Goal: Task Accomplishment & Management: Use online tool/utility

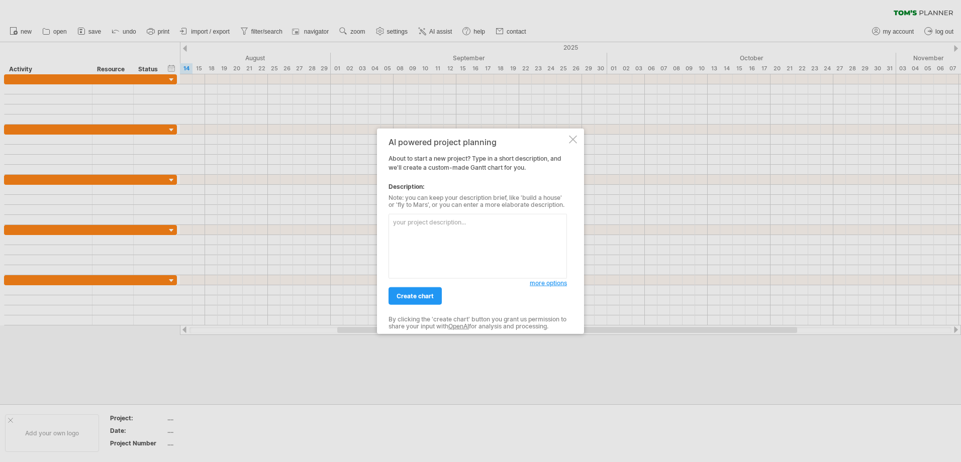
click at [535, 283] on span "more options" at bounding box center [548, 283] width 37 height 8
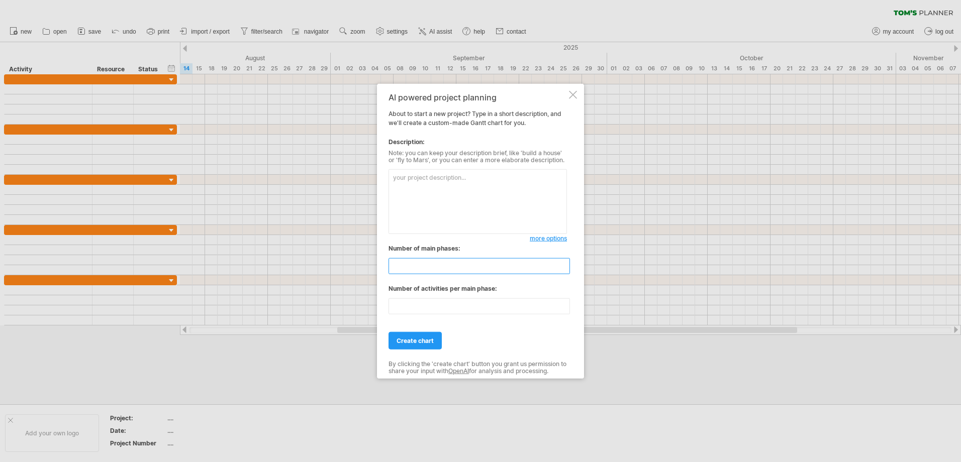
click at [519, 273] on input "**" at bounding box center [478, 266] width 181 height 16
click at [505, 266] on input "**" at bounding box center [478, 266] width 181 height 16
click at [462, 204] on textarea at bounding box center [477, 201] width 178 height 65
click at [564, 272] on input "*" at bounding box center [478, 266] width 181 height 16
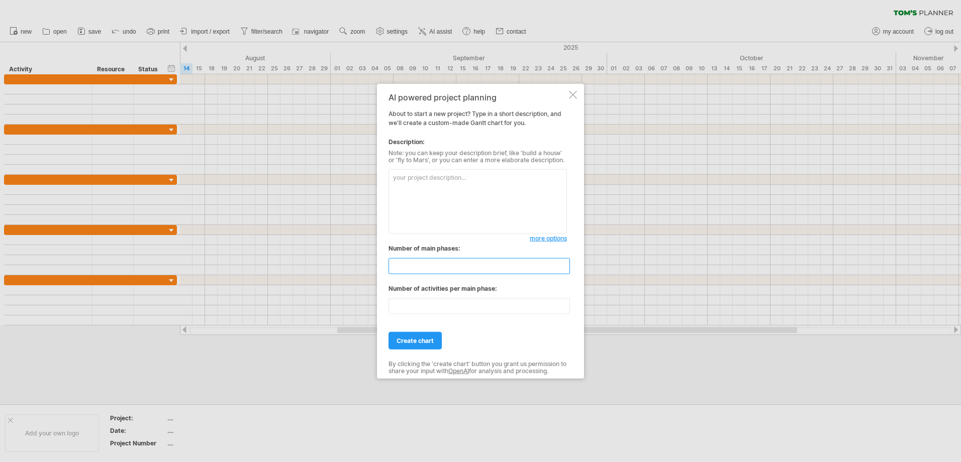
type input "*"
click at [564, 272] on input "*" at bounding box center [478, 266] width 181 height 16
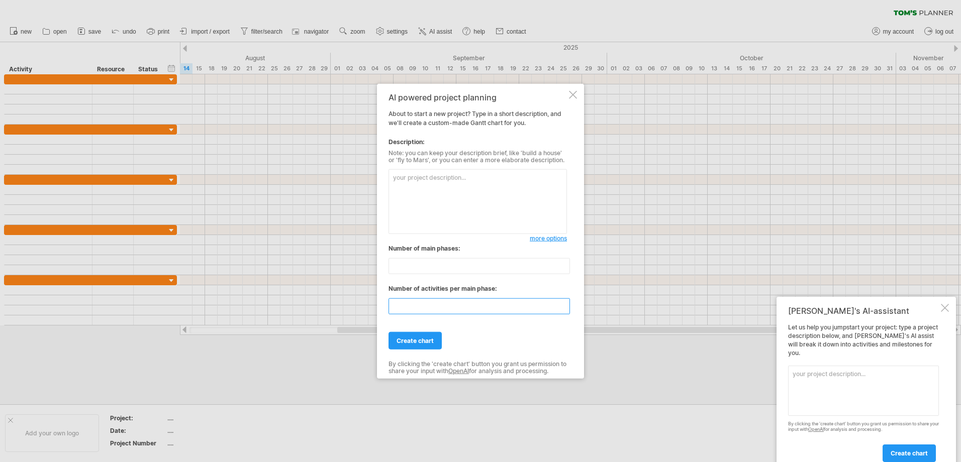
click at [525, 303] on input "**" at bounding box center [478, 306] width 181 height 16
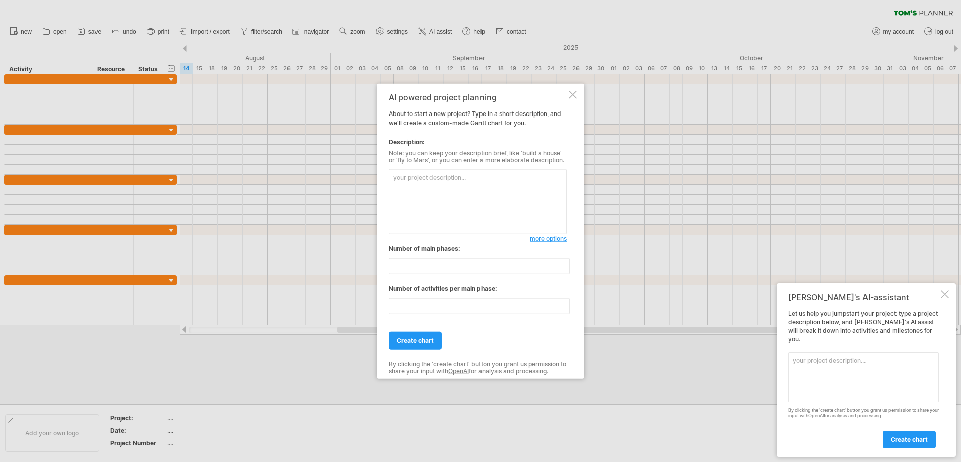
click at [950, 304] on div "[PERSON_NAME]'s AI-assistant Let us help you jumpstart your project: type a pro…" at bounding box center [865, 370] width 179 height 174
click at [947, 298] on div at bounding box center [945, 294] width 8 height 8
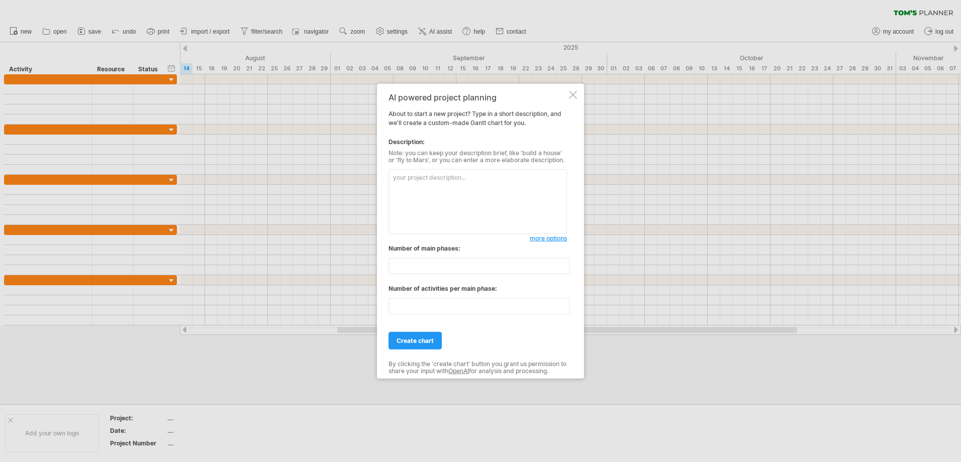
click at [496, 162] on div "Note: you can keep your description brief, like 'build a house' or 'fly to Mars…" at bounding box center [477, 157] width 178 height 15
click at [486, 188] on textarea at bounding box center [477, 201] width 178 height 65
click at [478, 186] on textarea "okay so we are making an app and a website for a company called carsxo its a" at bounding box center [477, 201] width 178 height 65
paste textarea "CarsXO is a premium car detailing and restoration service based in [GEOGRAPHIC_…"
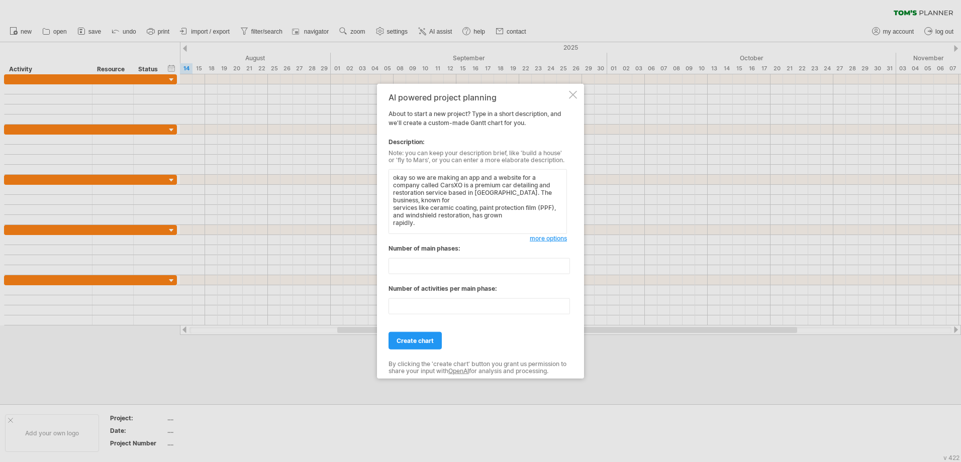
paste textarea "This project aims to build a cross-platform app and website using Flutter and F…"
type textarea "okay so we are making an app and a website for a company called CarsXO is a pre…"
click at [468, 310] on input "**" at bounding box center [478, 306] width 181 height 16
click at [562, 312] on input "**" at bounding box center [478, 306] width 181 height 16
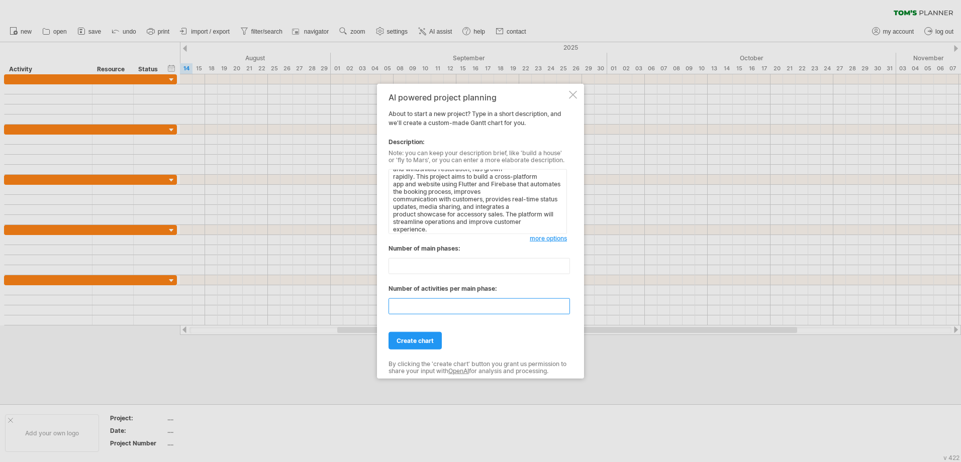
click at [562, 312] on input "**" at bounding box center [478, 306] width 181 height 16
click at [562, 312] on input "*" at bounding box center [478, 306] width 181 height 16
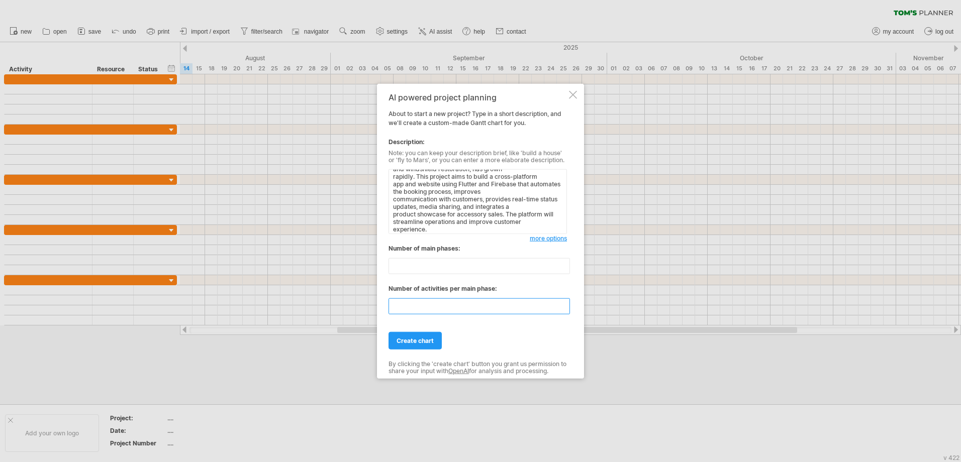
click at [562, 312] on input "*" at bounding box center [478, 306] width 181 height 16
type input "*"
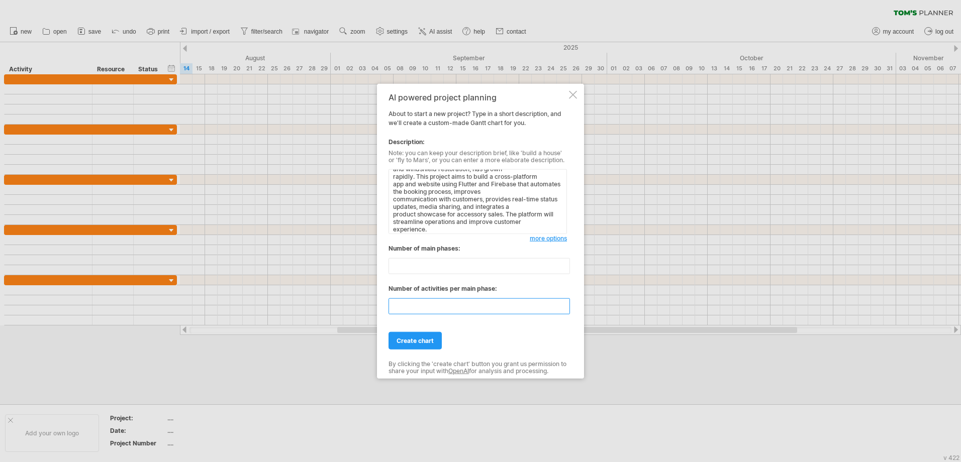
click at [562, 310] on input "*" at bounding box center [478, 306] width 181 height 16
click at [442, 230] on textarea "okay so we are making an app and a website for a company called CarsXO is a pre…" at bounding box center [477, 201] width 178 height 65
paste textarea "• Booking module with real-time calendar availability. • In-app media sharing b…"
type textarea "okay so we are making an app and a website for a company called CarsXO is a pre…"
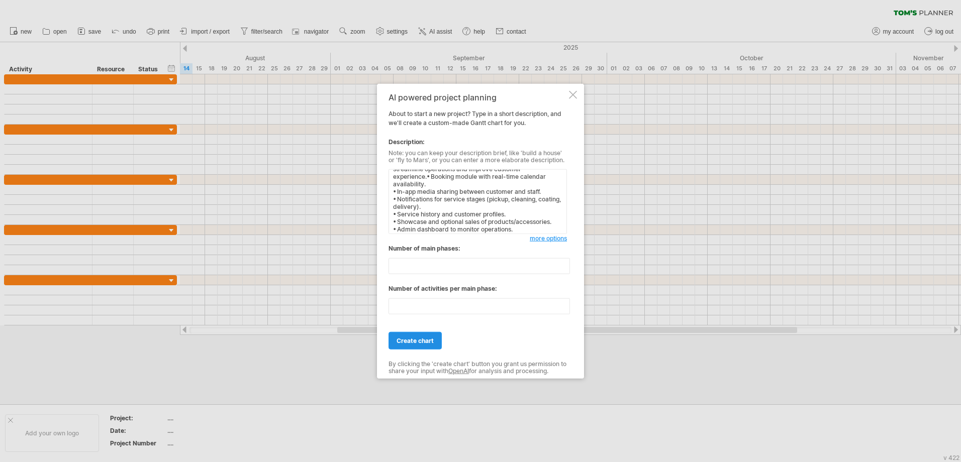
click at [420, 337] on span "create chart" at bounding box center [414, 341] width 37 height 8
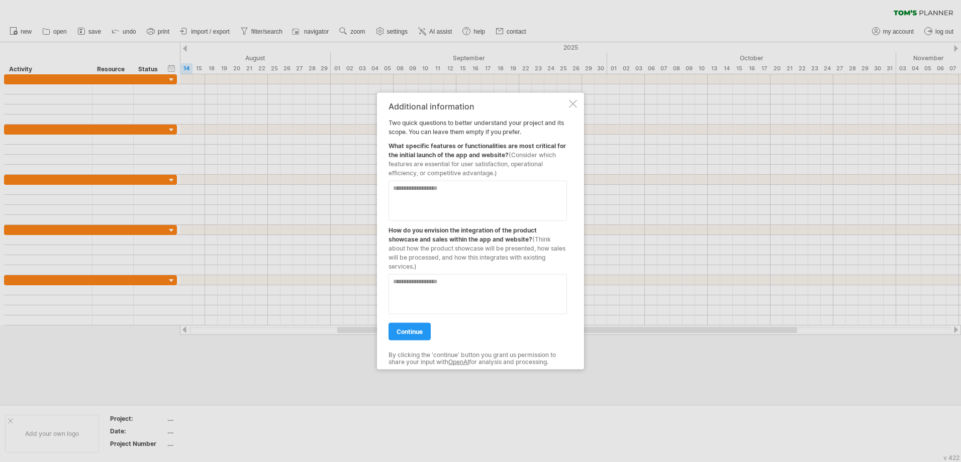
click at [425, 192] on textarea at bounding box center [477, 201] width 178 height 40
click at [444, 288] on textarea at bounding box center [477, 294] width 178 height 40
click at [418, 201] on textarea at bounding box center [477, 201] width 178 height 40
paste textarea "**********"
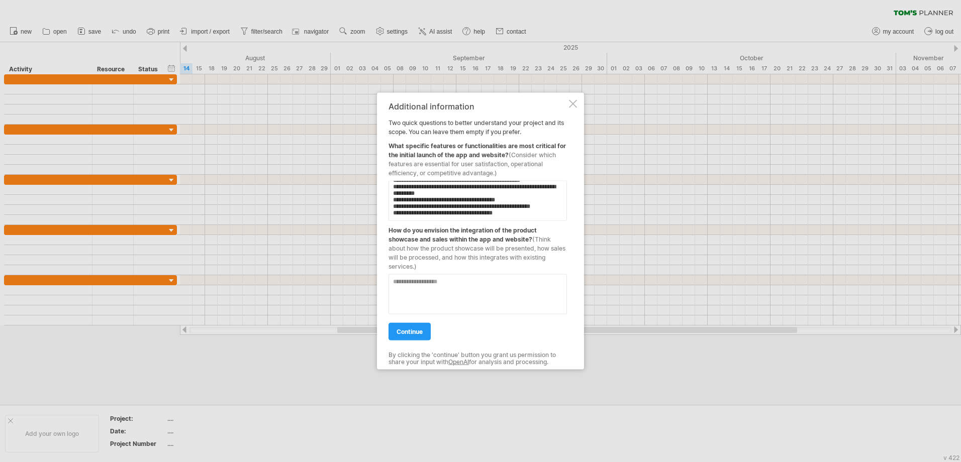
type textarea "**********"
click at [432, 294] on textarea at bounding box center [477, 294] width 178 height 40
type textarea "*"
type textarea "*********"
click at [429, 334] on link "continue" at bounding box center [409, 332] width 42 height 18
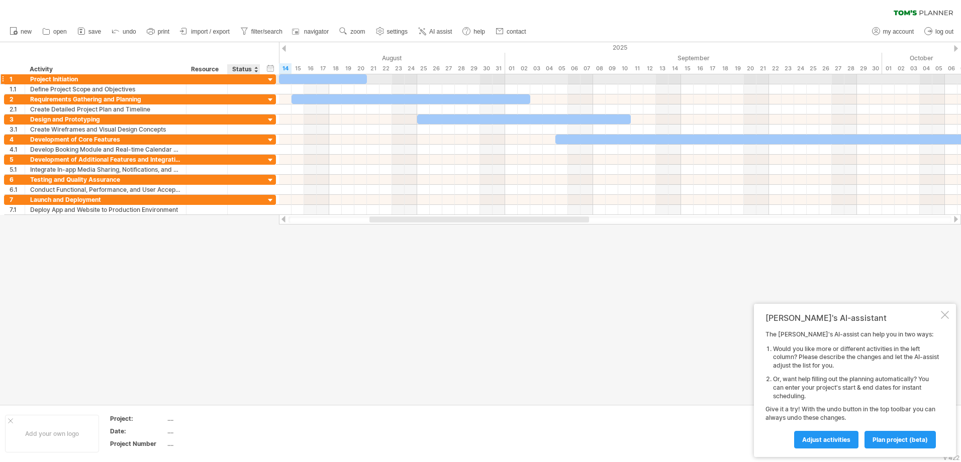
click at [272, 79] on div at bounding box center [271, 80] width 10 height 10
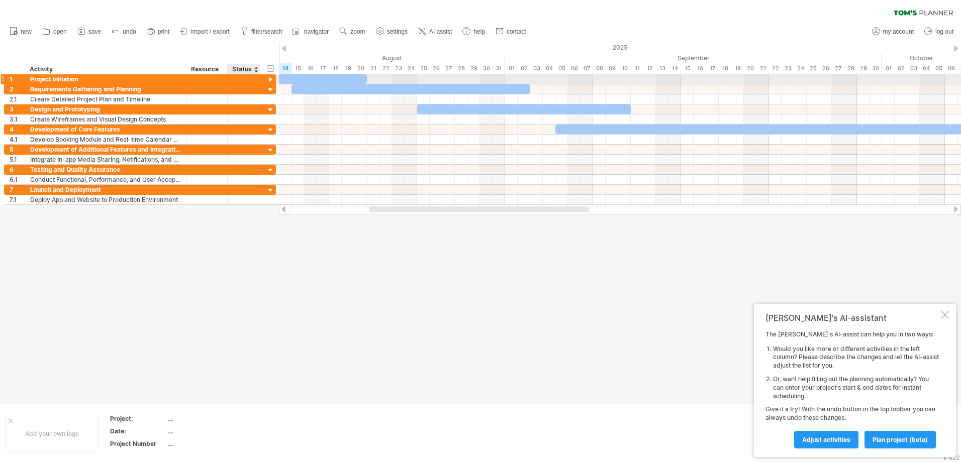
click at [272, 79] on div at bounding box center [271, 80] width 10 height 10
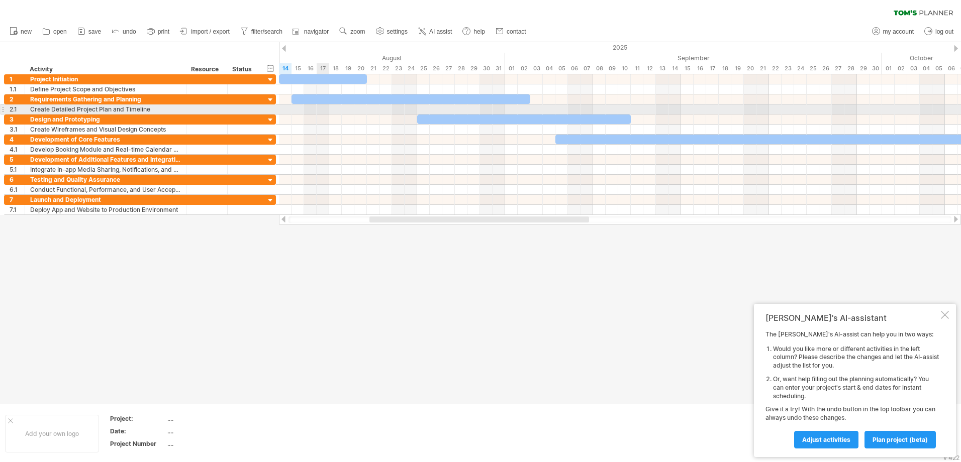
click at [318, 107] on div at bounding box center [620, 110] width 682 height 10
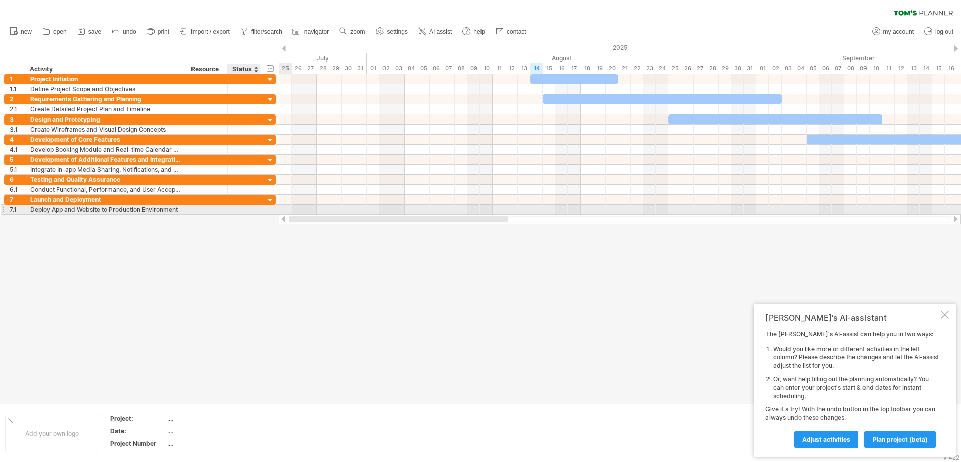
drag, startPoint x: 555, startPoint y: 219, endPoint x: 253, endPoint y: 212, distance: 302.0
click at [253, 212] on div "Trying to reach [DOMAIN_NAME] Connected again... 0% clear filter new 1" at bounding box center [480, 231] width 961 height 462
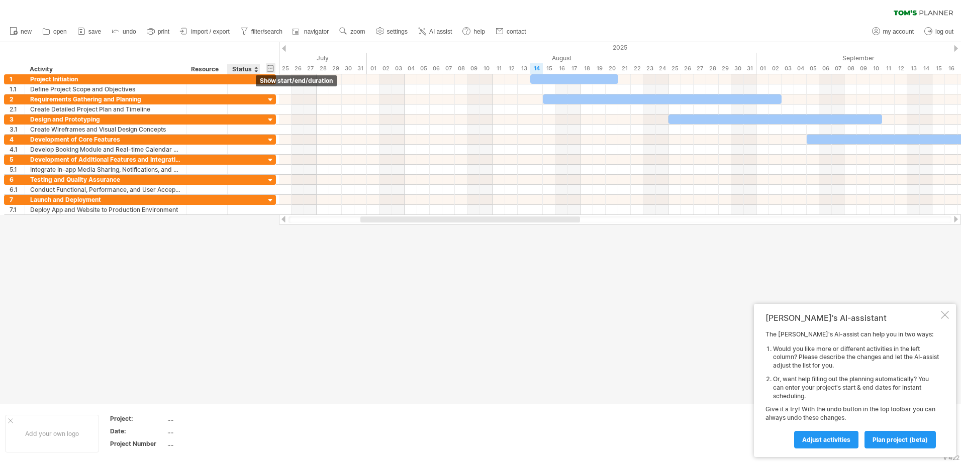
click at [269, 67] on div "hide start/end/duration show start/end/duration" at bounding box center [271, 68] width 10 height 11
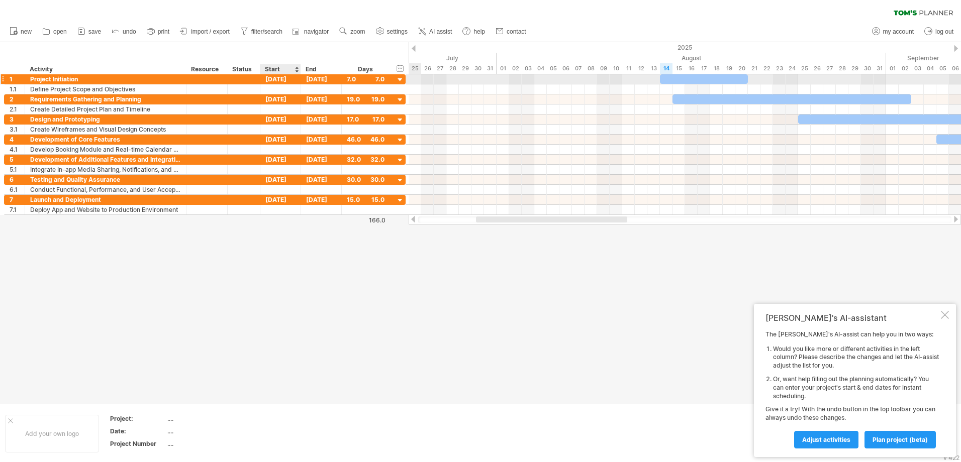
click at [288, 78] on div "[DATE]" at bounding box center [280, 79] width 41 height 10
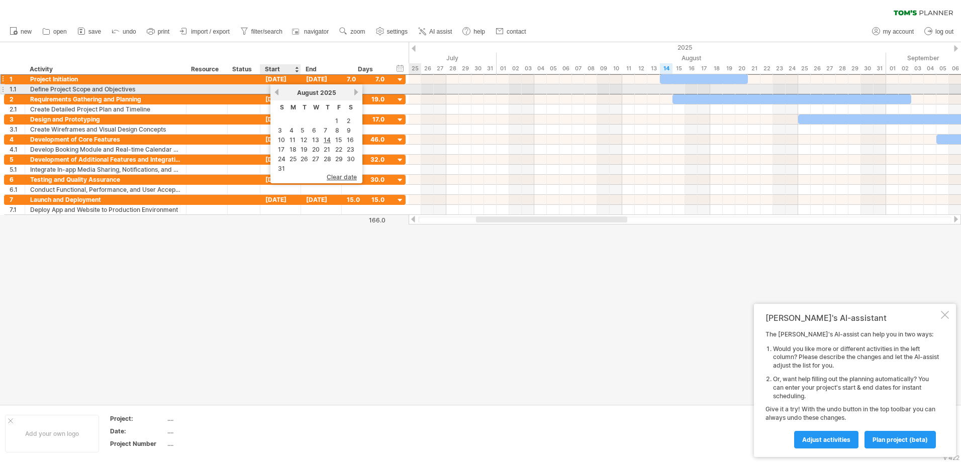
click at [276, 91] on link "previous" at bounding box center [277, 92] width 8 height 8
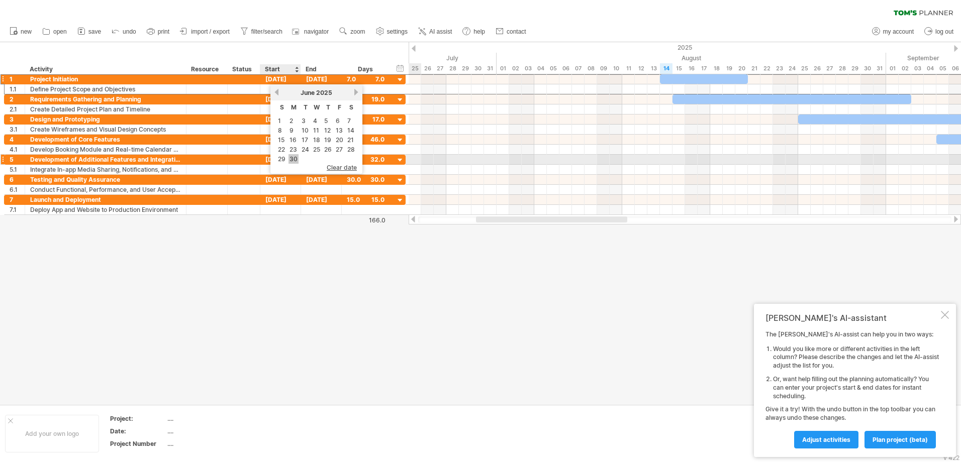
click at [297, 156] on link "30" at bounding box center [293, 159] width 10 height 10
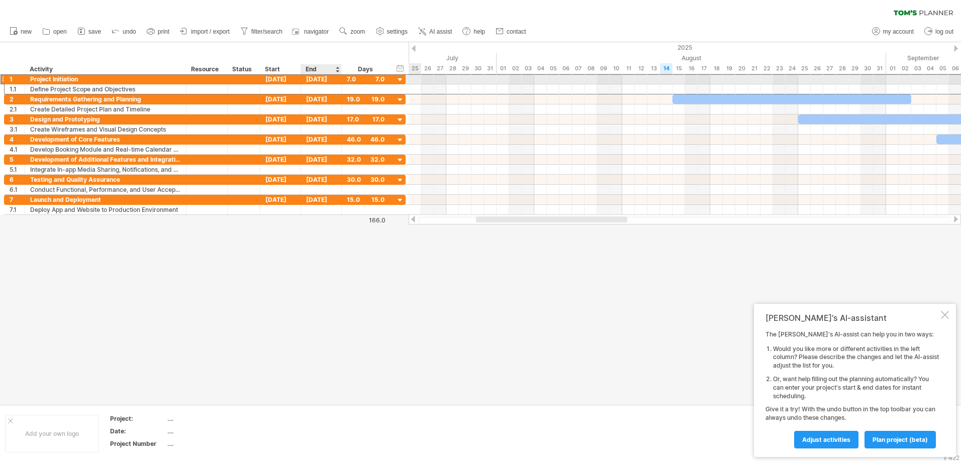
click at [318, 79] on div "[DATE]" at bounding box center [321, 79] width 41 height 10
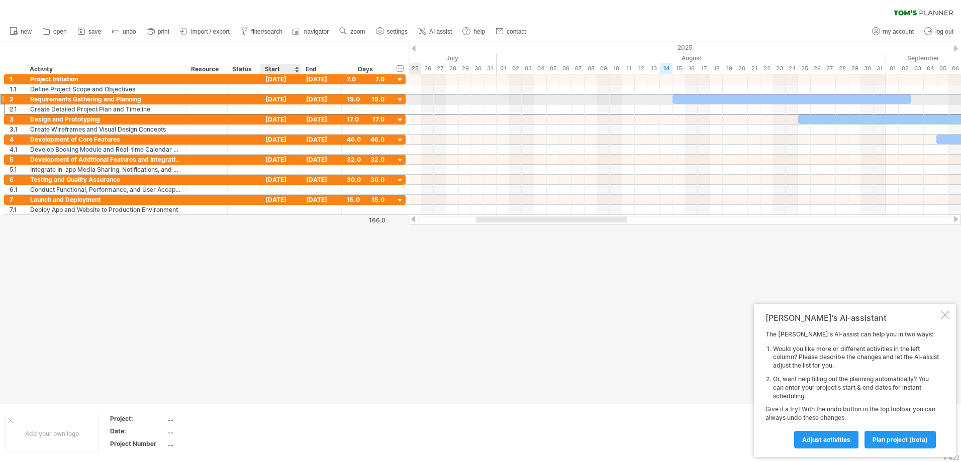
click at [268, 95] on div "[DATE]" at bounding box center [280, 99] width 41 height 10
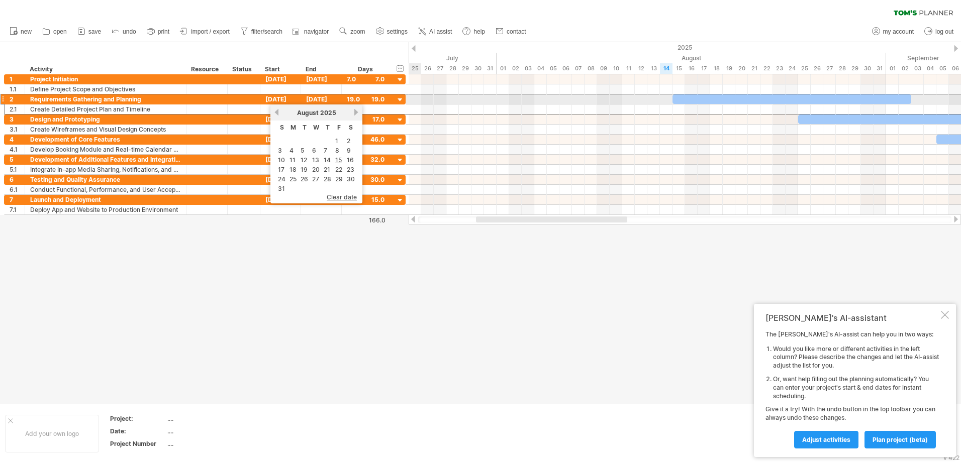
click at [400, 101] on div at bounding box center [400, 100] width 10 height 10
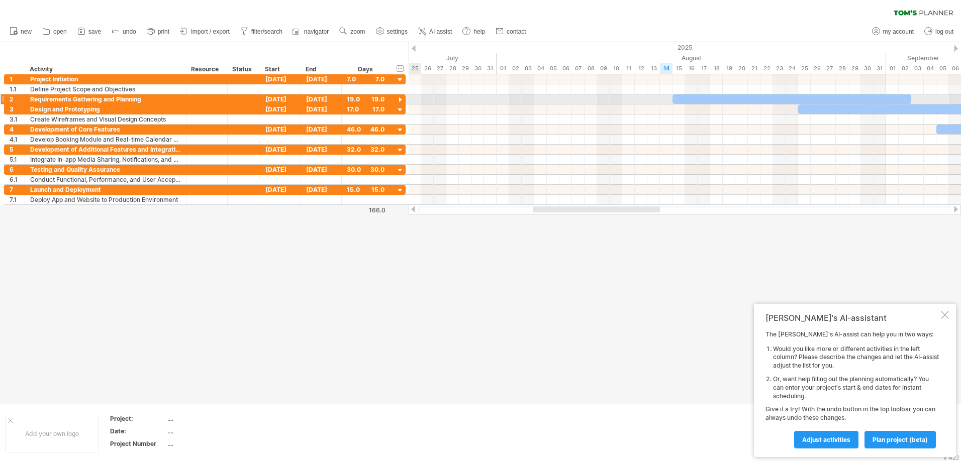
click at [400, 101] on div at bounding box center [400, 100] width 10 height 10
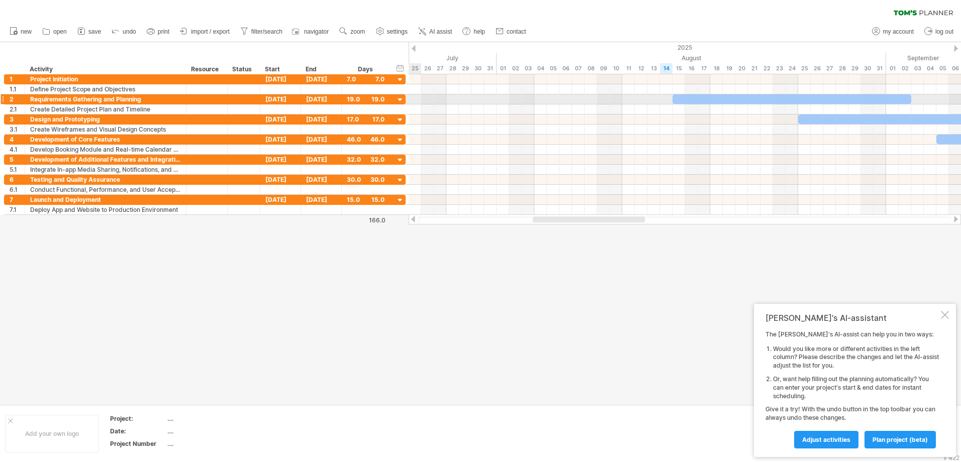
click at [398, 96] on div at bounding box center [400, 100] width 10 height 10
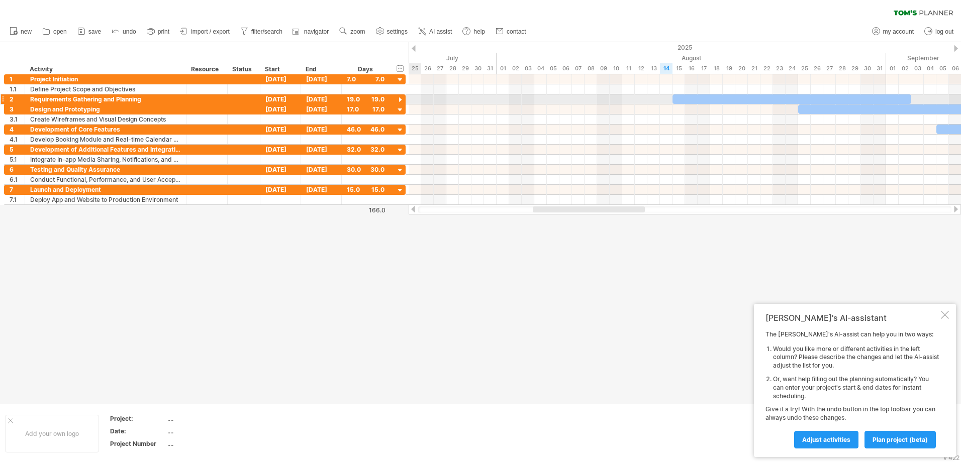
click at [398, 96] on div at bounding box center [400, 100] width 10 height 10
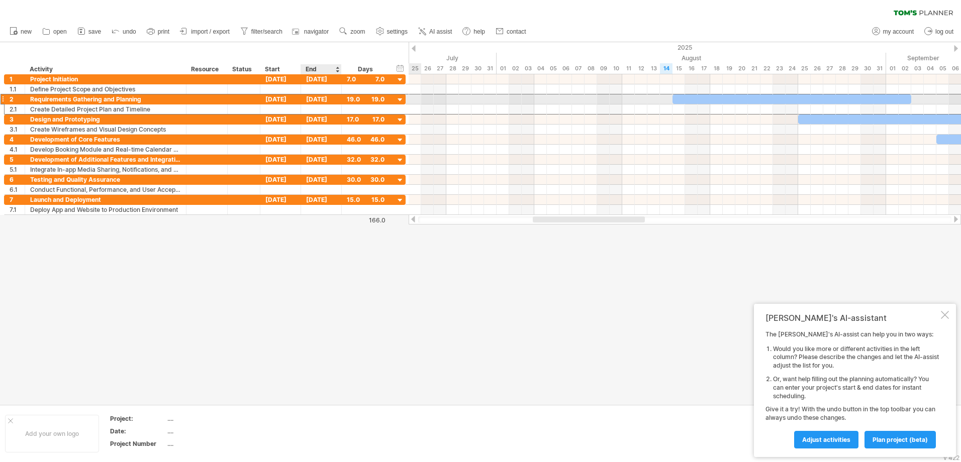
click at [335, 99] on div "[DATE]" at bounding box center [321, 99] width 41 height 10
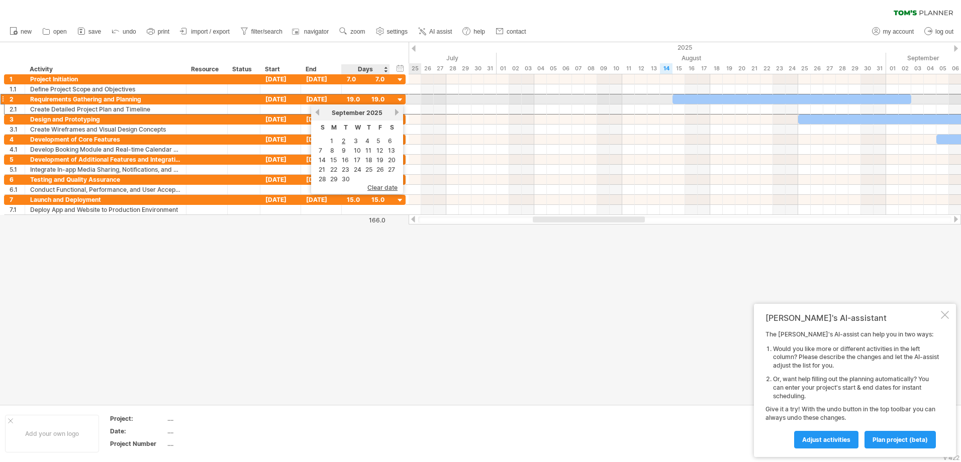
click at [367, 97] on div "19.0" at bounding box center [366, 99] width 38 height 10
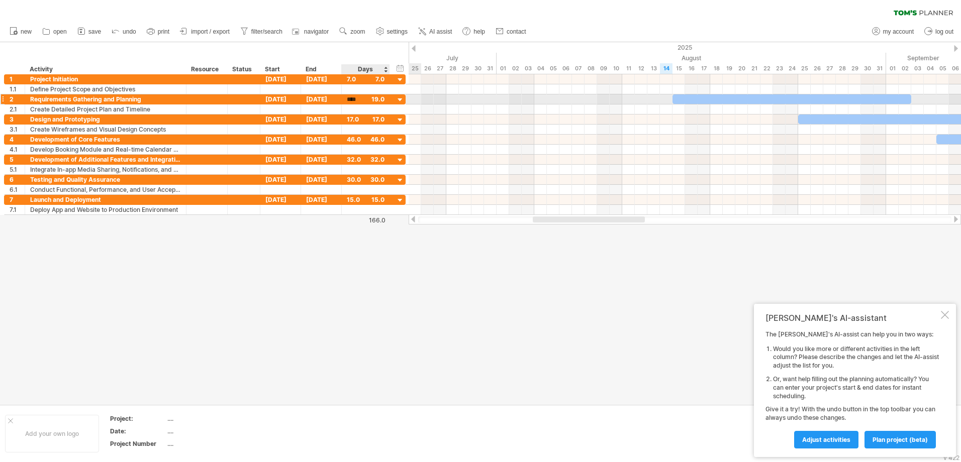
scroll to position [1, 0]
type input "****"
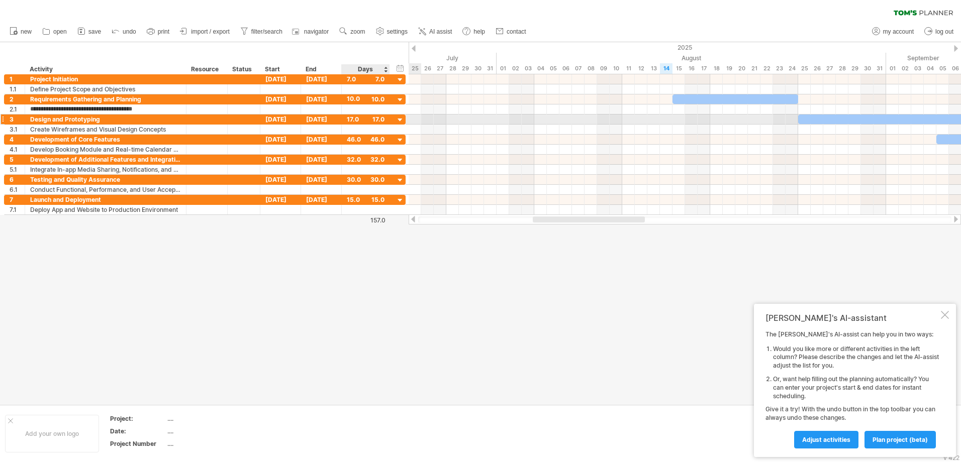
click at [355, 117] on div "17.0" at bounding box center [366, 120] width 38 height 10
type input "****"
click at [365, 140] on div "46.0" at bounding box center [366, 140] width 38 height 10
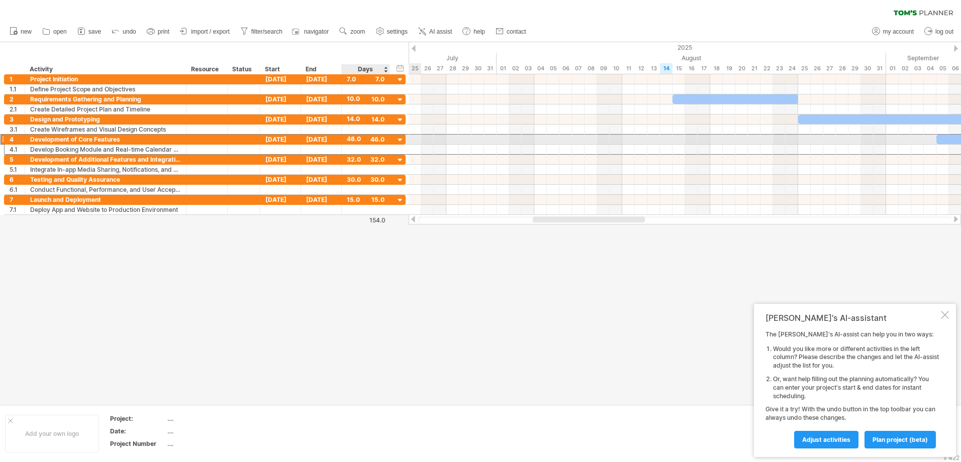
click at [358, 143] on div "46.0" at bounding box center [366, 140] width 38 height 10
type input "**"
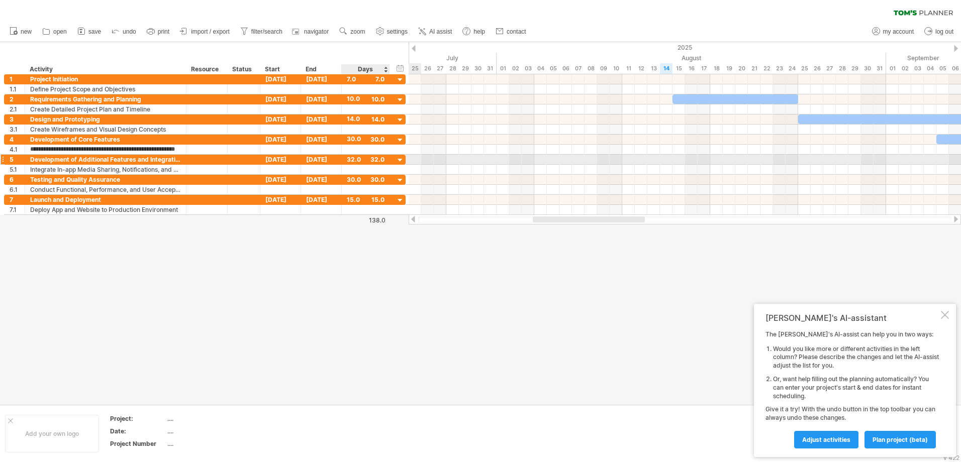
click at [361, 161] on div "32.0" at bounding box center [366, 160] width 38 height 10
type input "****"
click at [354, 180] on div "30.0" at bounding box center [366, 180] width 38 height 10
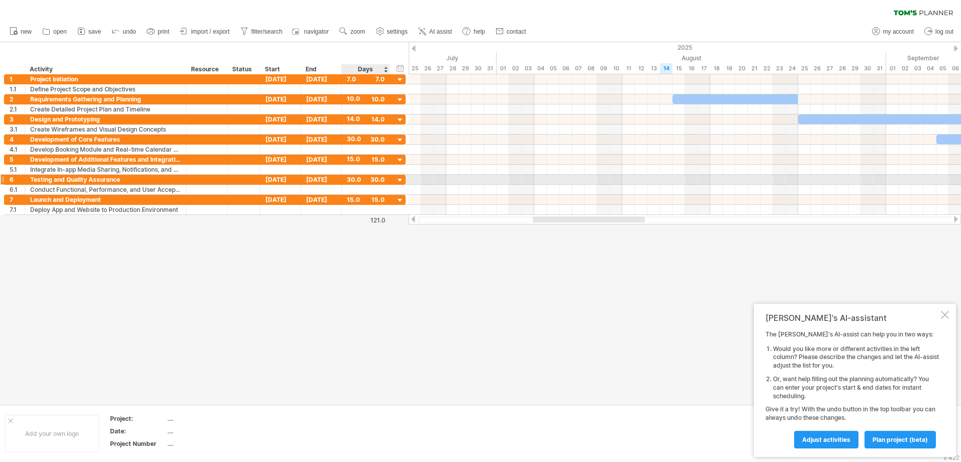
scroll to position [1, 0]
type input "***"
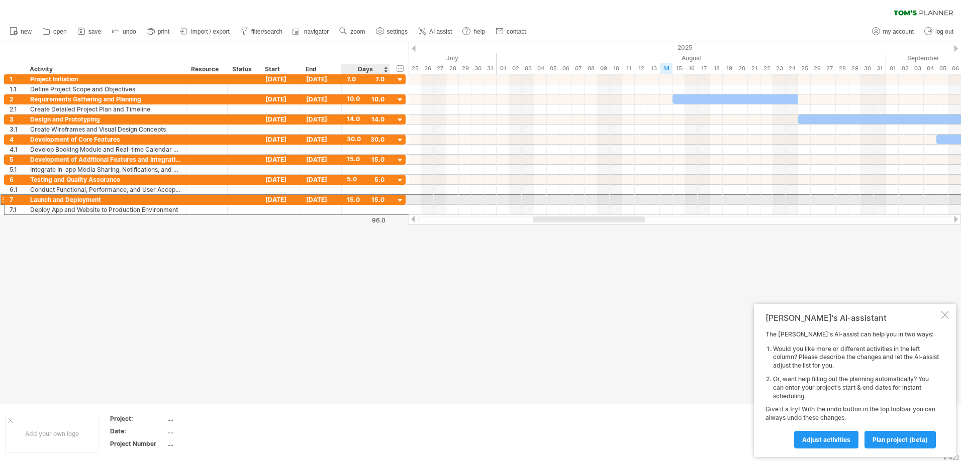
click at [363, 199] on div "15.0" at bounding box center [366, 200] width 38 height 10
type input "****"
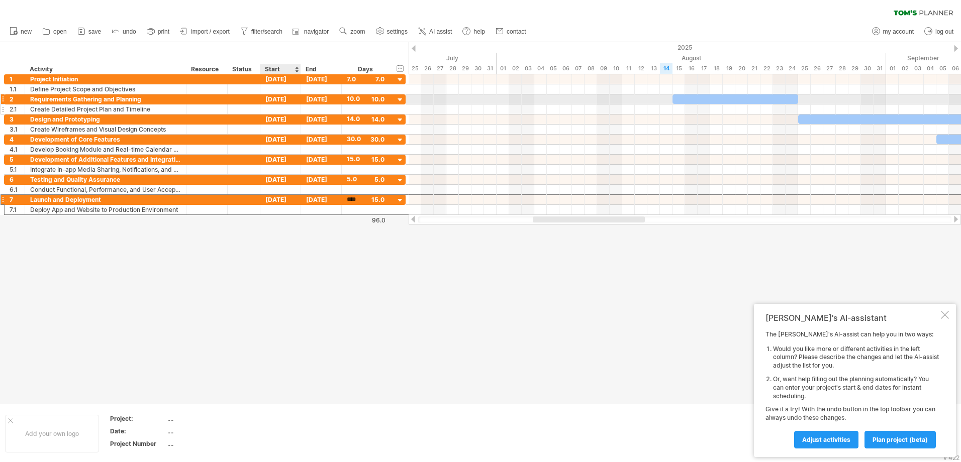
click at [293, 105] on div at bounding box center [280, 110] width 41 height 10
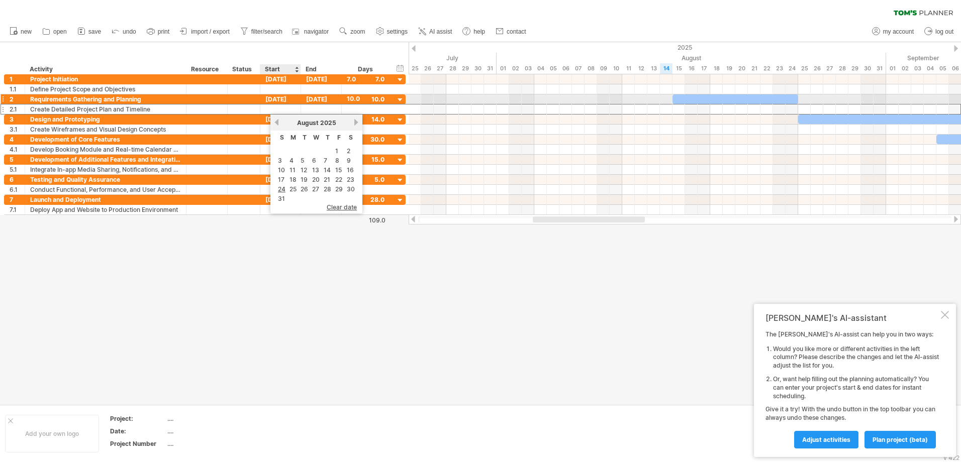
click at [286, 94] on div "[DATE]" at bounding box center [280, 99] width 41 height 10
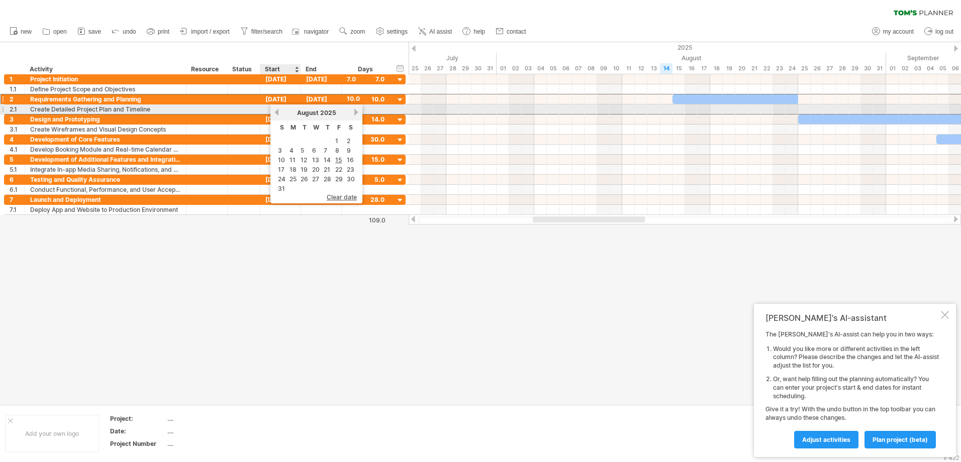
click at [273, 113] on link "previous" at bounding box center [277, 113] width 8 height 8
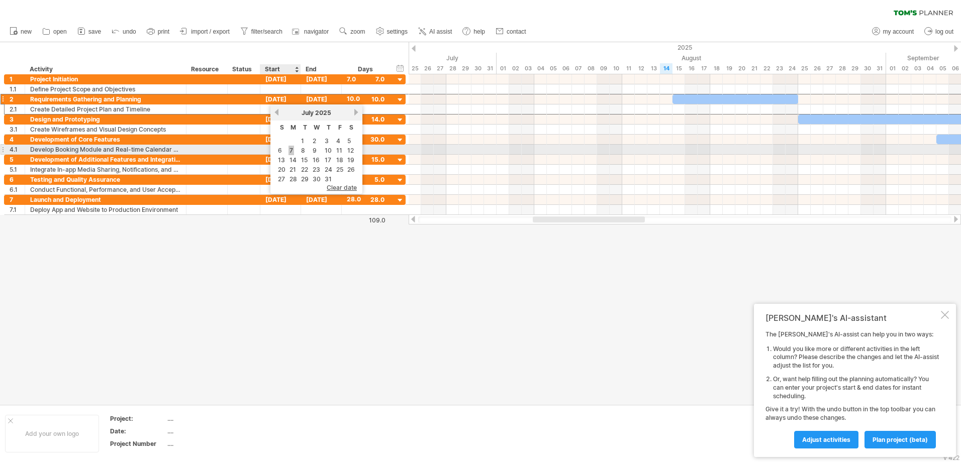
click at [291, 151] on link "7" at bounding box center [291, 151] width 6 height 10
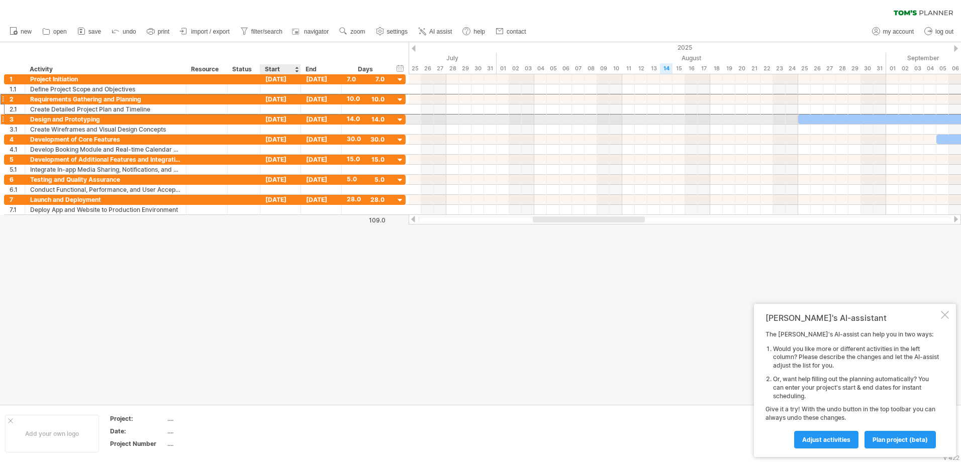
click at [271, 120] on div "[DATE]" at bounding box center [280, 120] width 41 height 10
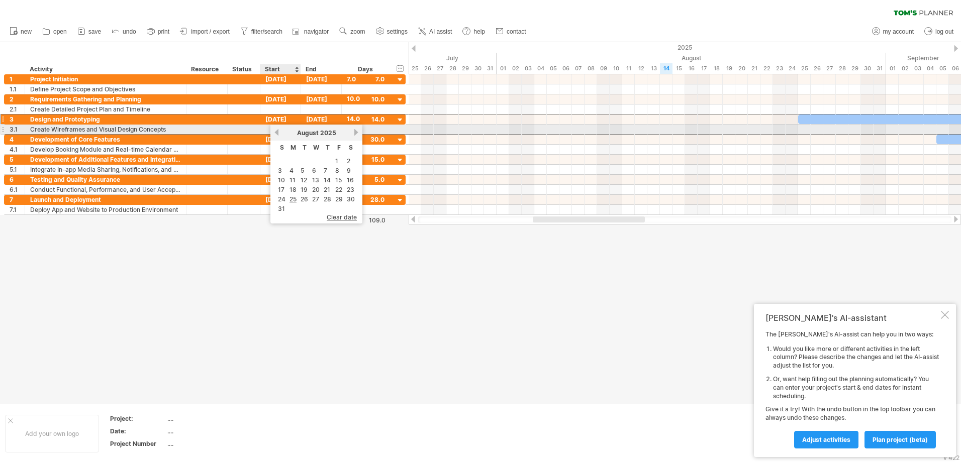
click at [279, 133] on link "previous" at bounding box center [277, 133] width 8 height 8
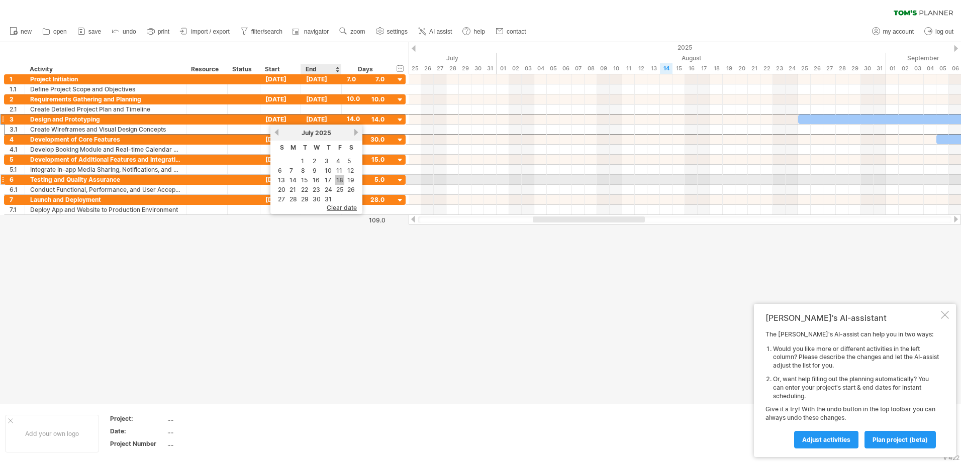
click at [337, 181] on link "18" at bounding box center [339, 180] width 9 height 10
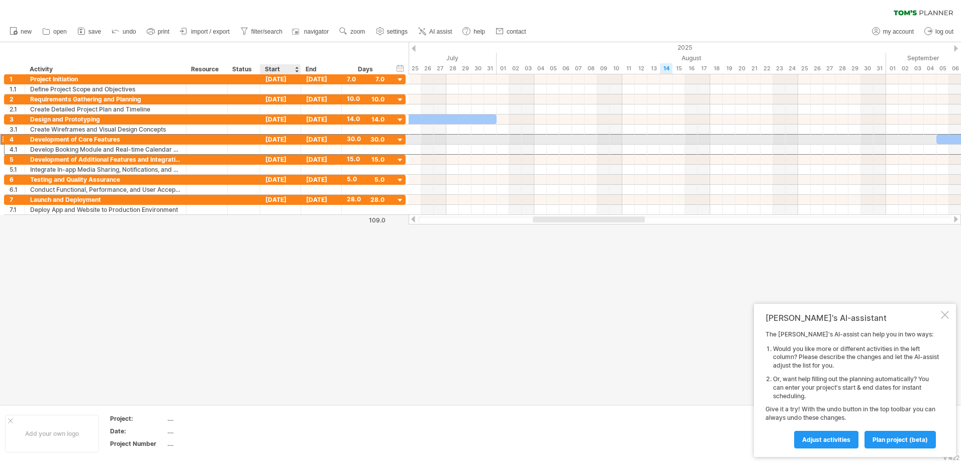
click at [290, 141] on div "[DATE]" at bounding box center [280, 140] width 41 height 10
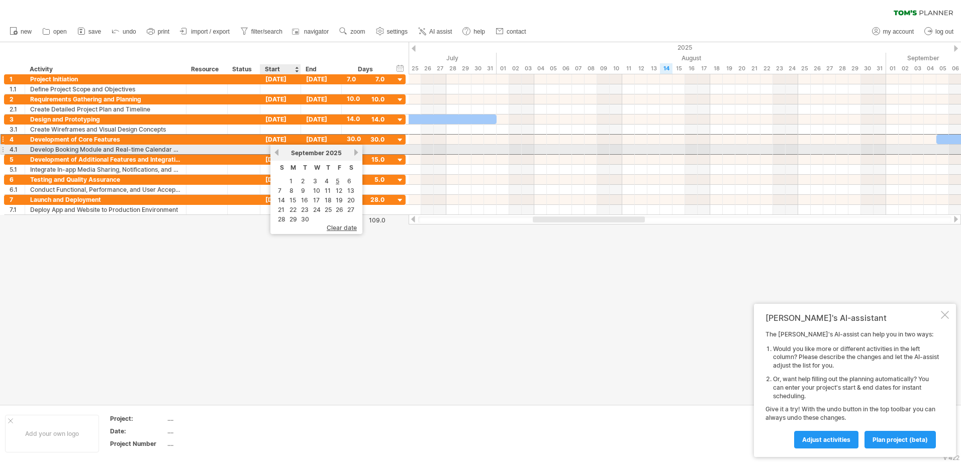
click at [279, 154] on link "previous" at bounding box center [277, 153] width 8 height 8
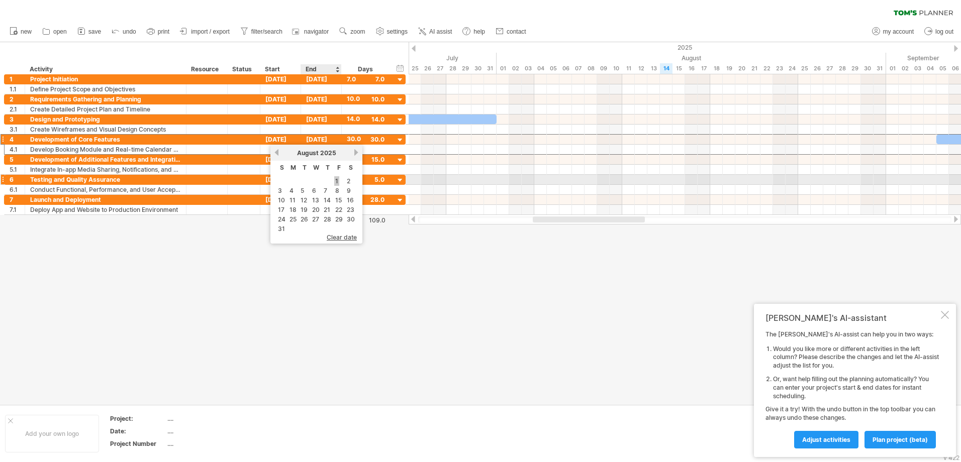
click at [337, 181] on link "1" at bounding box center [336, 181] width 5 height 10
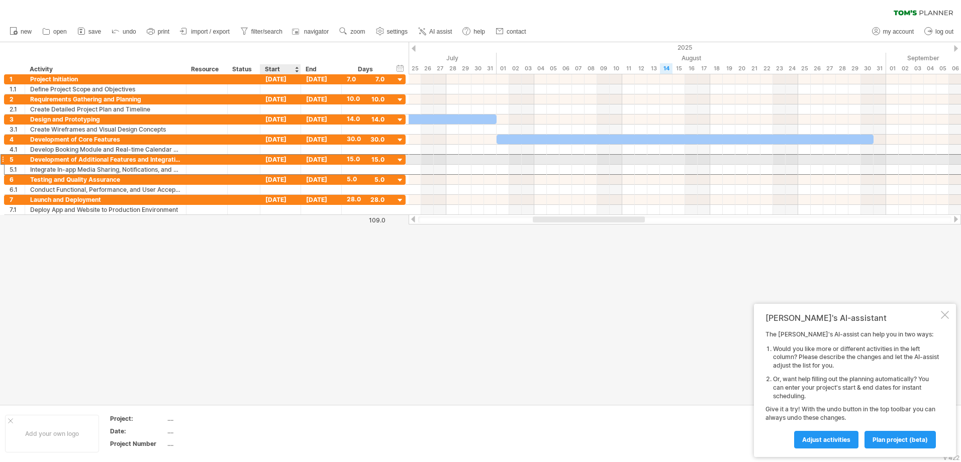
click at [285, 158] on div "[DATE]" at bounding box center [280, 160] width 41 height 10
click at [277, 159] on div "[DATE]" at bounding box center [280, 160] width 41 height 10
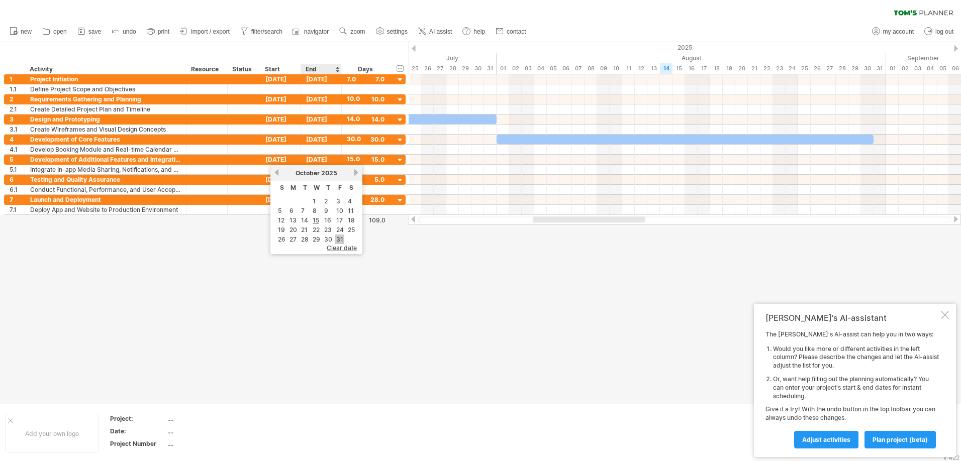
click at [342, 239] on link "31" at bounding box center [339, 240] width 9 height 10
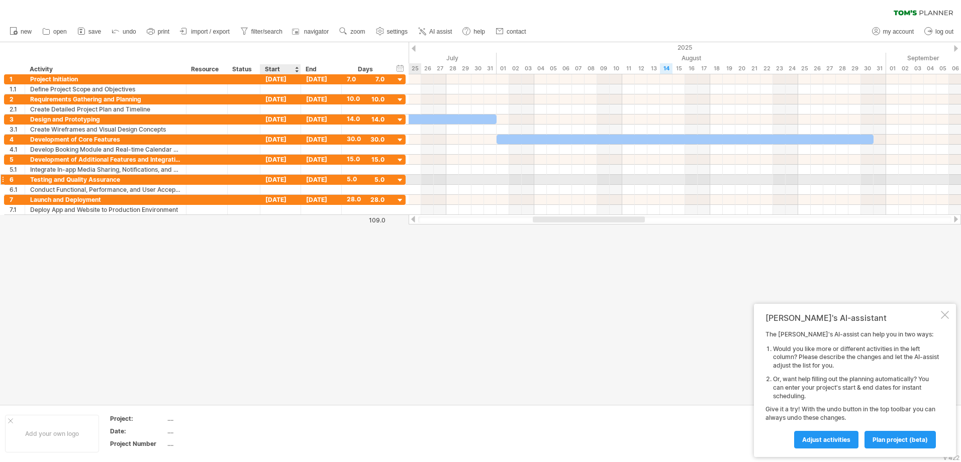
click at [284, 176] on div "[DATE]" at bounding box center [280, 180] width 41 height 10
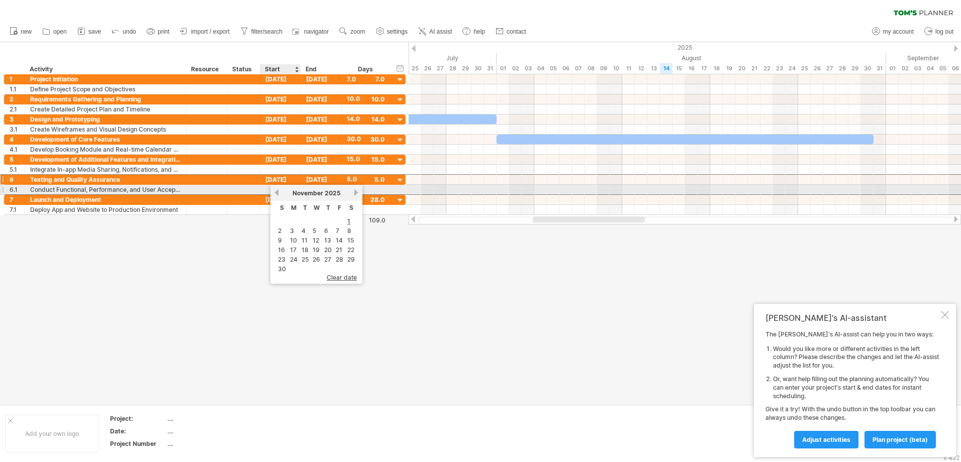
click at [274, 193] on link "previous" at bounding box center [277, 193] width 8 height 8
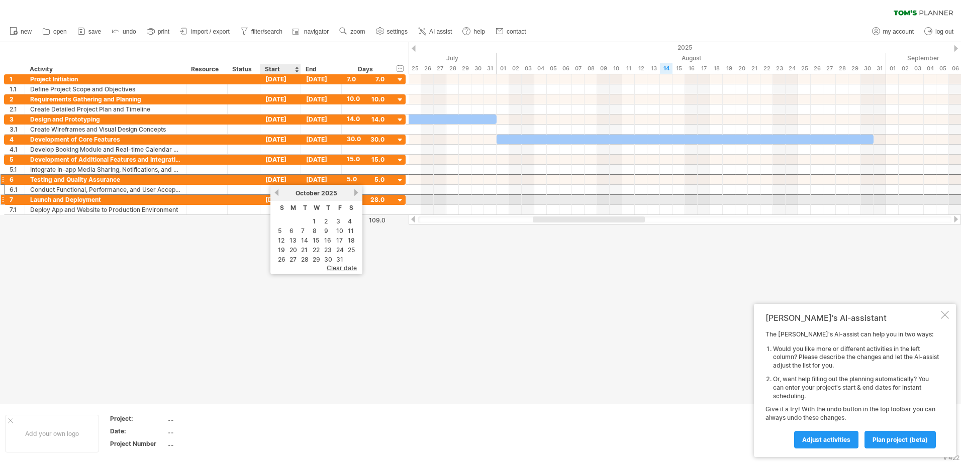
click at [277, 197] on div "previous next [DATE]" at bounding box center [316, 193] width 92 height 16
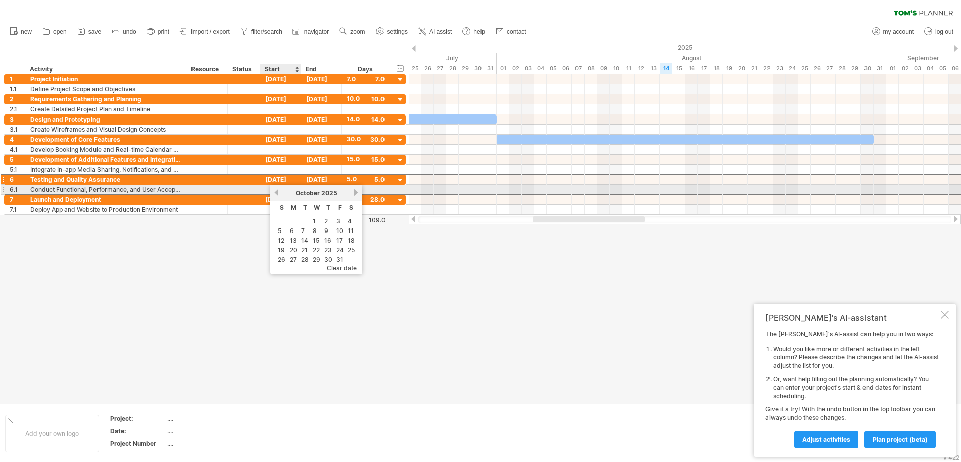
click at [277, 193] on link "previous" at bounding box center [277, 193] width 8 height 8
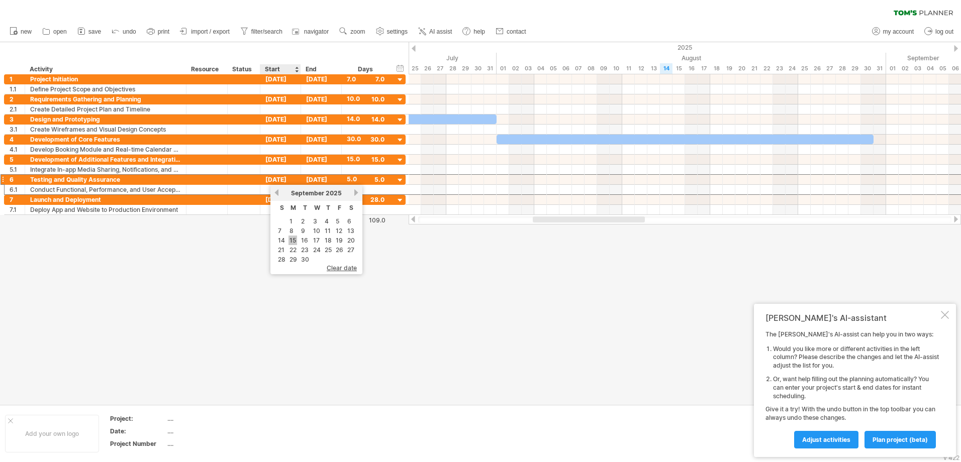
click at [296, 239] on link "15" at bounding box center [292, 241] width 9 height 10
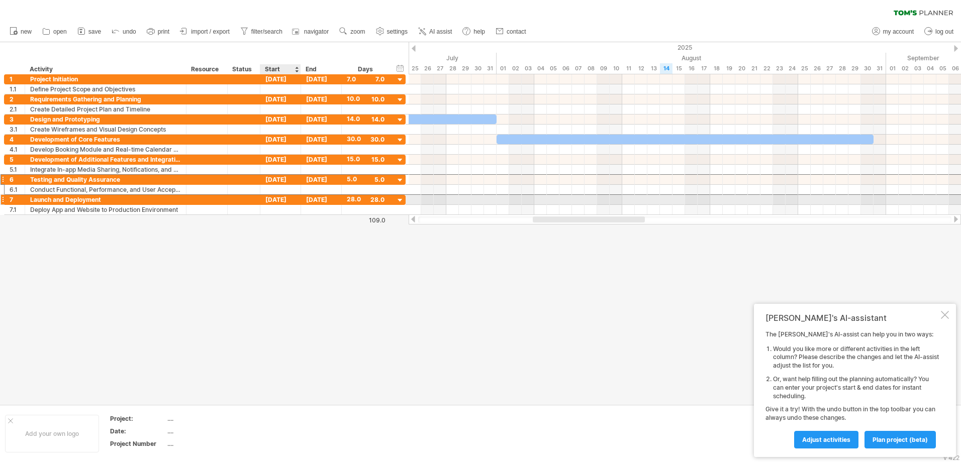
click at [275, 204] on div "[DATE]" at bounding box center [280, 200] width 41 height 10
click at [276, 197] on div "[DATE]" at bounding box center [280, 200] width 41 height 10
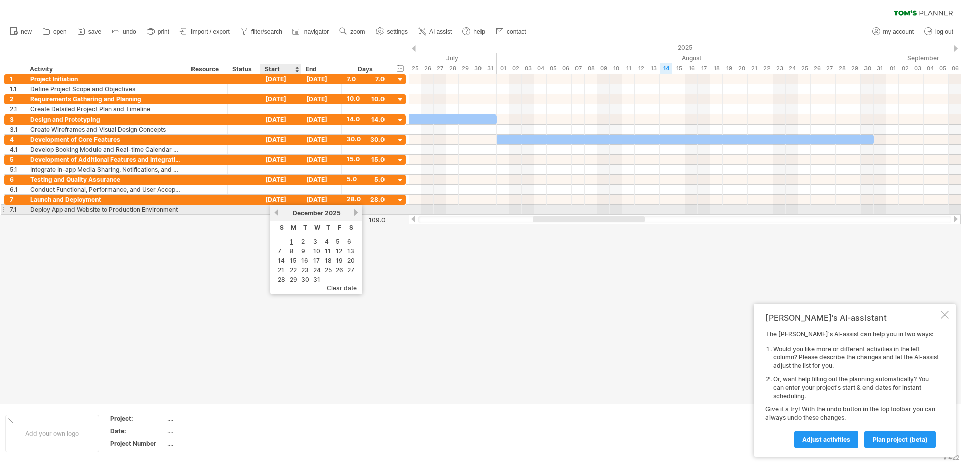
click at [280, 213] on div "[DATE]" at bounding box center [316, 214] width 73 height 8
click at [275, 213] on link "previous" at bounding box center [277, 213] width 8 height 8
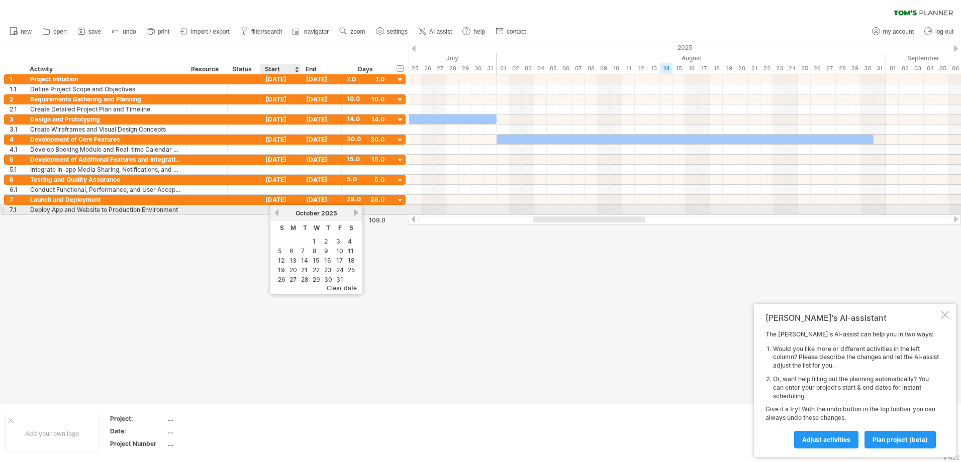
click at [275, 213] on link "previous" at bounding box center [277, 213] width 8 height 8
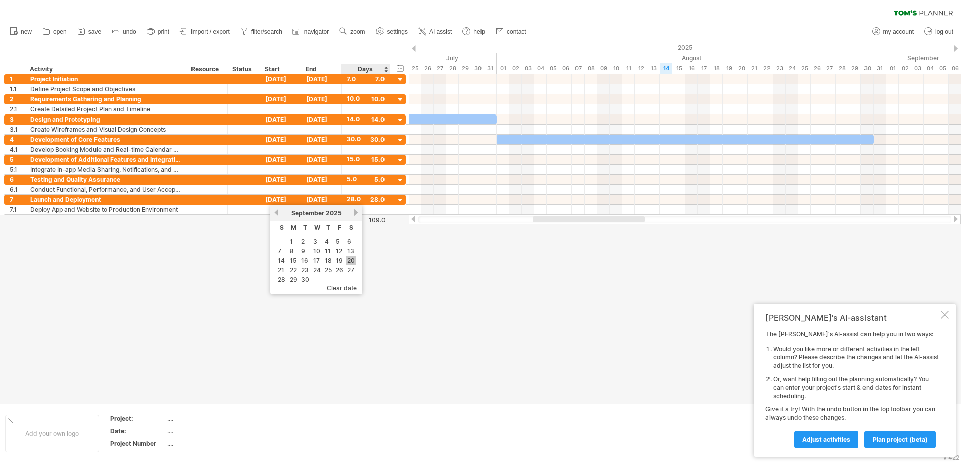
click at [350, 262] on link "20" at bounding box center [351, 261] width 10 height 10
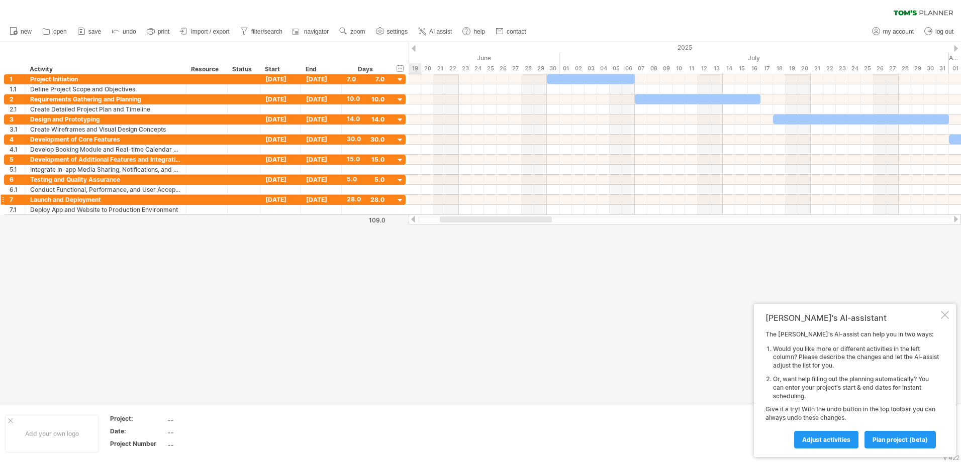
drag, startPoint x: 576, startPoint y: 220, endPoint x: 236, endPoint y: 195, distance: 340.5
click at [479, 235] on div "Trying to reach [DOMAIN_NAME] Connected again... 0% clear filter new 1" at bounding box center [480, 231] width 961 height 462
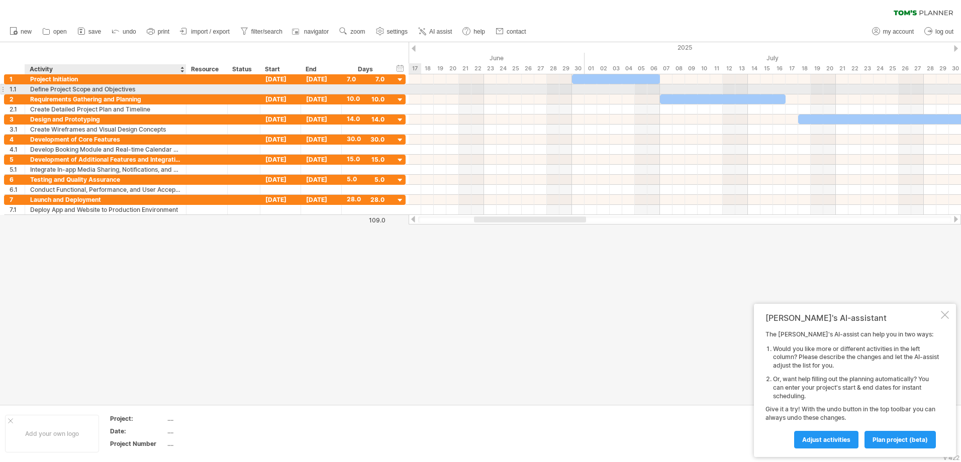
click at [66, 92] on div "Define Project Scope and Objectives" at bounding box center [105, 89] width 151 height 10
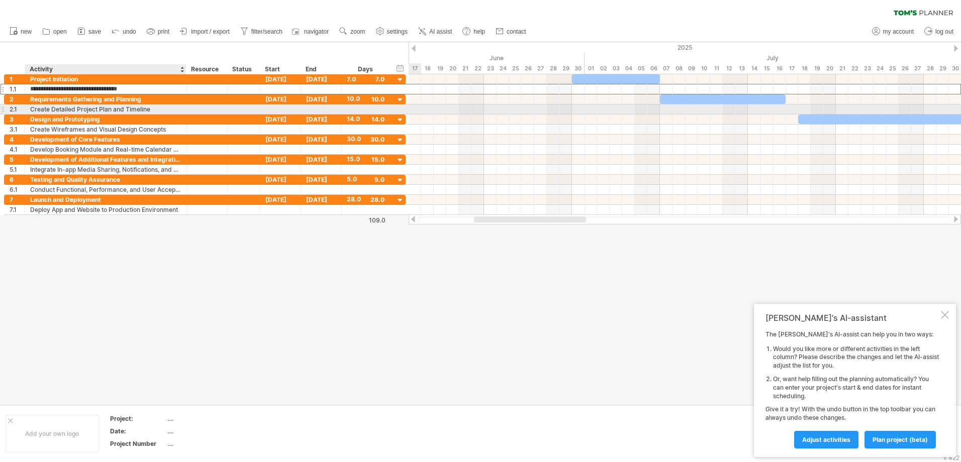
click at [74, 109] on div "Create Detailed Project Plan and Timeline" at bounding box center [105, 110] width 151 height 10
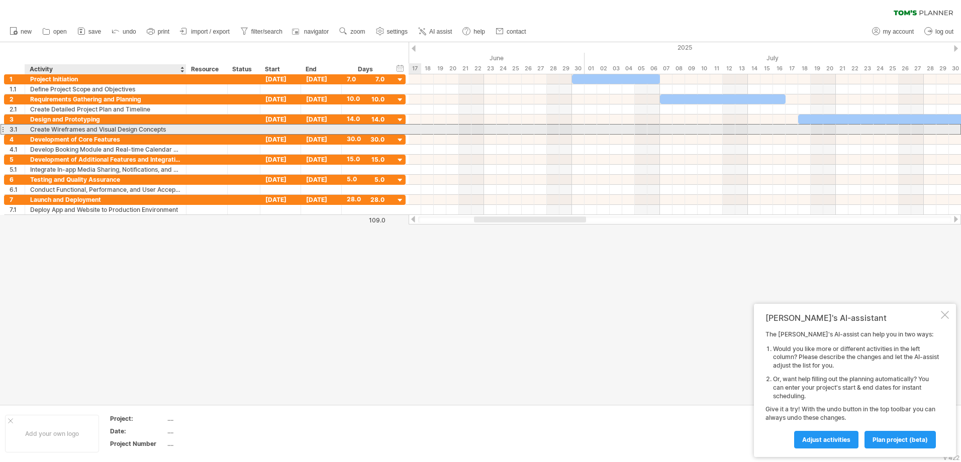
click at [88, 128] on div "Create Wireframes and Visual Design Concepts" at bounding box center [105, 130] width 151 height 10
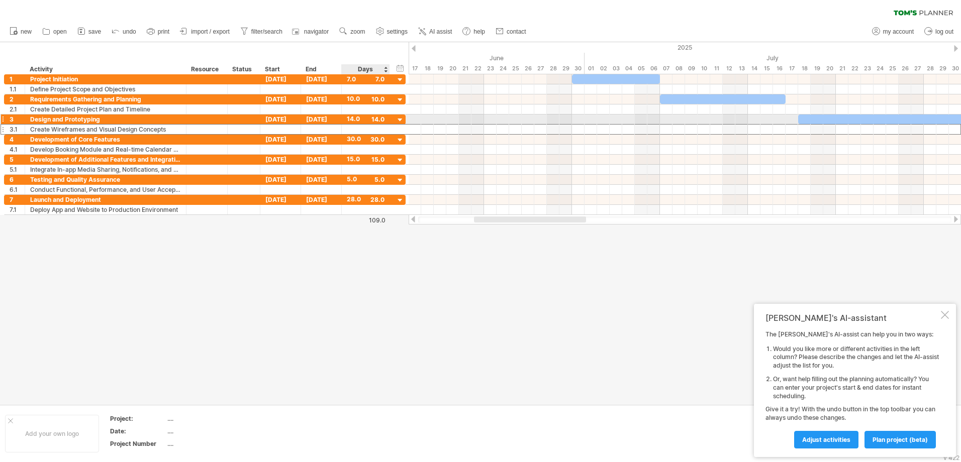
click at [397, 117] on div at bounding box center [400, 121] width 10 height 10
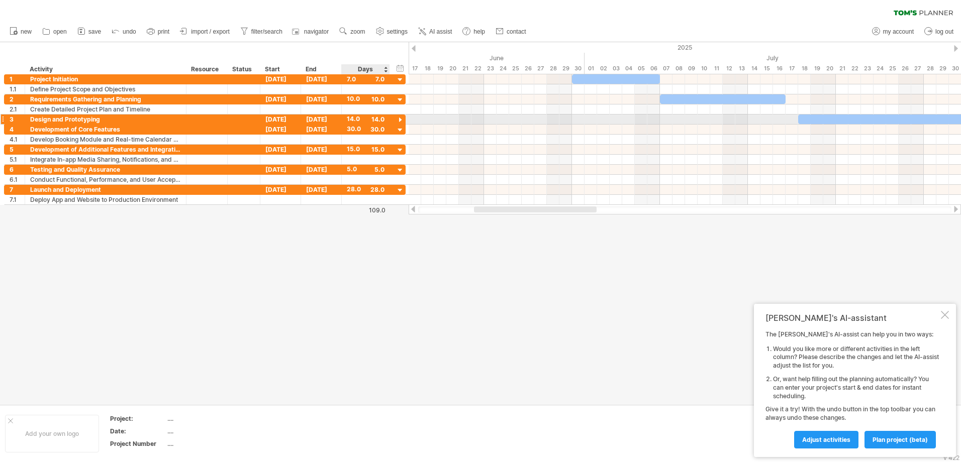
click at [397, 117] on div at bounding box center [400, 121] width 10 height 10
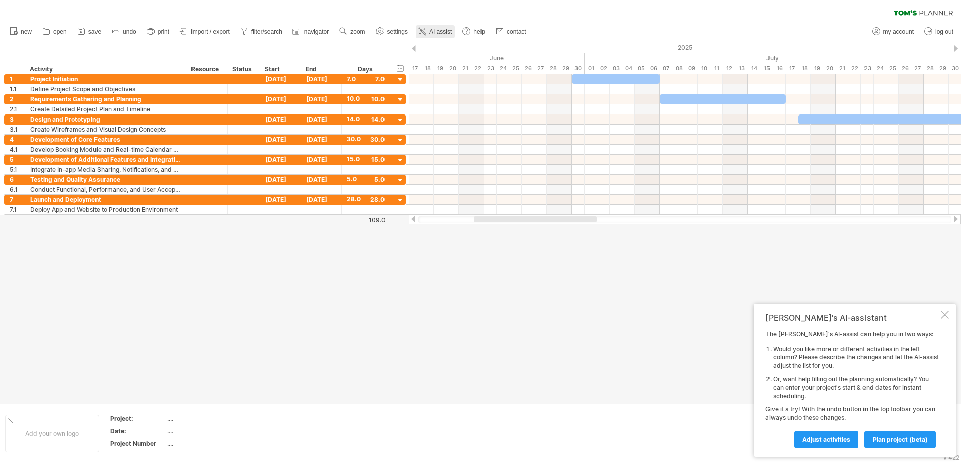
click at [437, 36] on link "AI assist" at bounding box center [435, 31] width 39 height 13
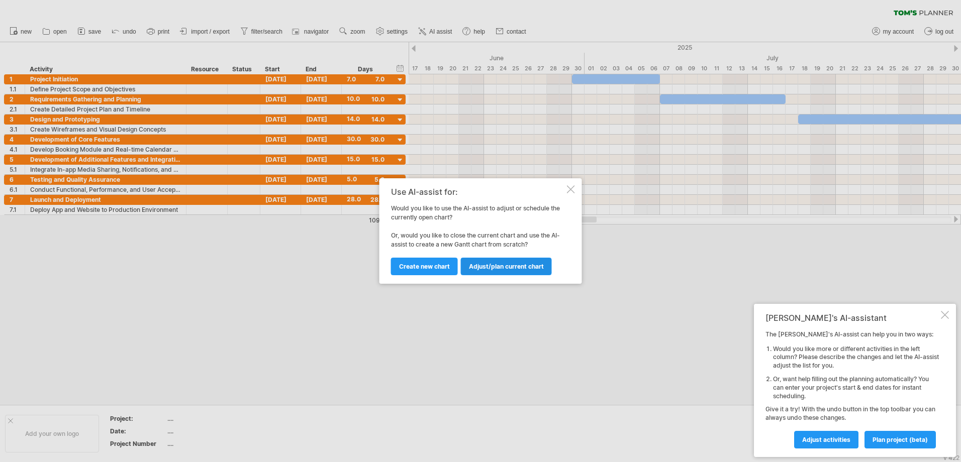
click at [485, 264] on span "Adjust/plan current chart" at bounding box center [506, 267] width 75 height 8
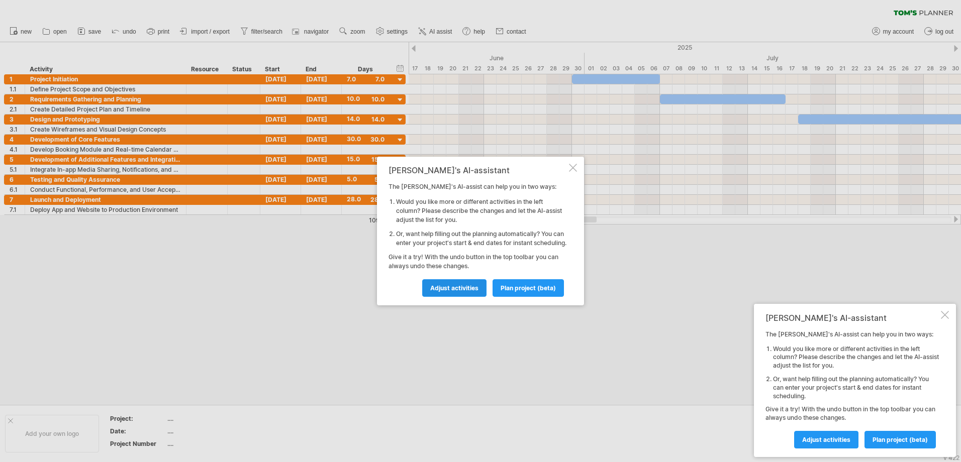
click at [467, 288] on link "Adjust activities" at bounding box center [454, 288] width 64 height 18
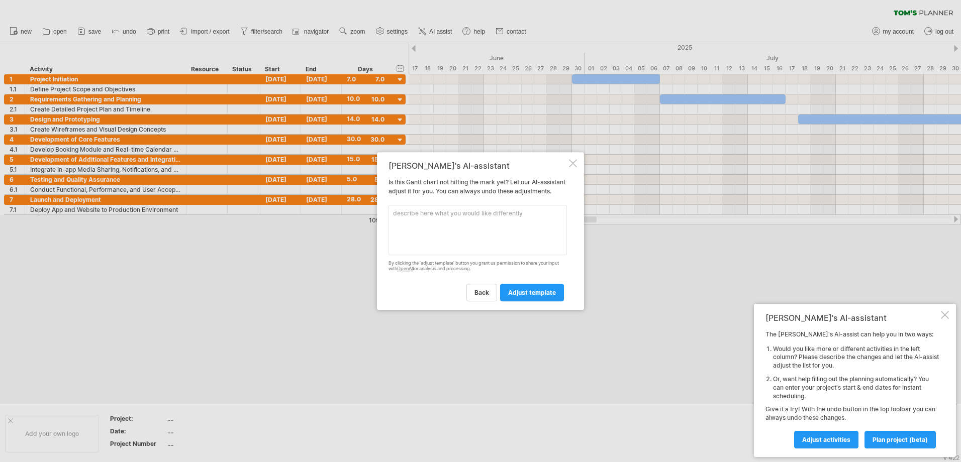
click at [457, 218] on textarea at bounding box center [477, 230] width 178 height 50
paste textarea "Flutter SDK (Frontend) • Firebase (Auth, Firestore, Cloud Functions) • Android …"
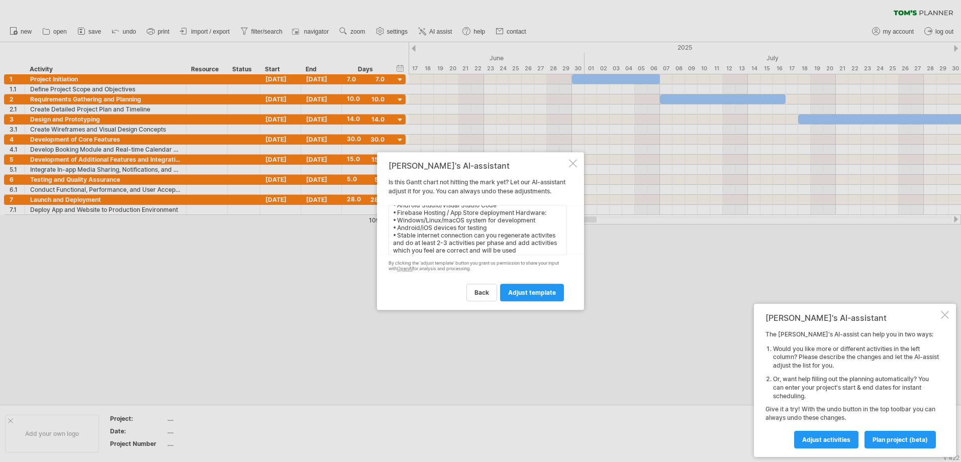
scroll to position [31, 0]
type textarea "Flutter SDK (Frontend) • Firebase (Auth, Firestore, Cloud Functions) • Android …"
click at [537, 296] on span "adjust template" at bounding box center [532, 293] width 48 height 8
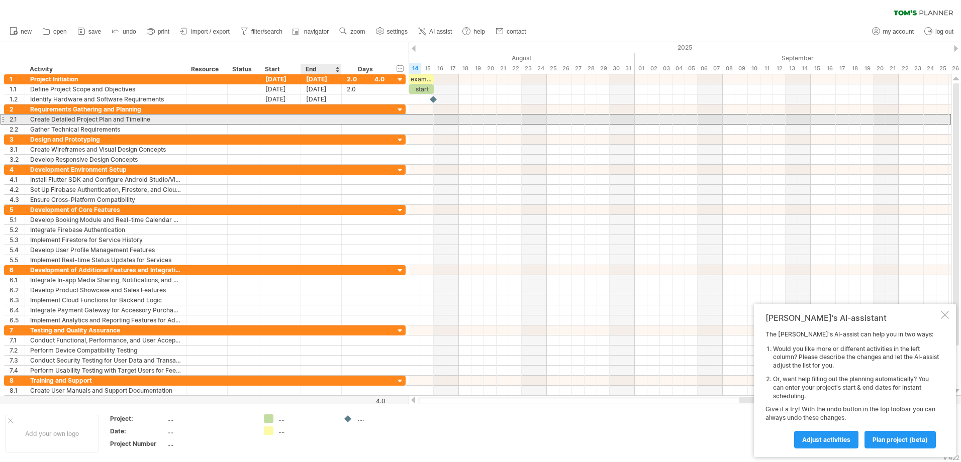
click at [312, 115] on div at bounding box center [321, 120] width 41 height 10
click at [289, 120] on div at bounding box center [280, 120] width 41 height 10
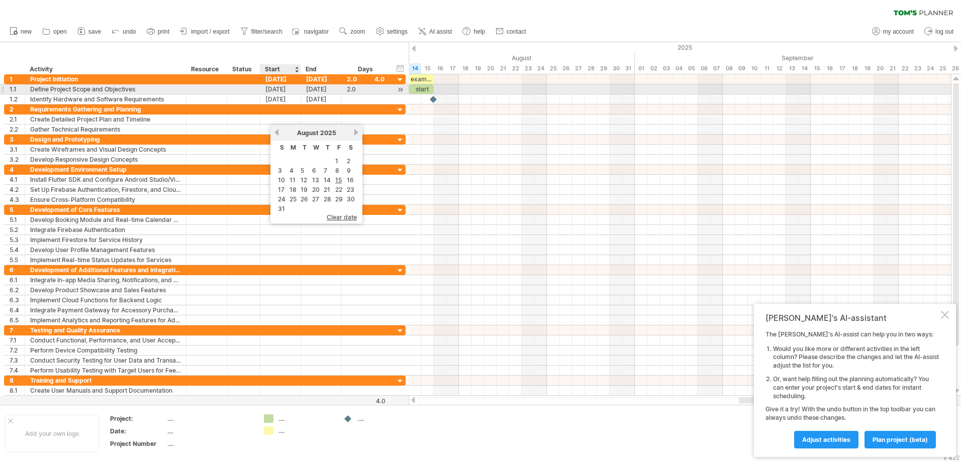
click at [277, 90] on div "[DATE]" at bounding box center [280, 89] width 41 height 10
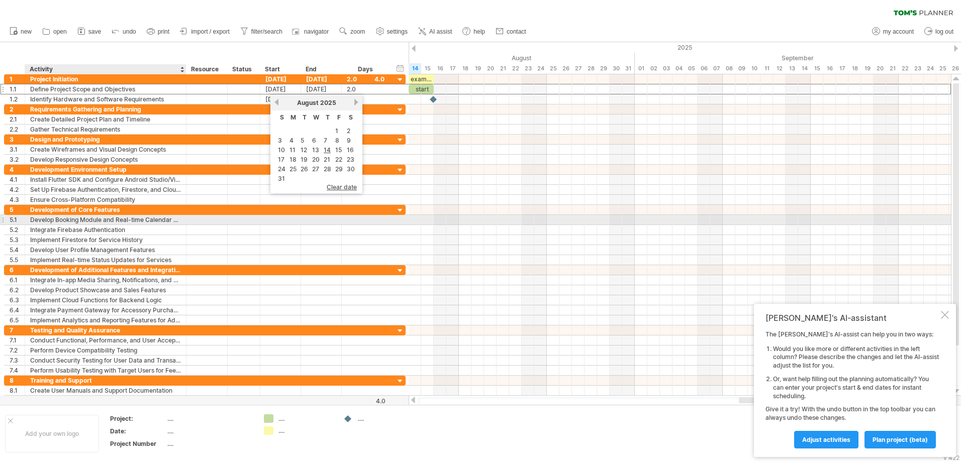
click at [73, 221] on div "Develop Booking Module and Real-time Calendar Availability" at bounding box center [105, 220] width 151 height 10
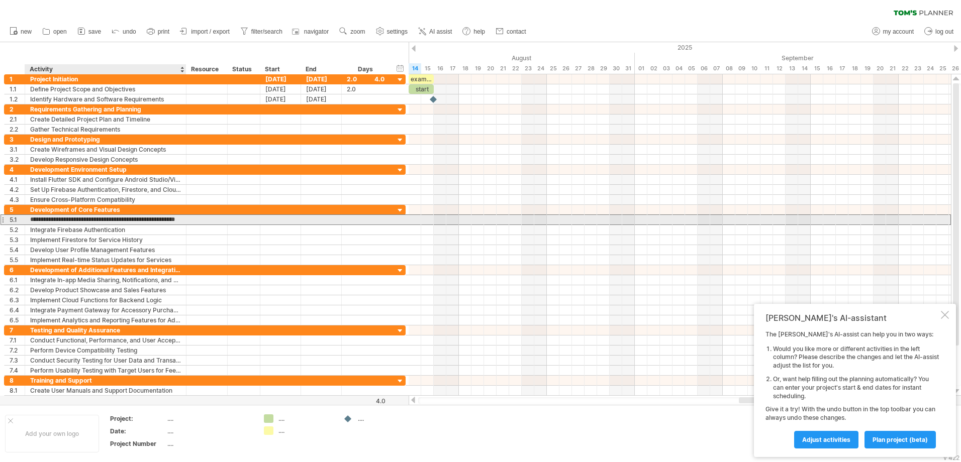
scroll to position [0, 0]
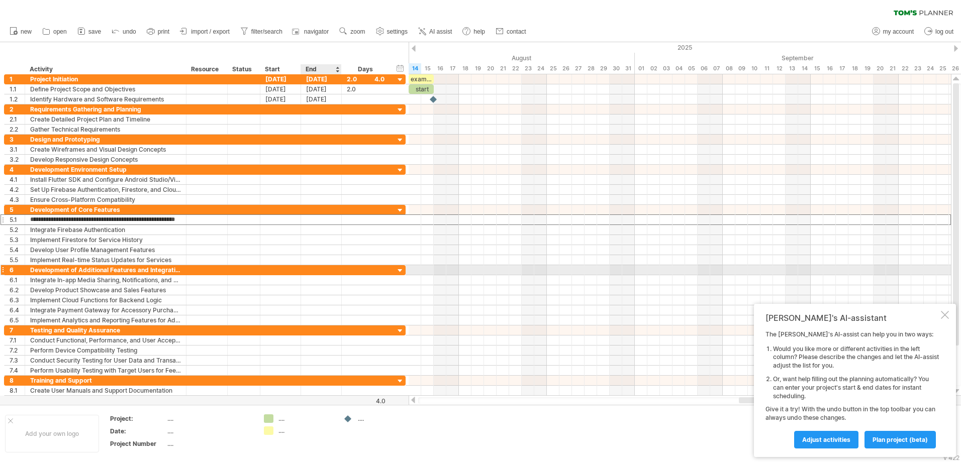
click at [313, 271] on div at bounding box center [321, 270] width 41 height 10
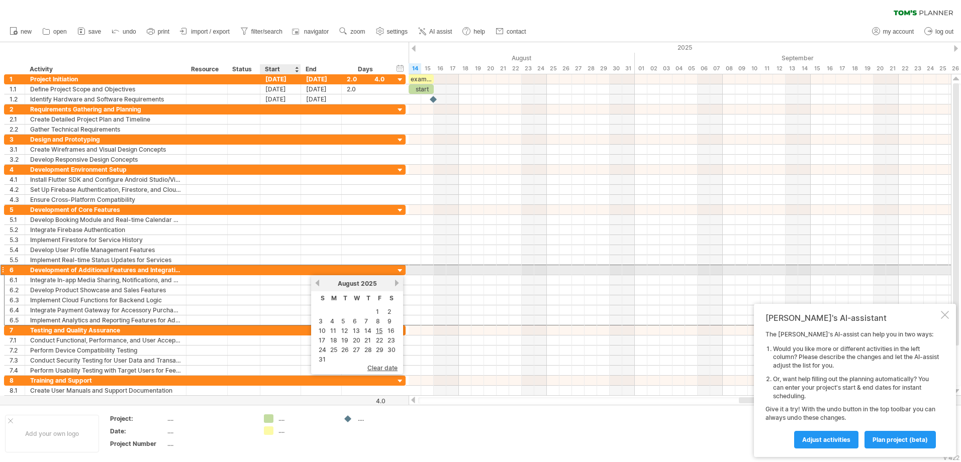
click at [294, 266] on div at bounding box center [280, 270] width 41 height 10
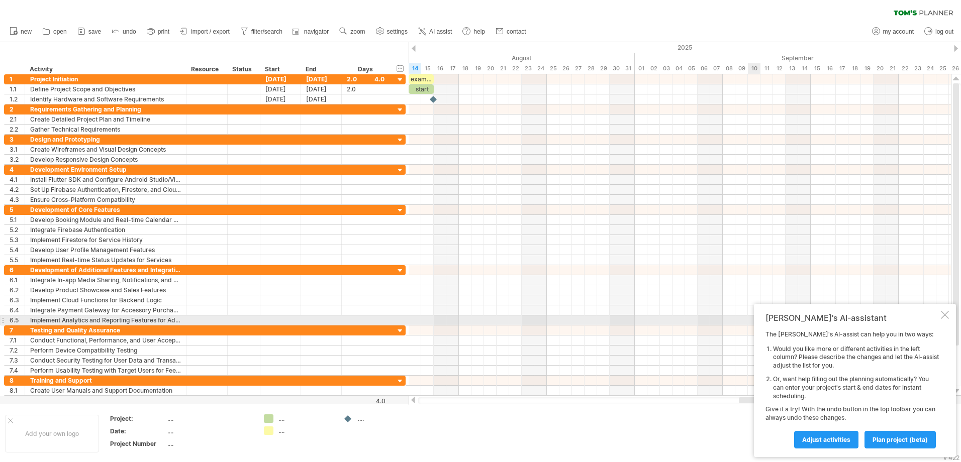
click at [946, 318] on div at bounding box center [945, 315] width 8 height 8
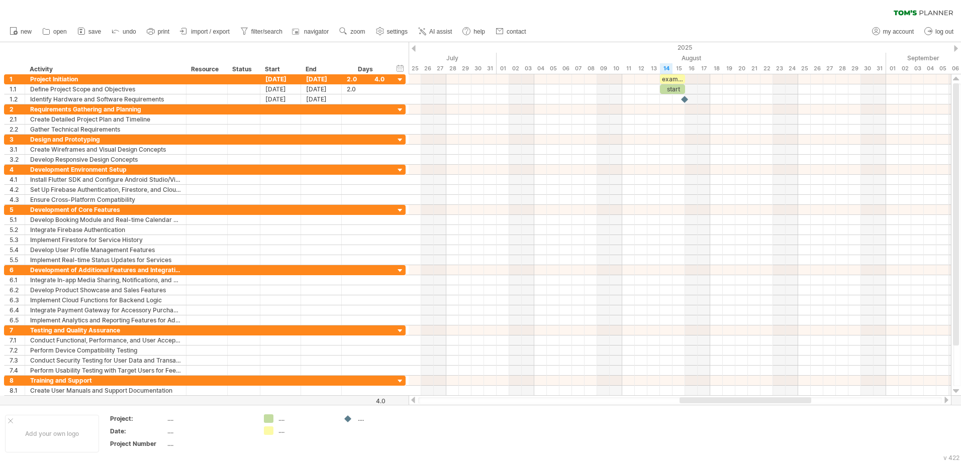
drag, startPoint x: 844, startPoint y: 402, endPoint x: 784, endPoint y: 399, distance: 59.4
click at [784, 399] on div at bounding box center [745, 400] width 132 height 6
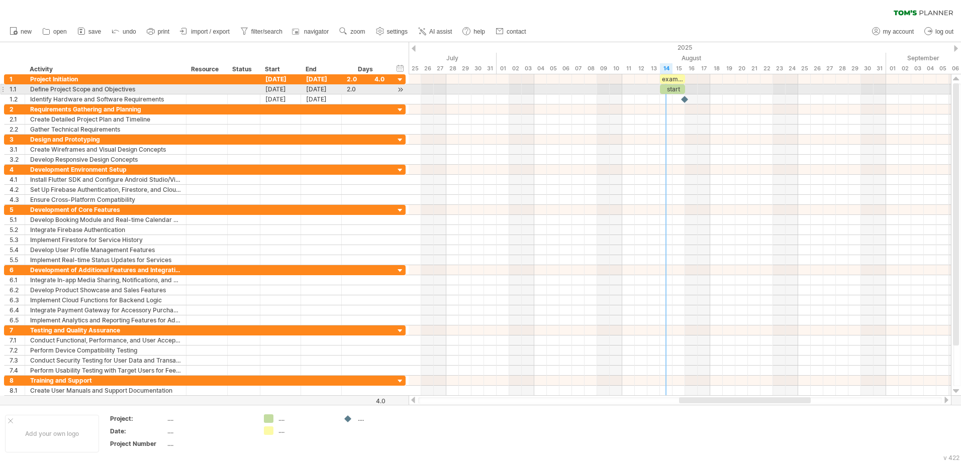
click at [669, 85] on div "start" at bounding box center [672, 89] width 25 height 10
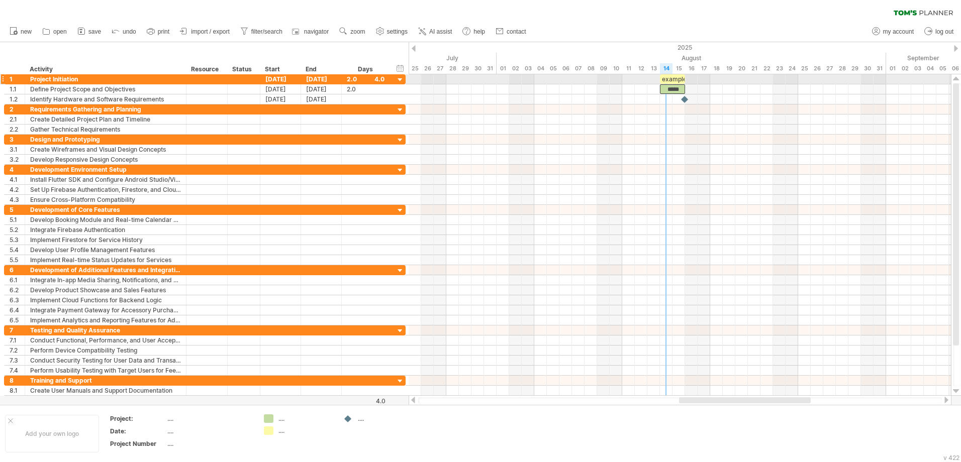
click at [667, 80] on div "example time blocks:" at bounding box center [672, 79] width 25 height 10
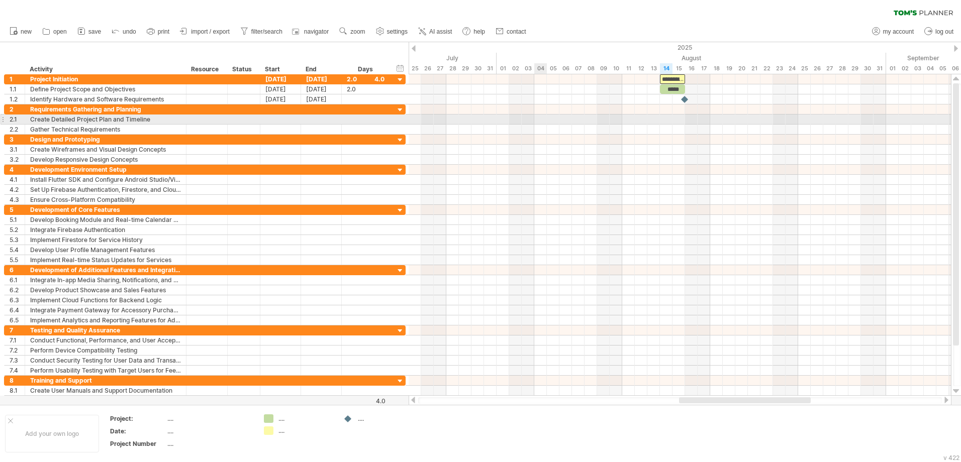
click at [536, 125] on div at bounding box center [679, 130] width 542 height 10
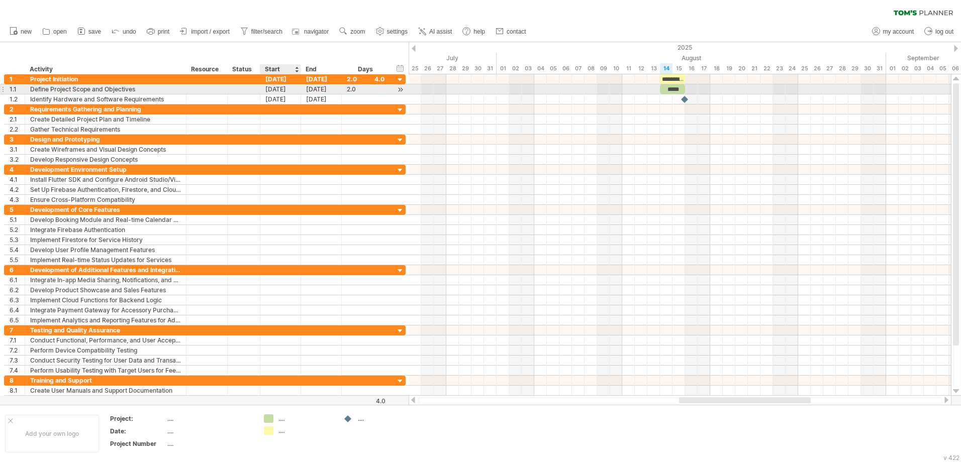
click at [280, 86] on div "[DATE]" at bounding box center [280, 89] width 41 height 10
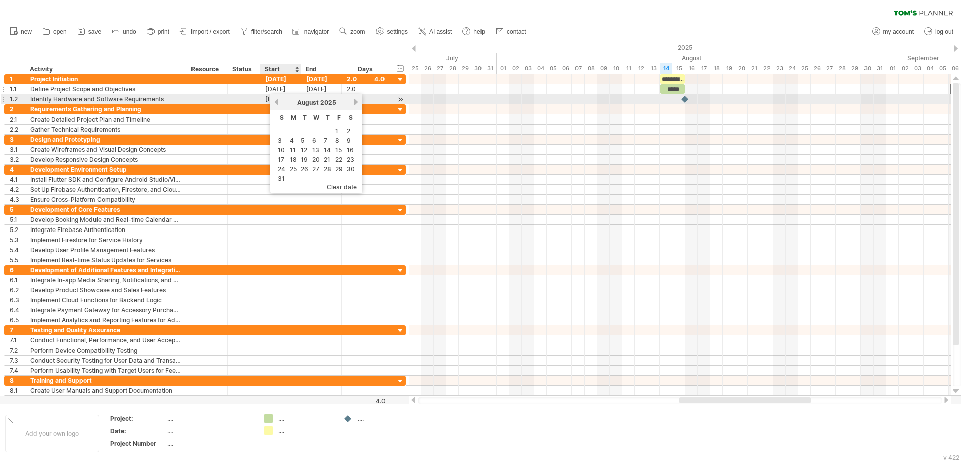
click at [277, 105] on link "previous" at bounding box center [277, 102] width 8 height 8
click at [353, 101] on link "next" at bounding box center [356, 102] width 8 height 8
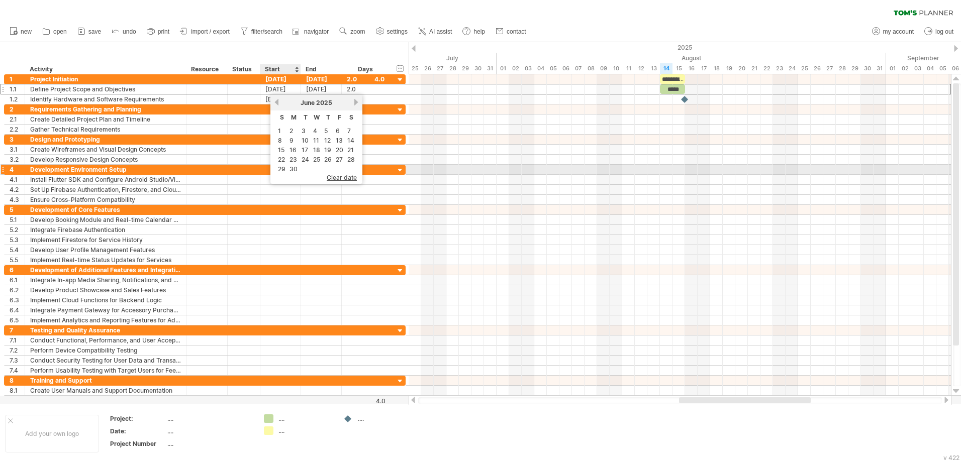
click at [294, 167] on link "30" at bounding box center [293, 169] width 10 height 10
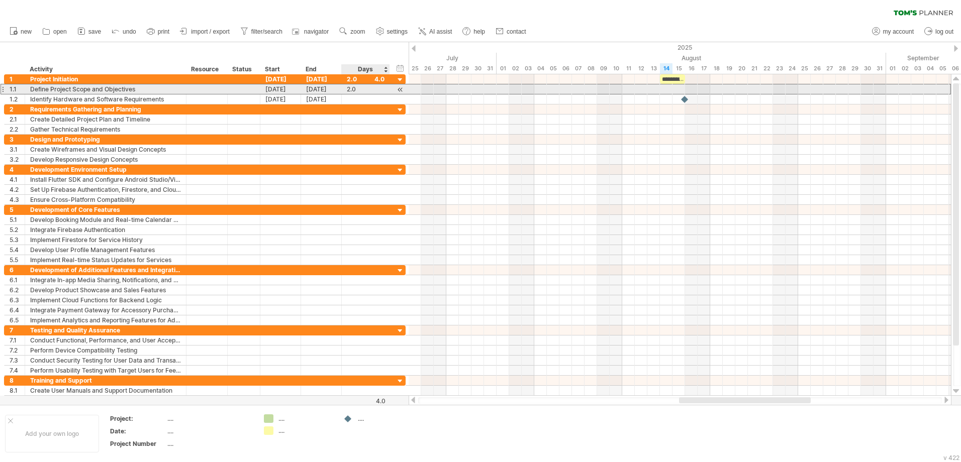
click at [360, 93] on div "2.0" at bounding box center [366, 89] width 38 height 10
click at [369, 93] on div "2.0" at bounding box center [366, 89] width 38 height 10
type input "*"
click at [382, 90] on div "5.0" at bounding box center [366, 89] width 38 height 10
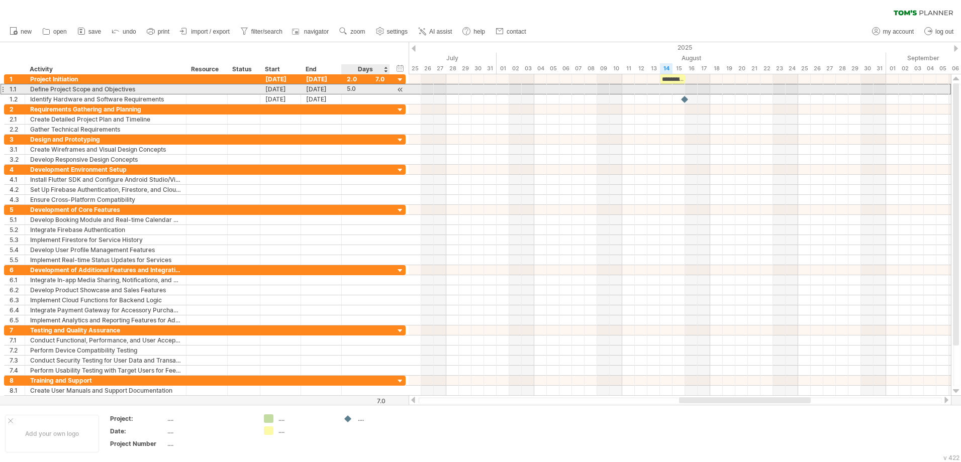
click at [392, 86] on div "**********" at bounding box center [204, 89] width 401 height 11
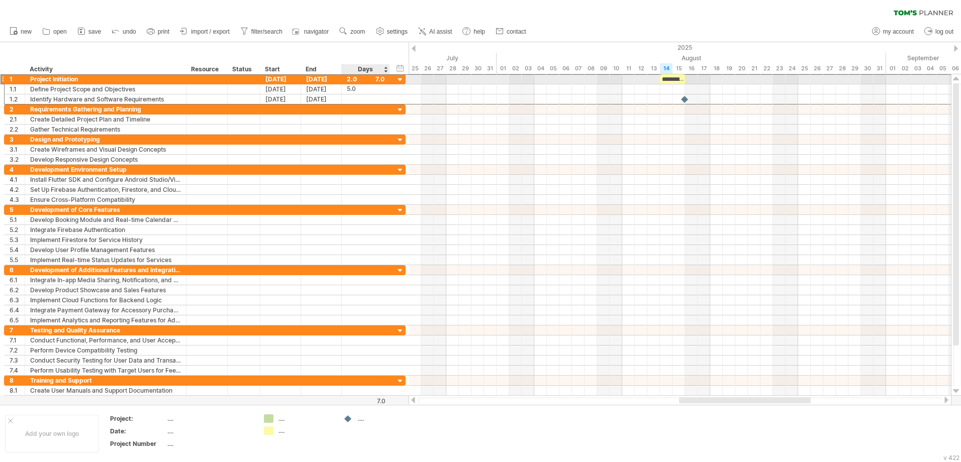
click at [394, 78] on div "**********" at bounding box center [204, 79] width 401 height 11
click at [396, 78] on div at bounding box center [400, 80] width 10 height 10
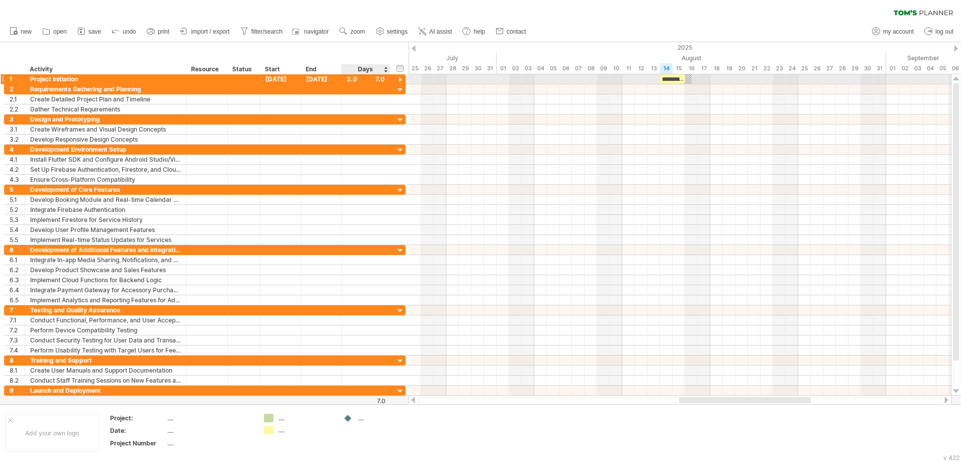
click at [399, 79] on div at bounding box center [400, 80] width 10 height 10
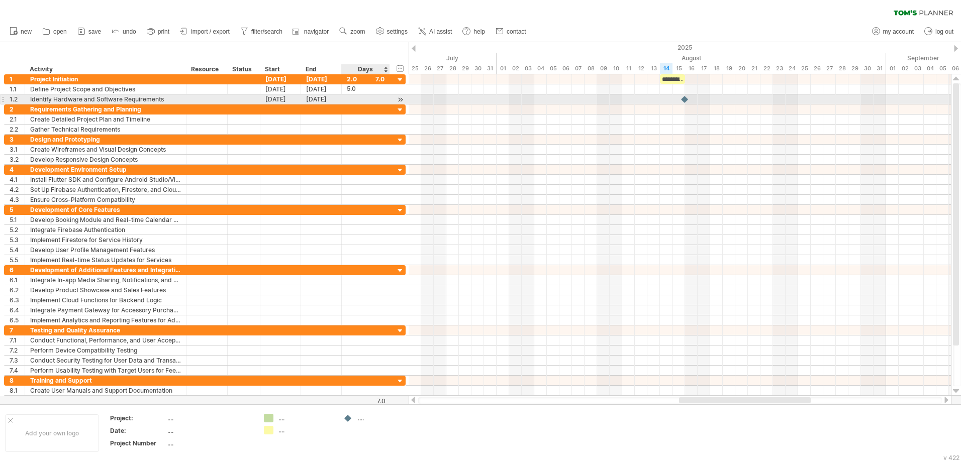
click at [400, 100] on div at bounding box center [400, 99] width 10 height 11
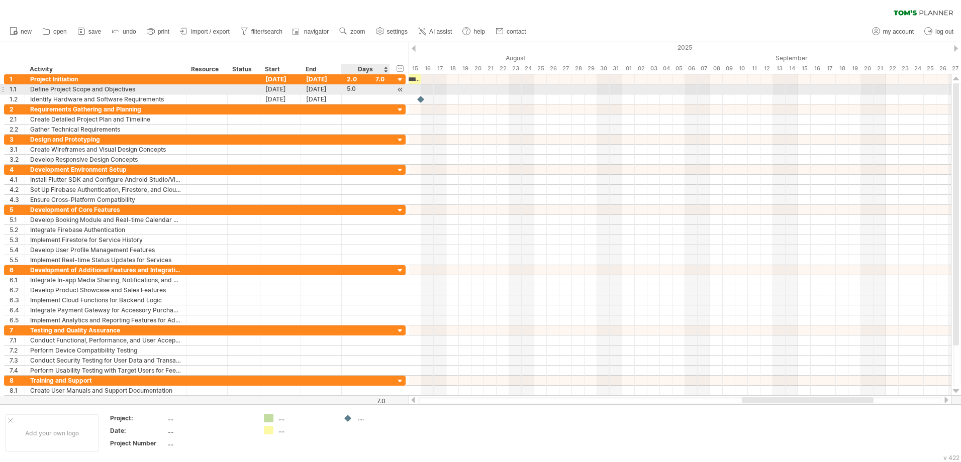
click at [399, 89] on div at bounding box center [400, 89] width 10 height 11
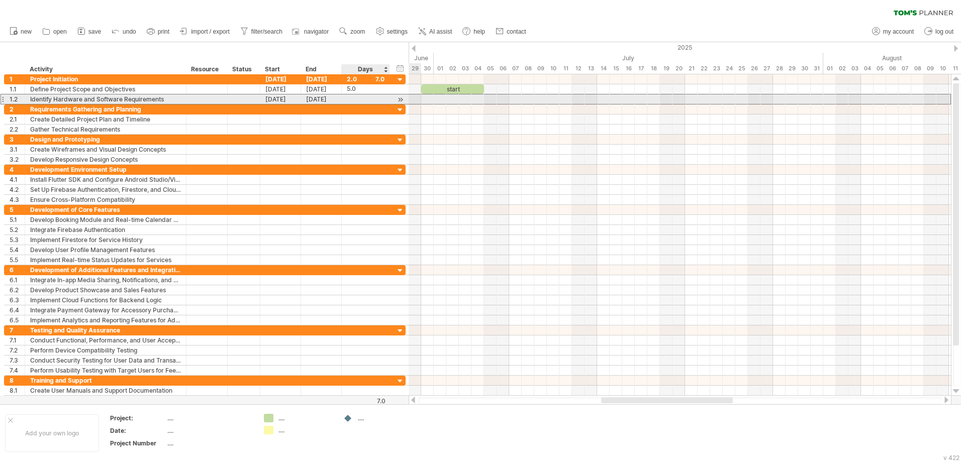
click at [360, 99] on div at bounding box center [366, 99] width 38 height 10
type input "*"
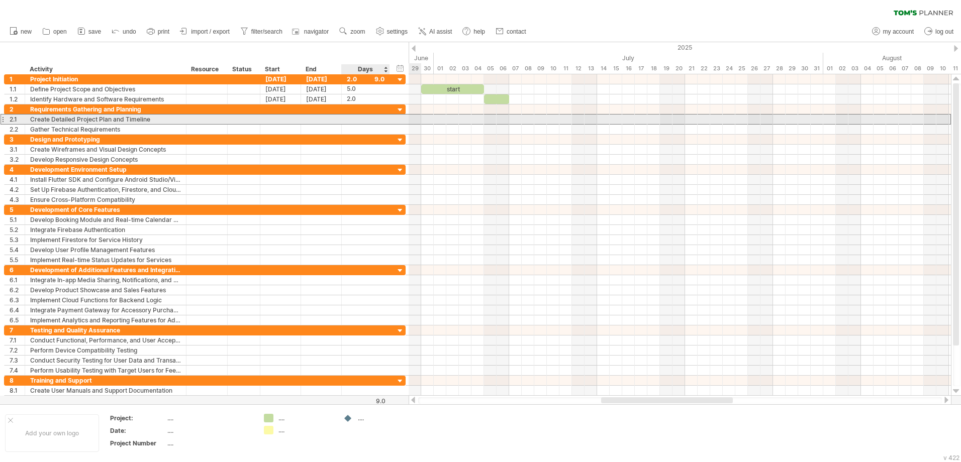
click at [365, 118] on div at bounding box center [366, 120] width 38 height 10
type input "*"
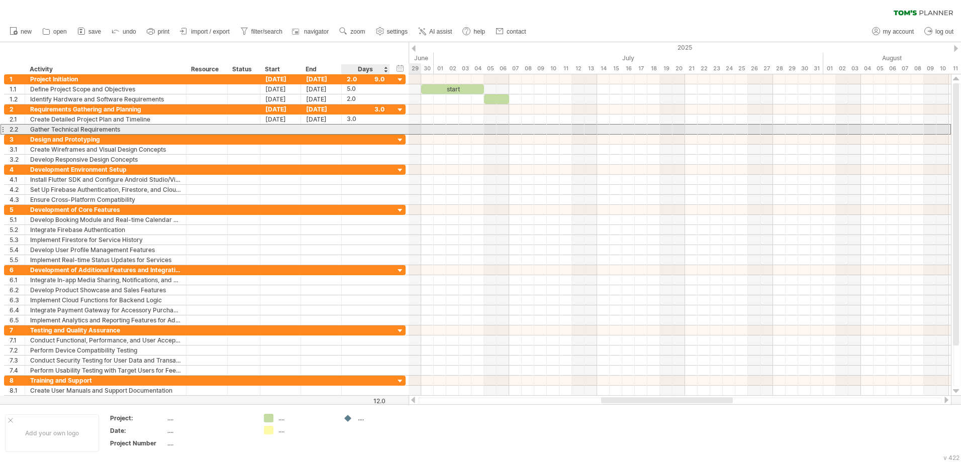
click at [362, 126] on div at bounding box center [366, 130] width 38 height 10
type input "*"
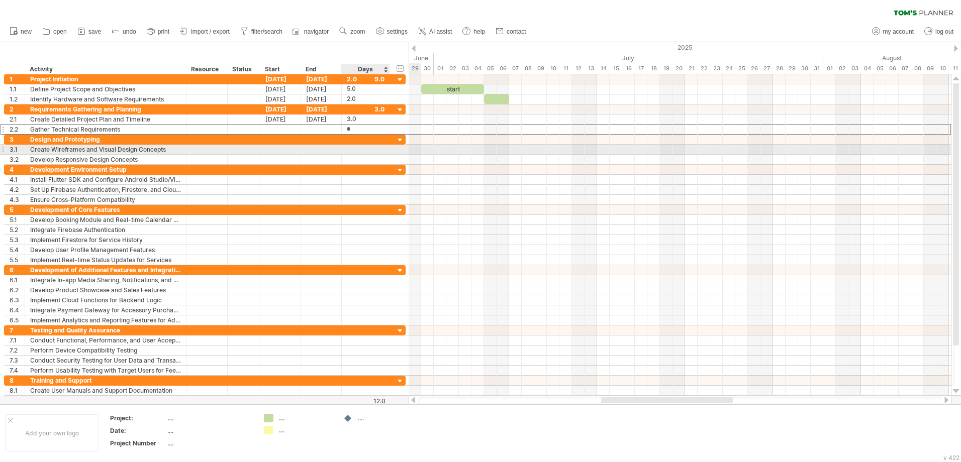
click at [358, 145] on div at bounding box center [366, 150] width 38 height 10
click at [352, 150] on div at bounding box center [366, 150] width 38 height 10
type input "*"
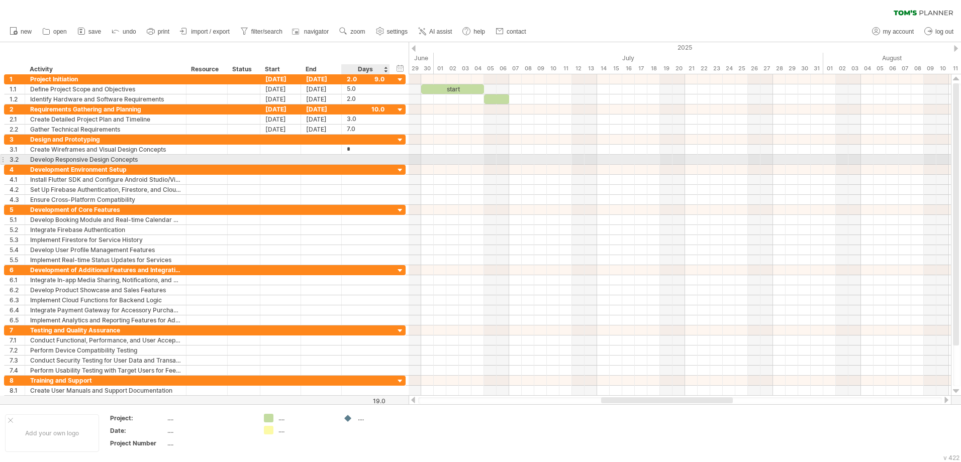
click at [350, 161] on div at bounding box center [366, 160] width 38 height 10
type input "*"
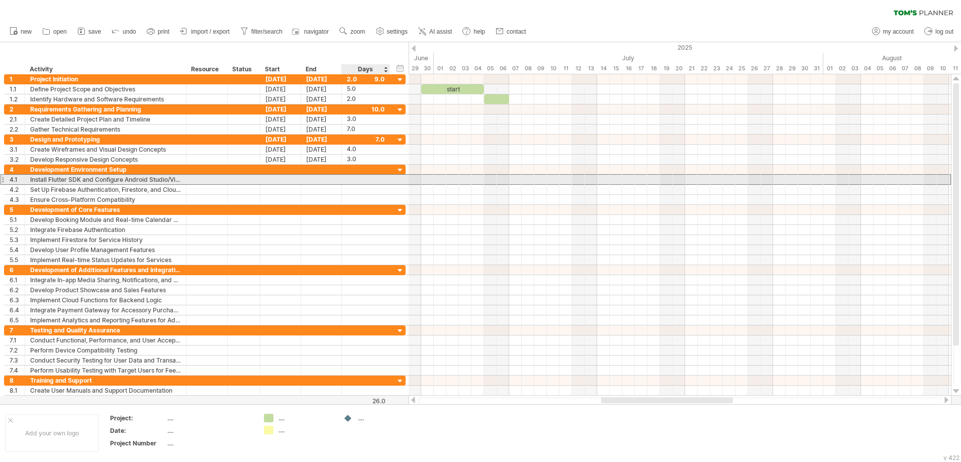
click at [355, 178] on div at bounding box center [366, 180] width 38 height 10
type input "**"
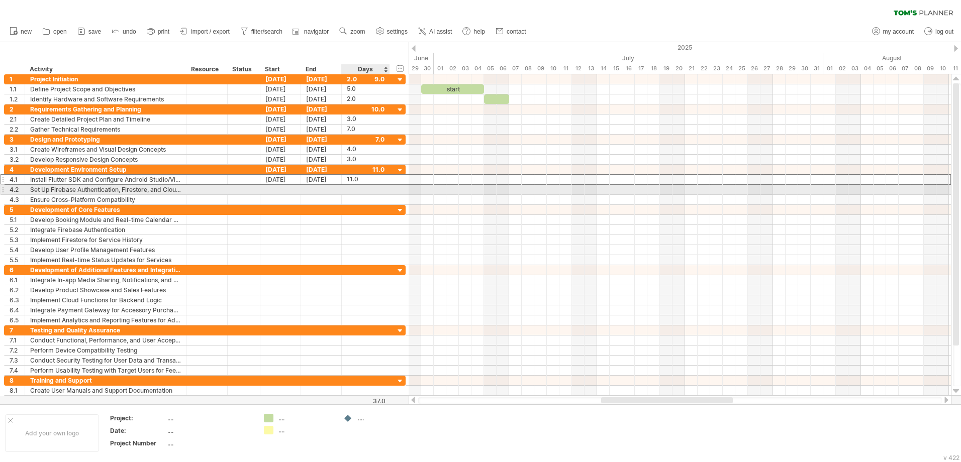
click at [360, 185] on div at bounding box center [366, 190] width 38 height 10
type input "*"
click at [344, 196] on div at bounding box center [366, 200] width 48 height 10
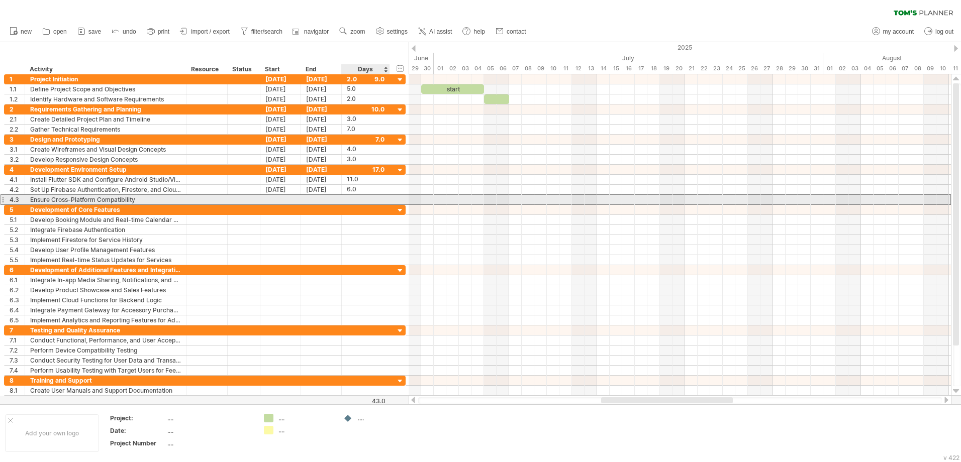
click at [353, 196] on div at bounding box center [366, 200] width 38 height 10
type input "*"
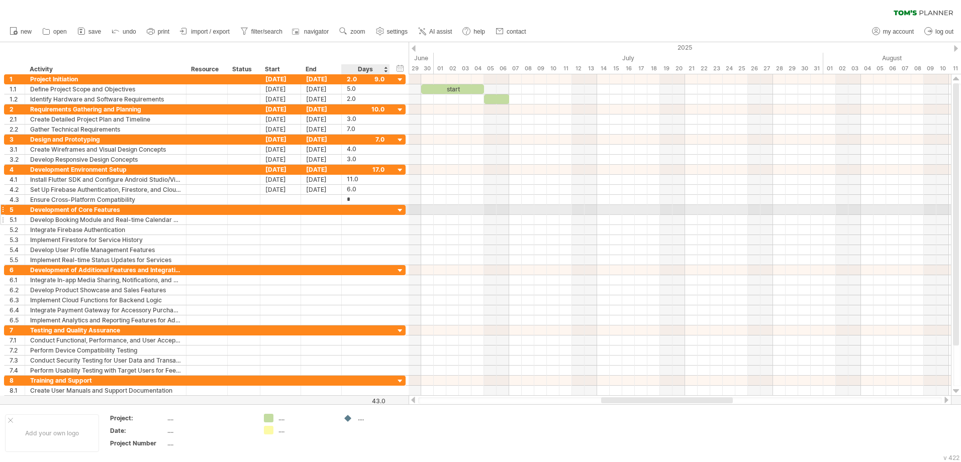
click at [354, 215] on div at bounding box center [366, 220] width 38 height 10
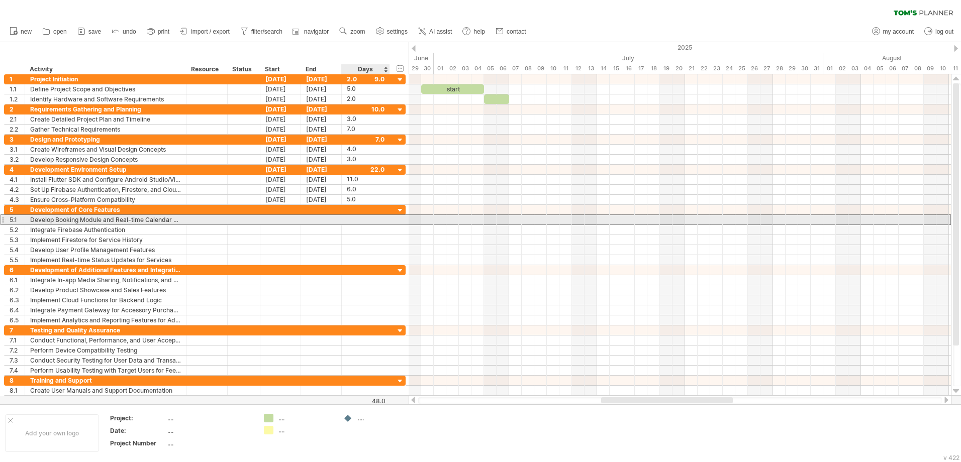
type input "*"
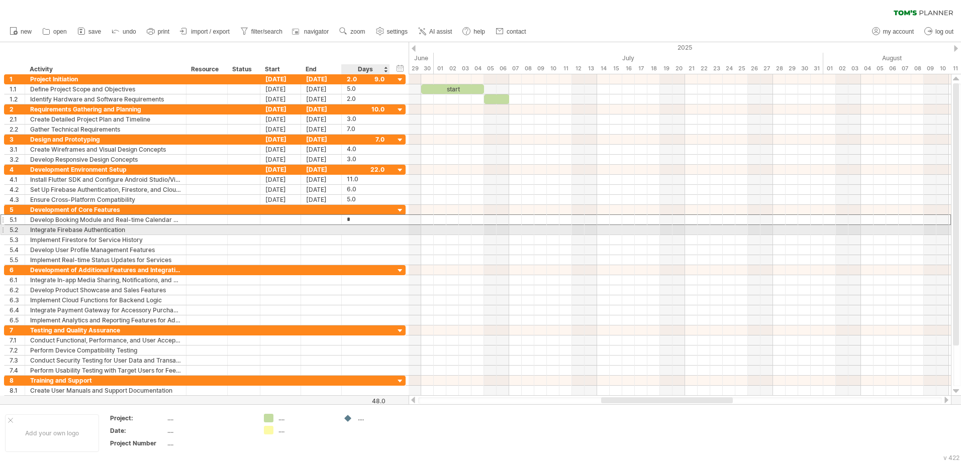
click at [355, 227] on div at bounding box center [366, 230] width 38 height 10
type input "*"
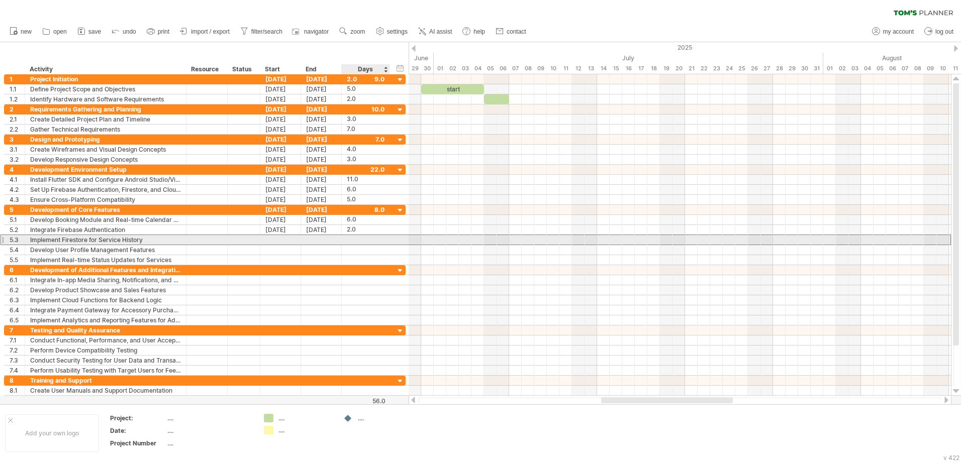
click at [357, 238] on div at bounding box center [366, 240] width 38 height 10
type input "*"
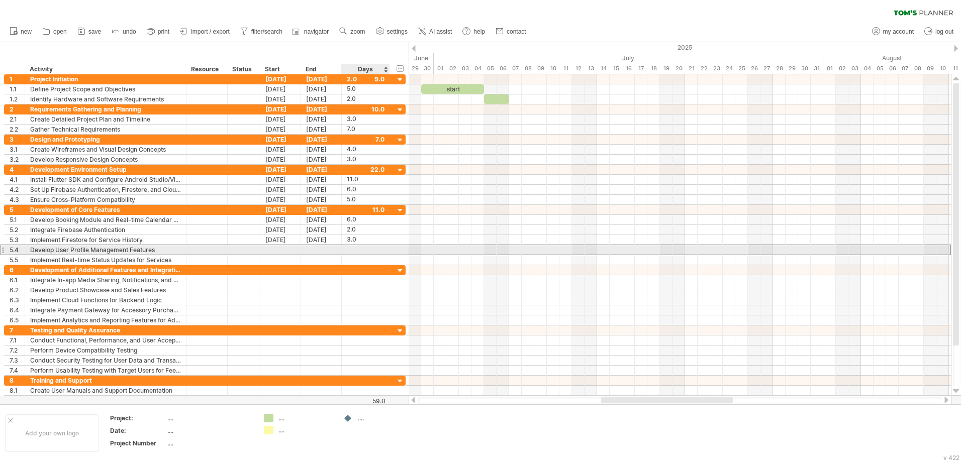
click at [357, 247] on div at bounding box center [366, 250] width 38 height 10
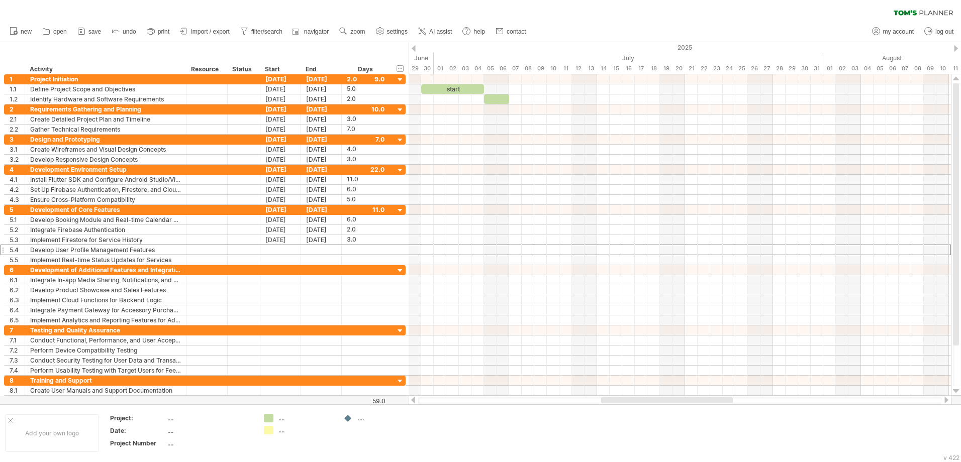
scroll to position [0, 0]
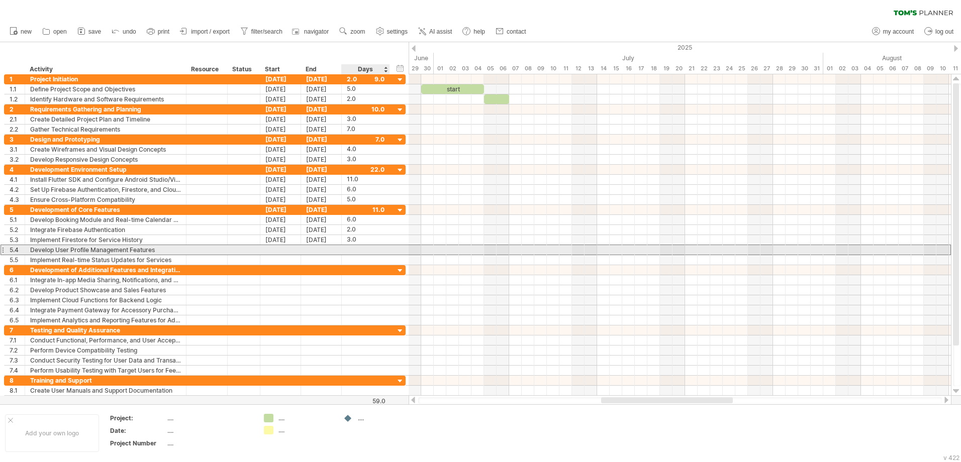
click at [356, 246] on div at bounding box center [366, 250] width 38 height 10
type input "*"
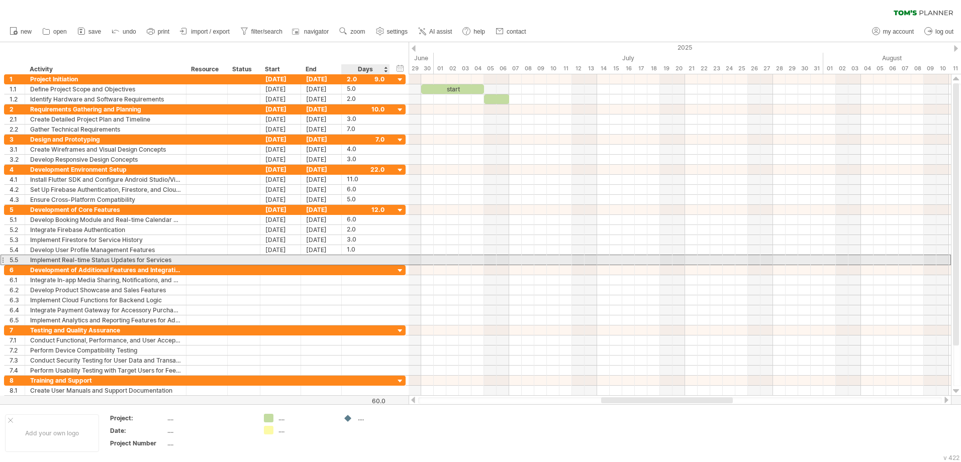
click at [356, 259] on div at bounding box center [366, 260] width 38 height 10
type input "**"
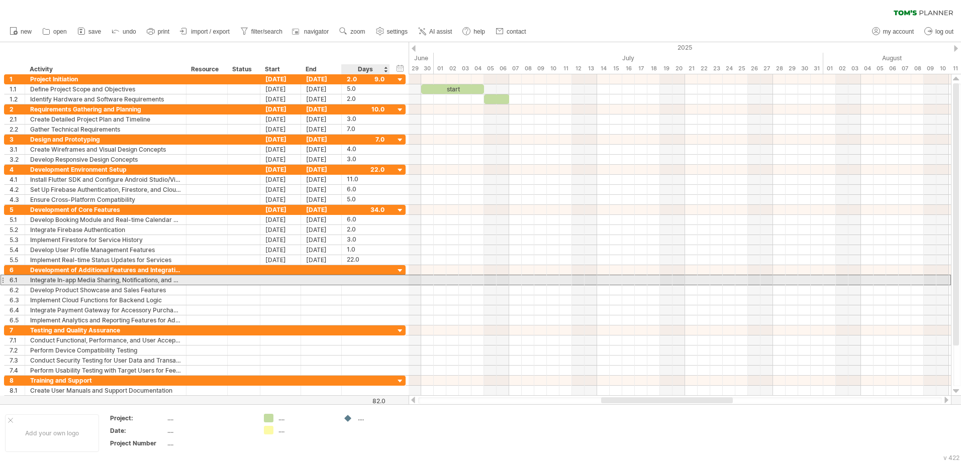
click at [355, 279] on div at bounding box center [366, 280] width 38 height 10
type input "*"
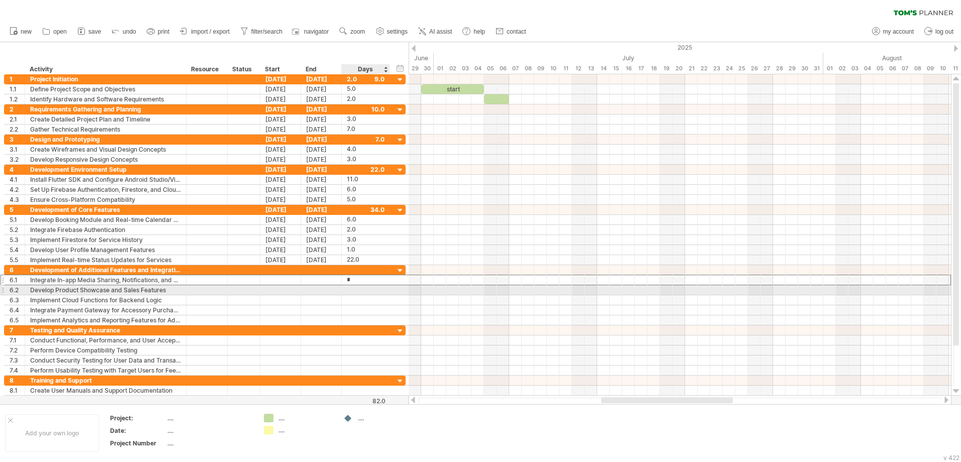
click at [355, 287] on div at bounding box center [366, 290] width 38 height 10
type input "*"
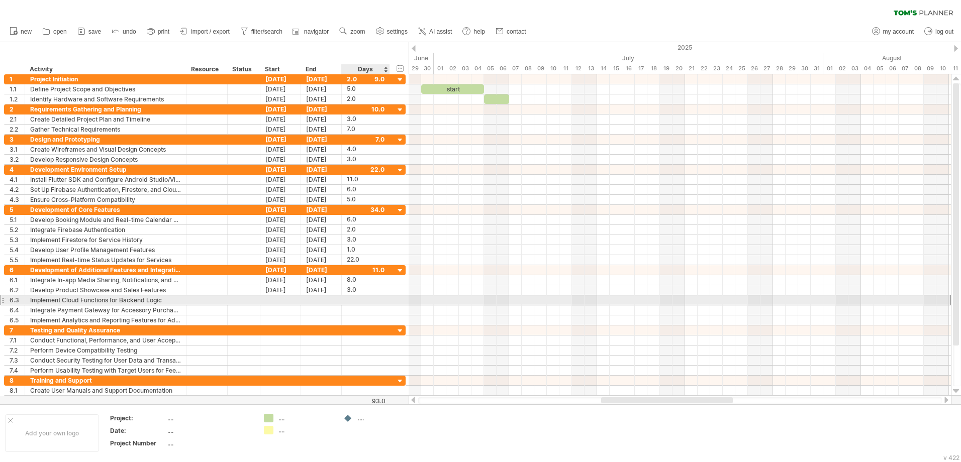
click at [357, 297] on div at bounding box center [366, 300] width 38 height 10
type input "*"
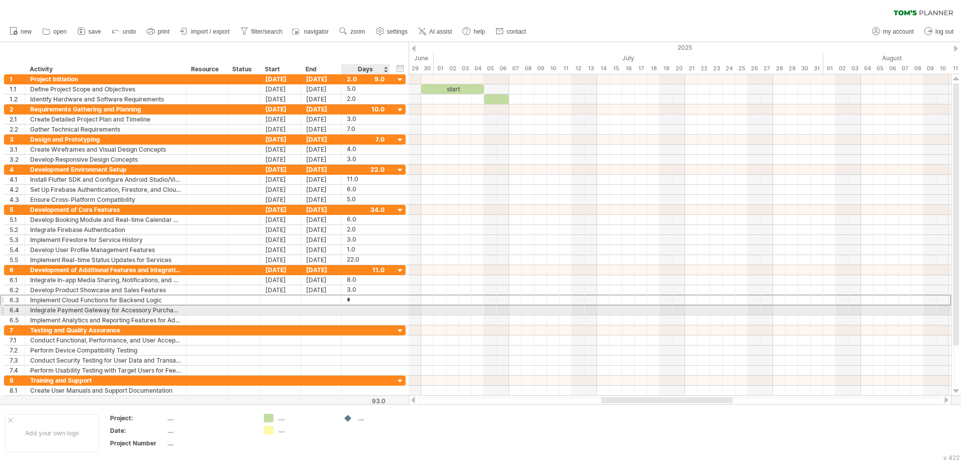
click at [355, 313] on div at bounding box center [366, 310] width 38 height 10
type input "*"
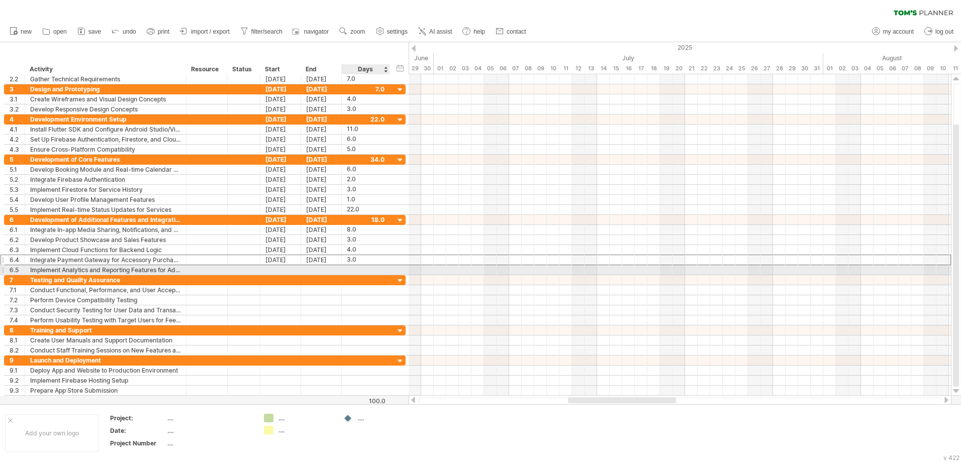
click at [368, 271] on div at bounding box center [366, 270] width 38 height 10
type input "*"
click at [361, 286] on div at bounding box center [366, 290] width 38 height 10
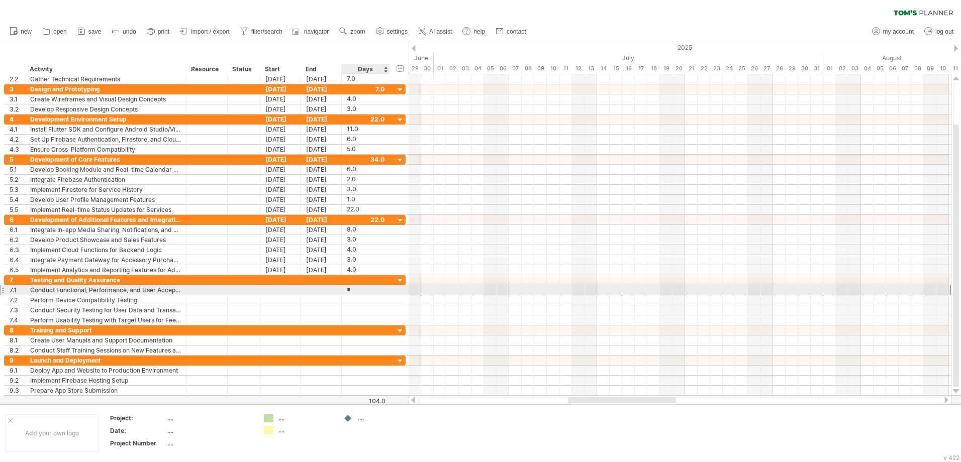
type input "**"
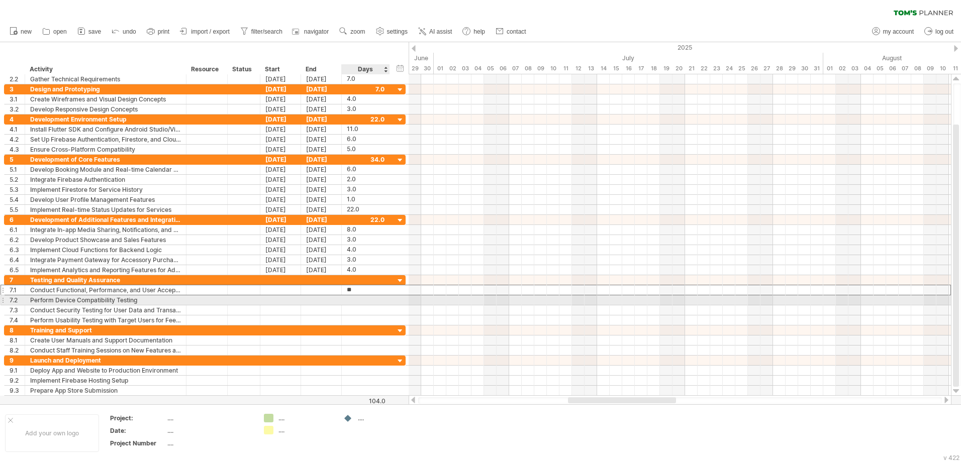
click at [360, 297] on div at bounding box center [366, 300] width 38 height 10
type input "*"
click at [354, 308] on div at bounding box center [366, 310] width 38 height 10
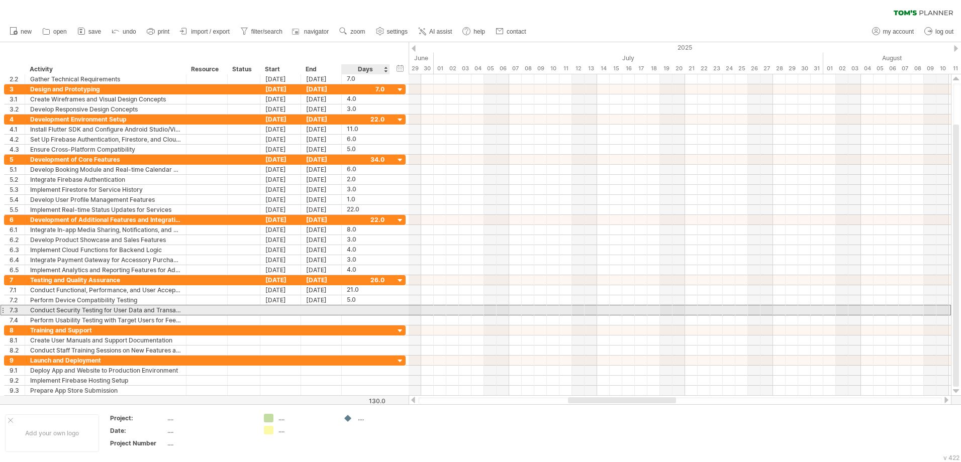
type input "*"
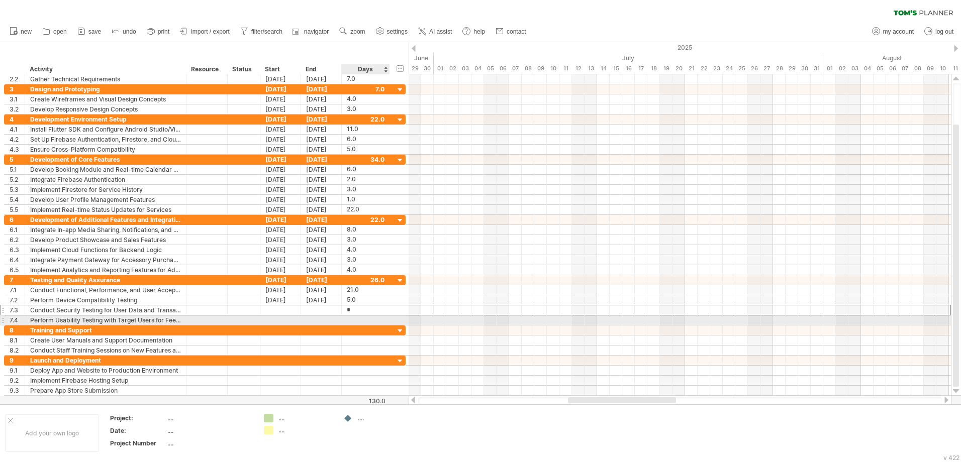
click at [353, 319] on div at bounding box center [366, 321] width 38 height 10
type input "*"
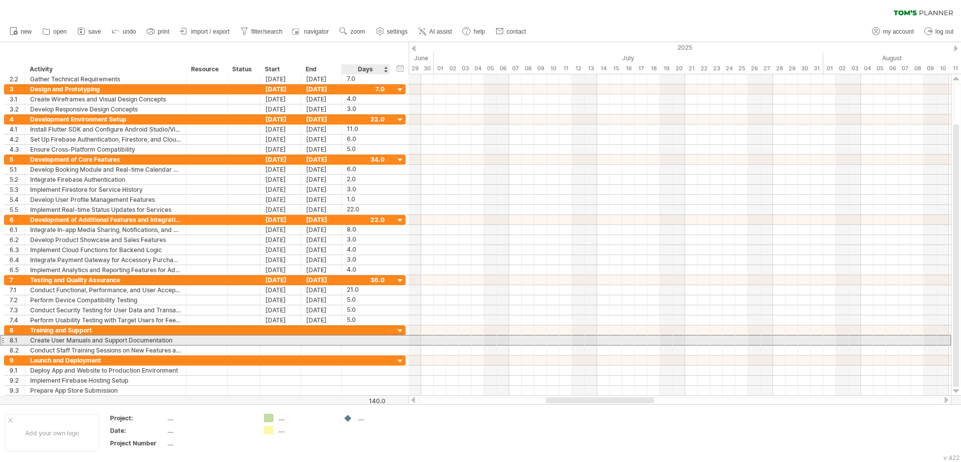
click at [351, 338] on div at bounding box center [366, 341] width 38 height 10
type input "*"
click at [354, 344] on div "3.0" at bounding box center [366, 341] width 38 height 10
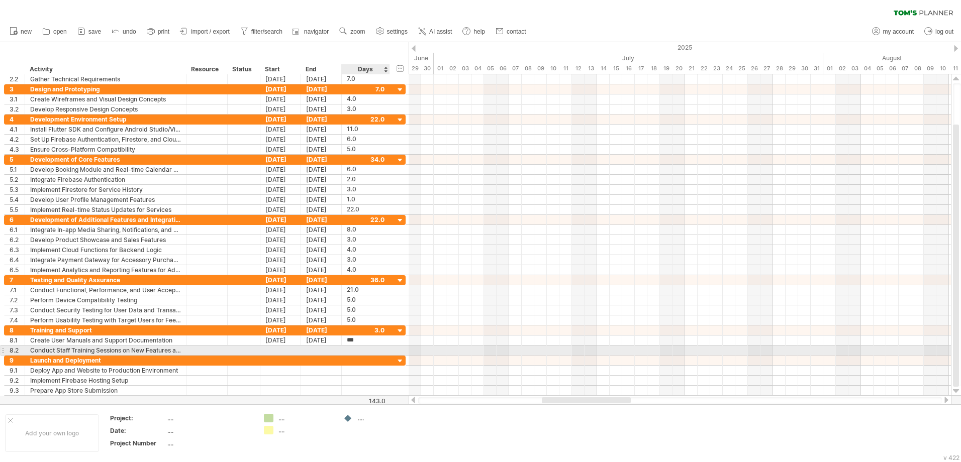
click at [355, 349] on div at bounding box center [366, 351] width 38 height 10
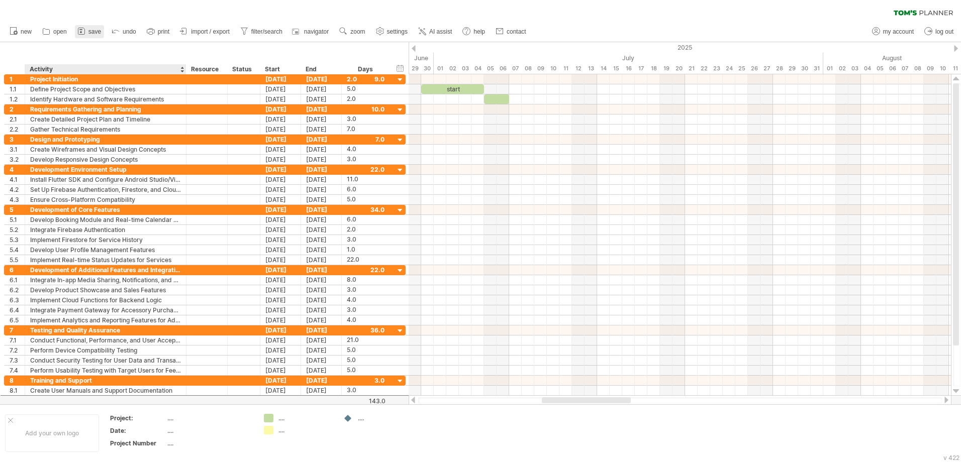
click at [85, 37] on link "save" at bounding box center [89, 31] width 29 height 13
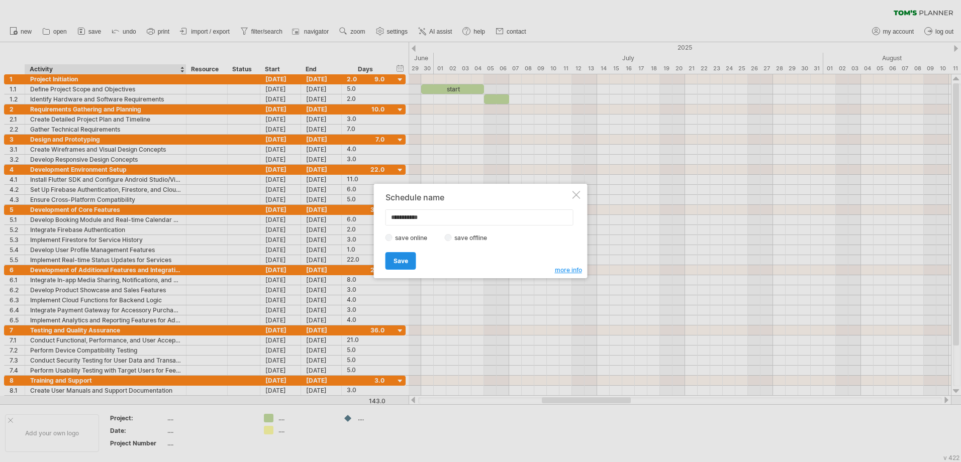
click at [402, 258] on span "Save" at bounding box center [400, 261] width 15 height 8
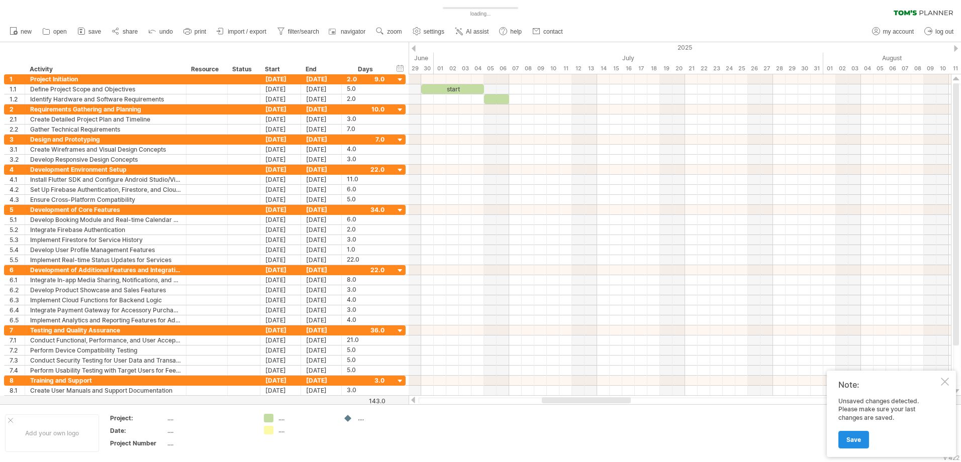
click at [859, 441] on span "Save" at bounding box center [853, 440] width 15 height 8
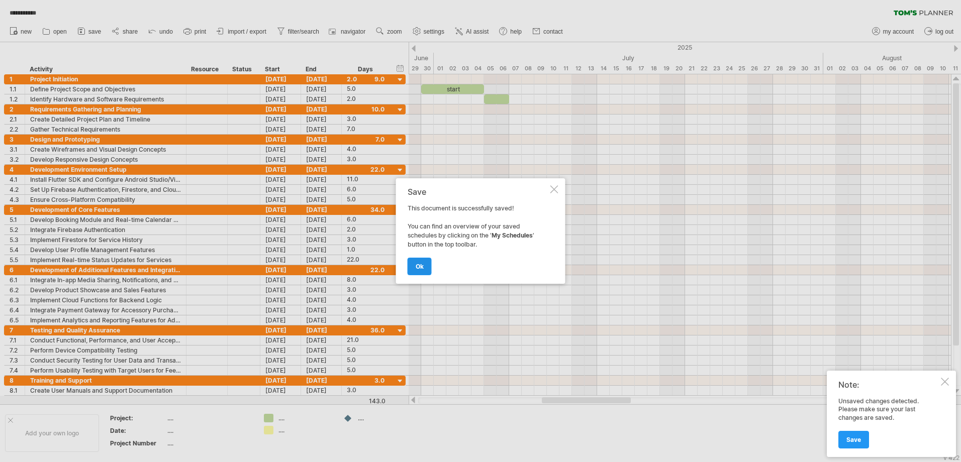
click at [416, 265] on span "ok" at bounding box center [420, 267] width 8 height 8
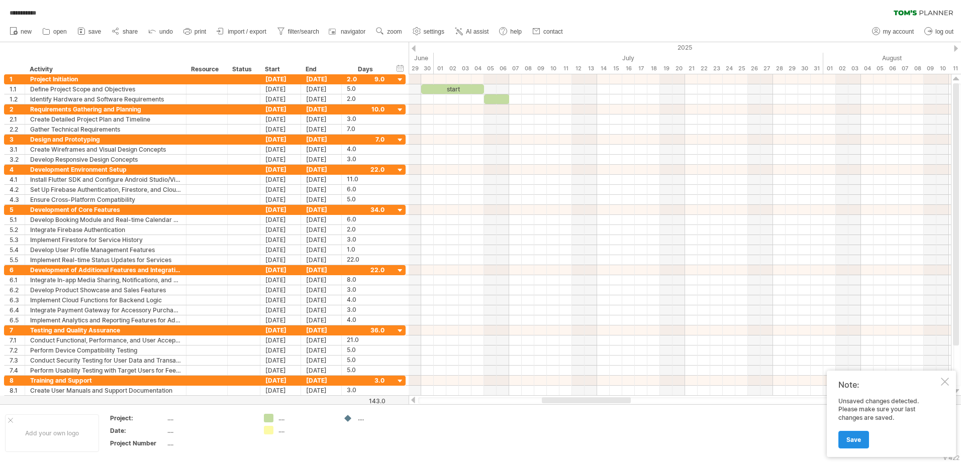
click at [849, 445] on link "Save" at bounding box center [853, 440] width 31 height 18
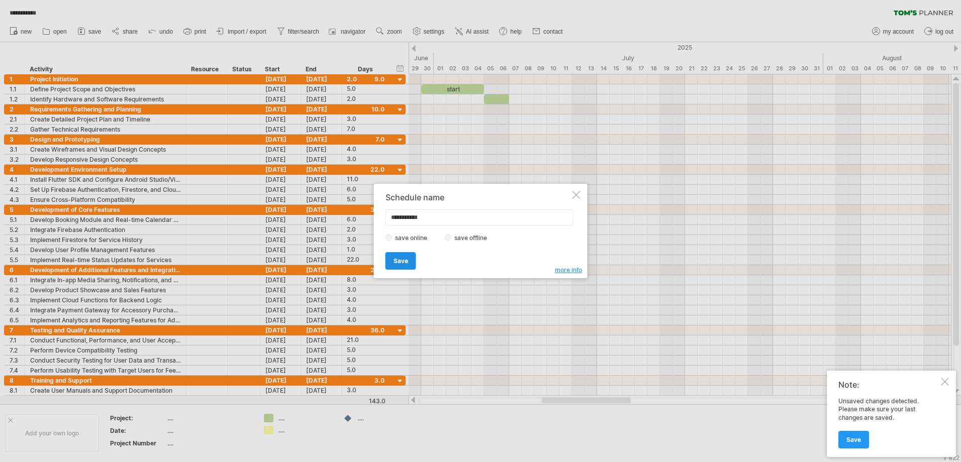
click at [397, 258] on span "Save" at bounding box center [400, 261] width 15 height 8
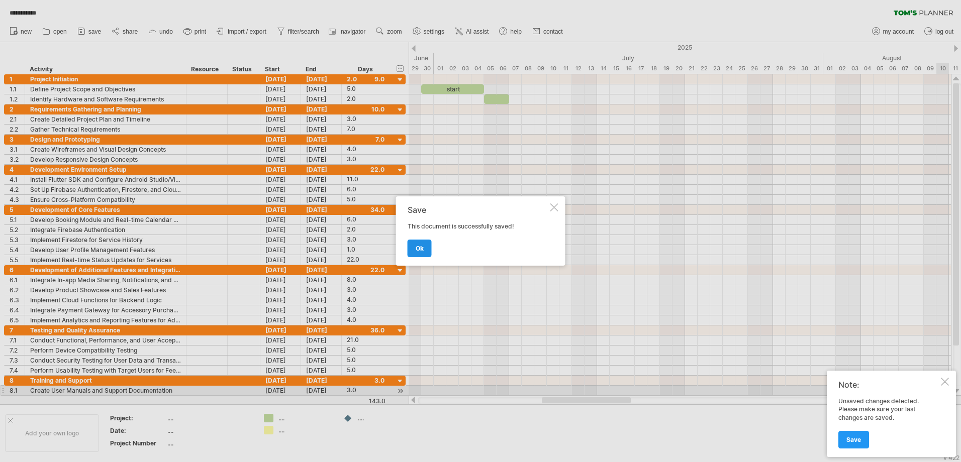
click at [429, 247] on link "ok" at bounding box center [419, 249] width 24 height 18
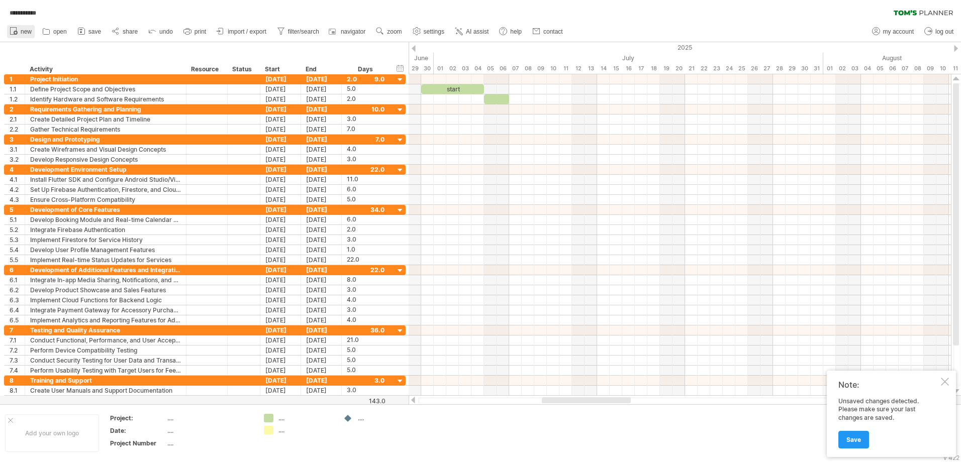
click at [18, 31] on icon at bounding box center [14, 31] width 10 height 10
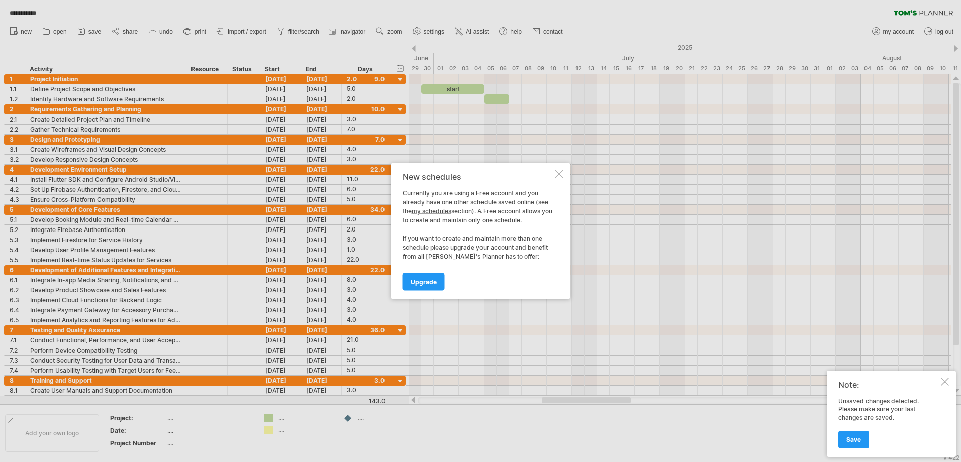
click at [557, 174] on div at bounding box center [559, 174] width 8 height 8
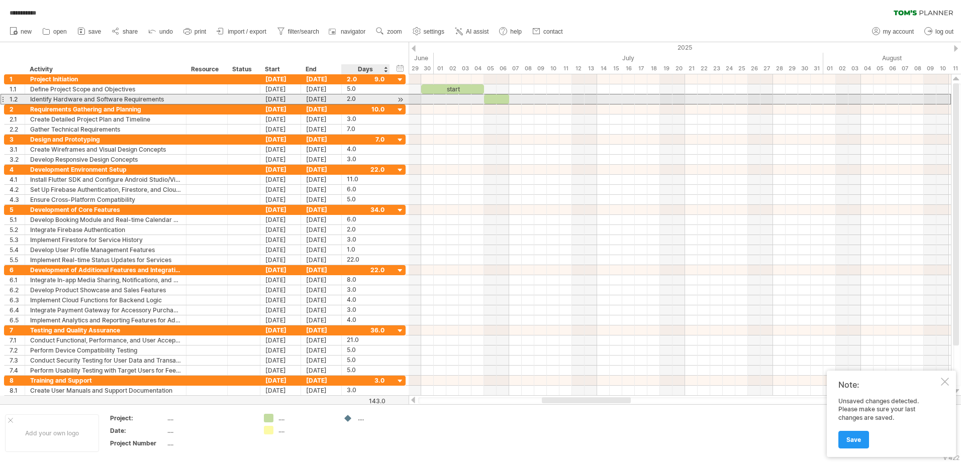
click at [360, 97] on div "2.0" at bounding box center [366, 99] width 38 height 10
type input "*"
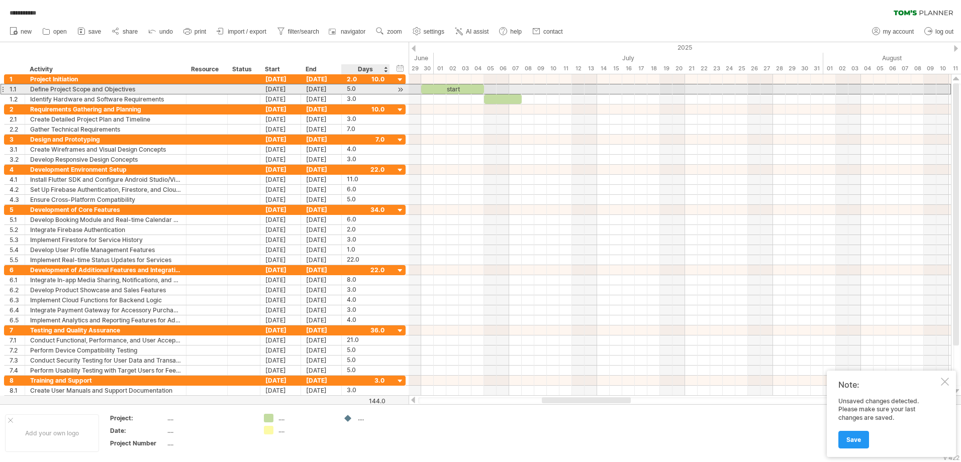
click at [370, 86] on div "5.0" at bounding box center [366, 89] width 38 height 10
type input "*"
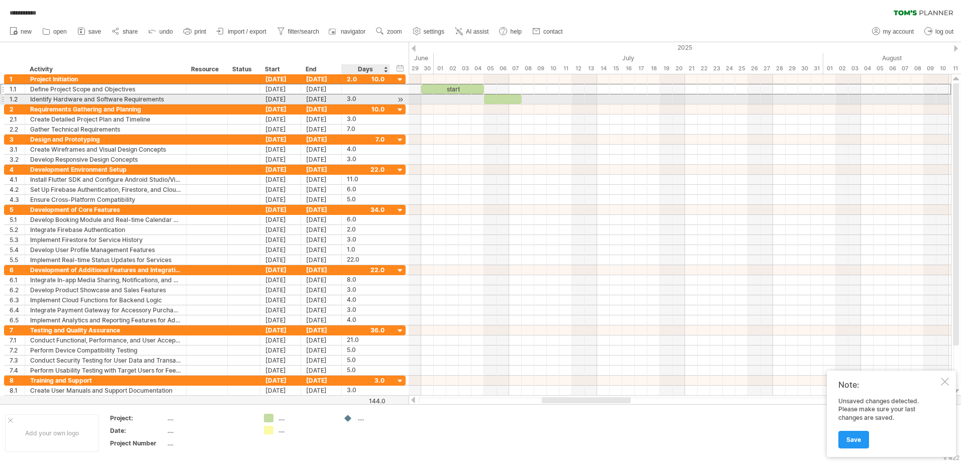
type input "*"
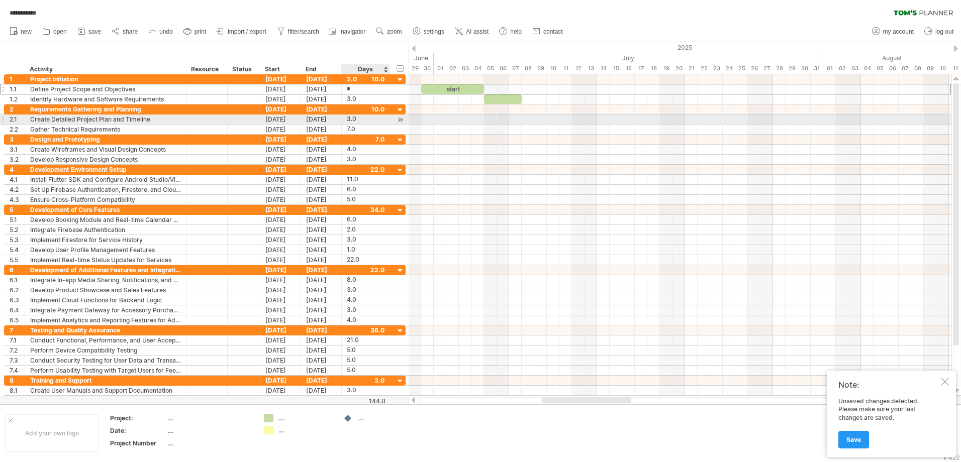
click at [354, 117] on div "3.0" at bounding box center [366, 120] width 38 height 10
type input "*"
click at [362, 128] on div "7.0" at bounding box center [366, 130] width 38 height 10
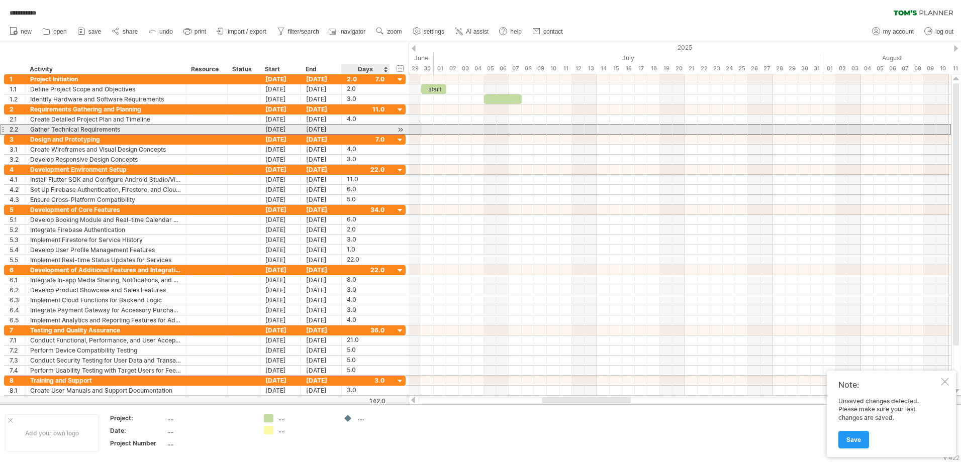
type input "*"
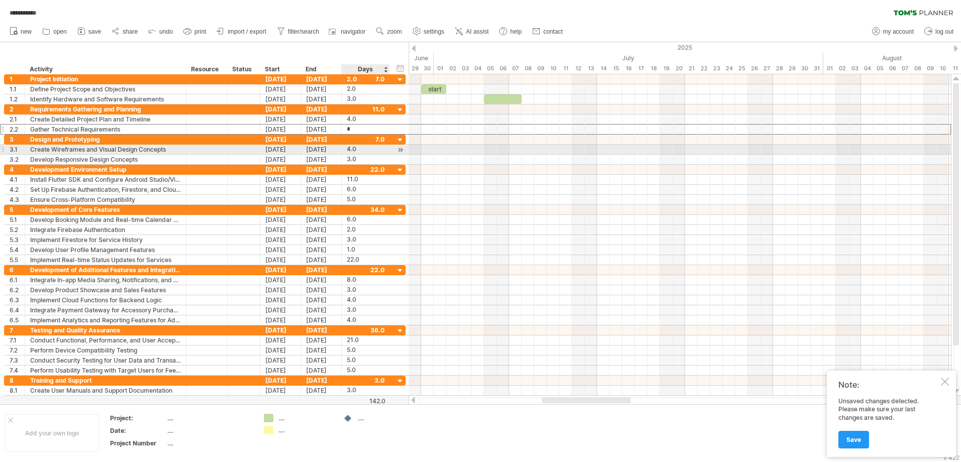
click at [367, 147] on div "4.0" at bounding box center [366, 150] width 38 height 10
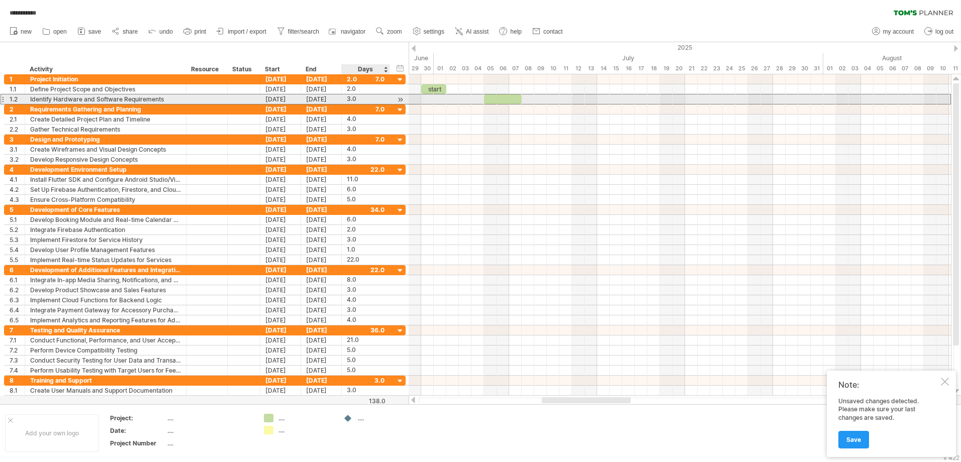
click at [358, 95] on div "3.0" at bounding box center [366, 99] width 38 height 10
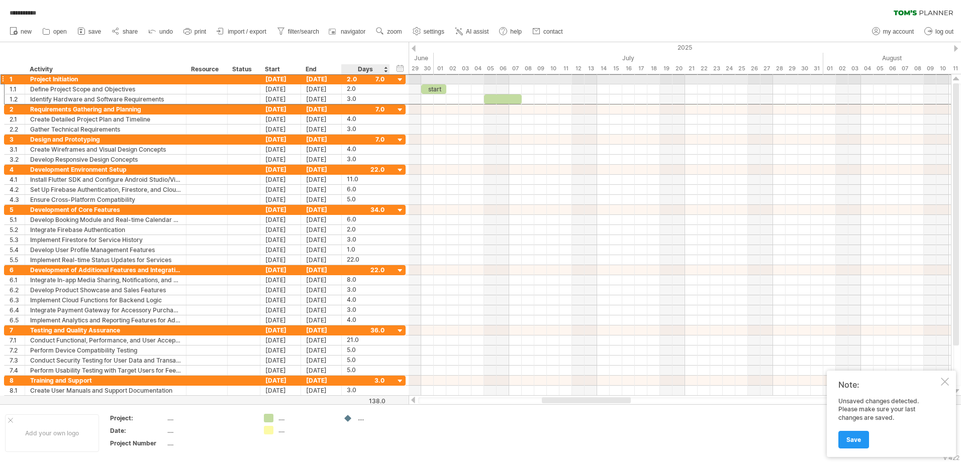
click at [385, 80] on div "2.0 7.0" at bounding box center [366, 79] width 48 height 10
click at [385, 79] on div "2.0 7.0" at bounding box center [366, 79] width 48 height 10
click at [398, 78] on div at bounding box center [400, 80] width 10 height 10
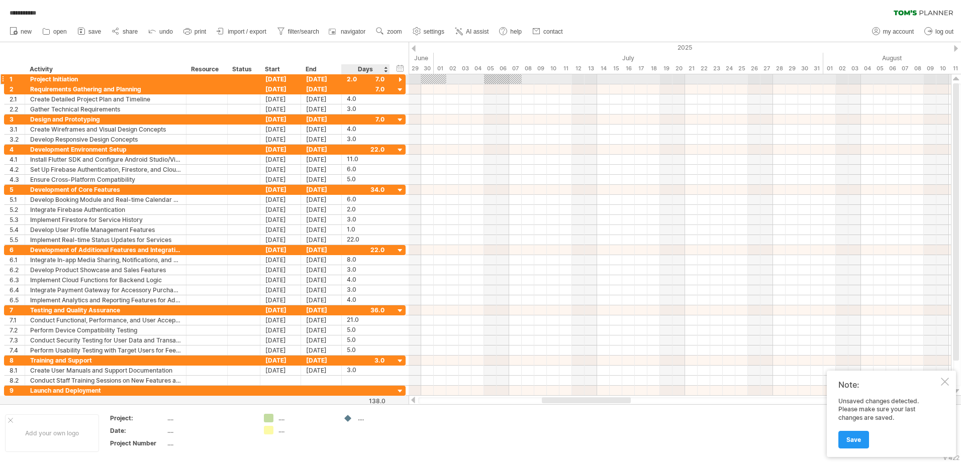
click at [398, 78] on div at bounding box center [400, 80] width 10 height 10
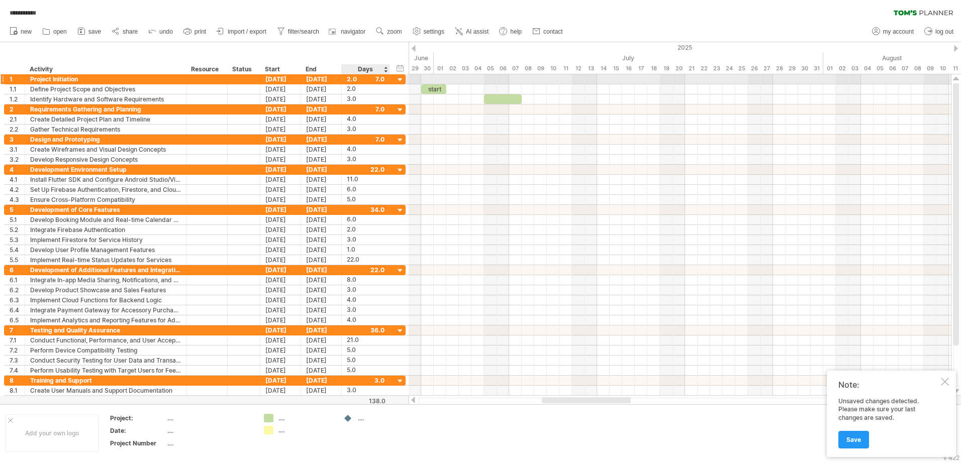
click at [398, 78] on div at bounding box center [400, 80] width 10 height 10
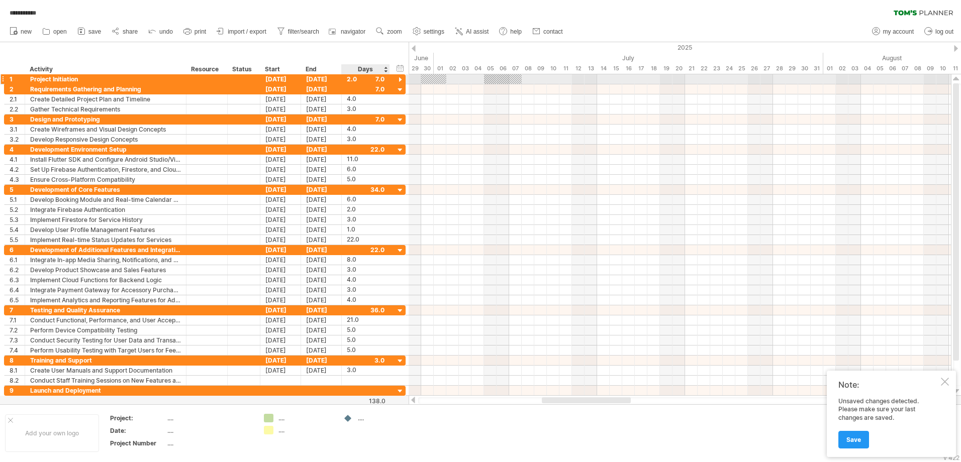
click at [398, 78] on div at bounding box center [400, 80] width 10 height 10
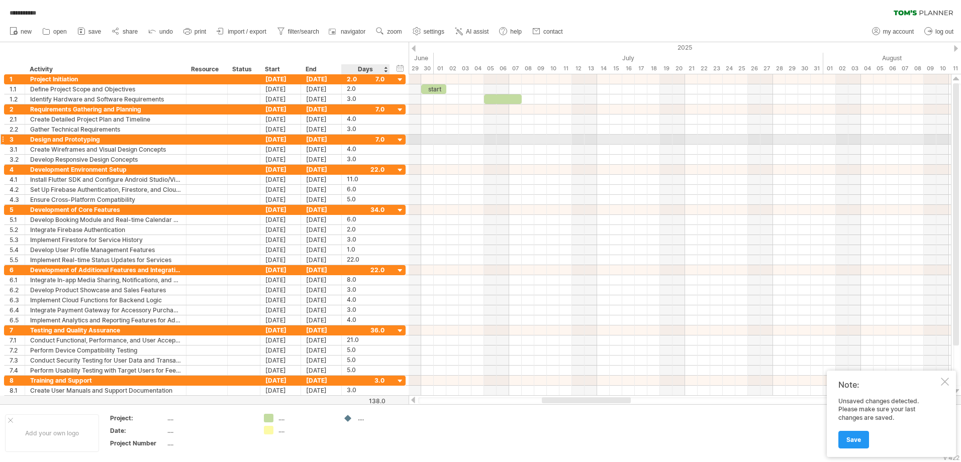
click at [355, 144] on div "**********" at bounding box center [204, 140] width 401 height 10
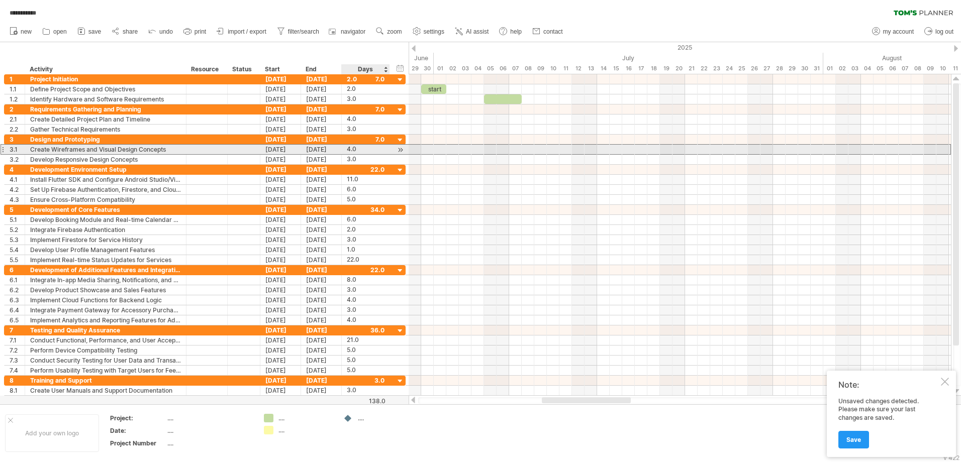
click at [355, 149] on div "4.0" at bounding box center [366, 150] width 38 height 10
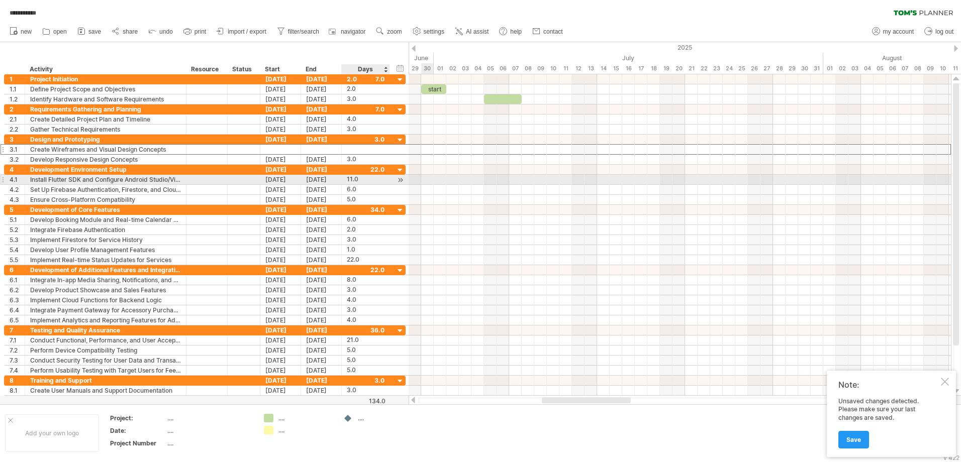
click at [361, 183] on div "11.0" at bounding box center [366, 180] width 38 height 10
type input "*"
click at [373, 191] on div "6.0" at bounding box center [366, 190] width 38 height 10
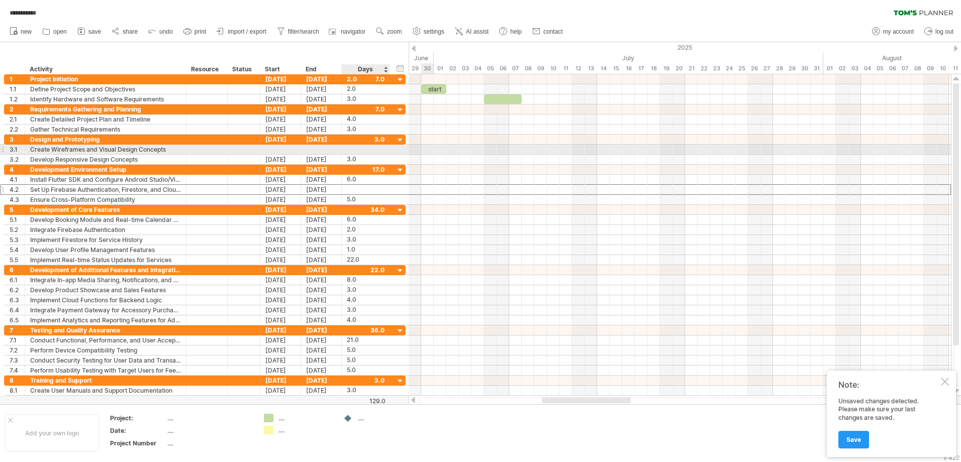
click at [358, 152] on div at bounding box center [366, 150] width 38 height 10
type input "*"
click at [358, 157] on div "3.0" at bounding box center [366, 160] width 38 height 10
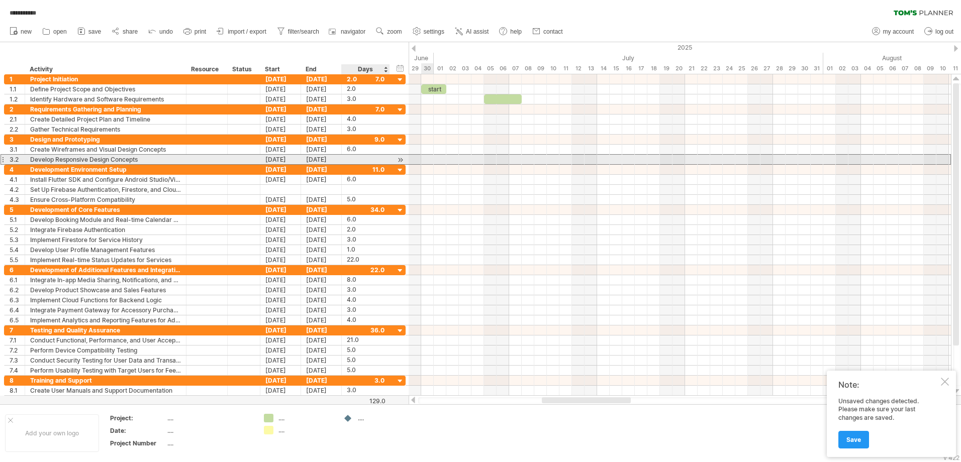
type input "*"
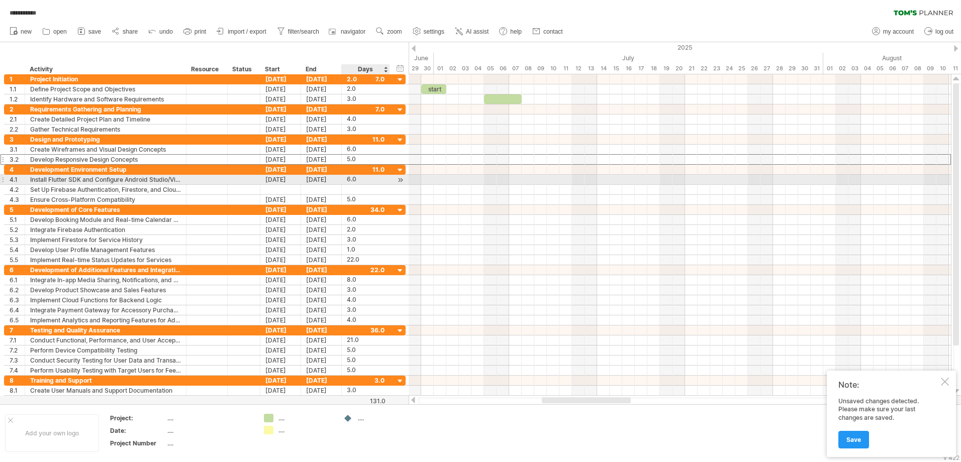
click at [353, 179] on div "6.0" at bounding box center [366, 180] width 38 height 10
type input "*"
click at [355, 190] on div at bounding box center [366, 190] width 38 height 10
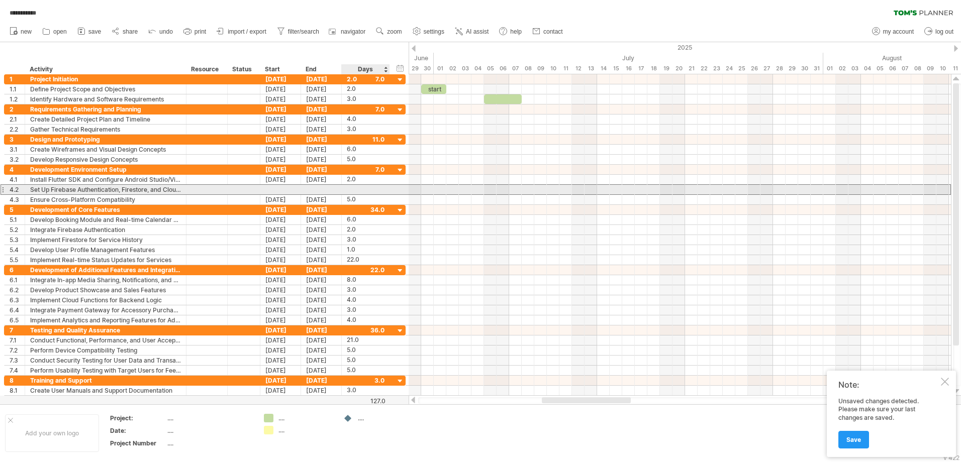
type input "*"
click at [356, 195] on div "5.0" at bounding box center [366, 200] width 38 height 10
type input "*"
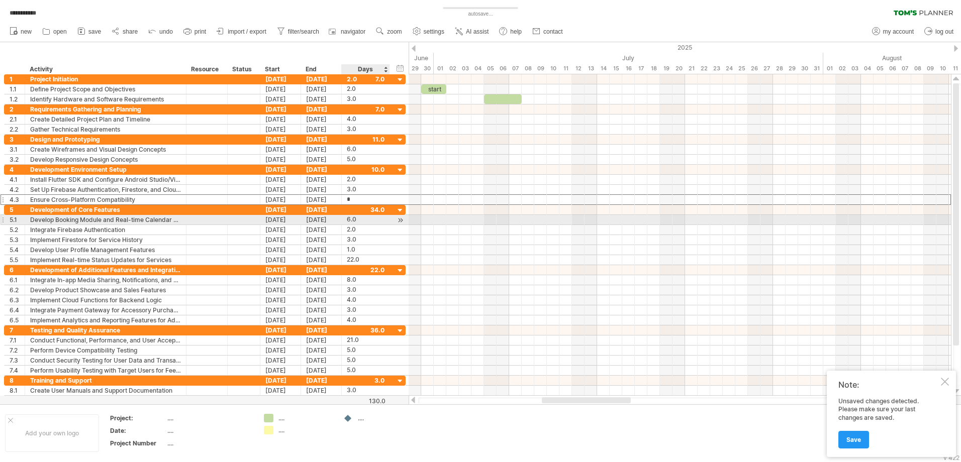
click at [367, 222] on div "6.0" at bounding box center [366, 220] width 38 height 10
click at [349, 218] on div "6.0" at bounding box center [366, 220] width 38 height 10
type input "*"
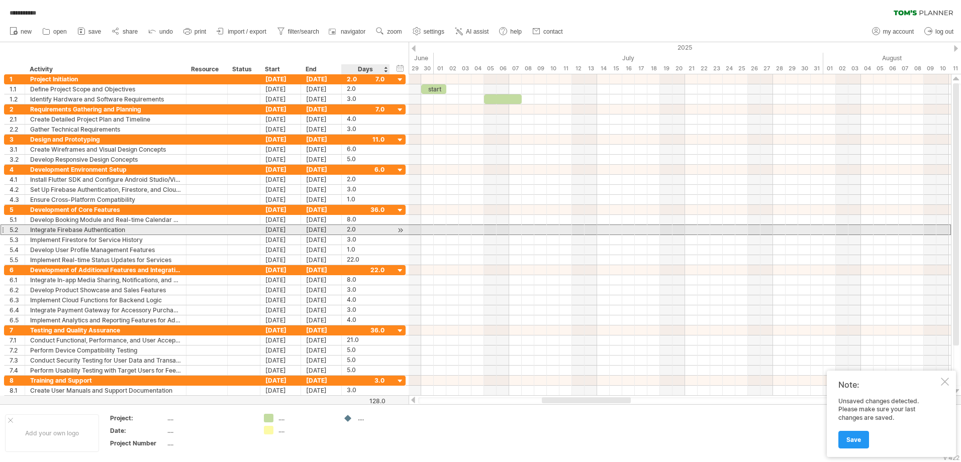
click at [353, 230] on div "2.0" at bounding box center [366, 230] width 38 height 10
type input "*"
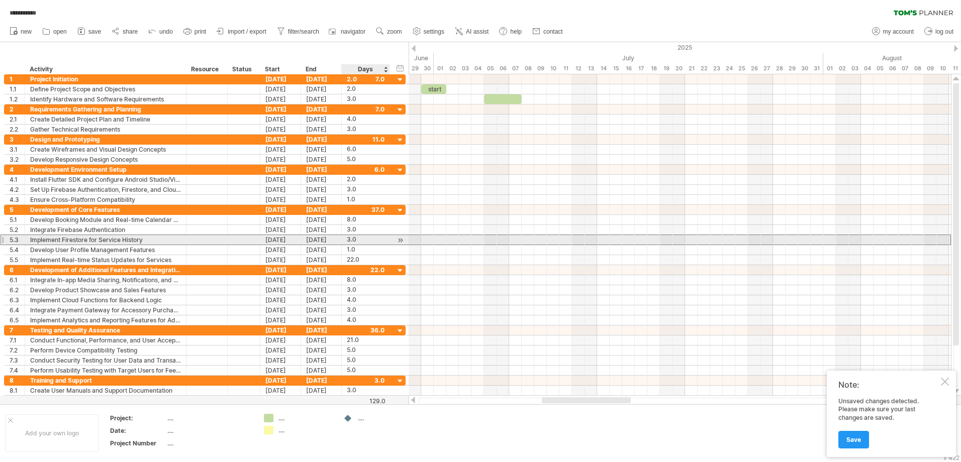
click at [366, 242] on div "3.0" at bounding box center [366, 240] width 38 height 10
type input "*"
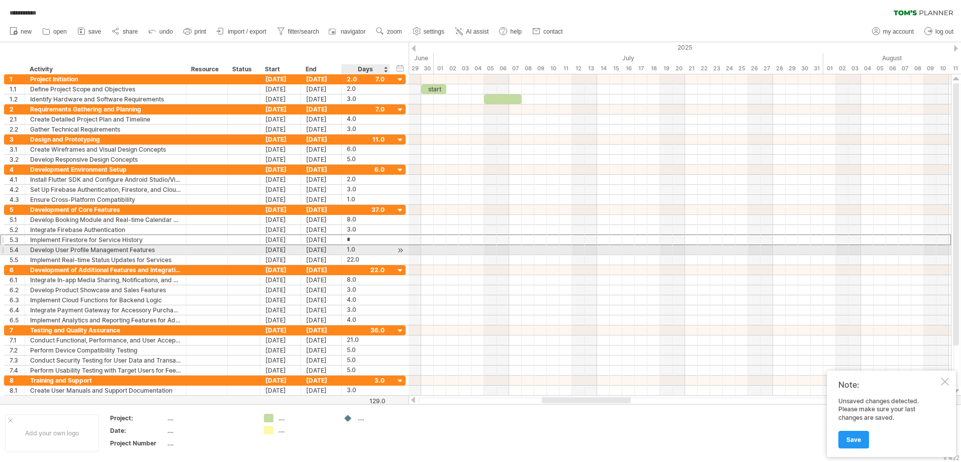
click at [366, 249] on div "1.0" at bounding box center [366, 250] width 38 height 10
type input "*"
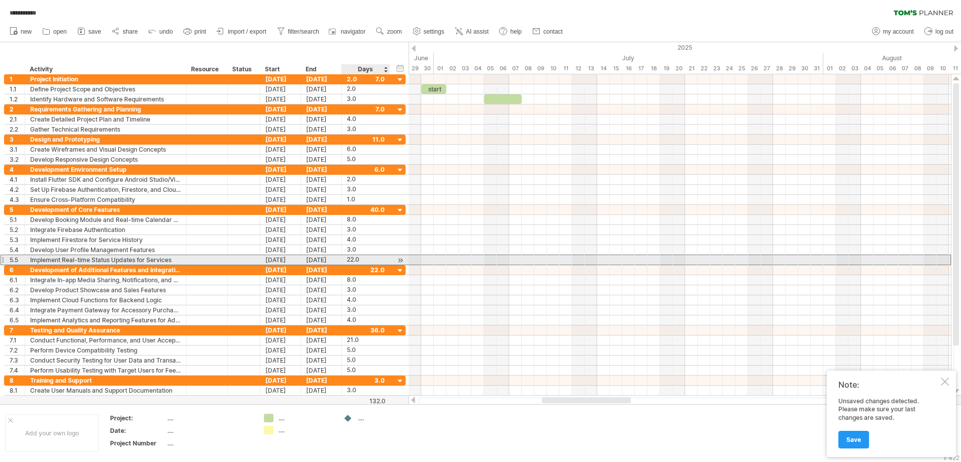
click at [362, 260] on div "22.0" at bounding box center [366, 260] width 38 height 10
type input "*"
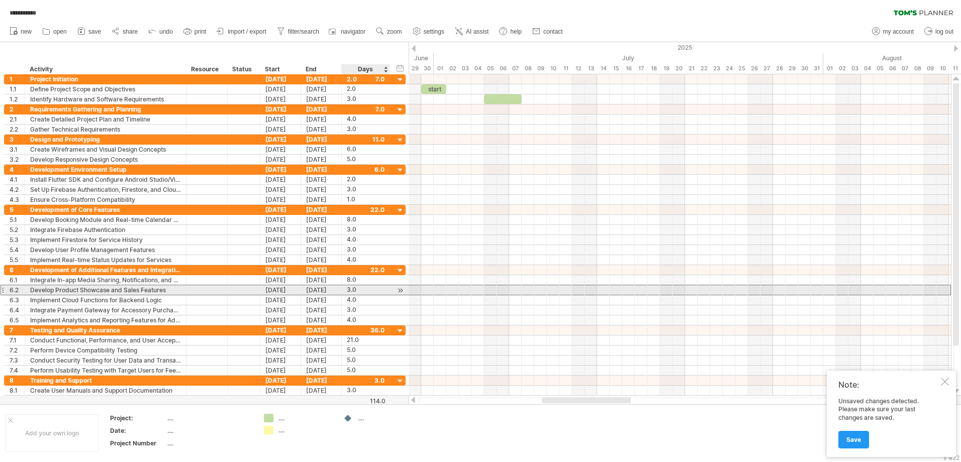
click at [360, 292] on div "3.0" at bounding box center [366, 290] width 38 height 10
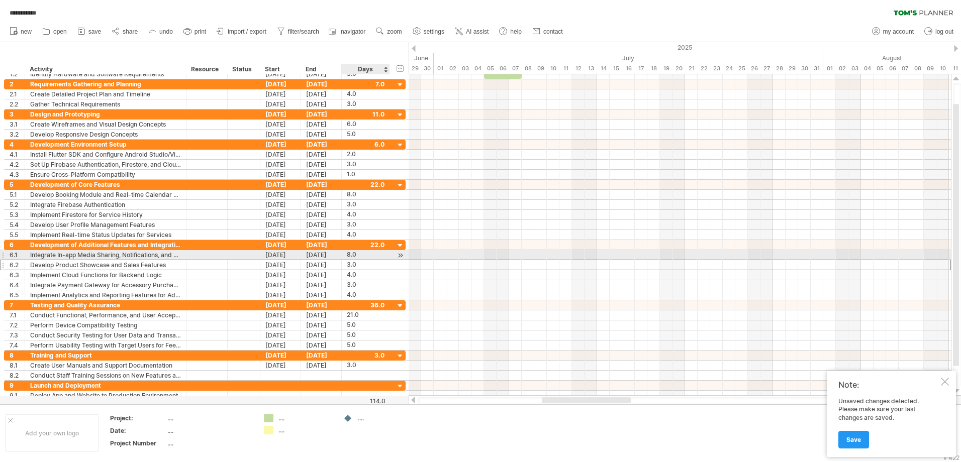
click at [357, 259] on div "8.0" at bounding box center [366, 255] width 38 height 10
type input "*"
click at [381, 267] on div "3.0" at bounding box center [366, 265] width 38 height 10
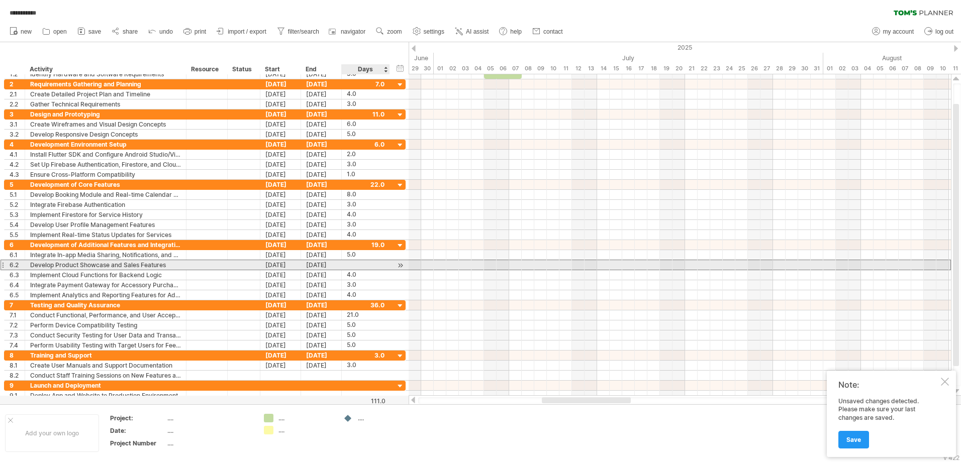
type input "*"
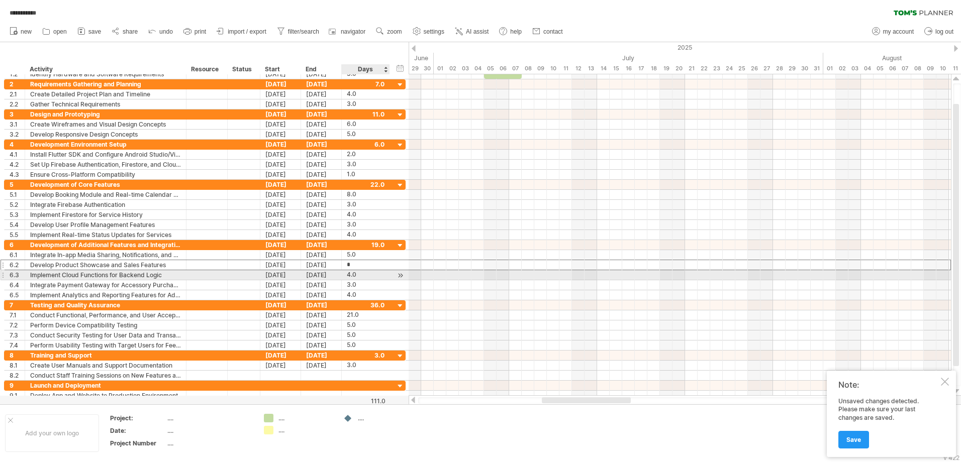
click at [375, 273] on div "4.0" at bounding box center [366, 275] width 38 height 10
type input "*"
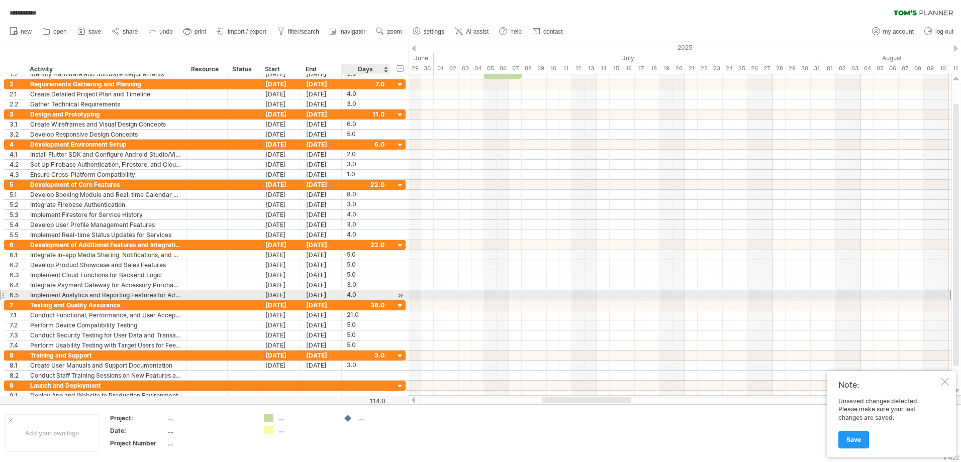
click at [366, 290] on div "4.0" at bounding box center [366, 295] width 38 height 10
type input "*"
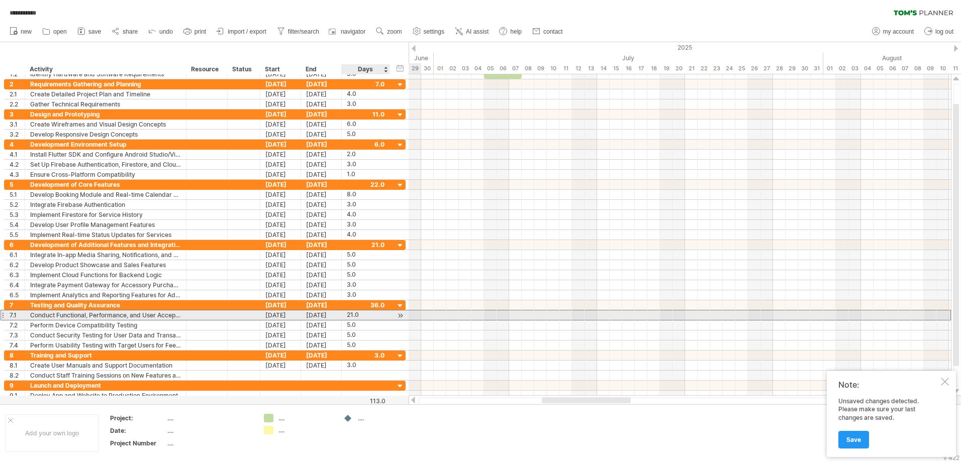
click at [362, 316] on div "21.0" at bounding box center [366, 315] width 38 height 10
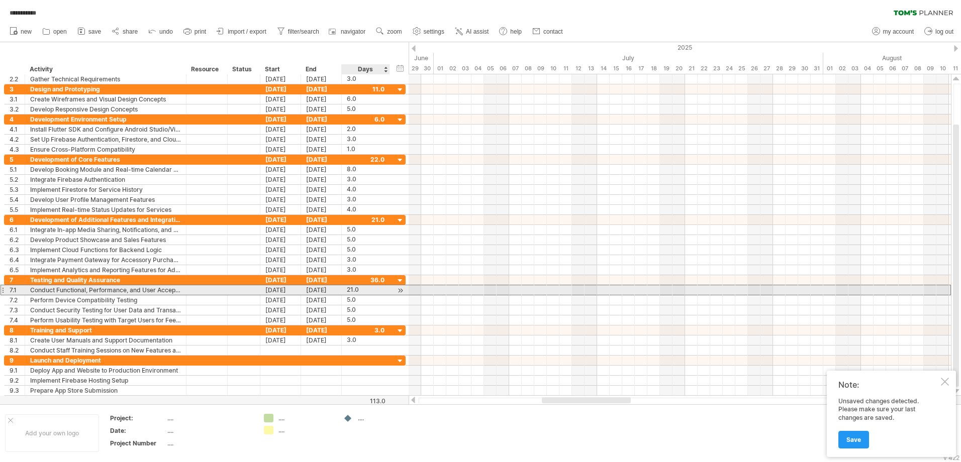
click at [358, 290] on div "21.0" at bounding box center [366, 290] width 38 height 10
type input "*"
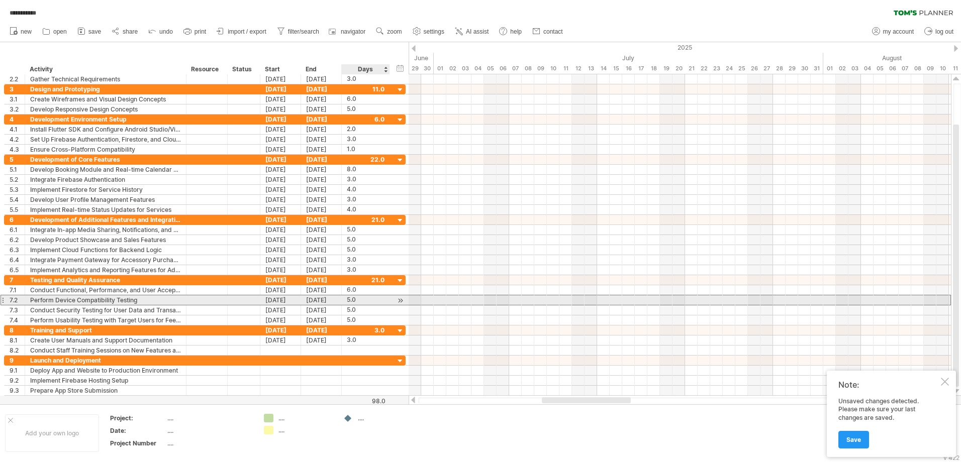
click at [366, 299] on div "5.0" at bounding box center [366, 300] width 38 height 10
type input "*"
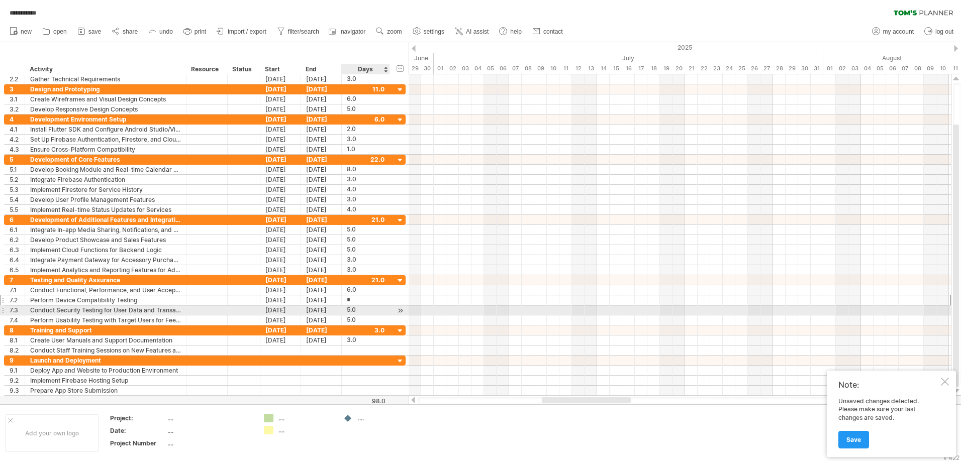
click at [364, 307] on div "5.0" at bounding box center [366, 310] width 38 height 10
type input "*"
click at [362, 318] on div "5.0" at bounding box center [366, 321] width 38 height 10
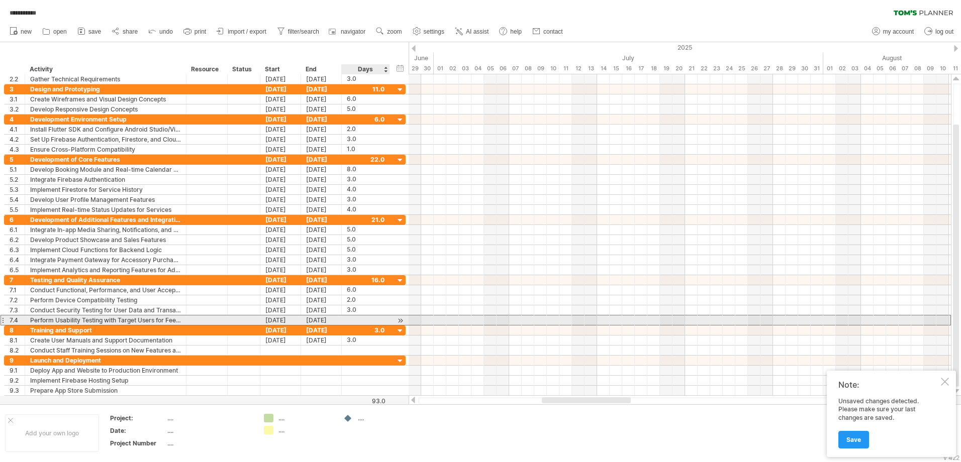
type input "*"
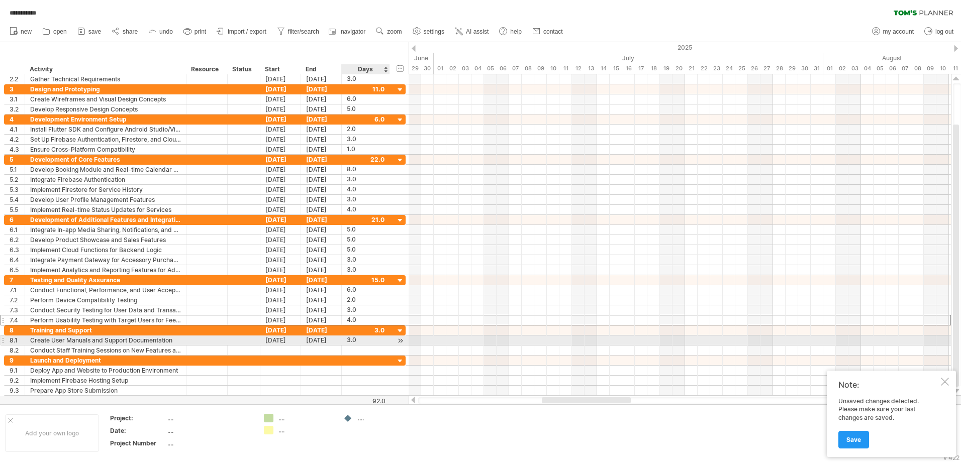
click at [349, 338] on div "3.0" at bounding box center [366, 341] width 38 height 10
click at [351, 335] on div "**********" at bounding box center [204, 340] width 401 height 11
click at [353, 342] on div at bounding box center [366, 341] width 38 height 10
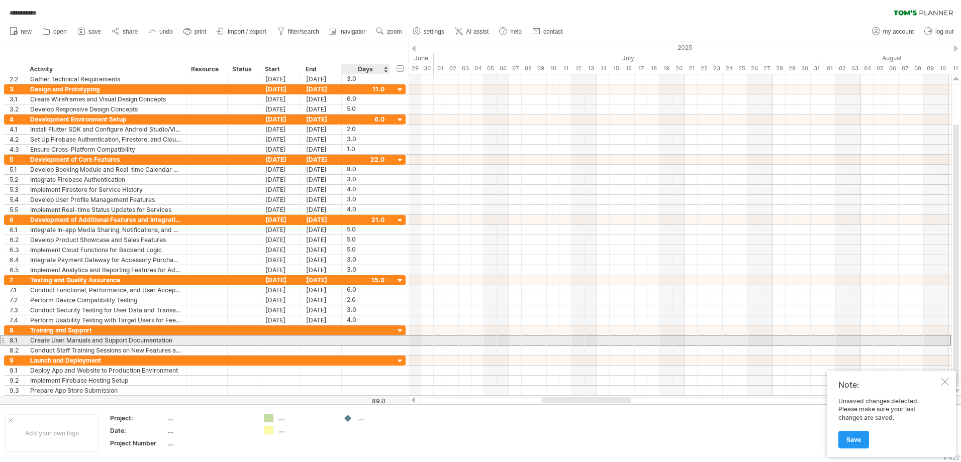
type input "*"
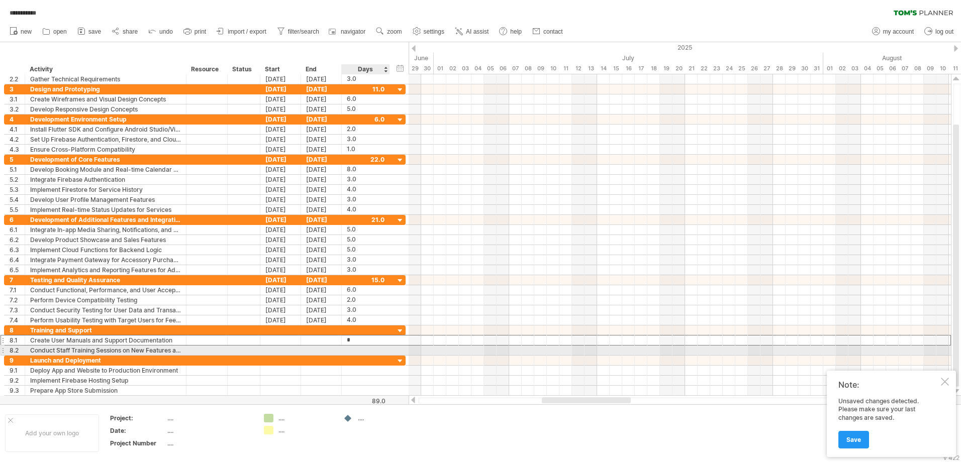
click at [371, 348] on div at bounding box center [366, 351] width 38 height 10
type input "*"
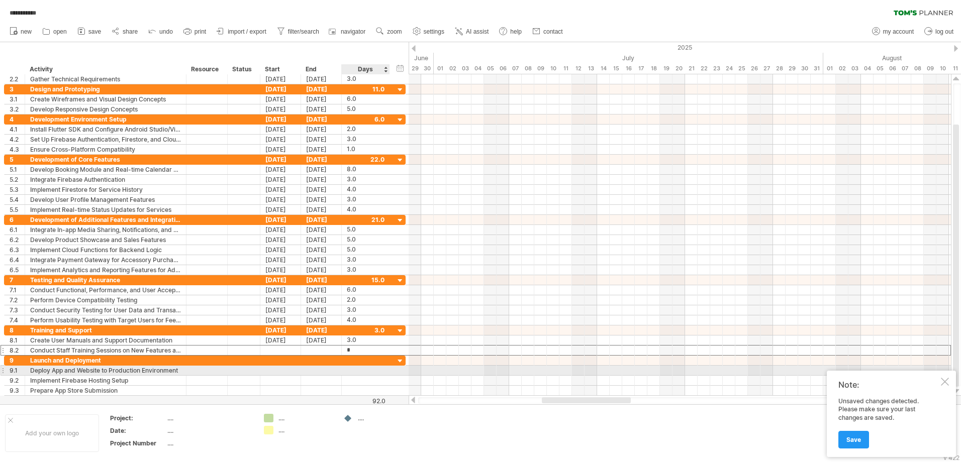
click at [364, 370] on div at bounding box center [366, 371] width 38 height 10
click at [358, 370] on div at bounding box center [366, 371] width 38 height 10
click at [369, 372] on div at bounding box center [366, 371] width 38 height 10
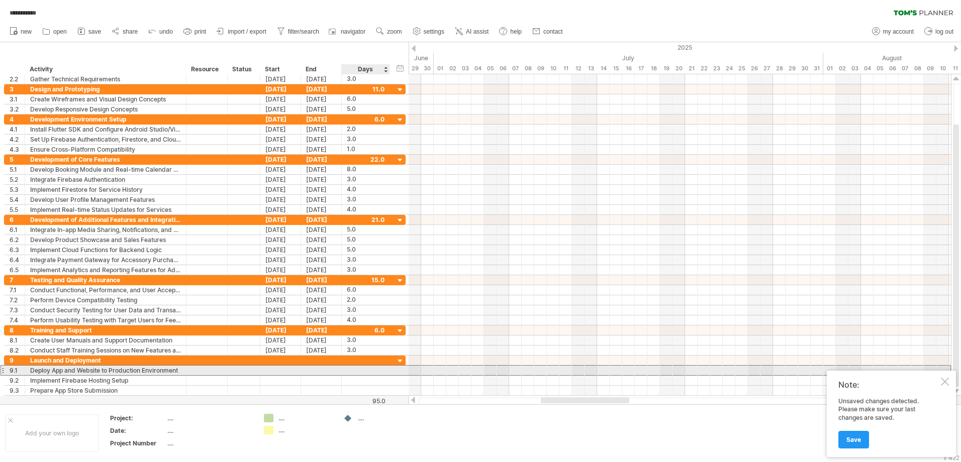
type input "*"
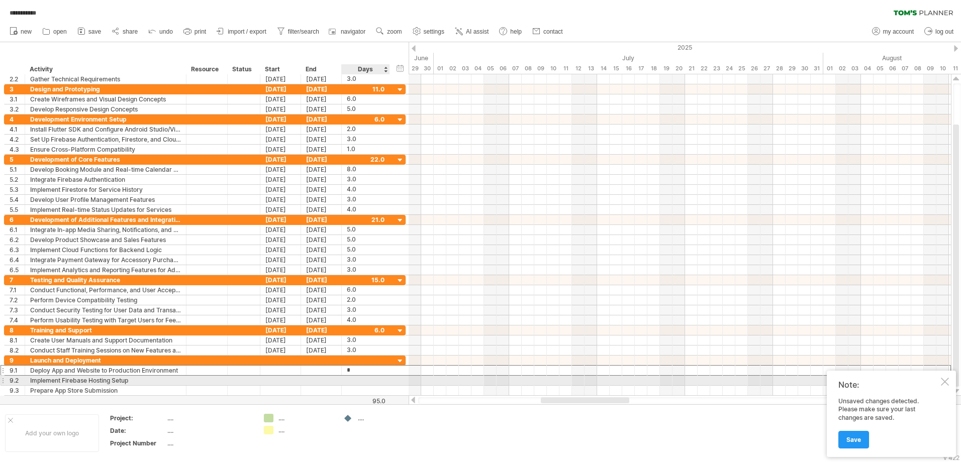
click at [371, 378] on div at bounding box center [366, 381] width 38 height 10
type input "*"
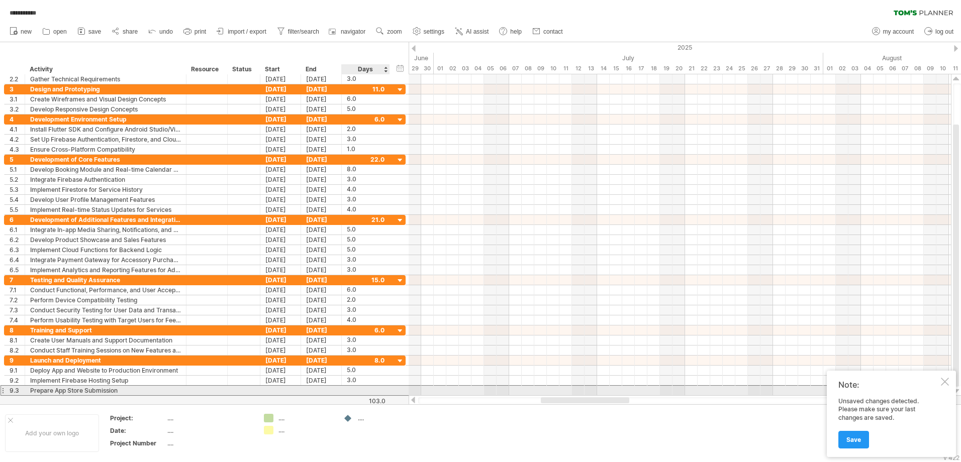
click at [372, 390] on div at bounding box center [366, 391] width 38 height 10
type input "*"
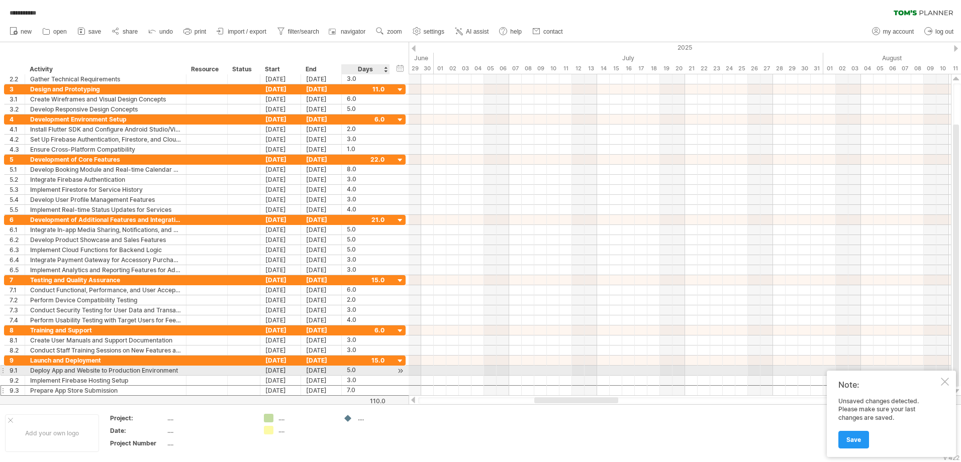
click at [390, 369] on div "**********" at bounding box center [204, 371] width 401 height 10
click at [355, 370] on div "5.0" at bounding box center [366, 371] width 38 height 10
type input "*"
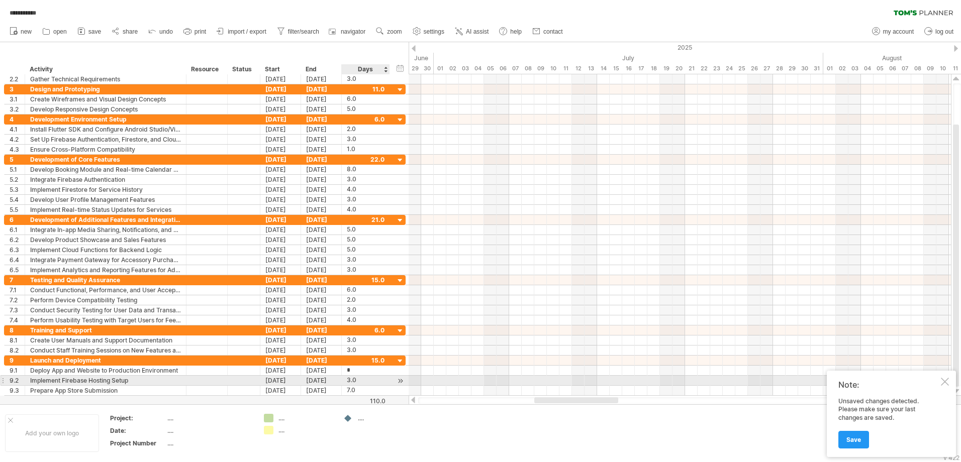
click at [356, 379] on div "3.0" at bounding box center [366, 381] width 38 height 10
type input "*"
click at [362, 386] on div "7.0" at bounding box center [366, 391] width 38 height 10
click at [368, 381] on div "8.0" at bounding box center [366, 381] width 38 height 10
type input "*"
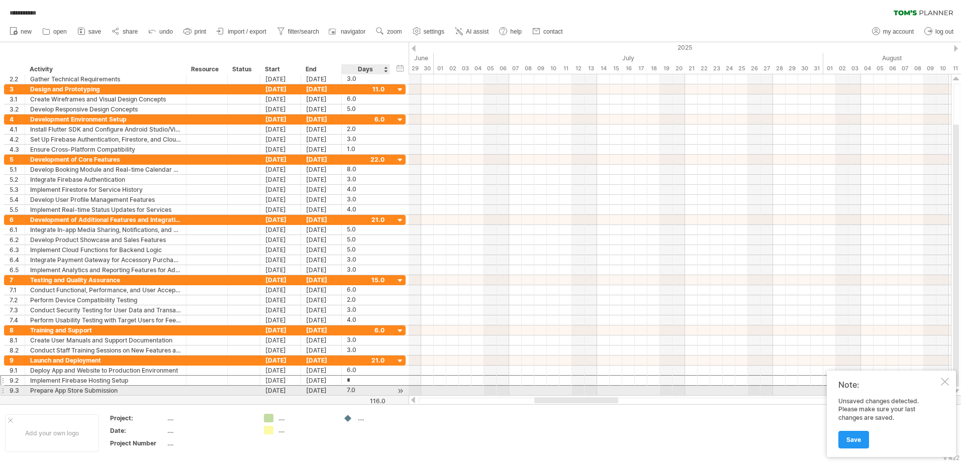
click at [370, 390] on div "7.0" at bounding box center [366, 391] width 38 height 10
type input "*"
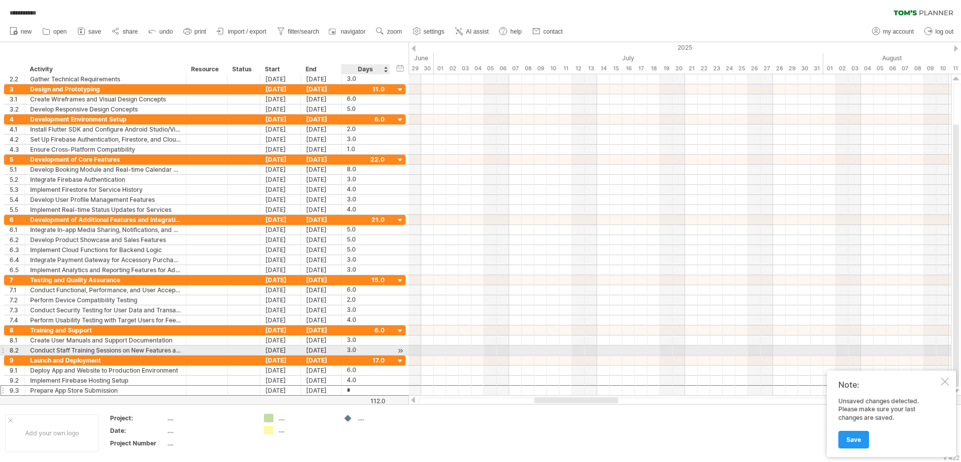
click at [373, 348] on div "3.0" at bounding box center [366, 351] width 38 height 10
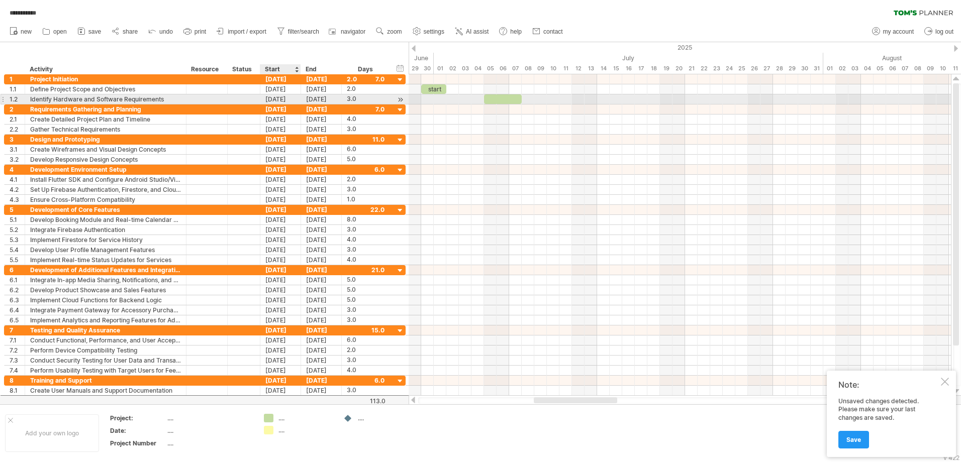
click at [278, 95] on div "[DATE]" at bounding box center [280, 99] width 41 height 10
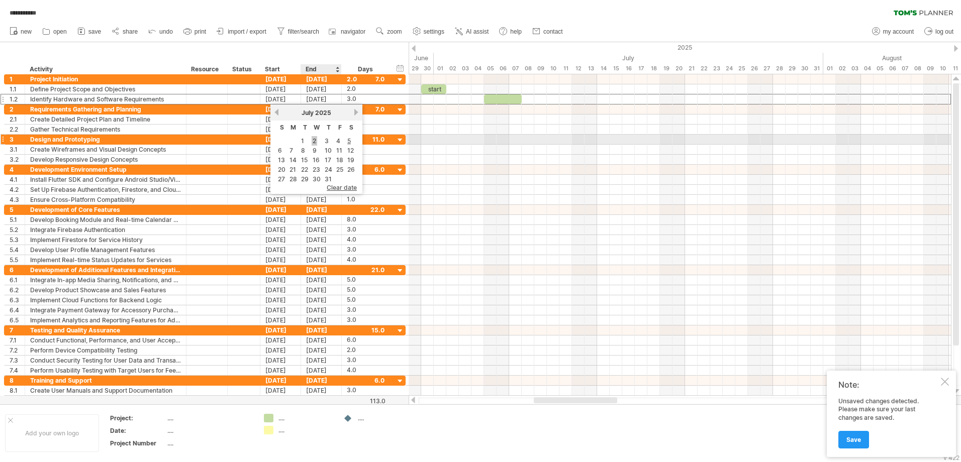
click at [314, 141] on link "2" at bounding box center [315, 141] width 6 height 10
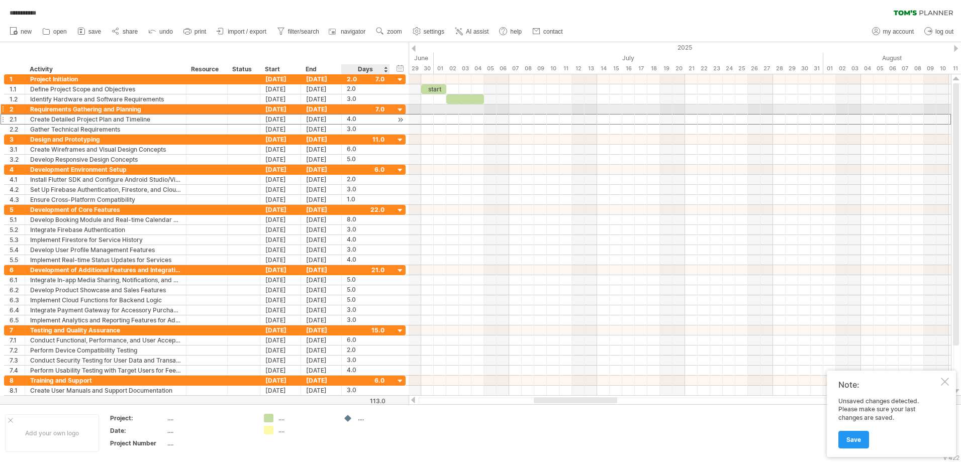
click at [351, 115] on div "4.0" at bounding box center [366, 120] width 38 height 10
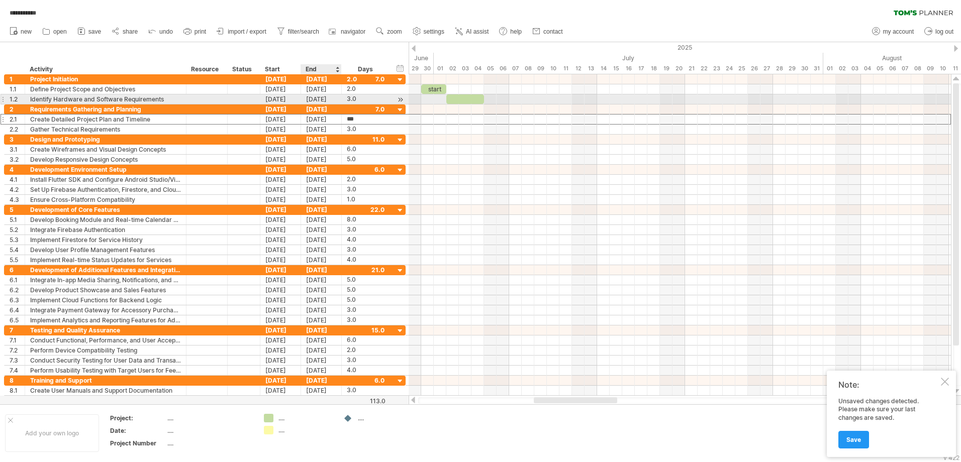
click at [322, 99] on div "[DATE]" at bounding box center [321, 99] width 41 height 10
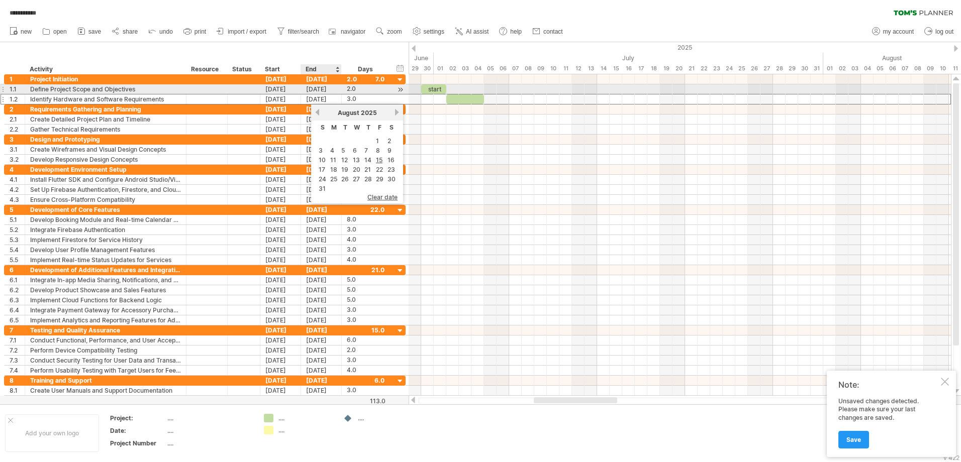
click at [322, 90] on div "[DATE]" at bounding box center [321, 89] width 41 height 10
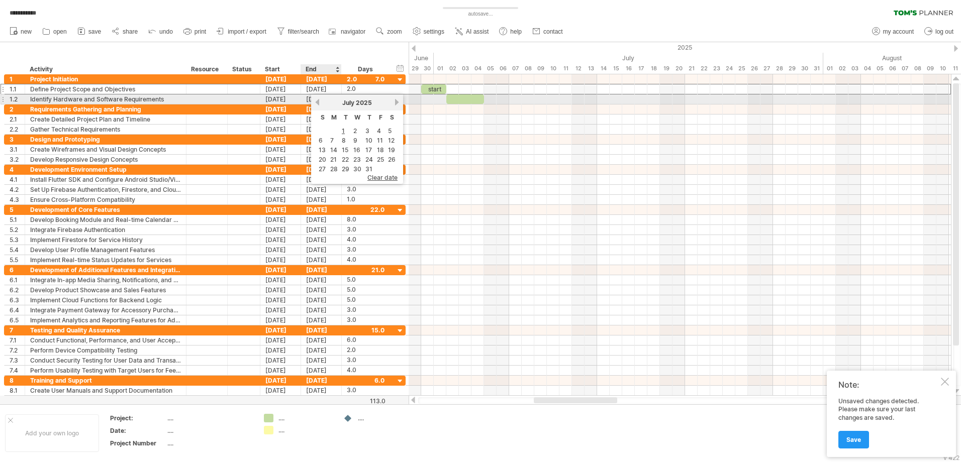
click at [326, 98] on div "previous next [DATE]" at bounding box center [357, 102] width 92 height 16
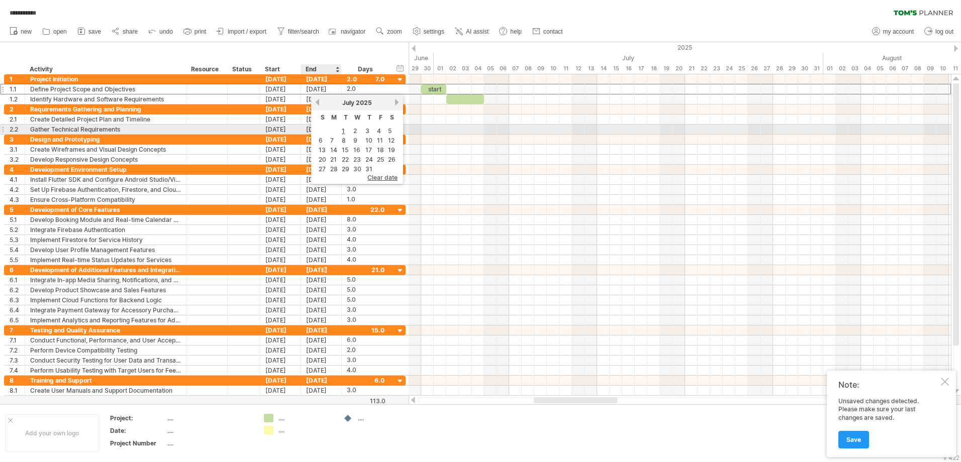
click at [340, 127] on td "1" at bounding box center [345, 131] width 11 height 9
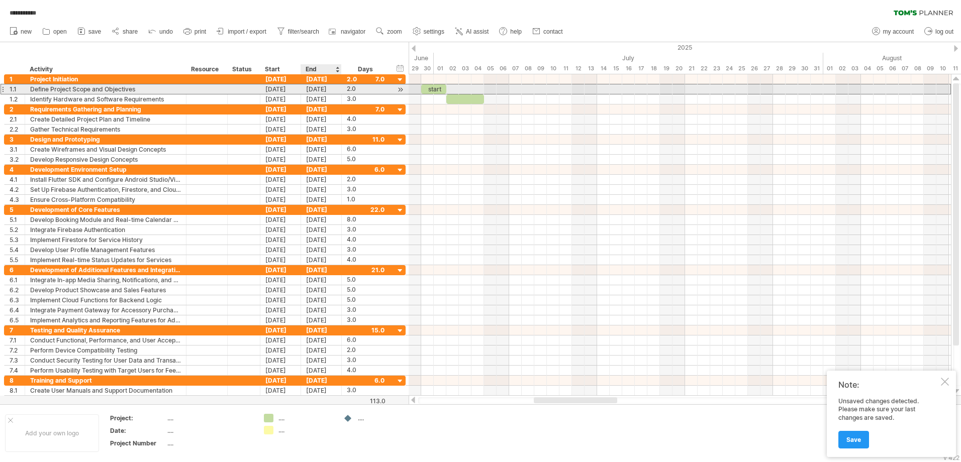
click at [324, 89] on div "[DATE]" at bounding box center [321, 89] width 41 height 10
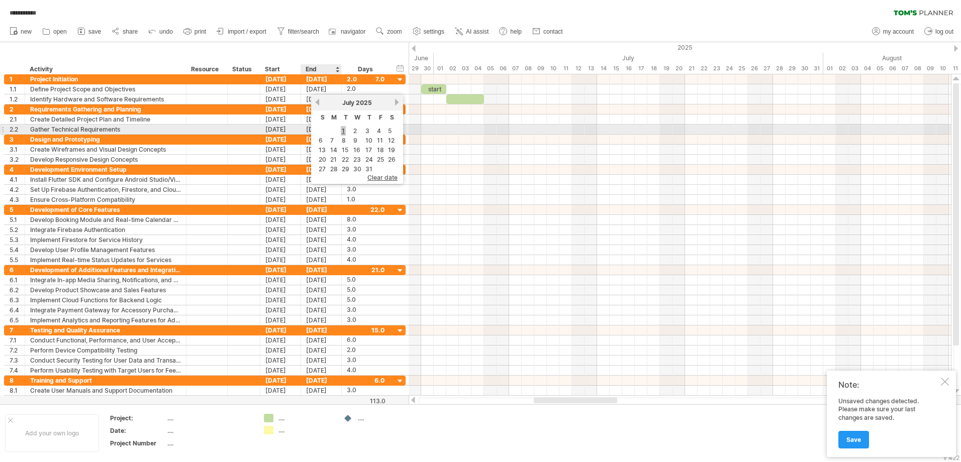
click at [345, 130] on link "1" at bounding box center [343, 131] width 5 height 10
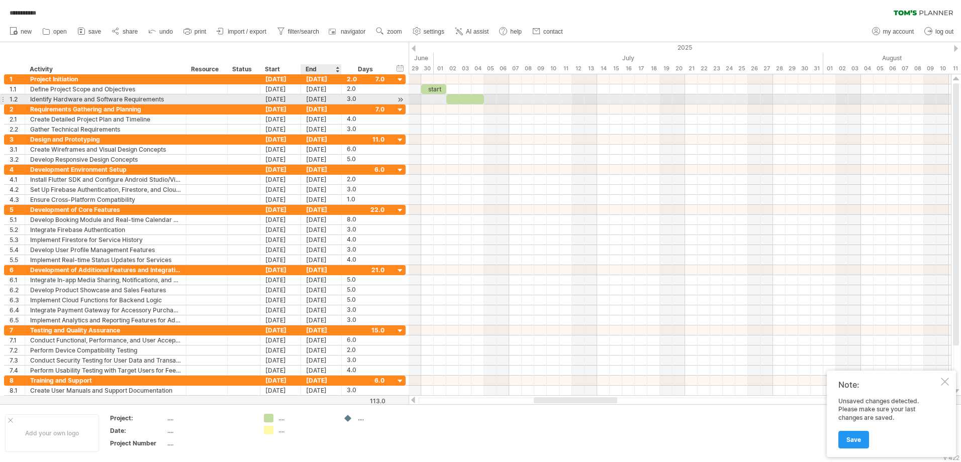
click at [324, 96] on div "[DATE]" at bounding box center [321, 99] width 41 height 10
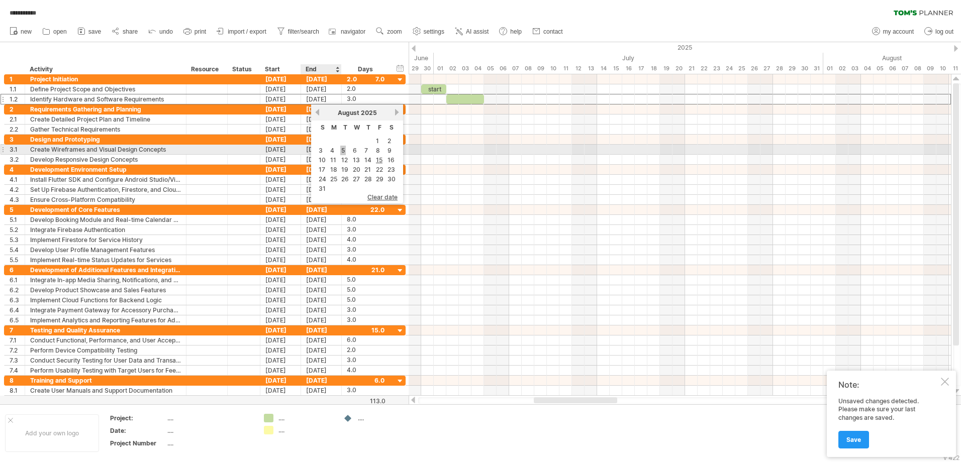
click at [345, 153] on link "5" at bounding box center [343, 151] width 6 height 10
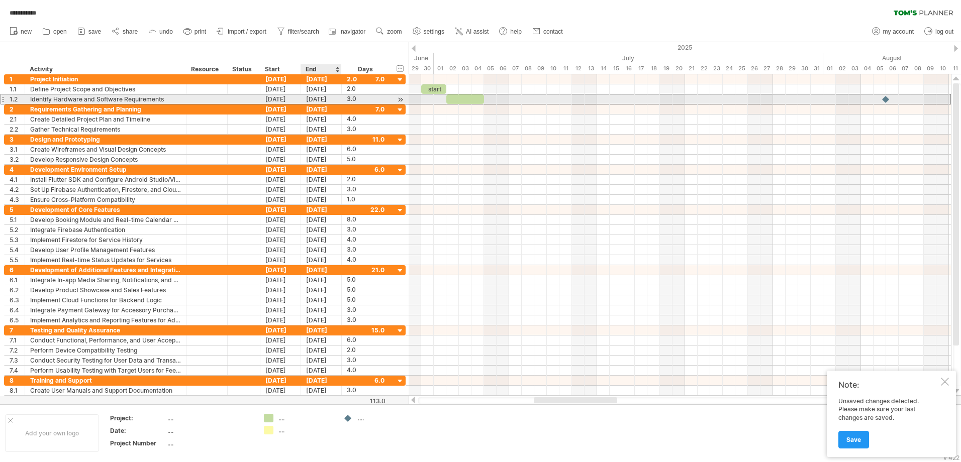
click at [325, 98] on div "[DATE]" at bounding box center [321, 99] width 41 height 10
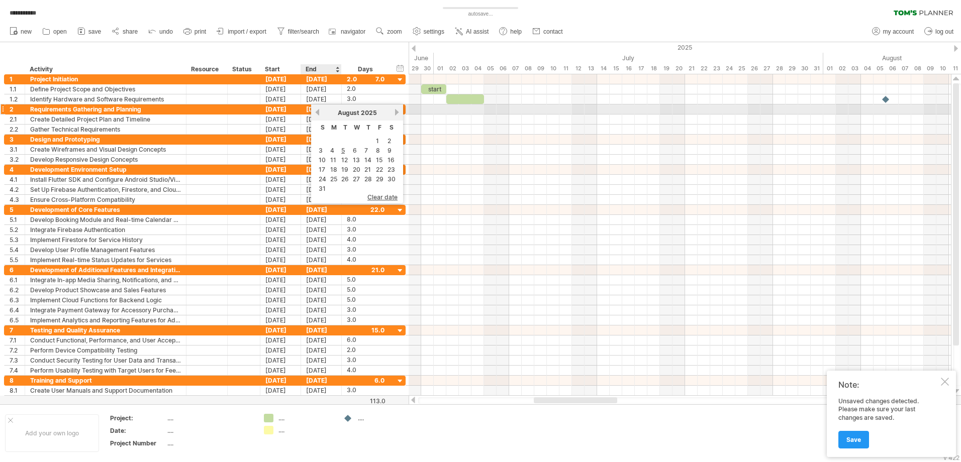
click at [318, 112] on link "previous" at bounding box center [318, 113] width 8 height 8
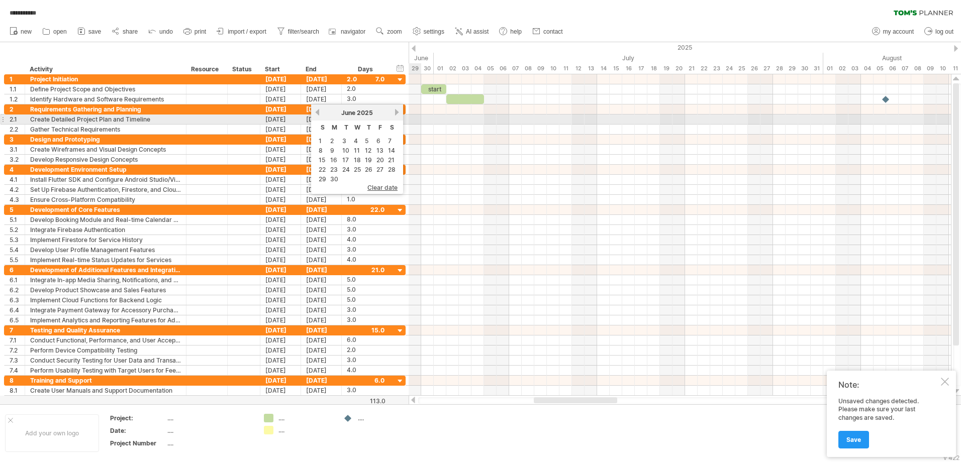
click at [399, 115] on link "next" at bounding box center [397, 113] width 8 height 8
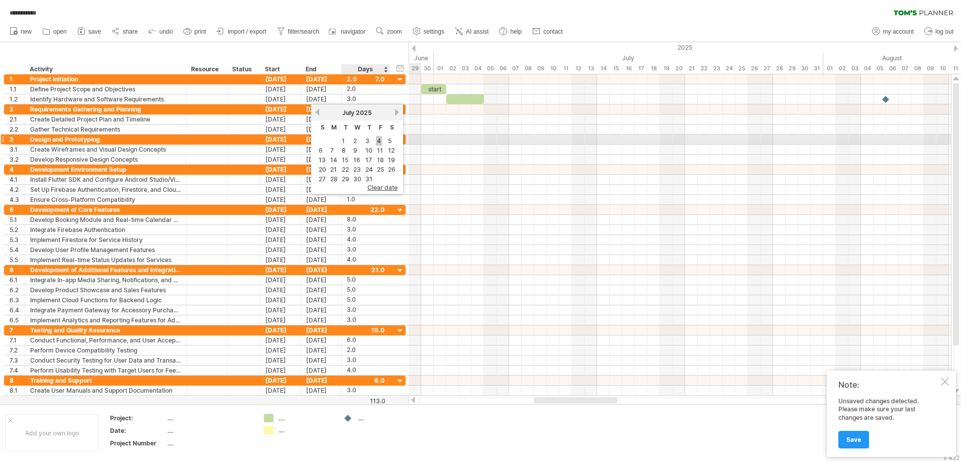
click at [377, 143] on link "4" at bounding box center [379, 141] width 6 height 10
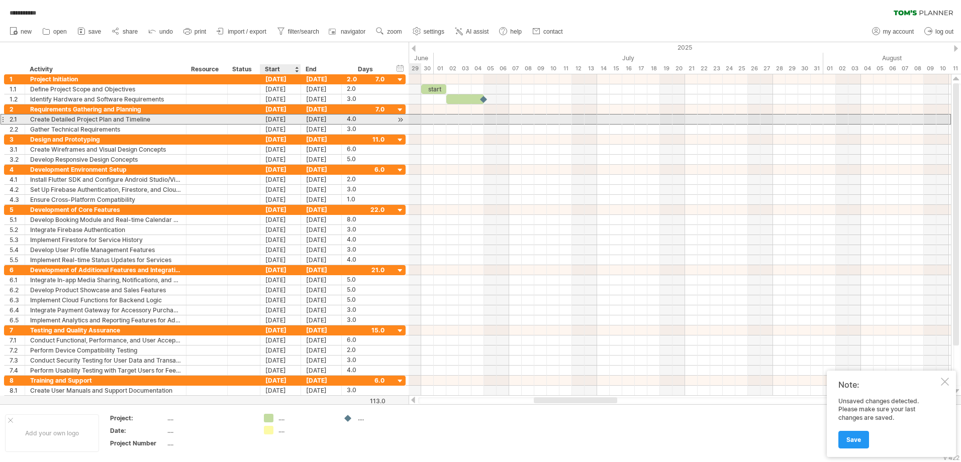
click at [290, 121] on div "[DATE]" at bounding box center [280, 120] width 41 height 10
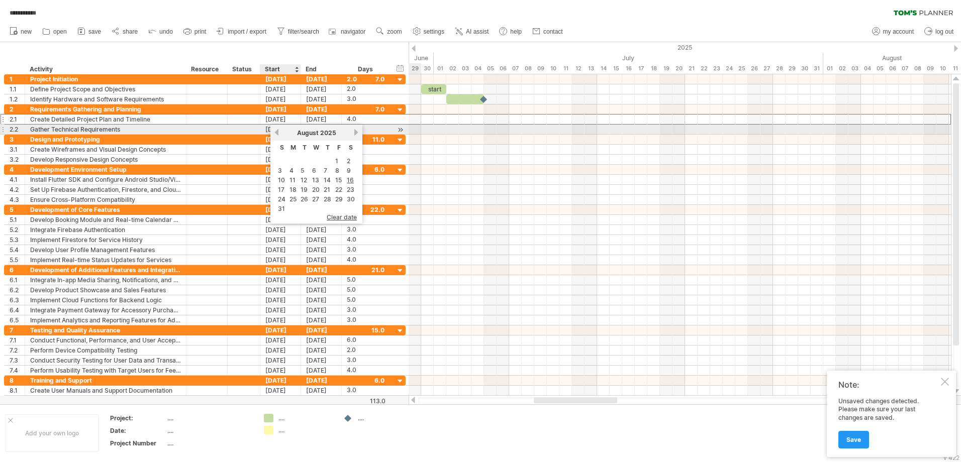
click at [280, 133] on div "[DATE]" at bounding box center [316, 133] width 73 height 8
click at [277, 134] on link "previous" at bounding box center [277, 133] width 8 height 8
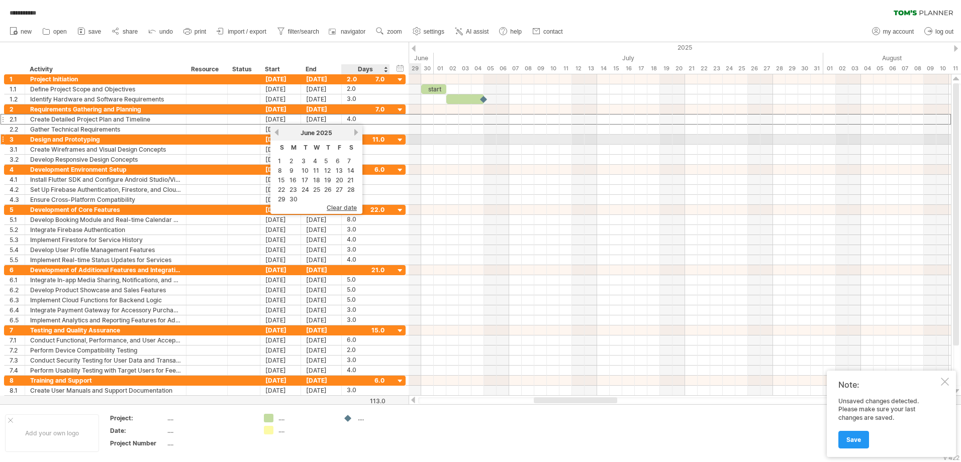
click at [349, 135] on div "[DATE]" at bounding box center [316, 133] width 73 height 8
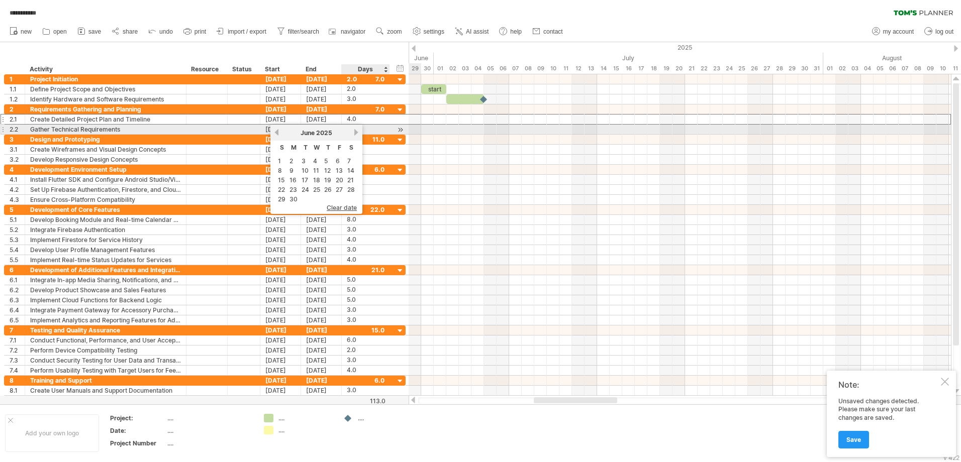
click at [358, 132] on link "next" at bounding box center [356, 133] width 8 height 8
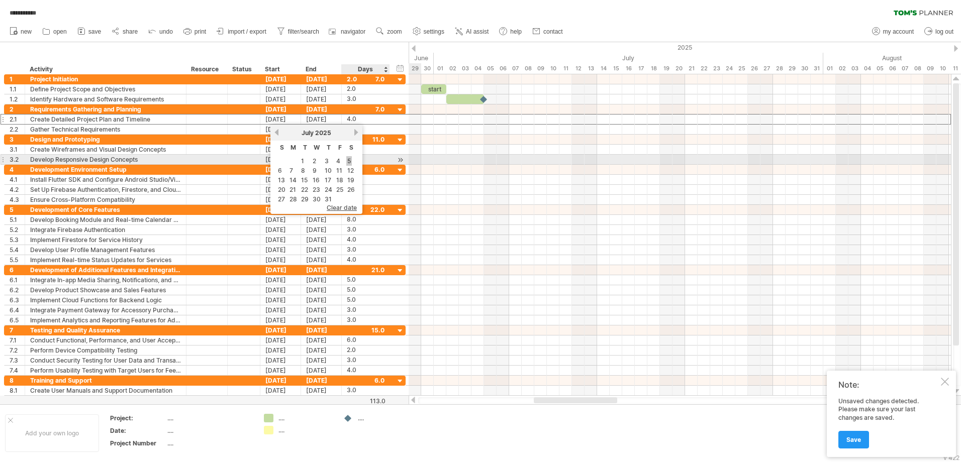
click at [351, 160] on link "5" at bounding box center [349, 161] width 6 height 10
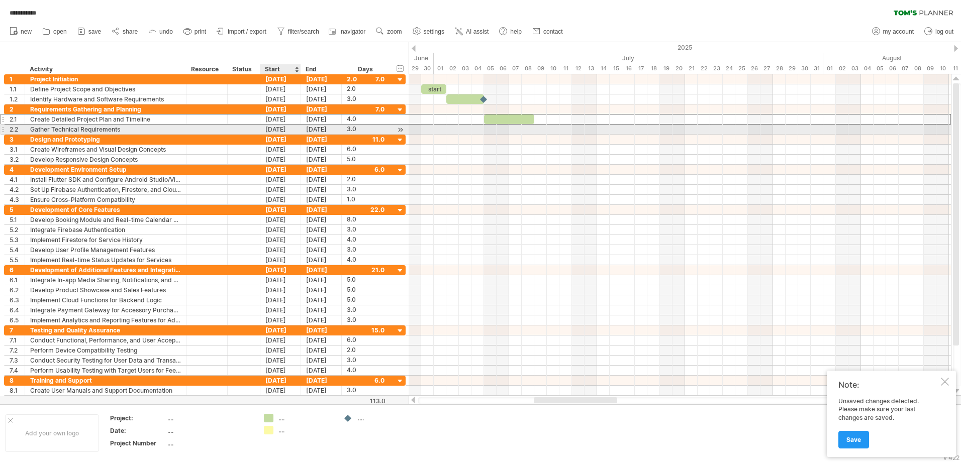
click at [282, 128] on div "[DATE]" at bounding box center [280, 130] width 41 height 10
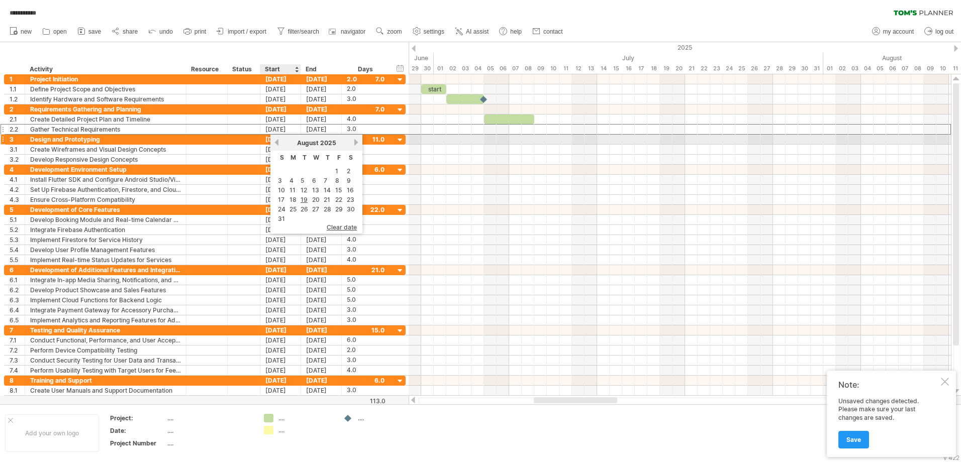
click at [275, 142] on link "previous" at bounding box center [277, 143] width 8 height 8
click at [354, 141] on link "next" at bounding box center [356, 143] width 8 height 8
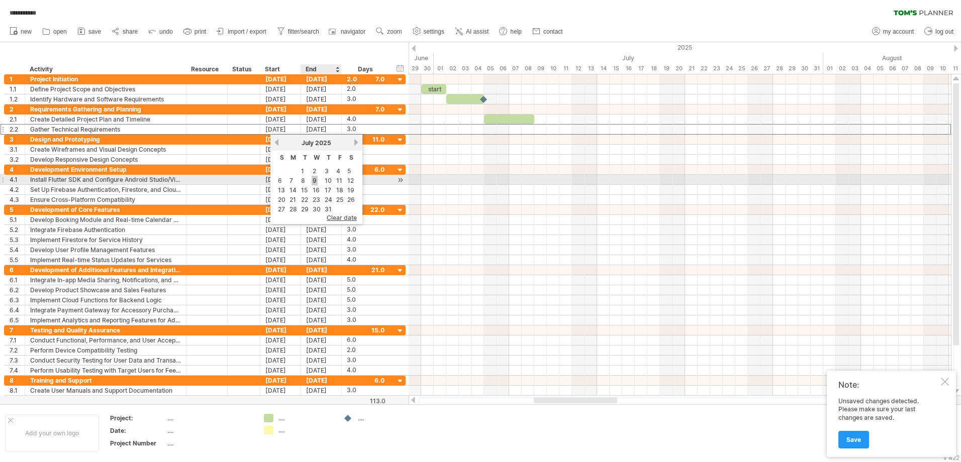
click at [314, 178] on link "9" at bounding box center [315, 181] width 6 height 10
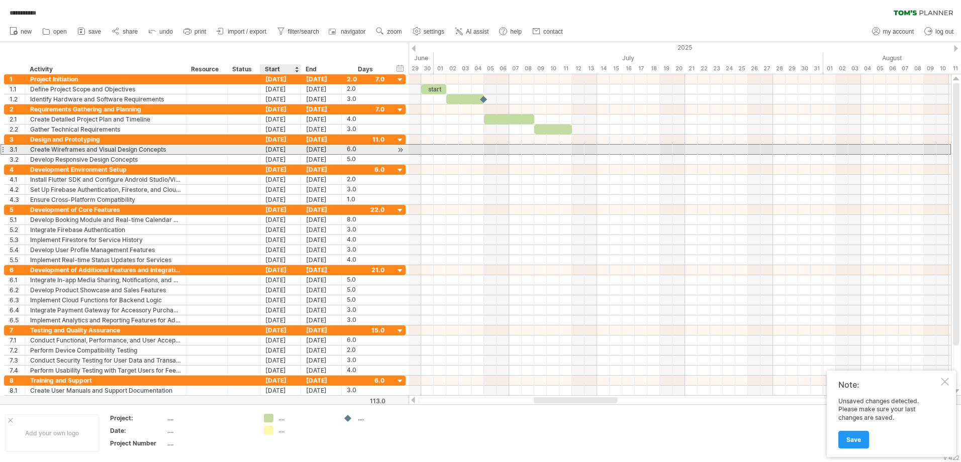
click at [281, 147] on div "[DATE]" at bounding box center [280, 150] width 41 height 10
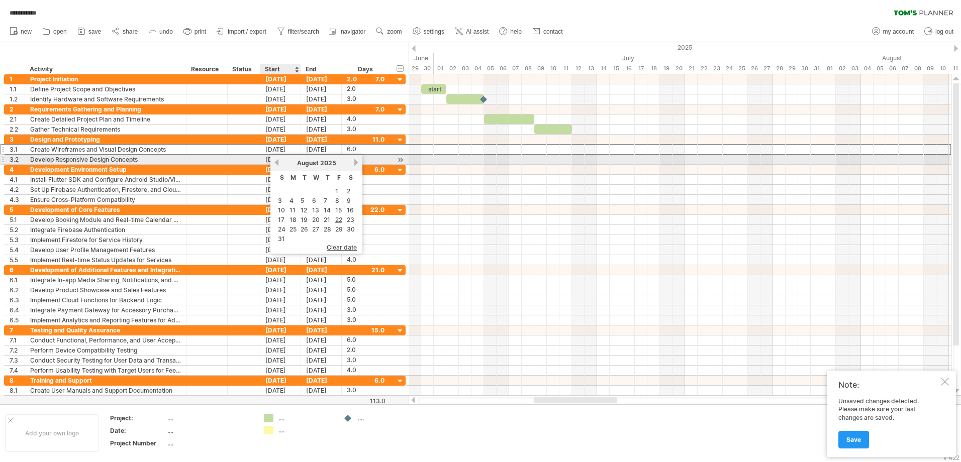
click at [276, 161] on link "previous" at bounding box center [277, 163] width 8 height 8
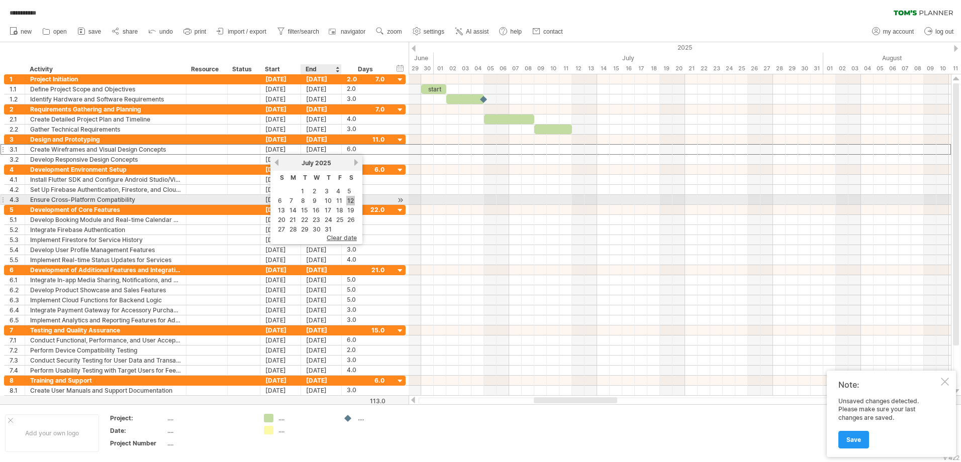
click at [347, 200] on link "12" at bounding box center [350, 201] width 9 height 10
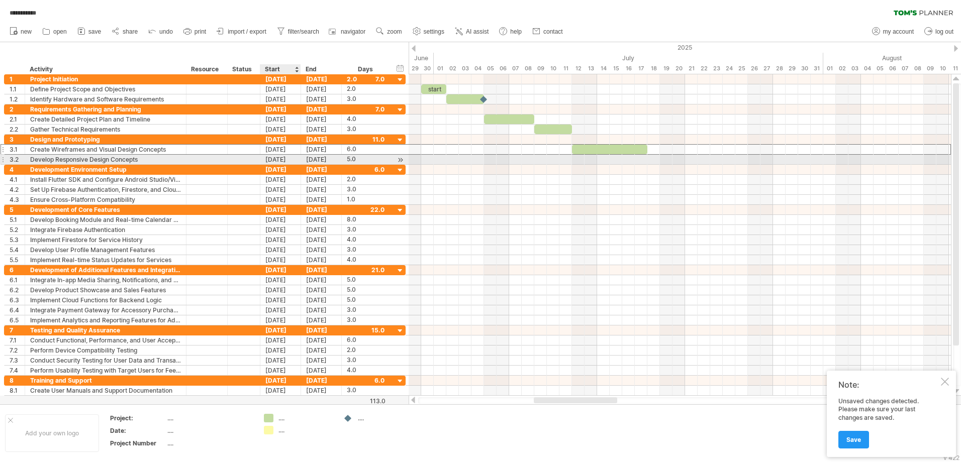
click at [287, 158] on div "[DATE]" at bounding box center [280, 160] width 41 height 10
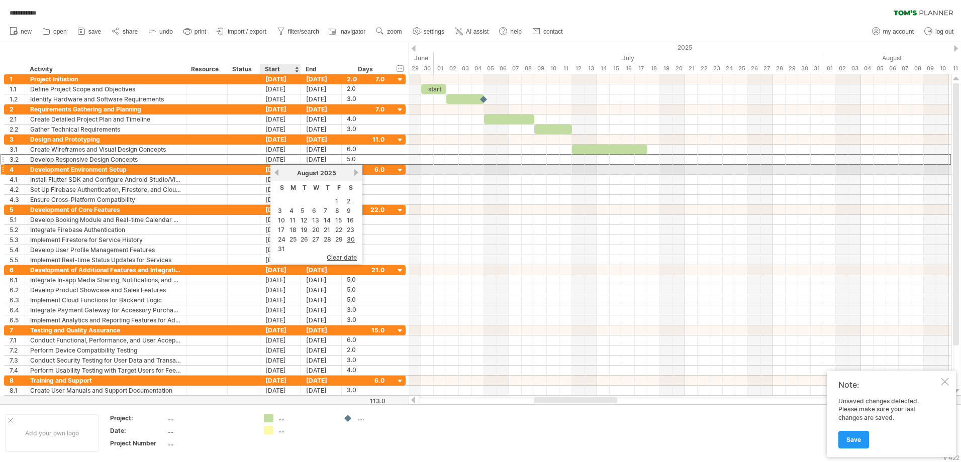
click at [279, 174] on link "previous" at bounding box center [277, 173] width 8 height 8
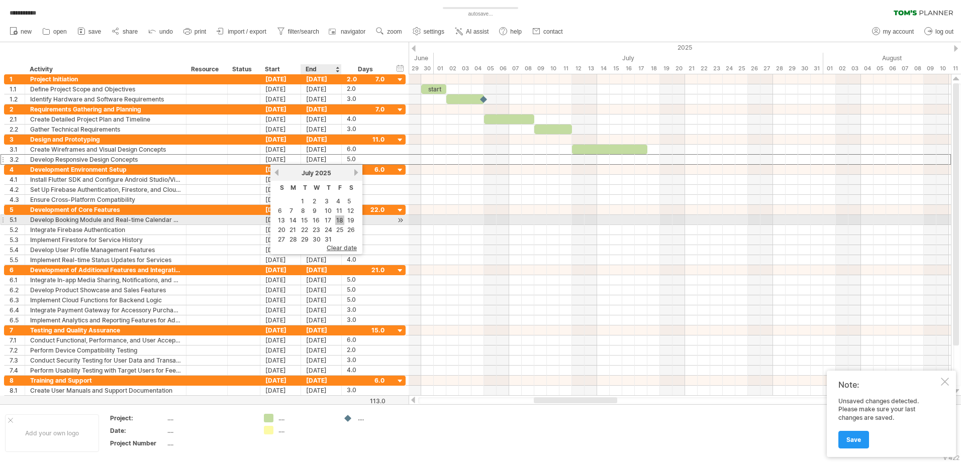
click at [342, 224] on link "18" at bounding box center [339, 221] width 9 height 10
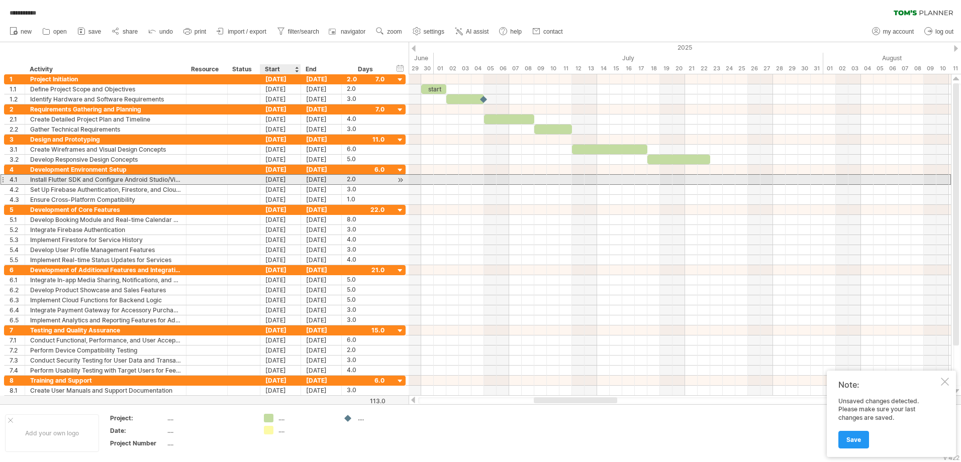
click at [267, 184] on div "[DATE]" at bounding box center [280, 180] width 41 height 10
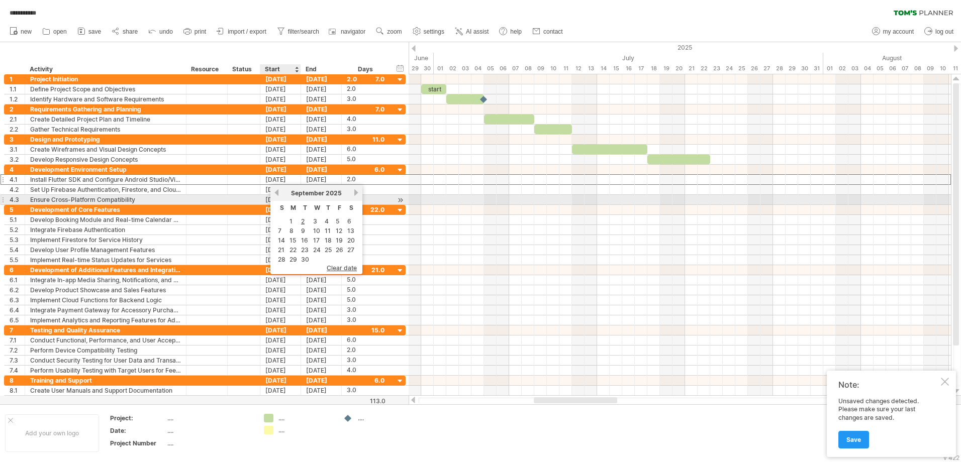
click at [276, 194] on link "previous" at bounding box center [277, 193] width 8 height 8
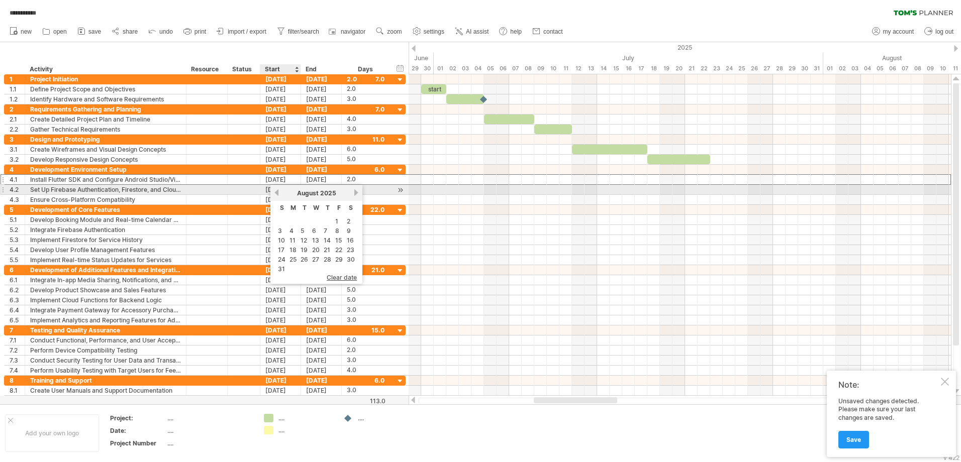
click at [276, 194] on link "previous" at bounding box center [277, 193] width 8 height 8
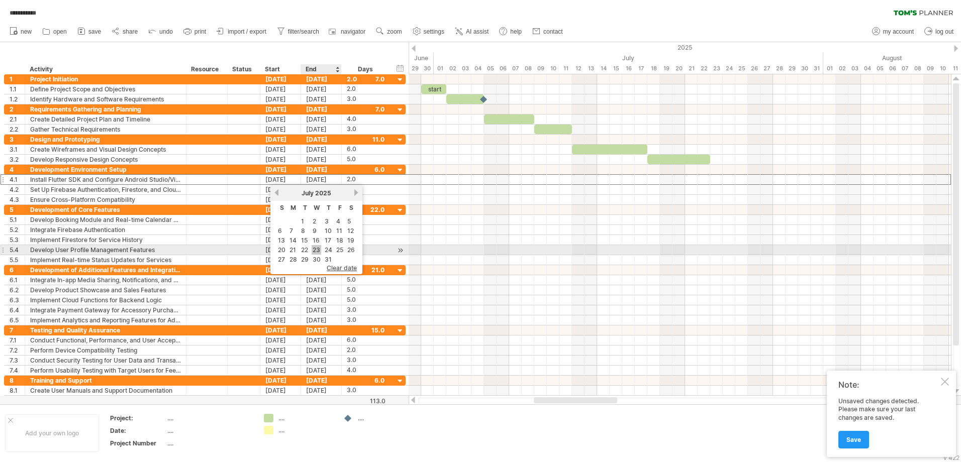
click at [317, 248] on link "23" at bounding box center [317, 250] width 10 height 10
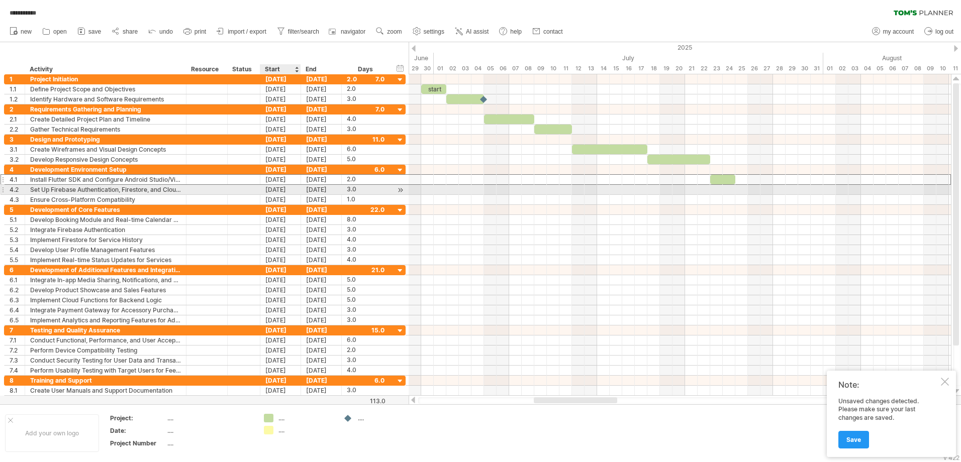
click at [287, 191] on div "[DATE]" at bounding box center [280, 190] width 41 height 10
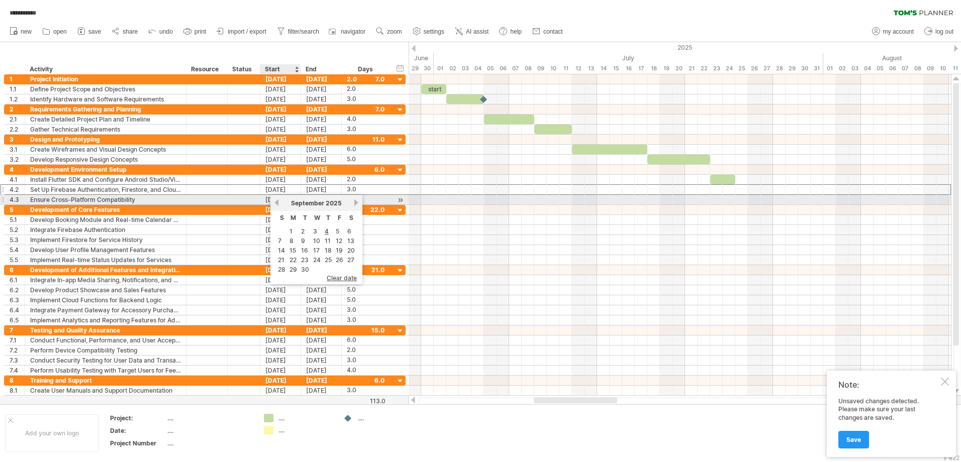
click at [277, 201] on link "previous" at bounding box center [277, 203] width 8 height 8
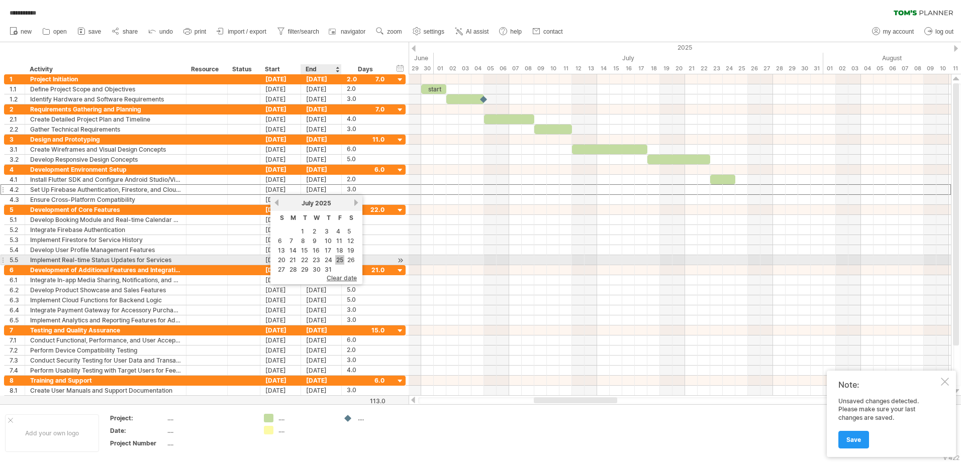
click at [335, 261] on link "25" at bounding box center [339, 260] width 9 height 10
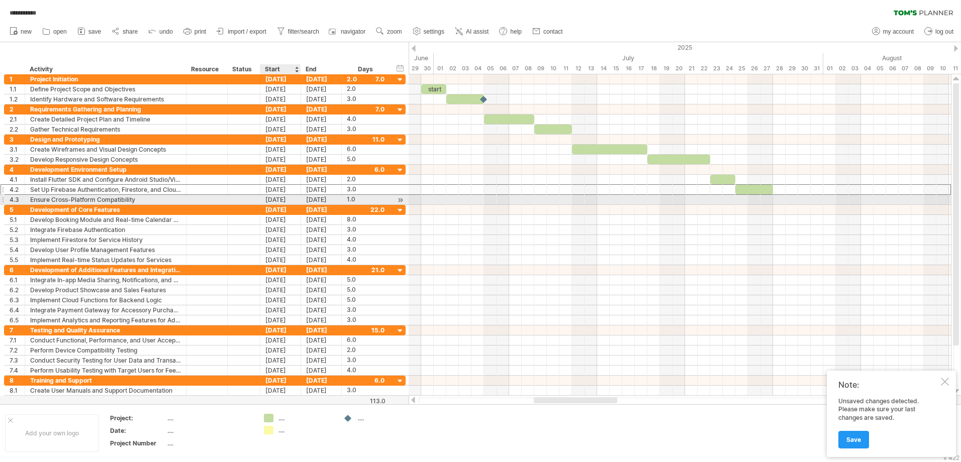
click at [284, 201] on div "[DATE]" at bounding box center [280, 200] width 41 height 10
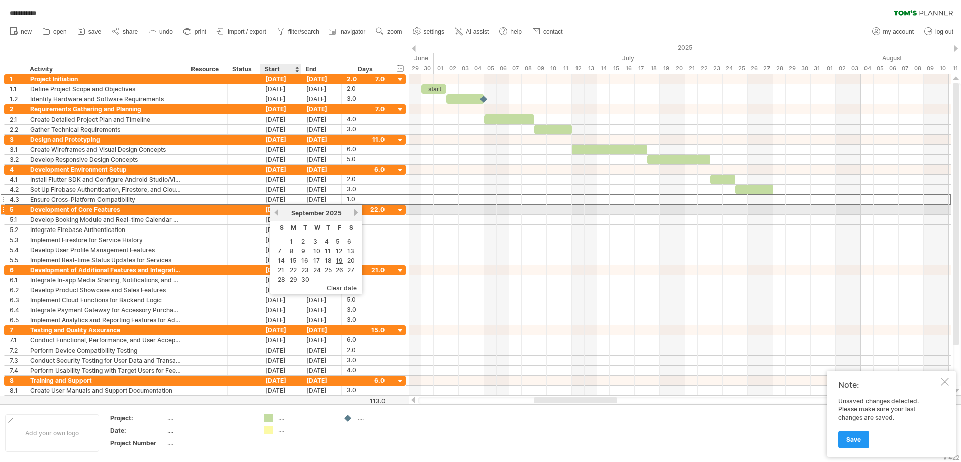
click at [276, 211] on link "previous" at bounding box center [277, 213] width 8 height 8
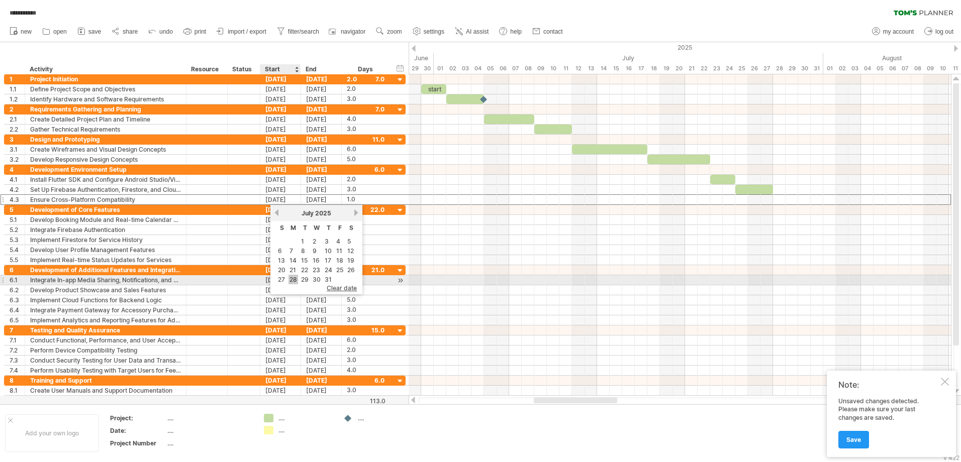
click at [295, 278] on link "28" at bounding box center [293, 280] width 10 height 10
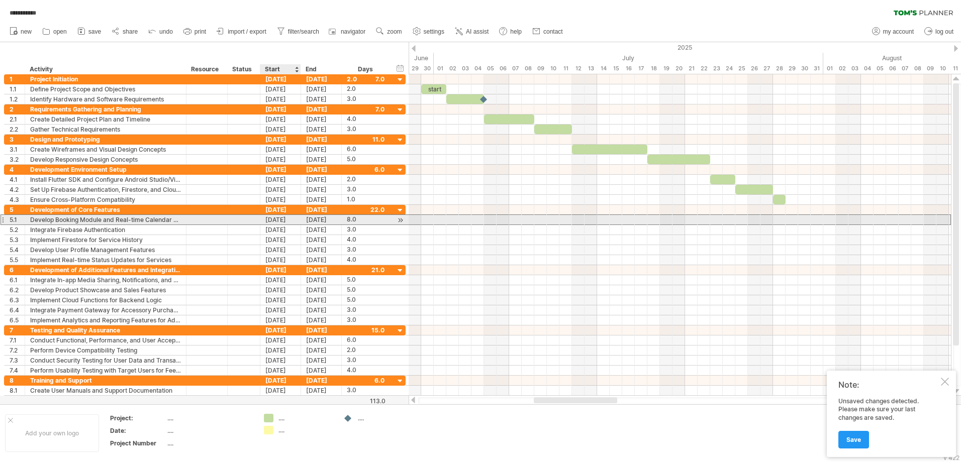
click at [278, 220] on div "[DATE]" at bounding box center [280, 220] width 41 height 10
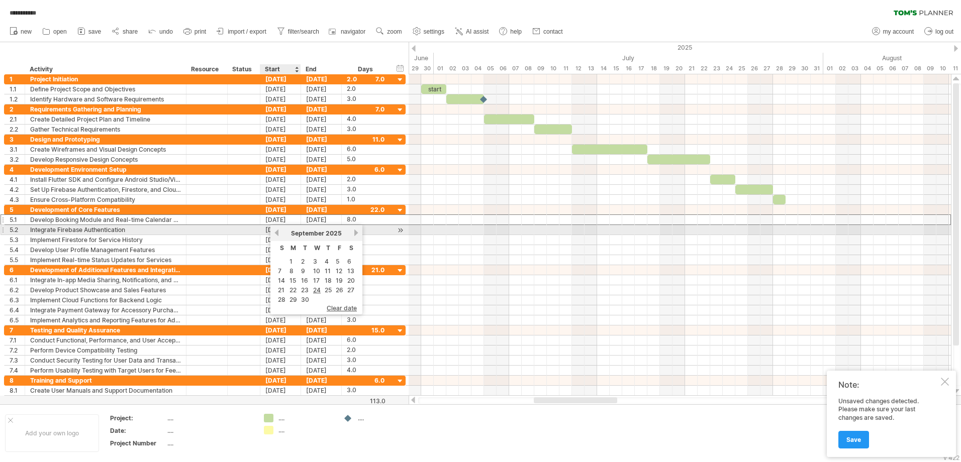
click at [278, 234] on link "previous" at bounding box center [277, 233] width 8 height 8
click at [274, 233] on link "previous" at bounding box center [277, 233] width 8 height 8
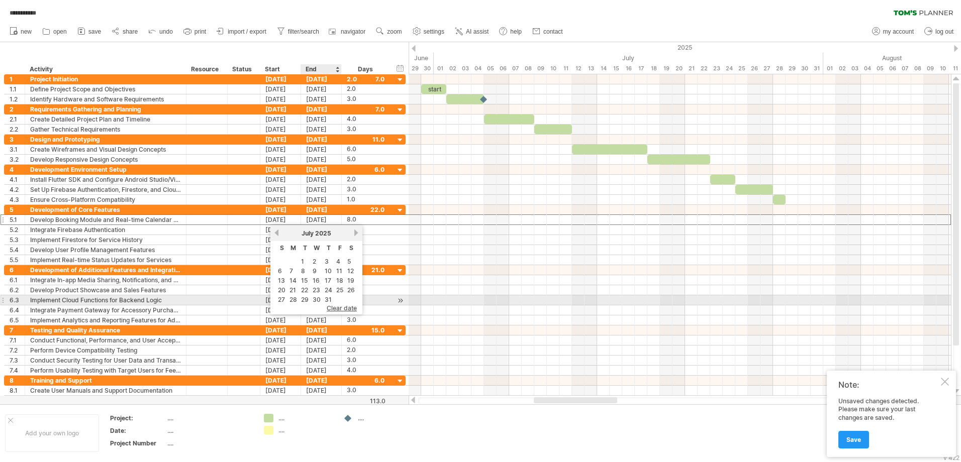
click at [309, 298] on link "29" at bounding box center [305, 300] width 10 height 10
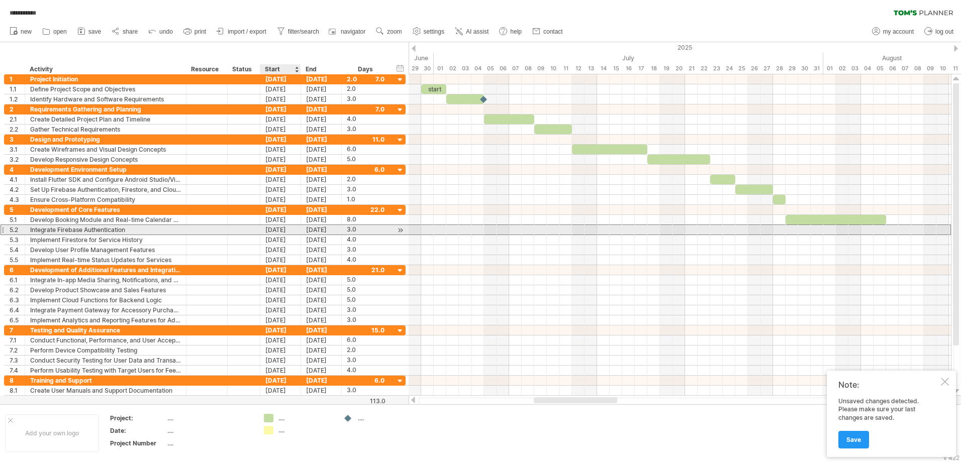
click at [279, 227] on div "[DATE]" at bounding box center [280, 230] width 41 height 10
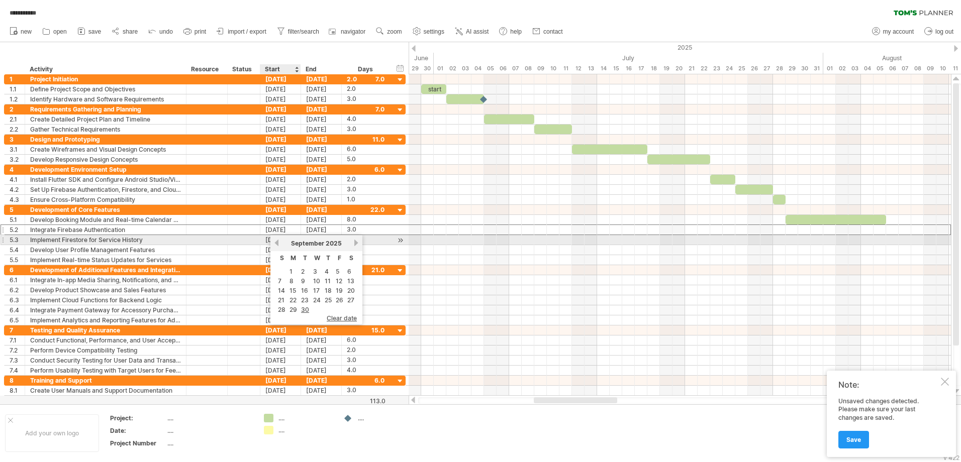
click at [273, 240] on link "previous" at bounding box center [277, 243] width 8 height 8
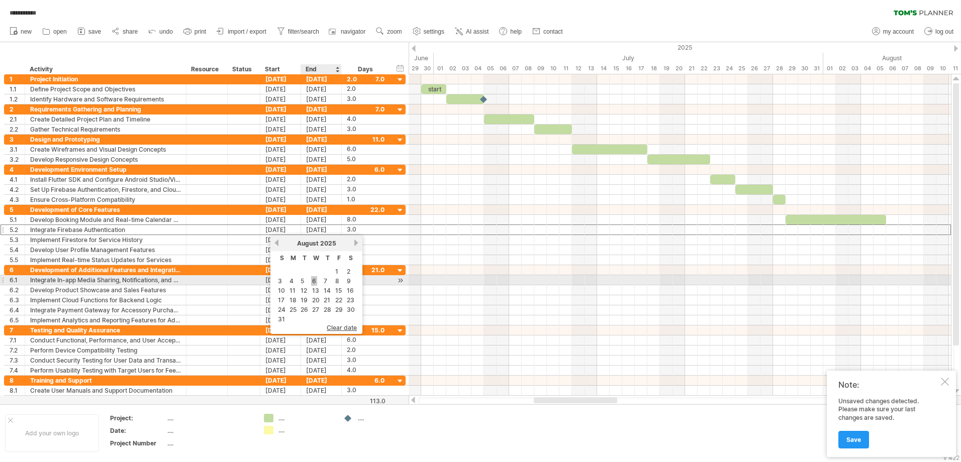
click at [316, 282] on link "6" at bounding box center [314, 281] width 6 height 10
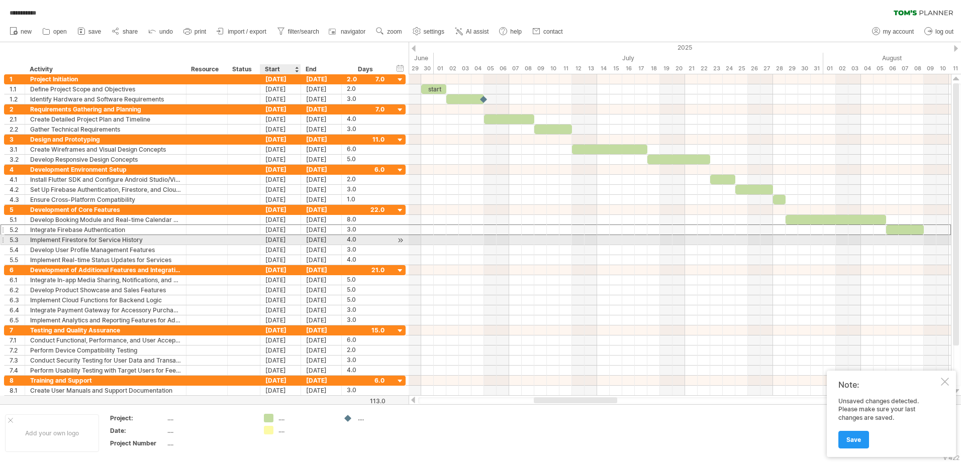
click at [288, 245] on div "**********" at bounding box center [204, 240] width 401 height 10
click at [283, 240] on div "[DATE]" at bounding box center [280, 240] width 41 height 10
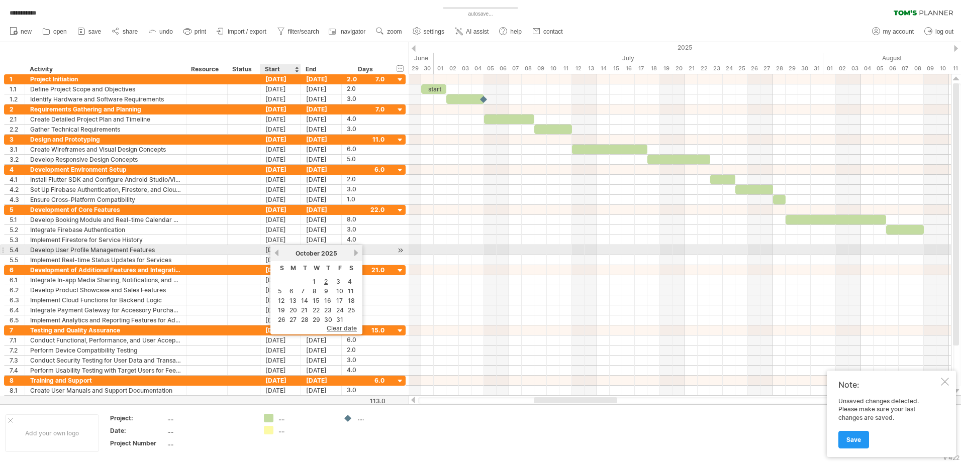
click at [276, 252] on link "previous" at bounding box center [277, 253] width 8 height 8
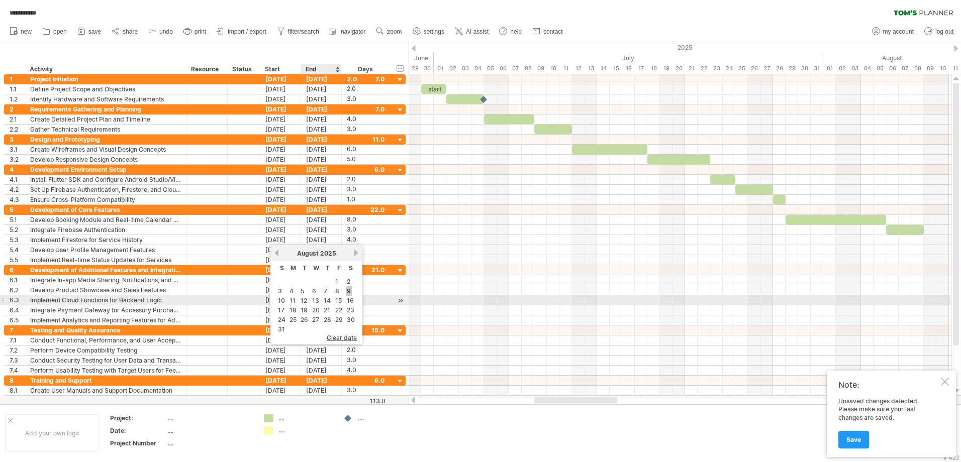
click at [346, 295] on link "9" at bounding box center [349, 291] width 6 height 10
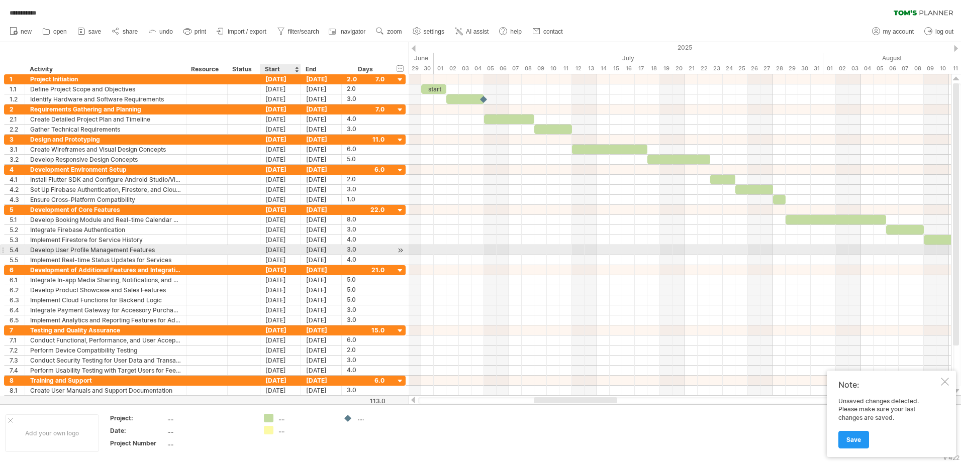
click at [285, 249] on div "[DATE]" at bounding box center [280, 250] width 41 height 10
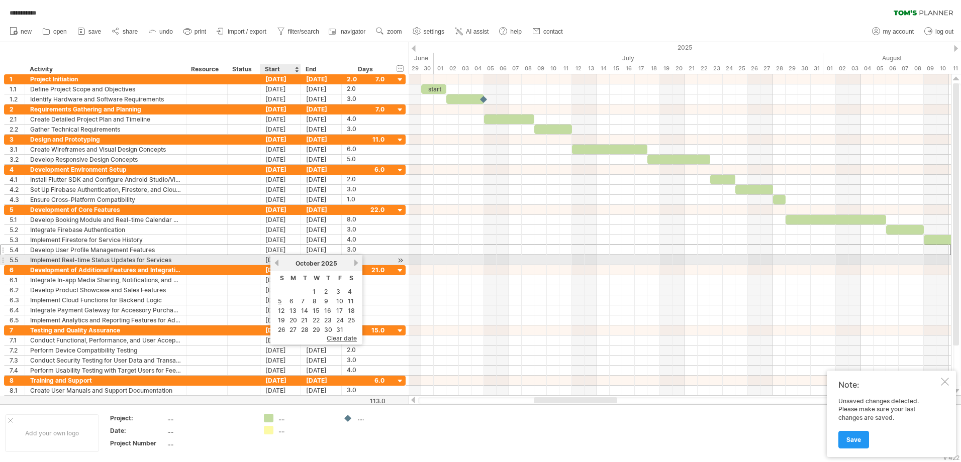
click at [274, 262] on link "previous" at bounding box center [277, 263] width 8 height 8
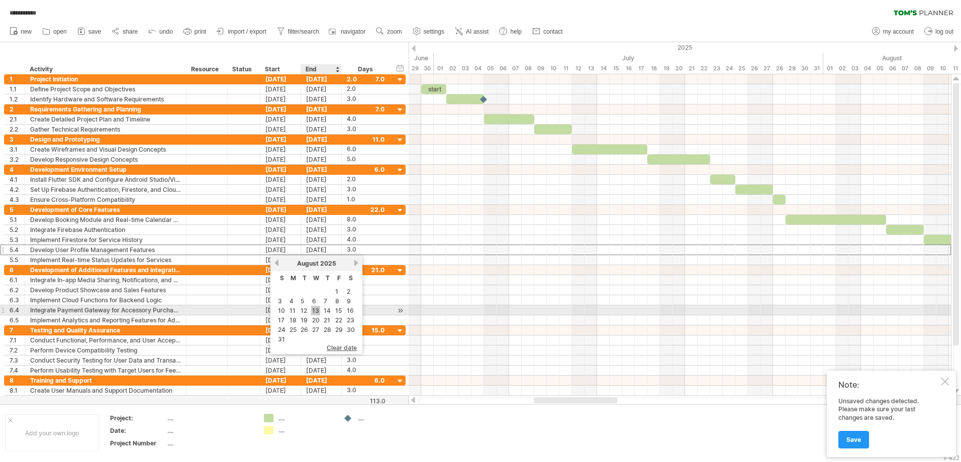
click at [318, 311] on link "13" at bounding box center [315, 311] width 9 height 10
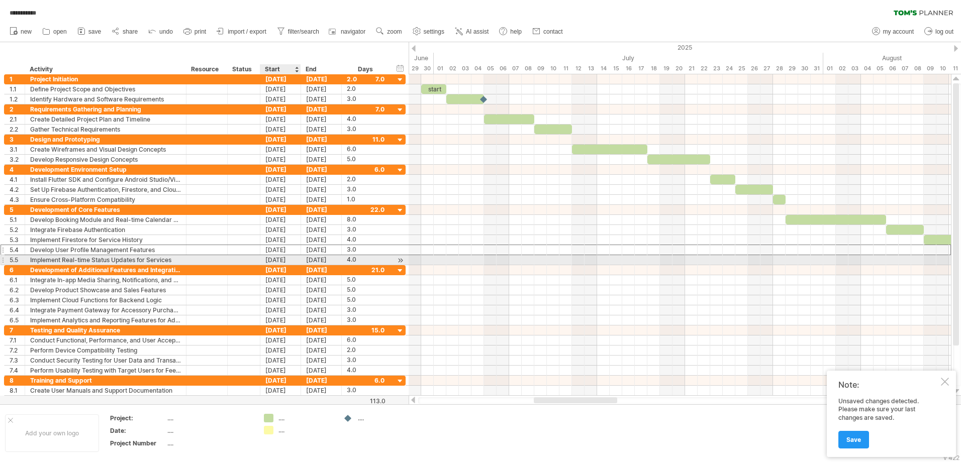
click at [282, 260] on div "[DATE]" at bounding box center [280, 260] width 41 height 10
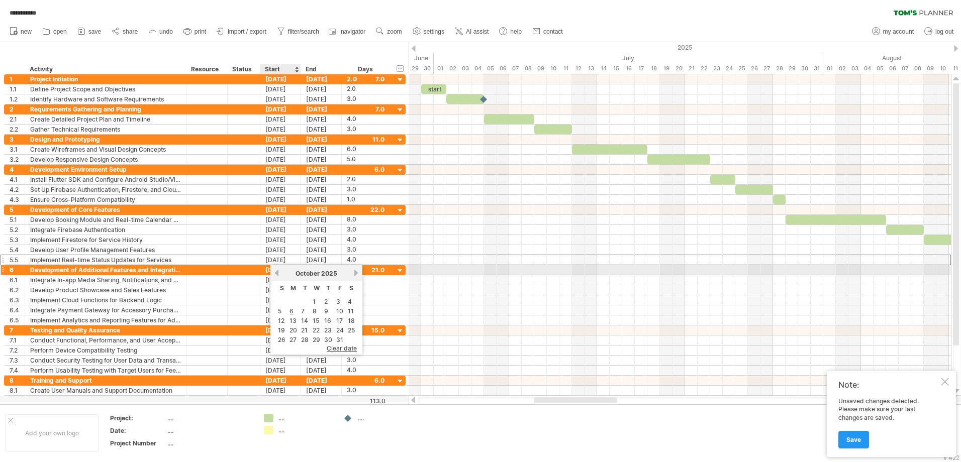
click at [279, 273] on link "previous" at bounding box center [277, 273] width 8 height 8
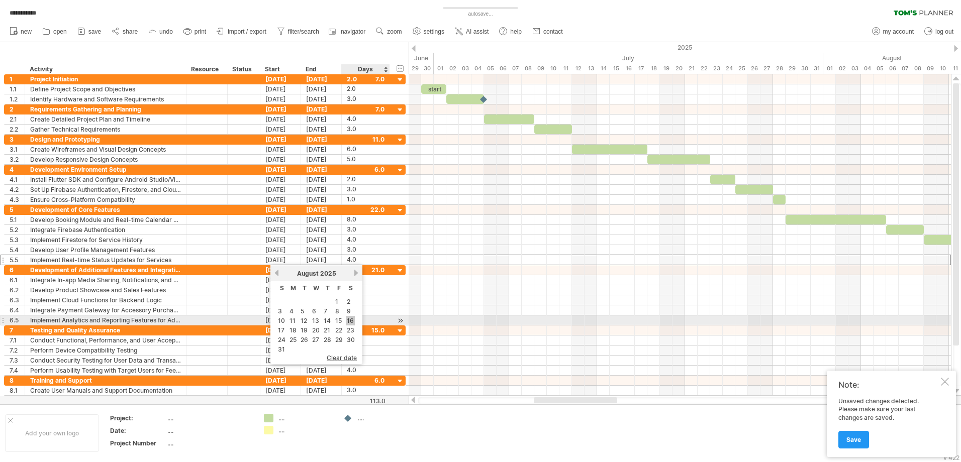
click at [349, 323] on link "16" at bounding box center [350, 321] width 9 height 10
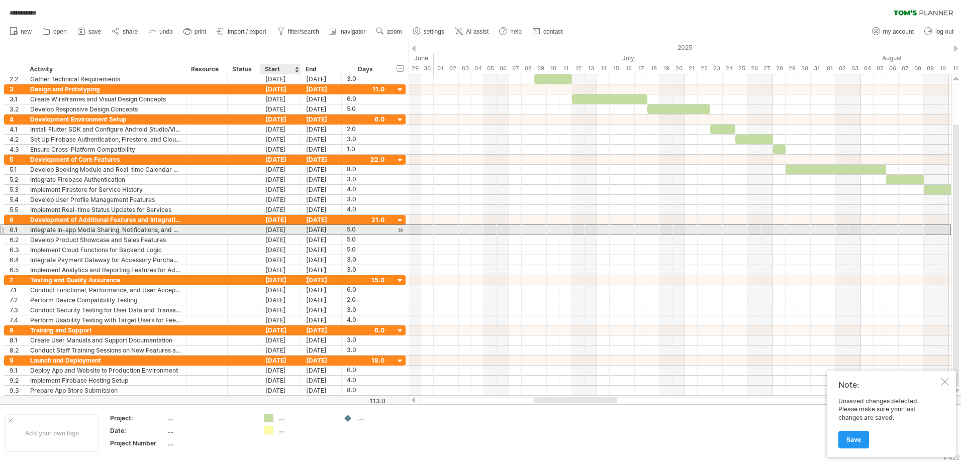
click at [280, 226] on div "[DATE]" at bounding box center [280, 230] width 41 height 10
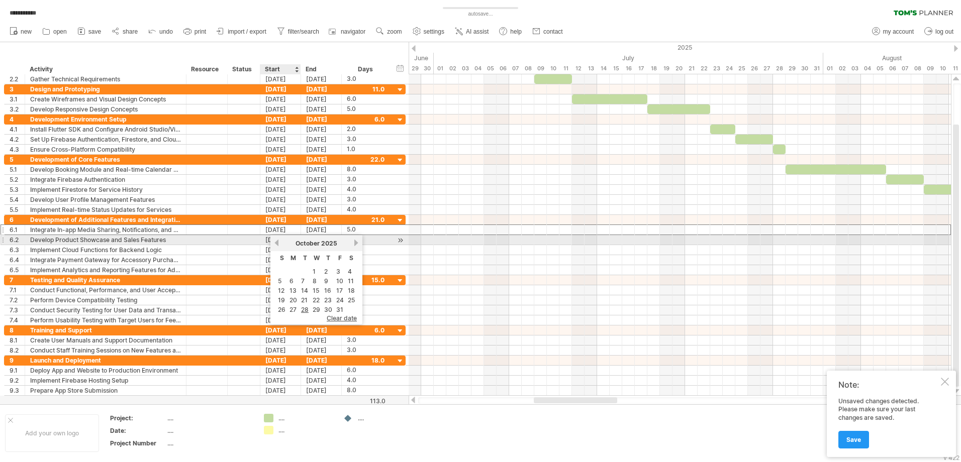
click at [279, 243] on link "previous" at bounding box center [277, 243] width 8 height 8
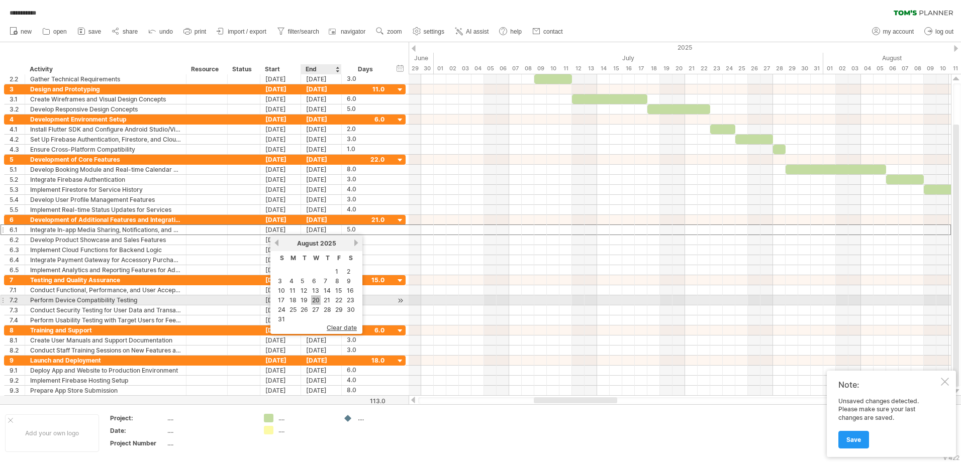
click at [319, 297] on link "20" at bounding box center [316, 300] width 10 height 10
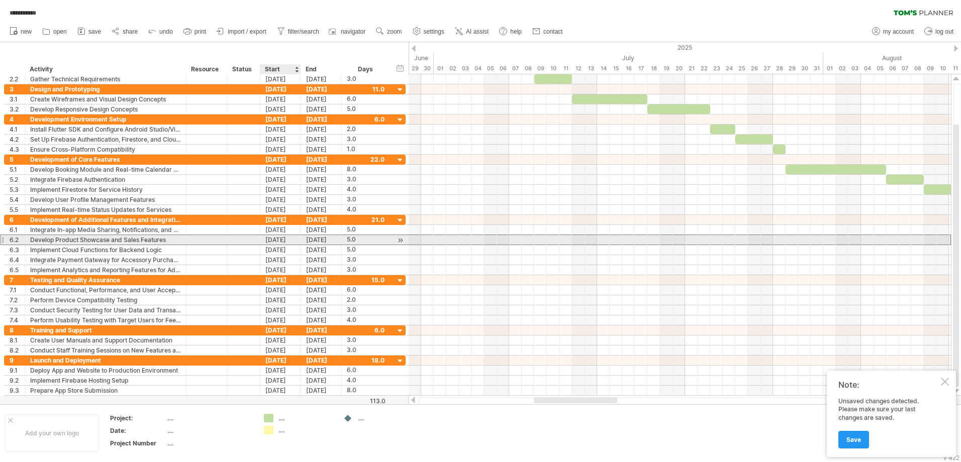
click at [283, 240] on div "[DATE]" at bounding box center [280, 240] width 41 height 10
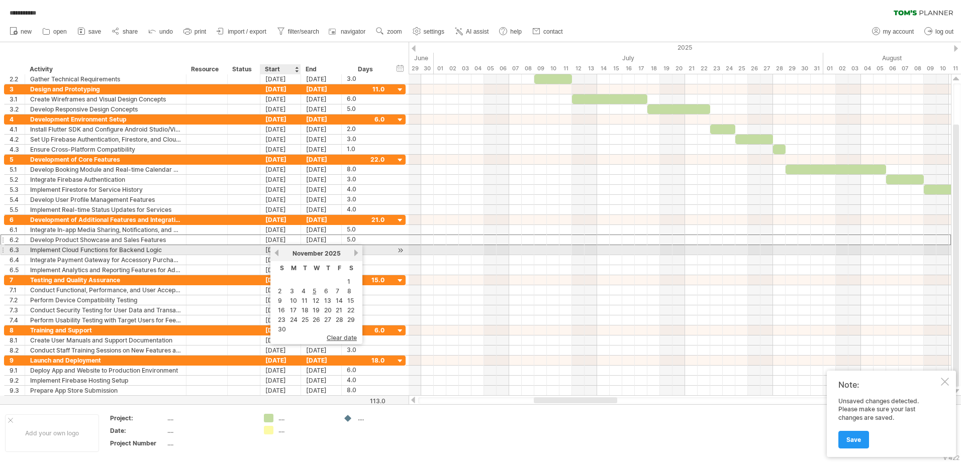
click at [279, 250] on link "previous" at bounding box center [277, 253] width 8 height 8
click at [278, 253] on link "previous" at bounding box center [277, 253] width 8 height 8
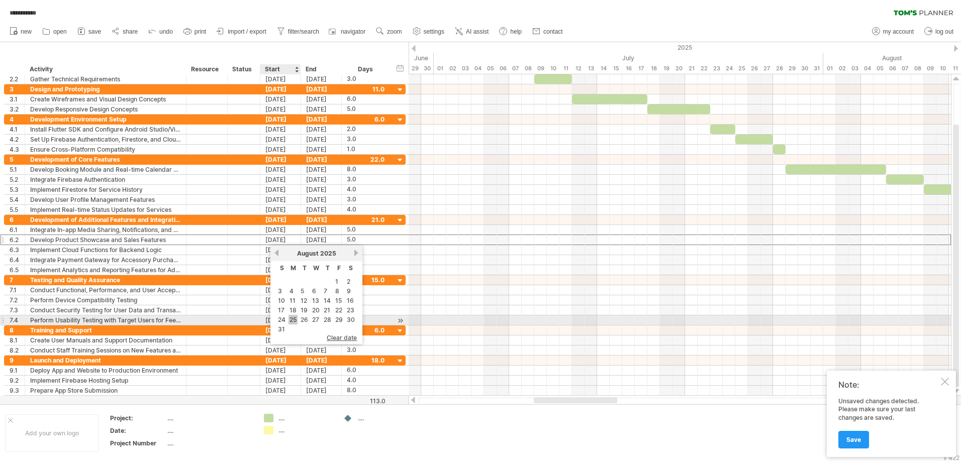
click at [296, 317] on link "25" at bounding box center [292, 320] width 9 height 10
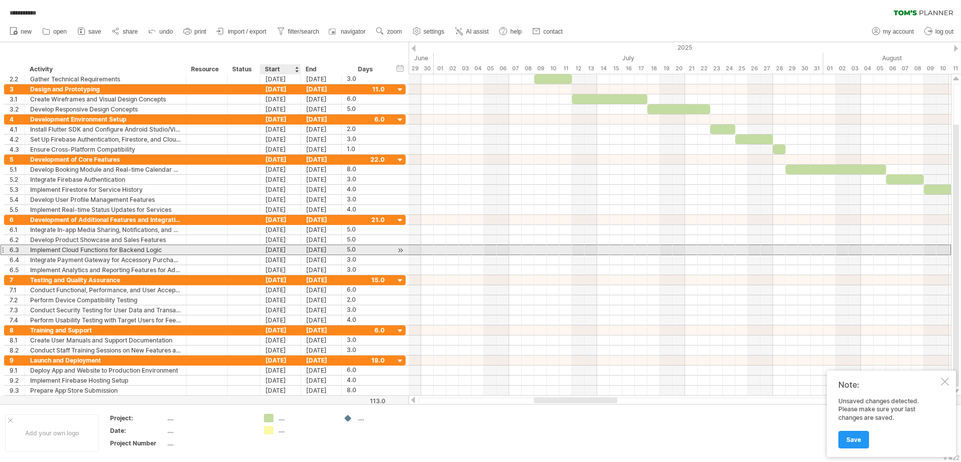
click at [289, 246] on div "[DATE]" at bounding box center [280, 250] width 41 height 10
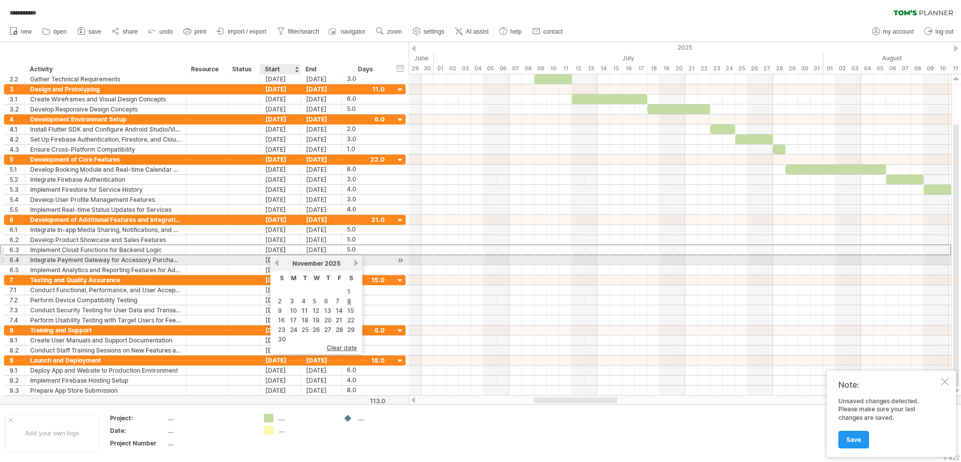
click at [276, 261] on link "previous" at bounding box center [277, 263] width 8 height 8
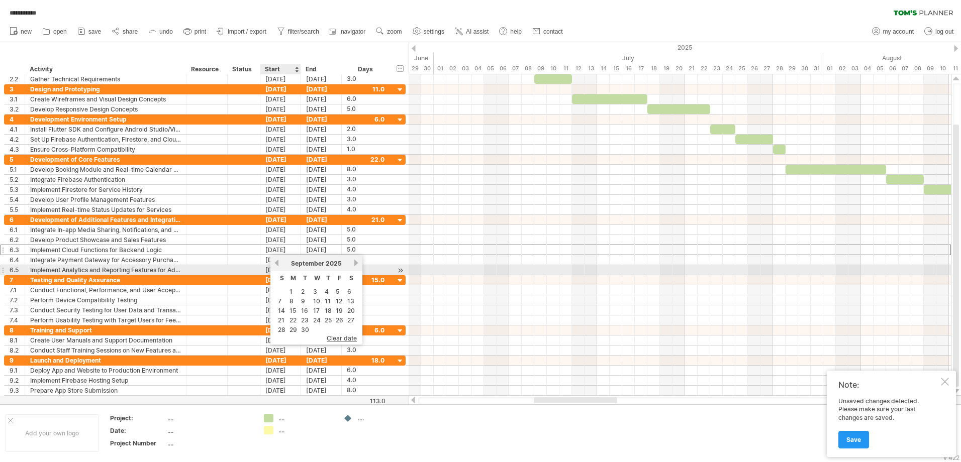
click at [275, 266] on link "previous" at bounding box center [277, 263] width 8 height 8
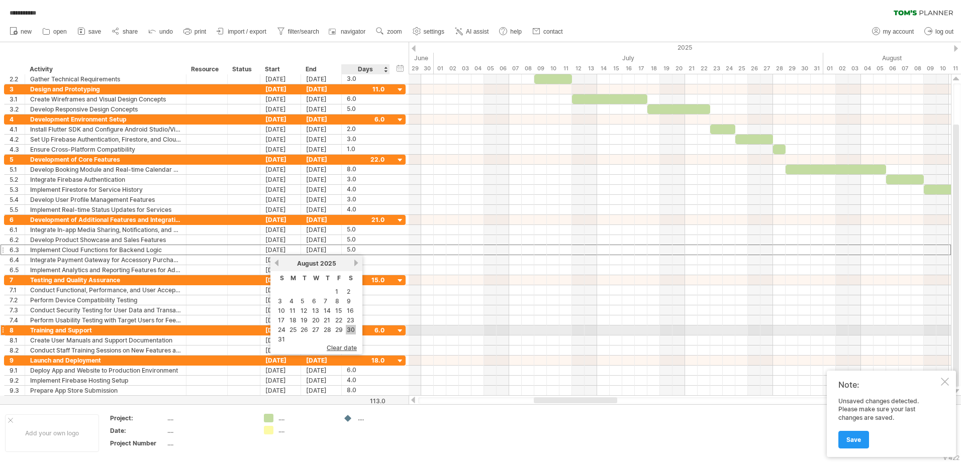
click at [348, 331] on link "30" at bounding box center [351, 330] width 10 height 10
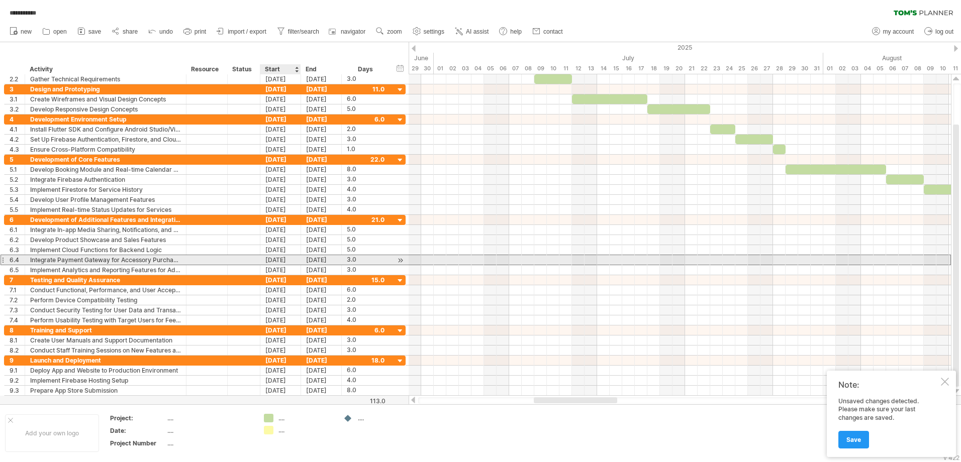
click at [287, 259] on div "[DATE]" at bounding box center [280, 260] width 41 height 10
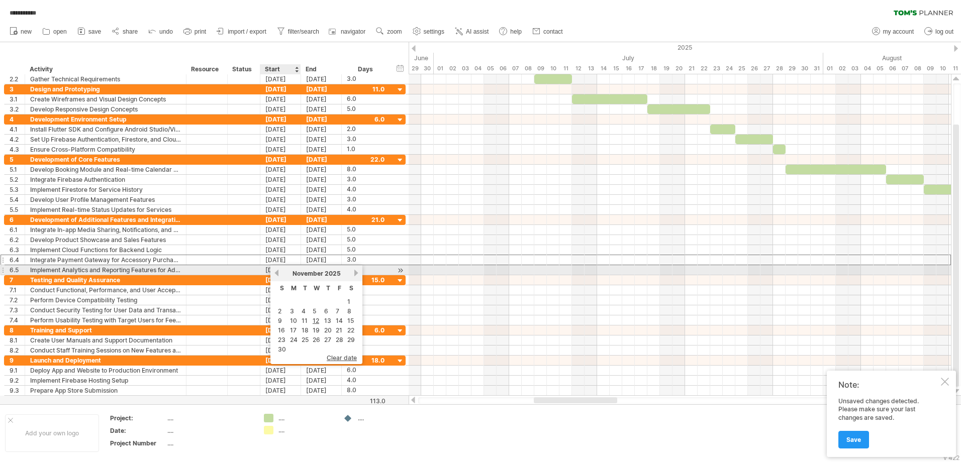
click at [275, 273] on link "previous" at bounding box center [277, 273] width 8 height 8
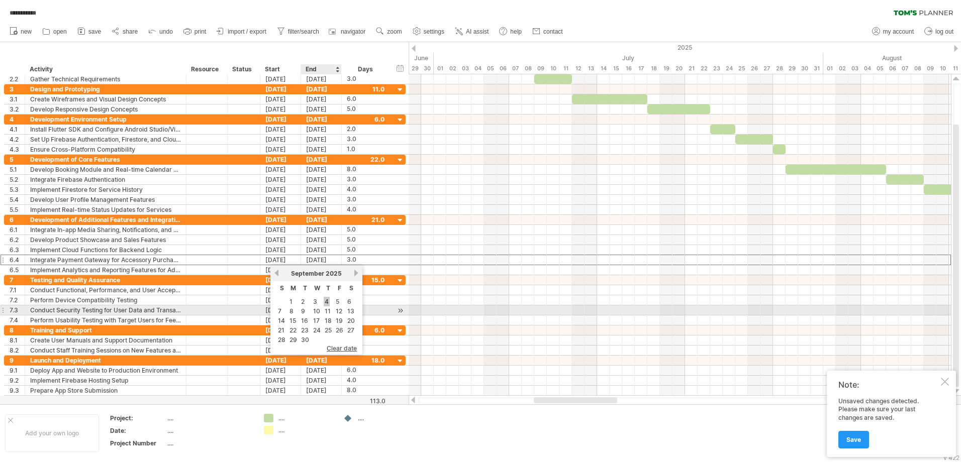
click at [325, 305] on link "4" at bounding box center [327, 302] width 6 height 10
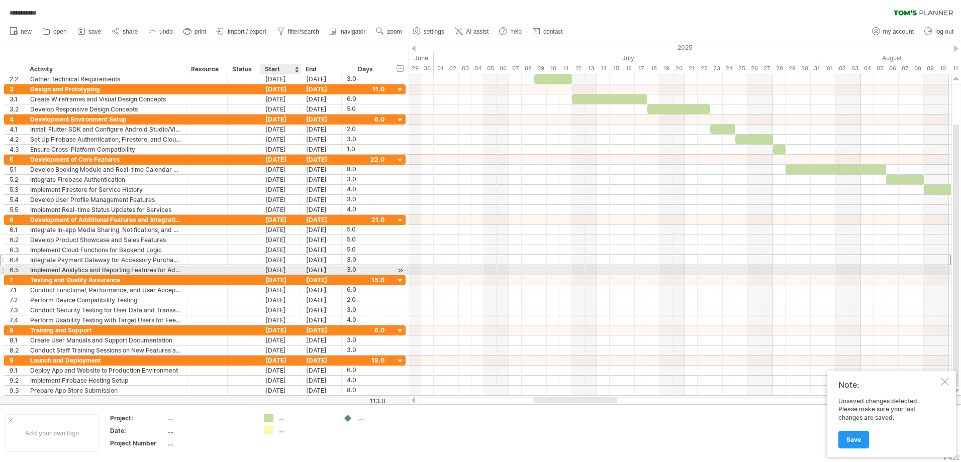
click at [285, 273] on div "[DATE]" at bounding box center [280, 270] width 41 height 10
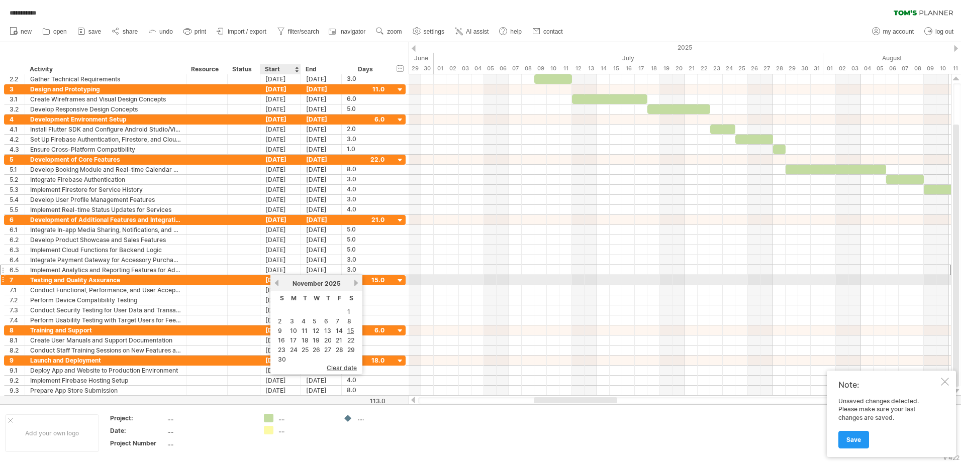
click at [276, 282] on link "previous" at bounding box center [277, 283] width 8 height 8
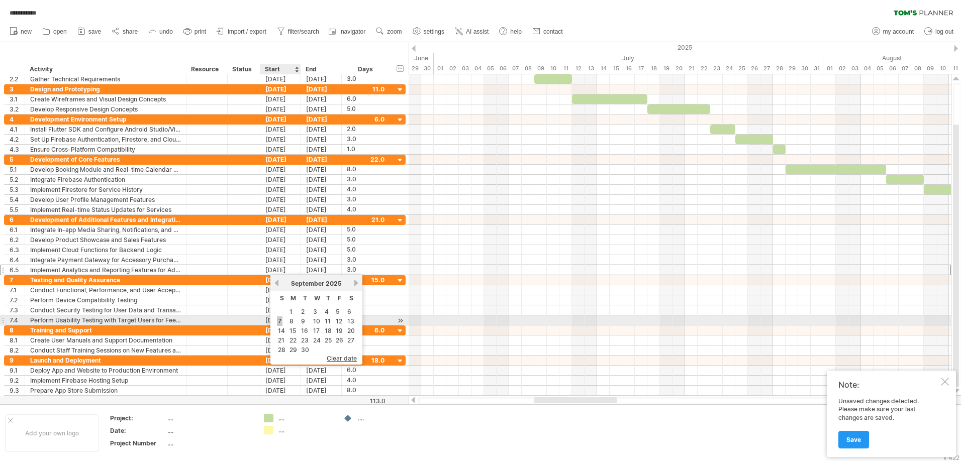
click at [281, 325] on link "7" at bounding box center [280, 322] width 6 height 10
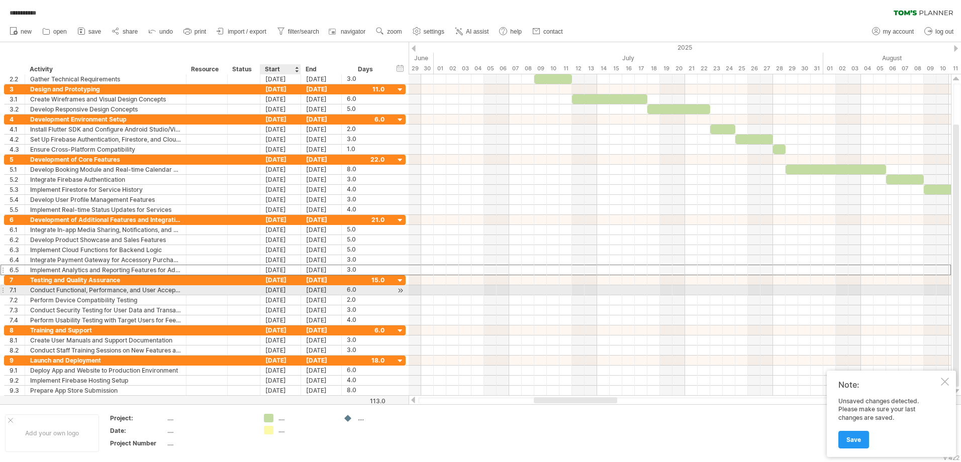
click at [282, 294] on div "[DATE]" at bounding box center [280, 290] width 41 height 10
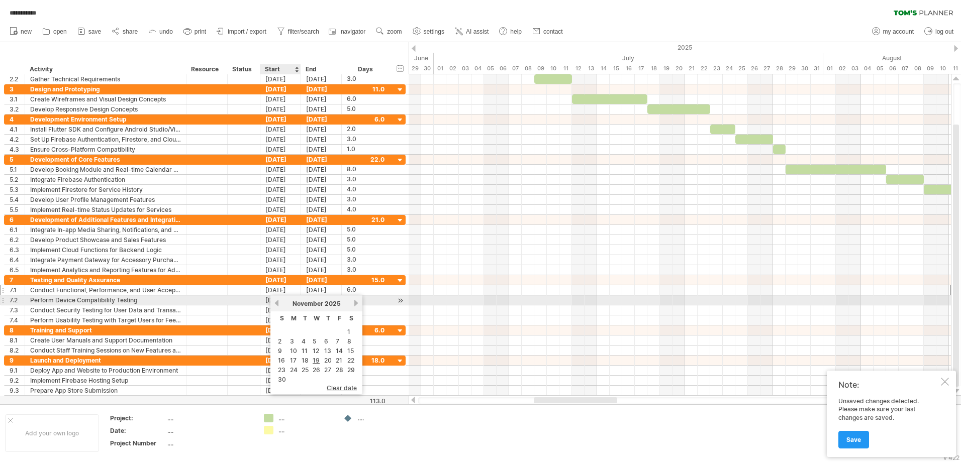
click at [278, 304] on link "previous" at bounding box center [277, 303] width 8 height 8
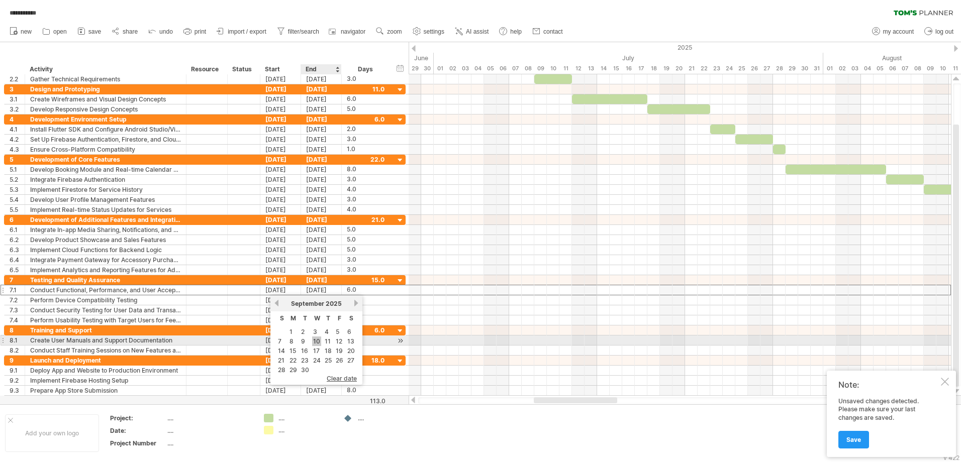
click at [317, 342] on link "10" at bounding box center [316, 342] width 9 height 10
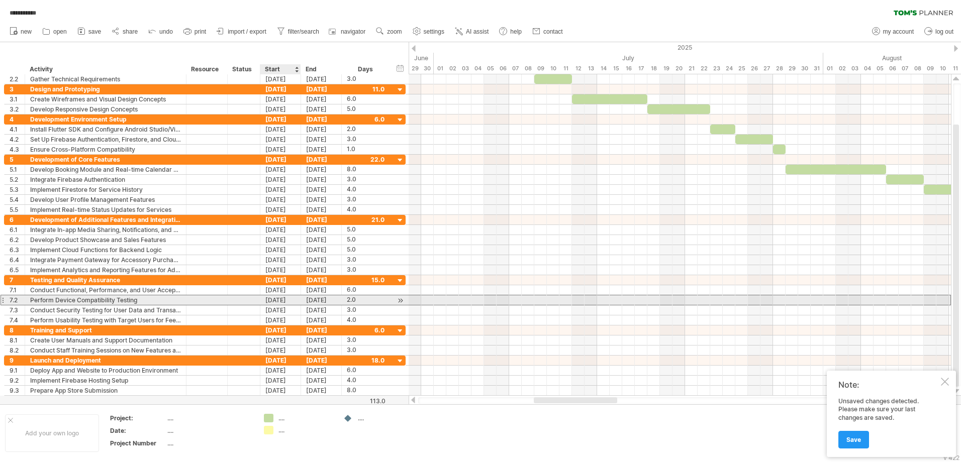
click at [278, 300] on div "[DATE]" at bounding box center [280, 300] width 41 height 10
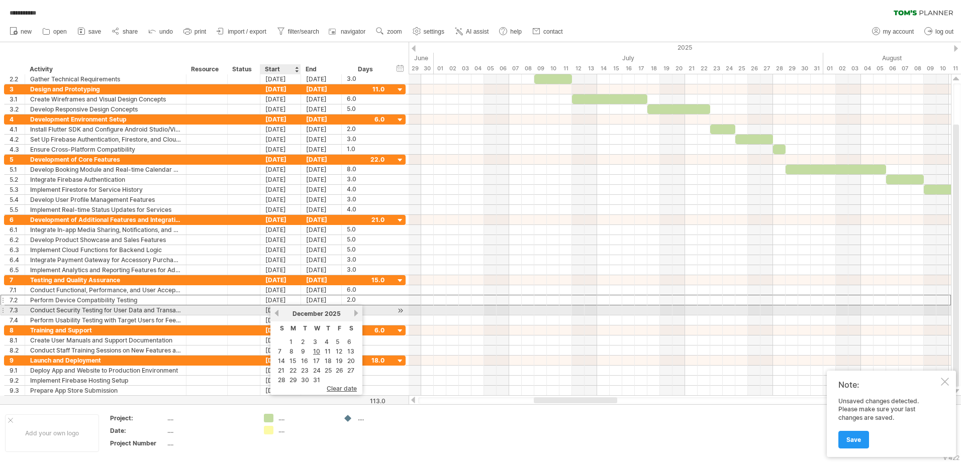
click at [274, 311] on link "previous" at bounding box center [277, 313] width 8 height 8
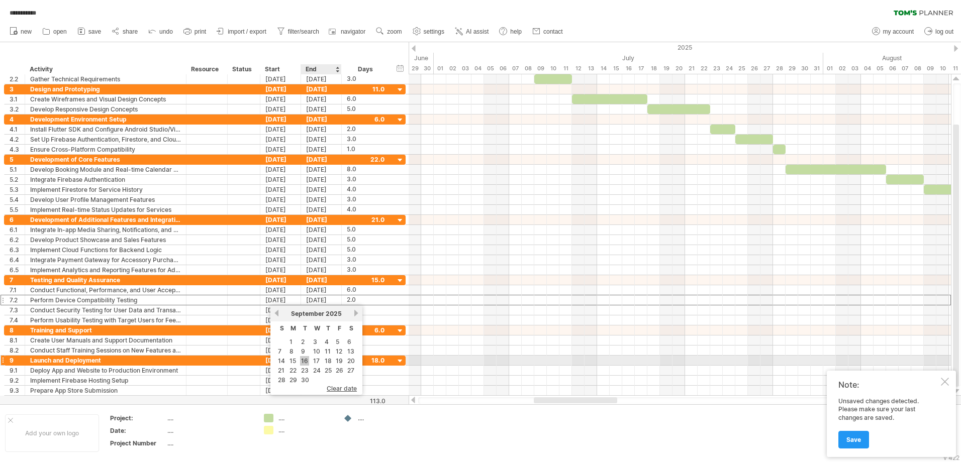
click at [303, 360] on link "16" at bounding box center [304, 361] width 9 height 10
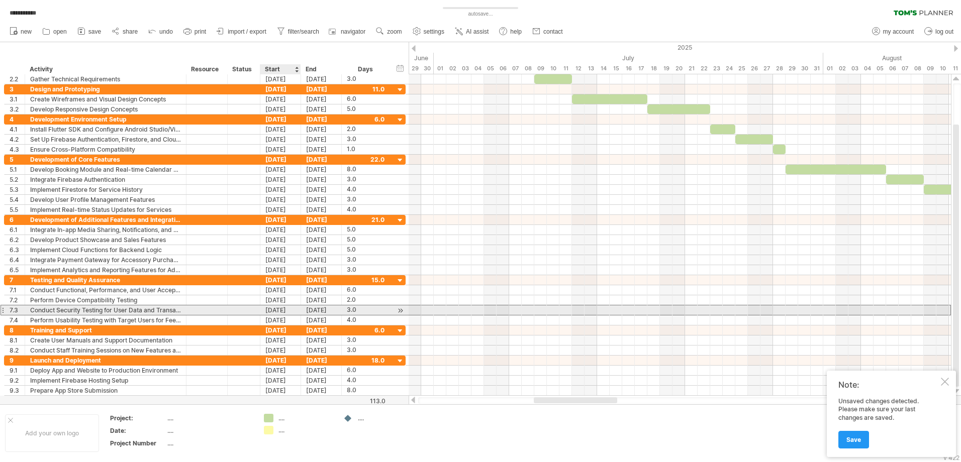
click at [279, 313] on div "[DATE]" at bounding box center [280, 310] width 41 height 10
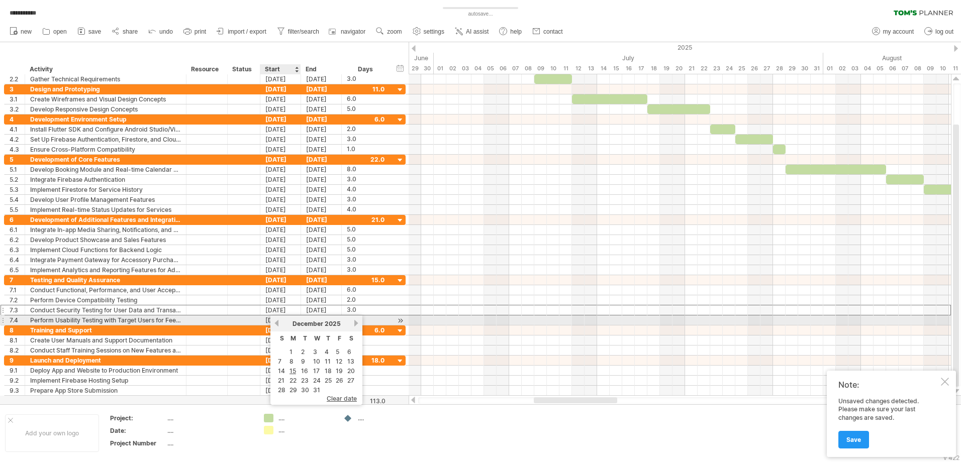
click at [274, 319] on div "previous next [DATE]" at bounding box center [316, 324] width 92 height 16
click at [274, 323] on link "previous" at bounding box center [277, 324] width 8 height 8
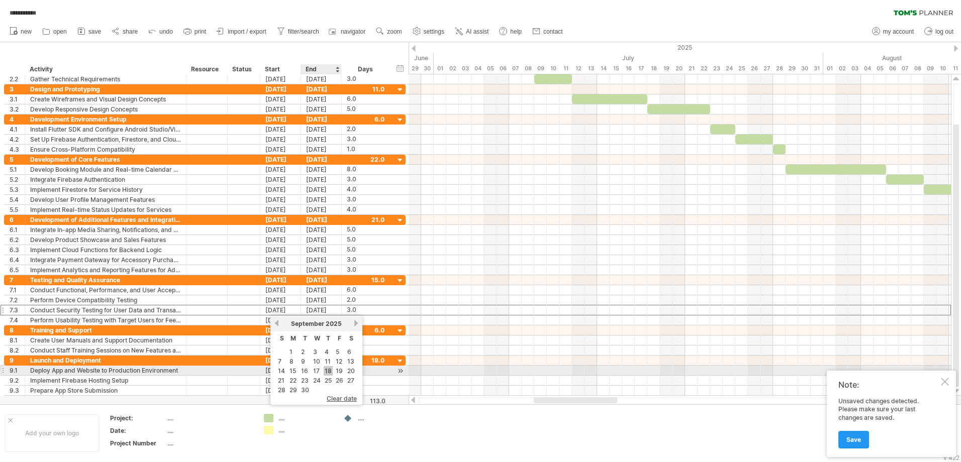
click at [332, 371] on link "18" at bounding box center [328, 371] width 9 height 10
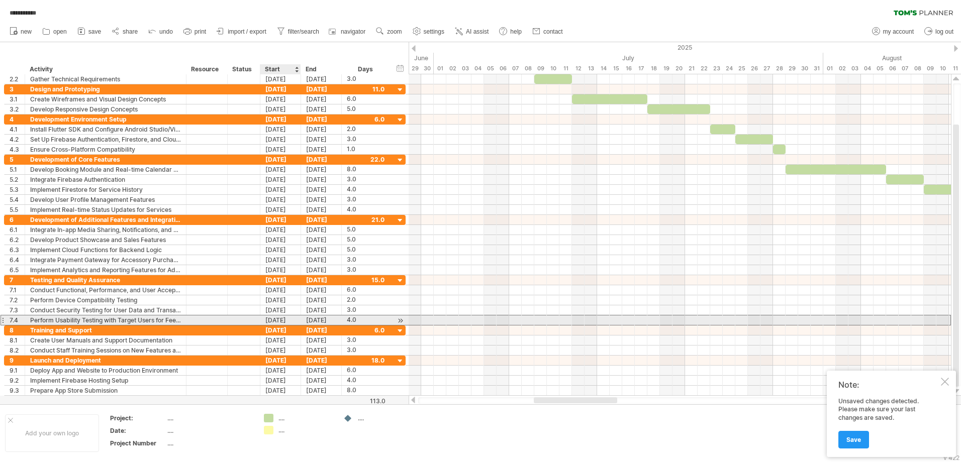
click at [285, 322] on div "[DATE]" at bounding box center [280, 321] width 41 height 10
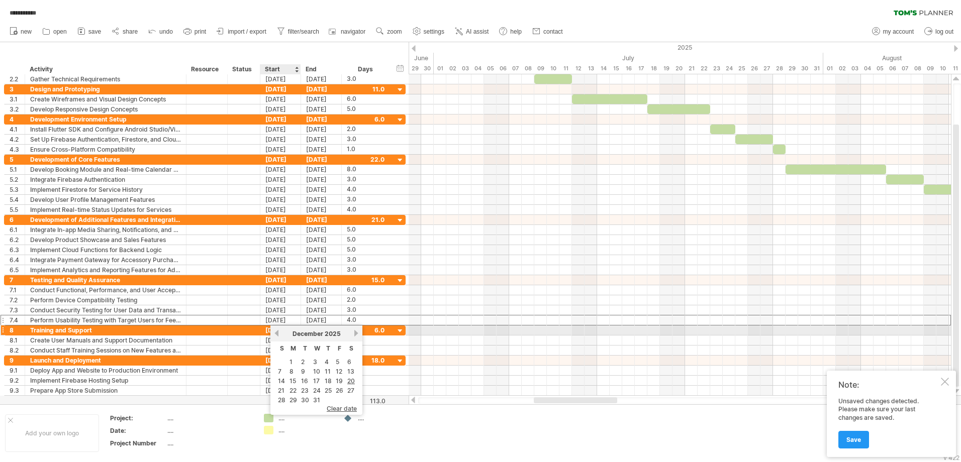
click at [271, 332] on div "previous next [DATE]" at bounding box center [316, 334] width 92 height 16
drag, startPoint x: 271, startPoint y: 332, endPoint x: 276, endPoint y: 334, distance: 5.2
click at [276, 334] on link "previous" at bounding box center [277, 334] width 8 height 8
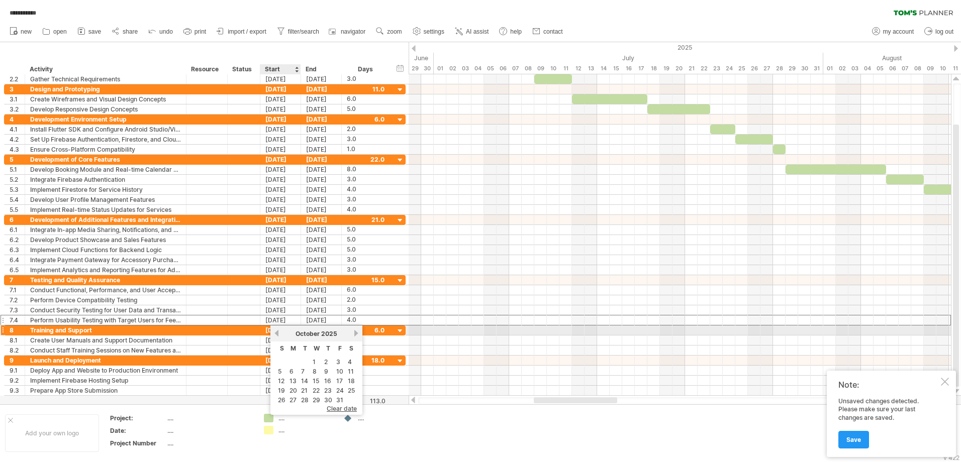
click at [276, 334] on link "previous" at bounding box center [277, 334] width 8 height 8
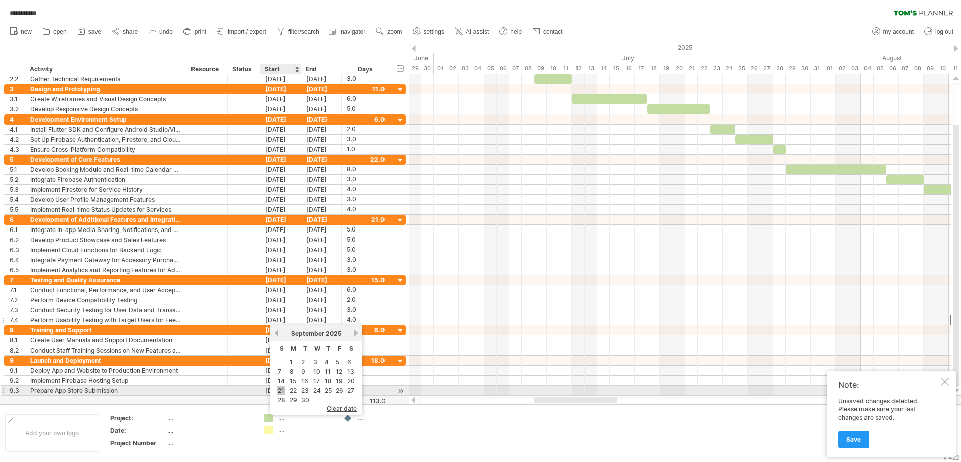
click at [282, 389] on link "21" at bounding box center [281, 391] width 9 height 10
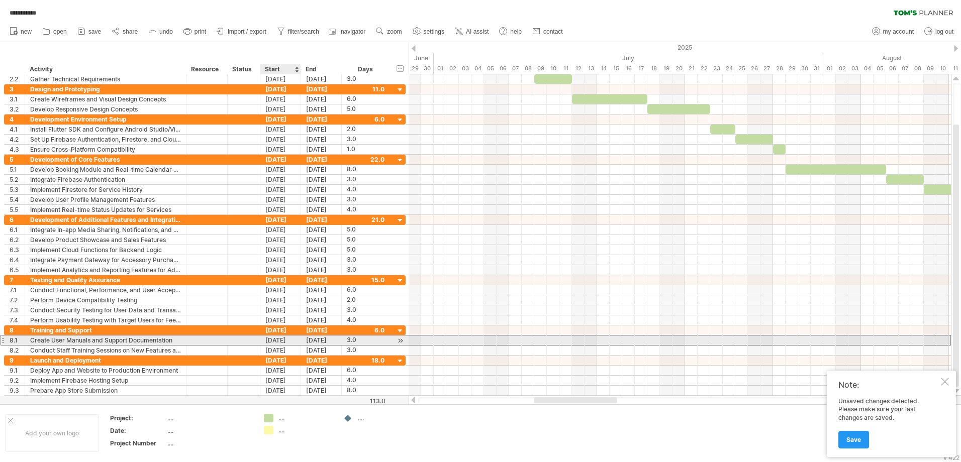
click at [296, 337] on div "[DATE]" at bounding box center [280, 341] width 41 height 10
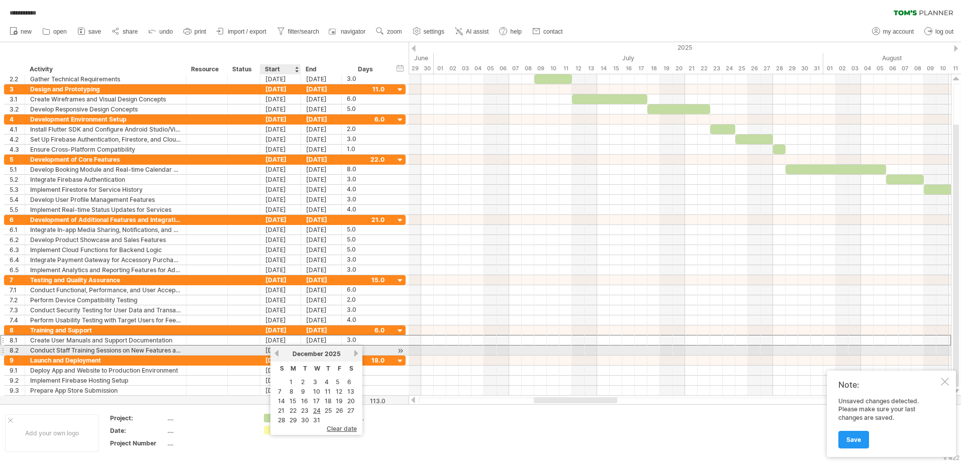
click at [277, 354] on link "previous" at bounding box center [277, 354] width 8 height 8
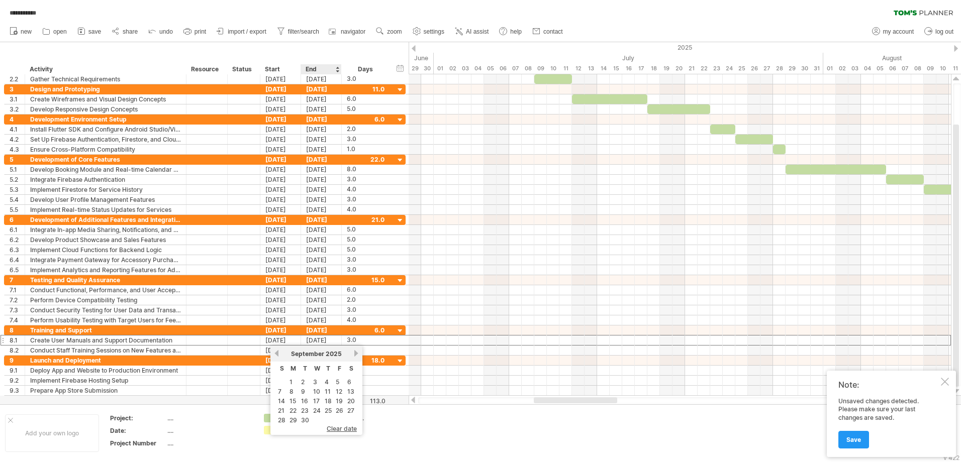
drag, startPoint x: 330, startPoint y: 411, endPoint x: 330, endPoint y: 405, distance: 6.0
click at [330, 411] on link "25" at bounding box center [328, 411] width 9 height 10
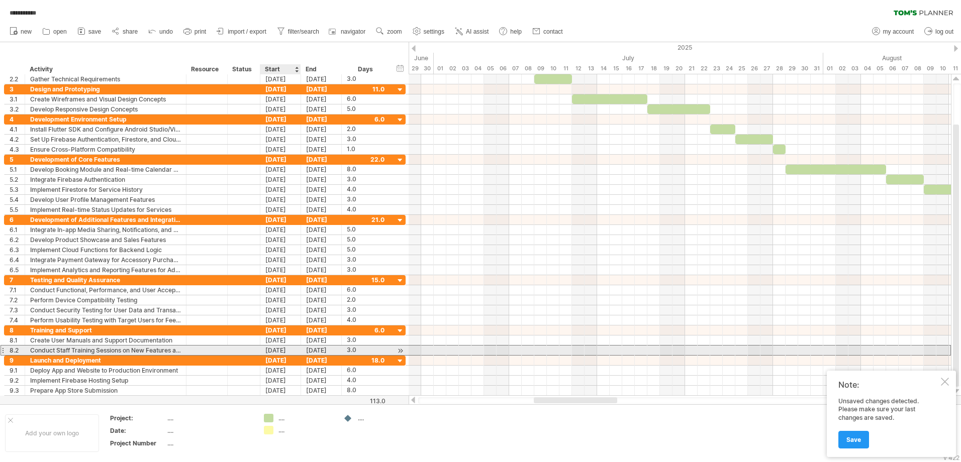
click at [293, 353] on div "[DATE]" at bounding box center [280, 351] width 41 height 10
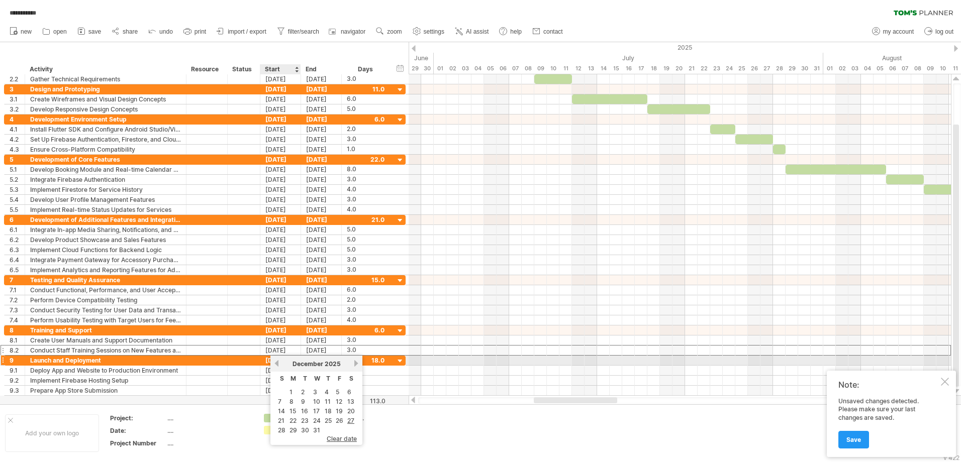
click at [278, 363] on link "previous" at bounding box center [277, 364] width 8 height 8
click at [283, 427] on link "28" at bounding box center [282, 431] width 10 height 10
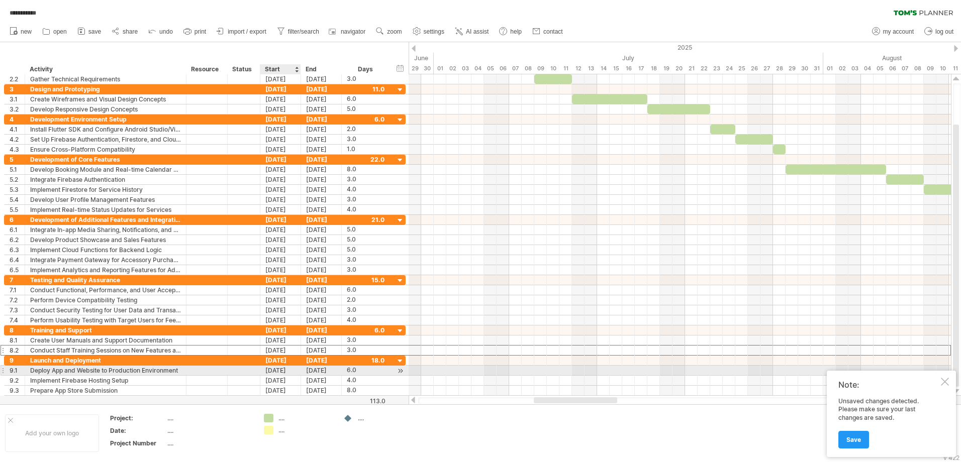
click at [288, 371] on div "[DATE]" at bounding box center [280, 371] width 41 height 10
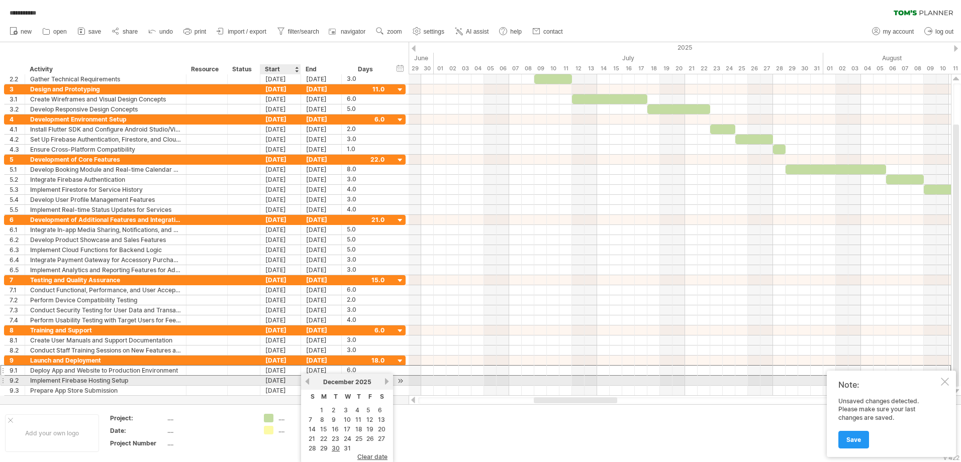
click at [305, 384] on link "previous" at bounding box center [307, 382] width 8 height 8
click at [307, 384] on link "previous" at bounding box center [307, 382] width 8 height 8
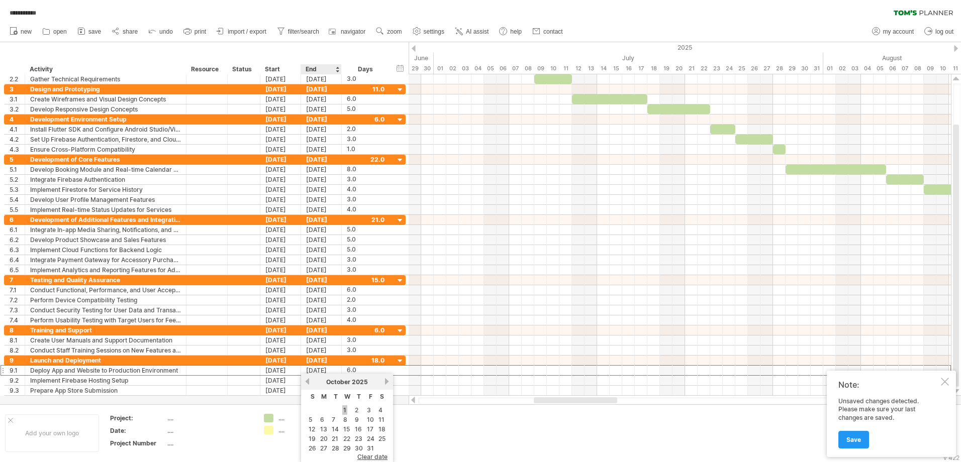
click at [345, 410] on link "1" at bounding box center [344, 410] width 5 height 10
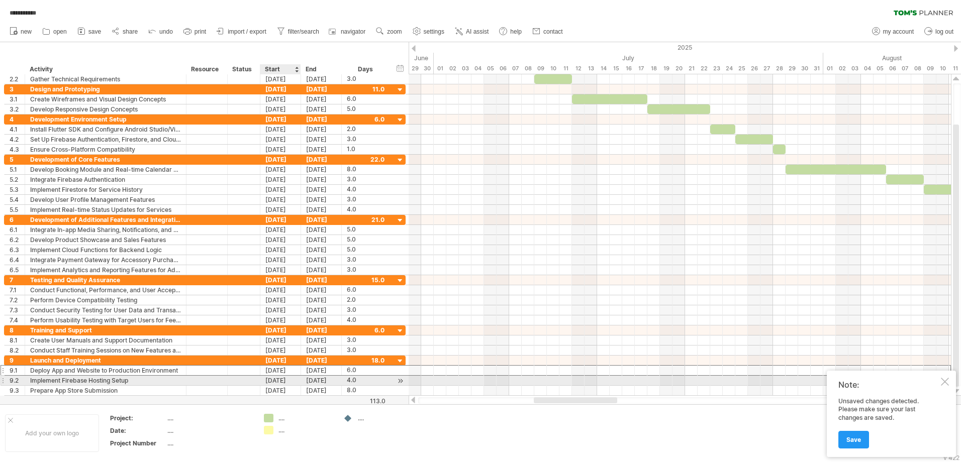
click at [291, 379] on div "[DATE]" at bounding box center [280, 381] width 41 height 10
click at [308, 384] on link "previous" at bounding box center [307, 382] width 8 height 8
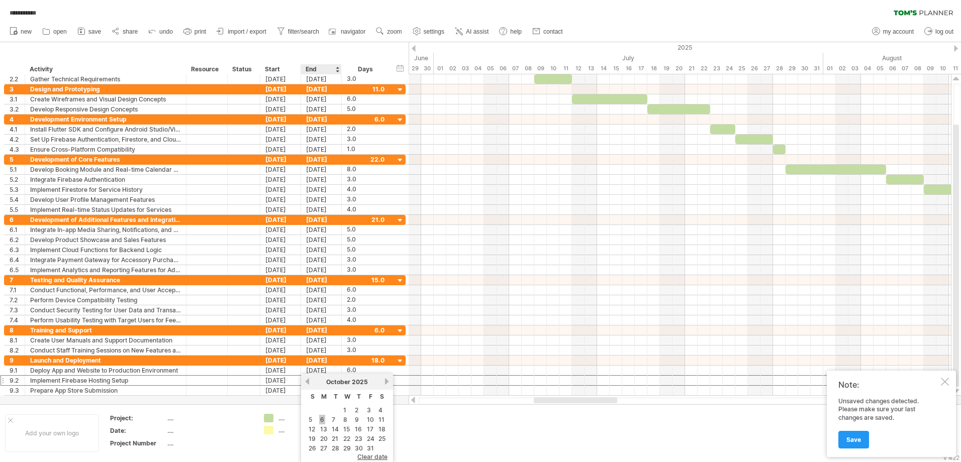
click at [324, 421] on link "6" at bounding box center [322, 420] width 6 height 10
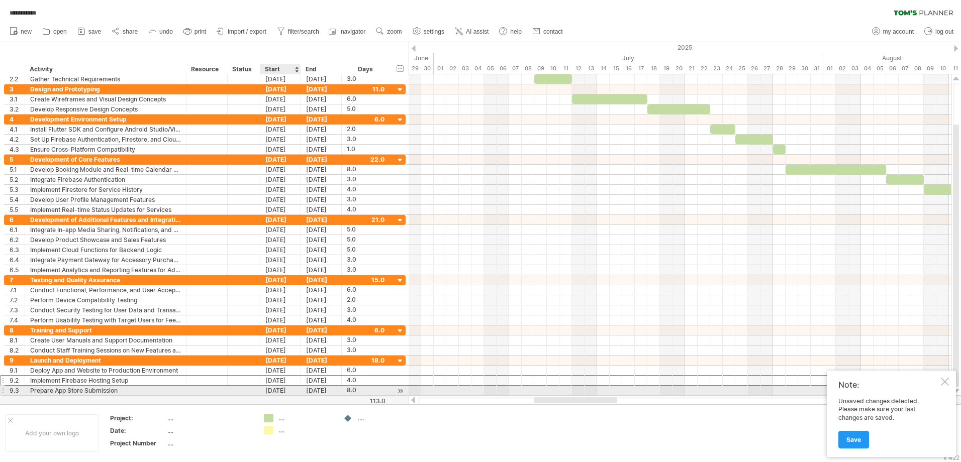
click at [282, 390] on div "[DATE]" at bounding box center [280, 391] width 41 height 10
click at [309, 379] on link "previous" at bounding box center [307, 382] width 8 height 8
click at [308, 380] on link "previous" at bounding box center [307, 382] width 8 height 8
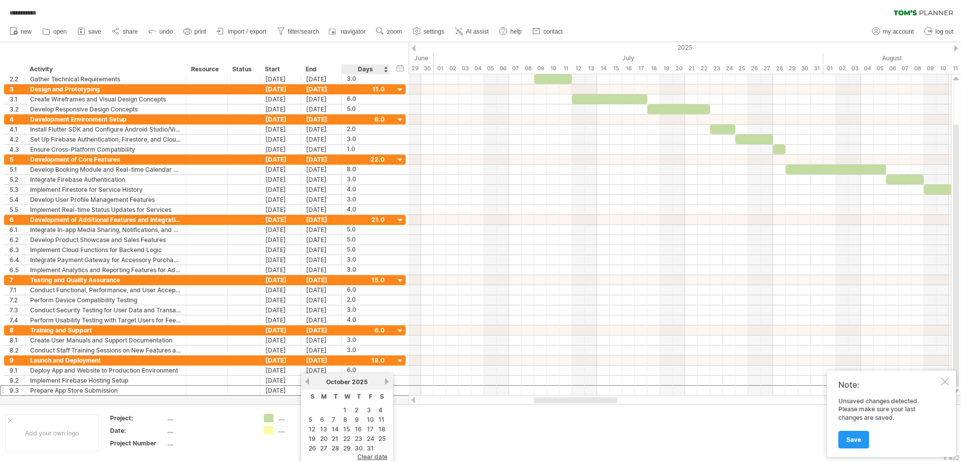
click at [352, 421] on td "8" at bounding box center [347, 420] width 11 height 9
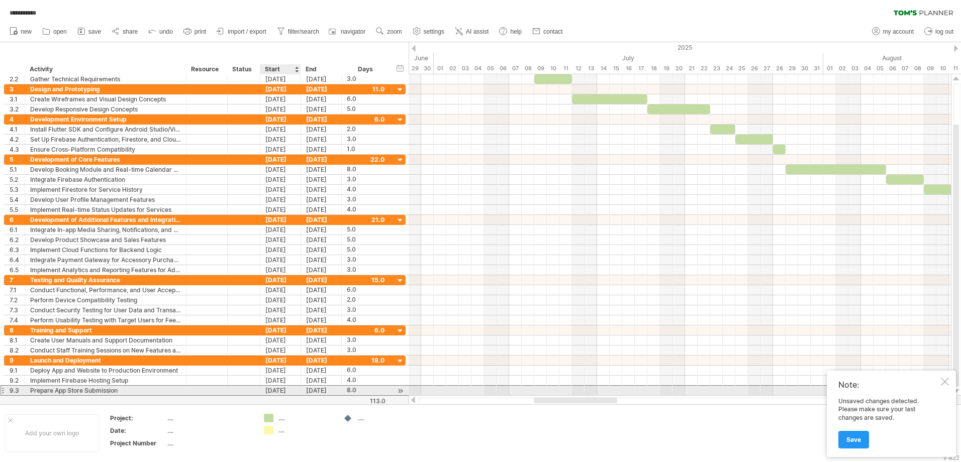
click at [293, 392] on div "[DATE]" at bounding box center [280, 391] width 41 height 10
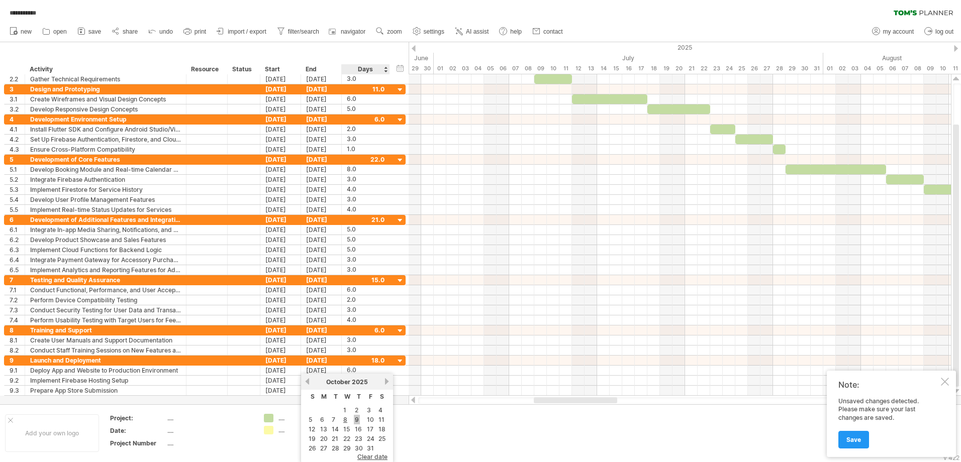
click at [357, 420] on link "9" at bounding box center [357, 420] width 6 height 10
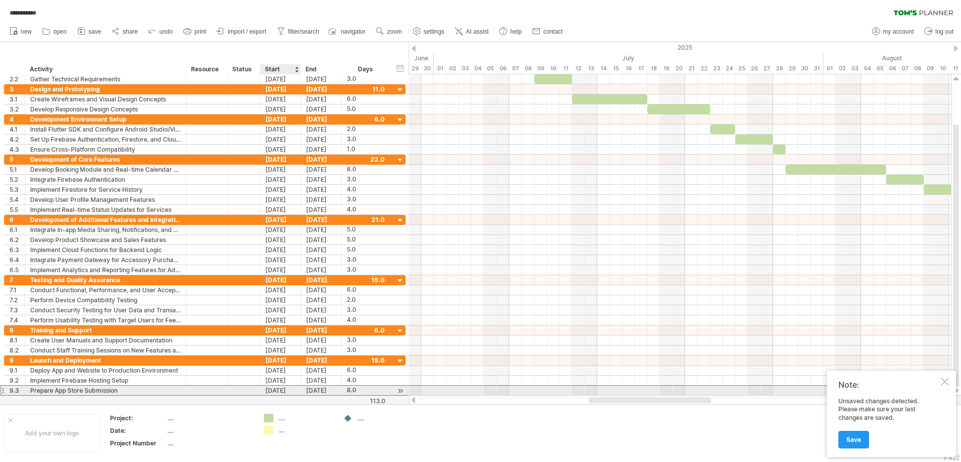
click at [294, 391] on div "[DATE]" at bounding box center [280, 391] width 41 height 10
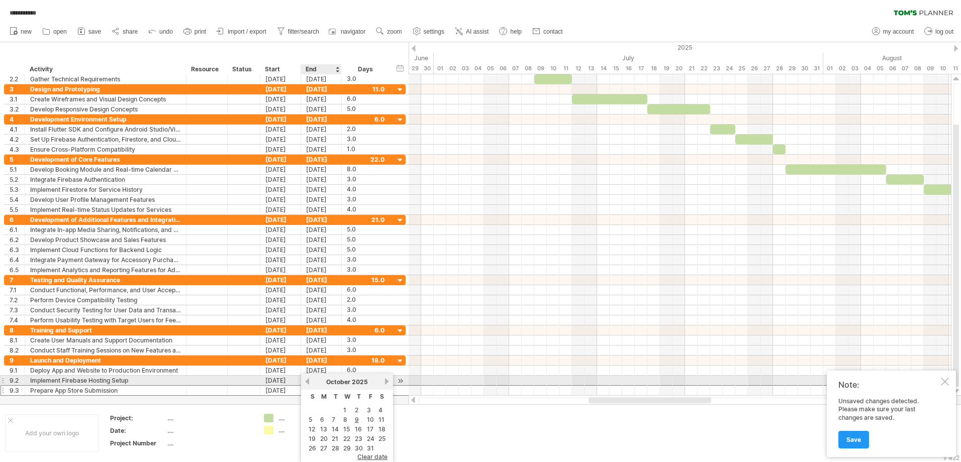
click at [308, 383] on link "previous" at bounding box center [307, 382] width 8 height 8
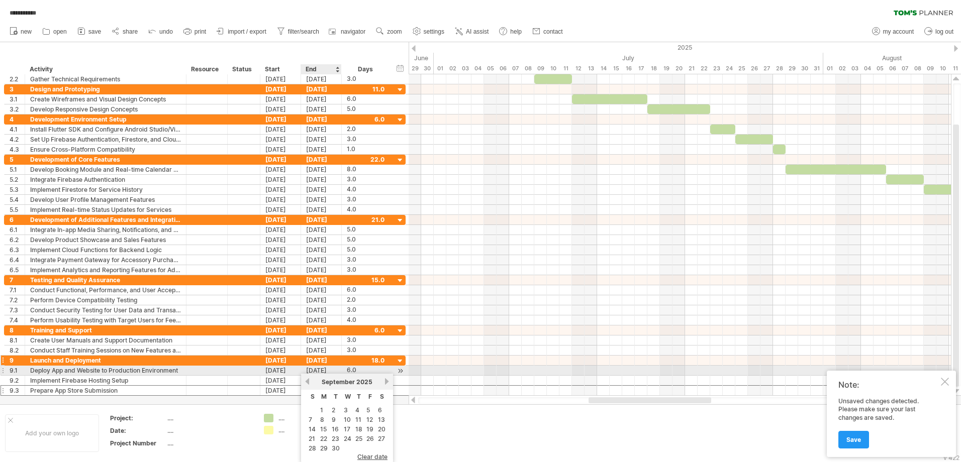
click at [335, 364] on div "[DATE]" at bounding box center [321, 361] width 41 height 10
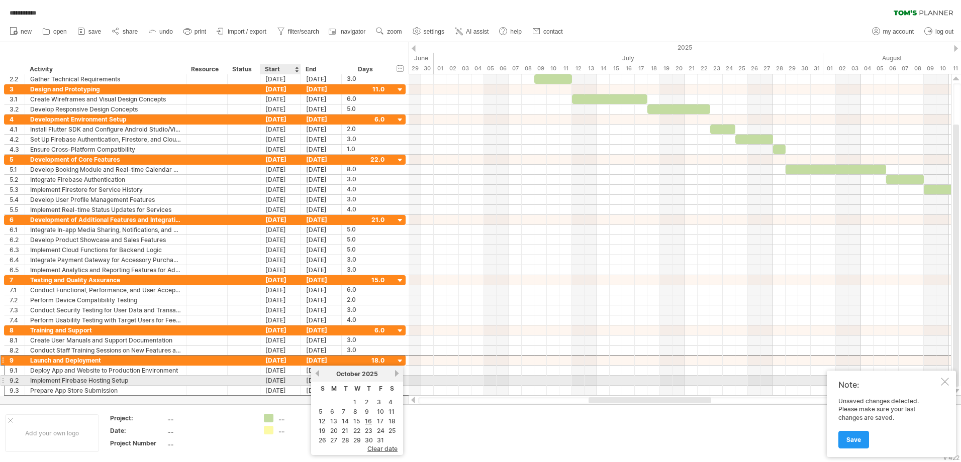
click at [296, 379] on div "[DATE]" at bounding box center [280, 381] width 41 height 10
click at [334, 419] on link "7" at bounding box center [334, 420] width 6 height 10
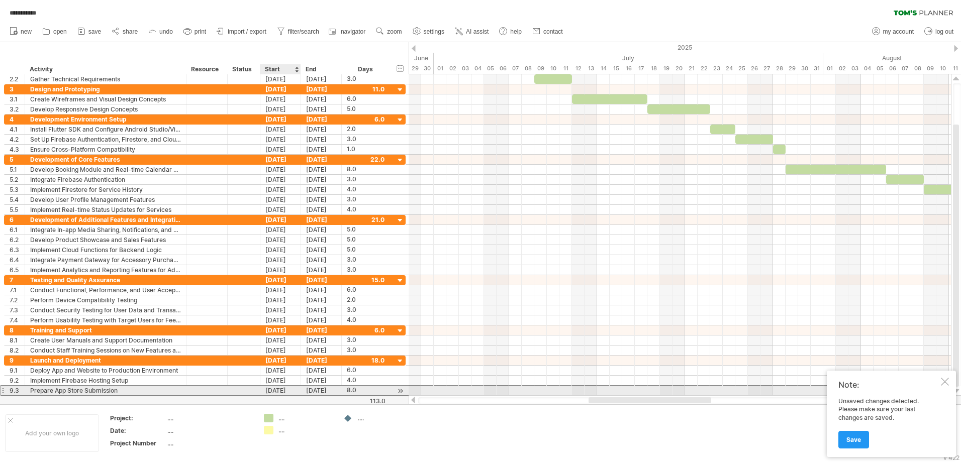
click at [296, 389] on div "[DATE]" at bounding box center [280, 391] width 41 height 10
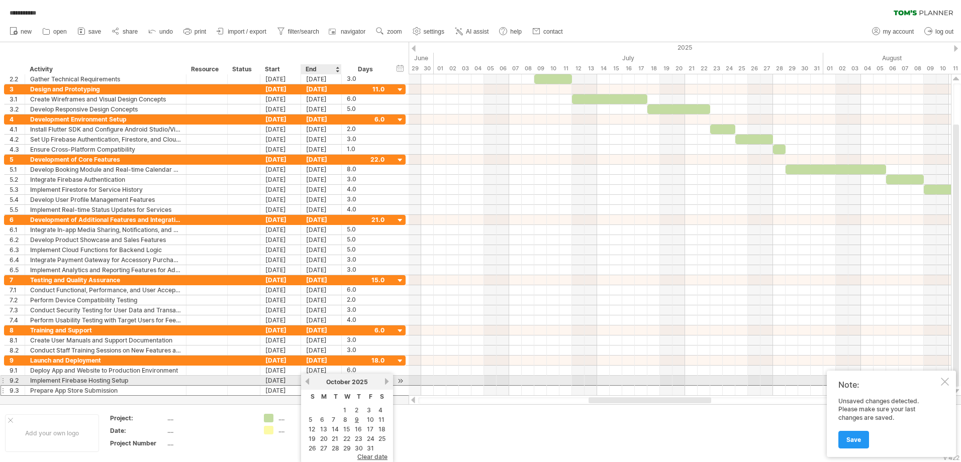
click at [309, 384] on link "previous" at bounding box center [307, 382] width 8 height 8
click at [386, 384] on link "next" at bounding box center [387, 382] width 8 height 8
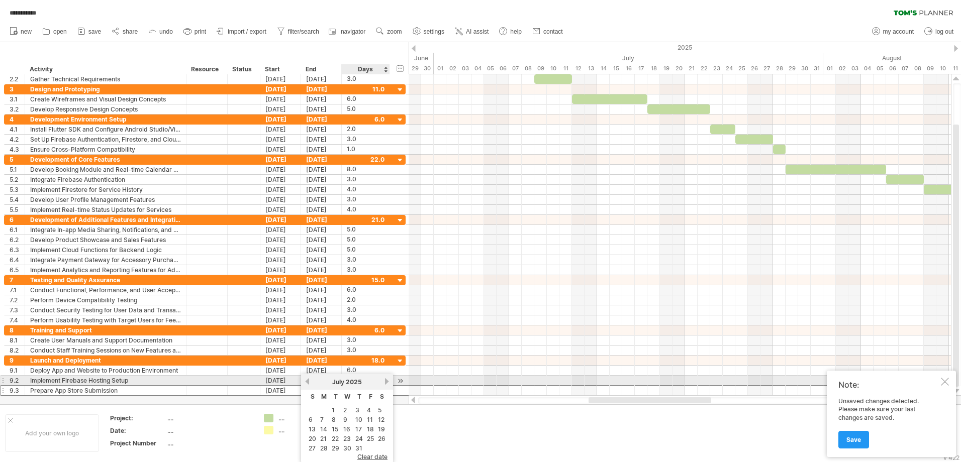
click at [386, 384] on link "next" at bounding box center [387, 382] width 8 height 8
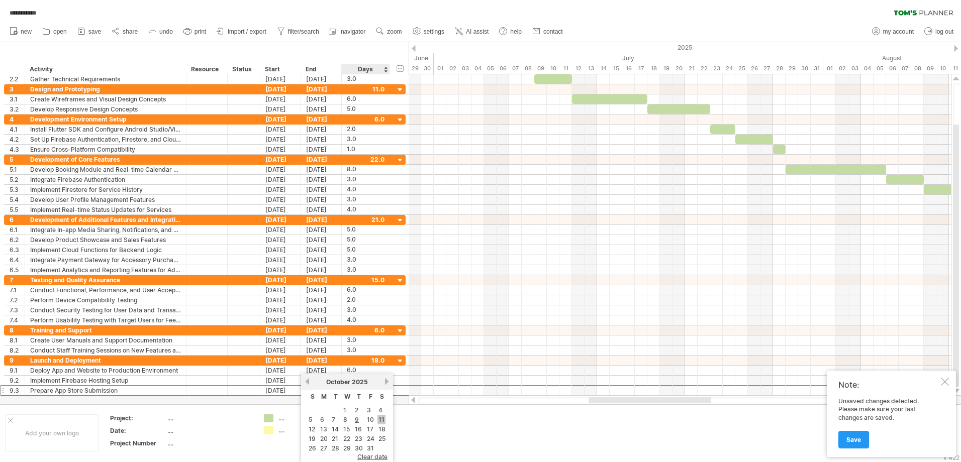
click at [379, 420] on link "11" at bounding box center [381, 420] width 8 height 10
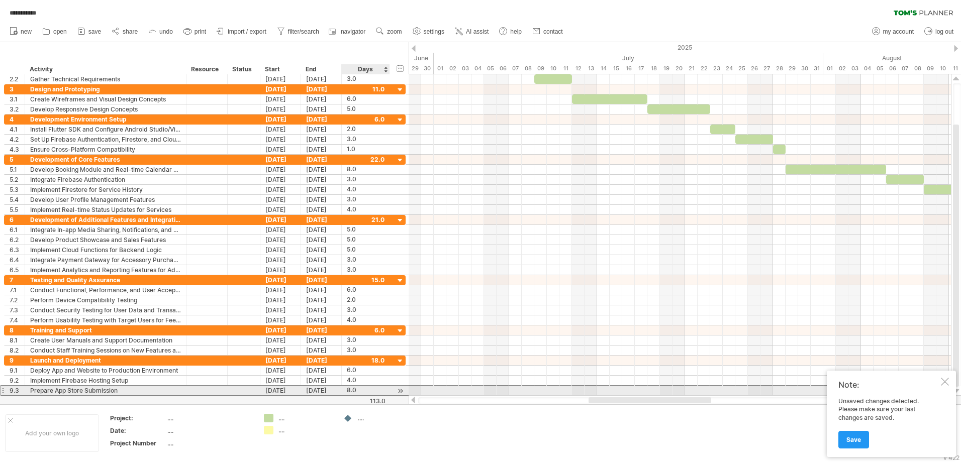
click at [352, 391] on div "8.0" at bounding box center [366, 391] width 38 height 10
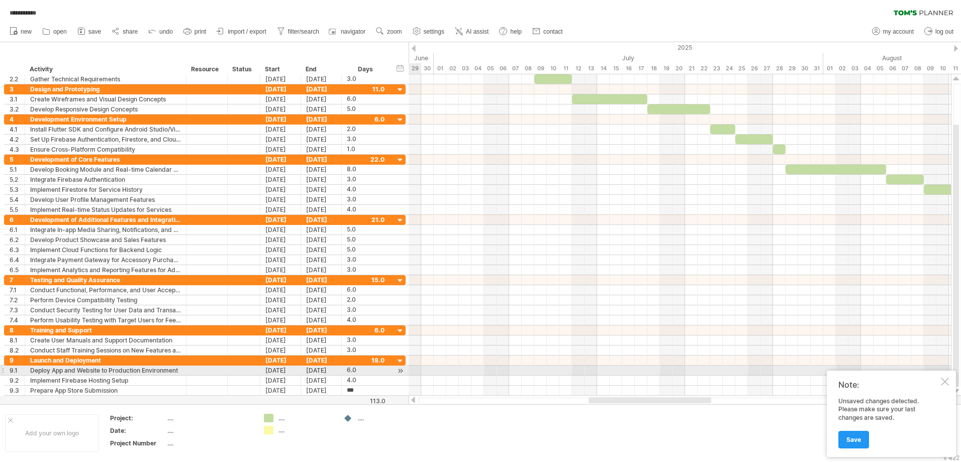
click at [417, 366] on div at bounding box center [679, 371] width 542 height 10
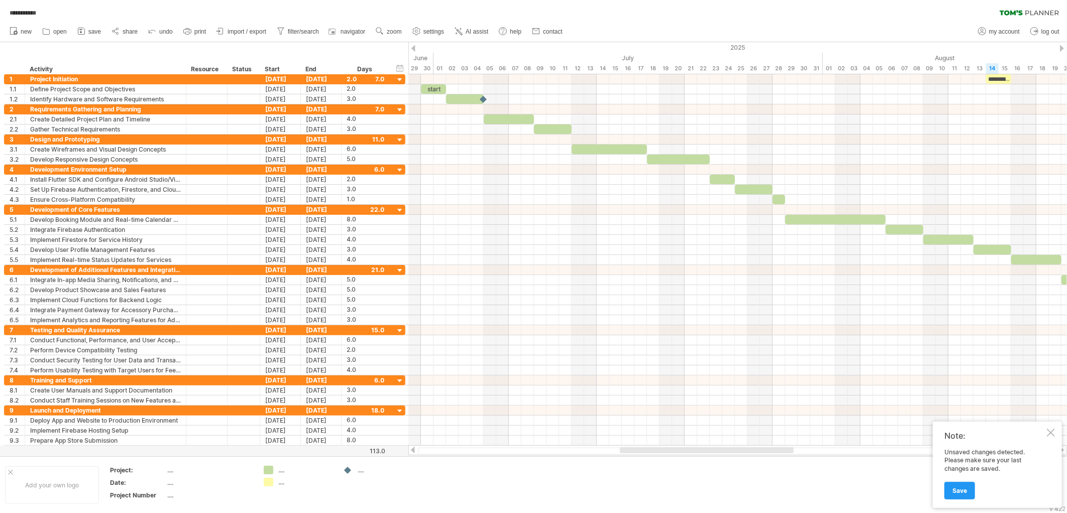
click at [730, 457] on div "Add your own logo Project: .... Date: .... Project Number .... .... .... ...." at bounding box center [533, 485] width 1067 height 57
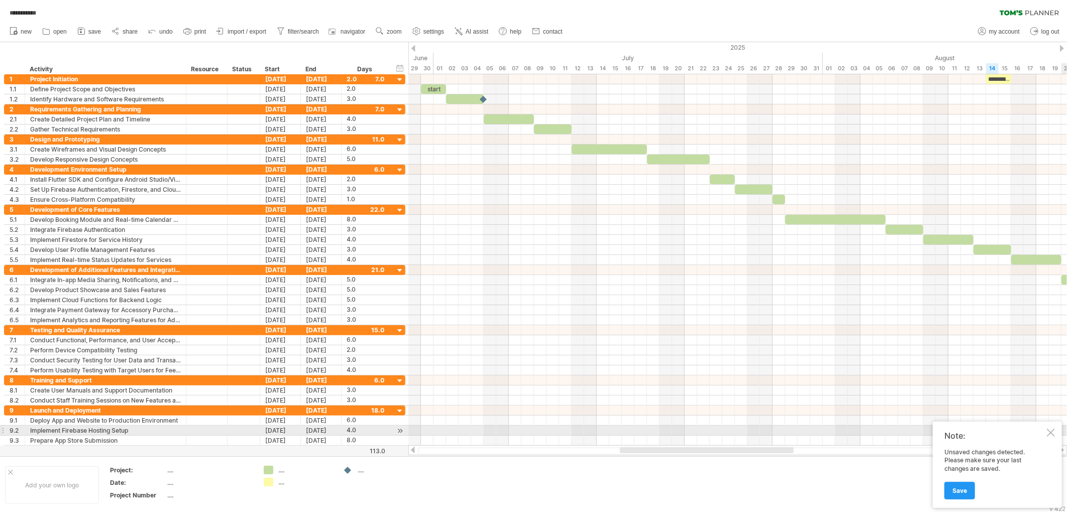
click at [960, 435] on div "Note: Unsaved changes detected. Please make sure your last changes are saved. S…" at bounding box center [997, 465] width 129 height 86
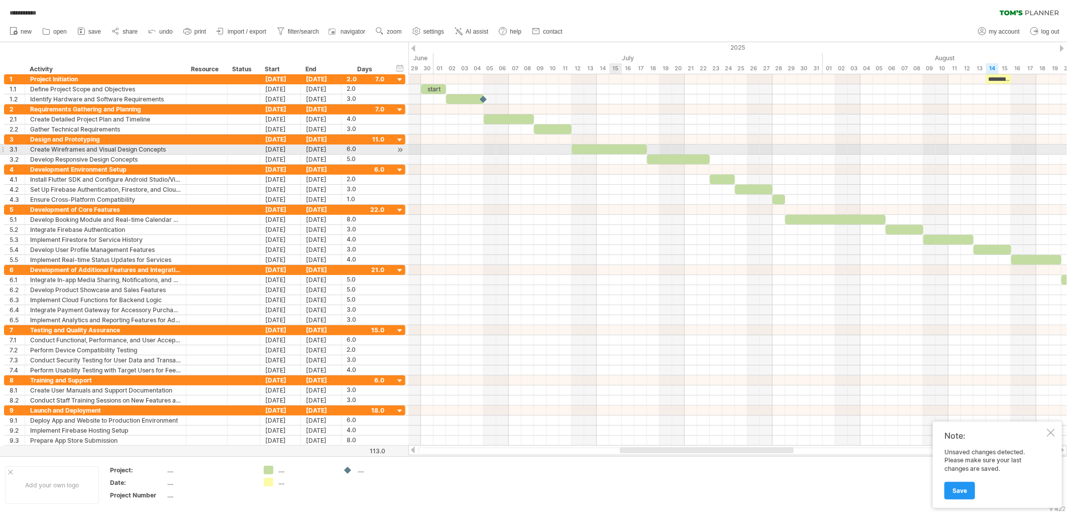
click at [615, 152] on div at bounding box center [609, 150] width 75 height 10
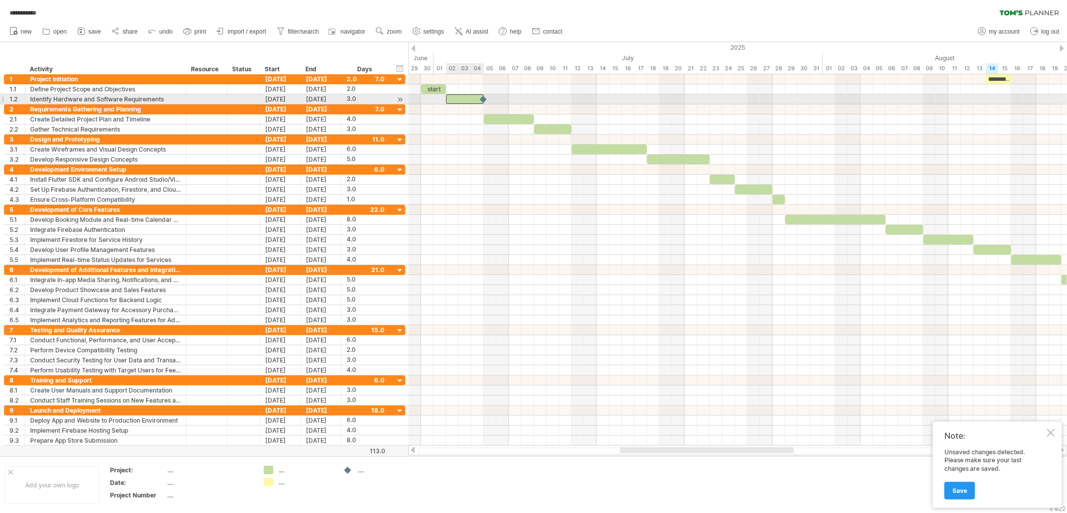
click at [462, 97] on div at bounding box center [465, 99] width 38 height 10
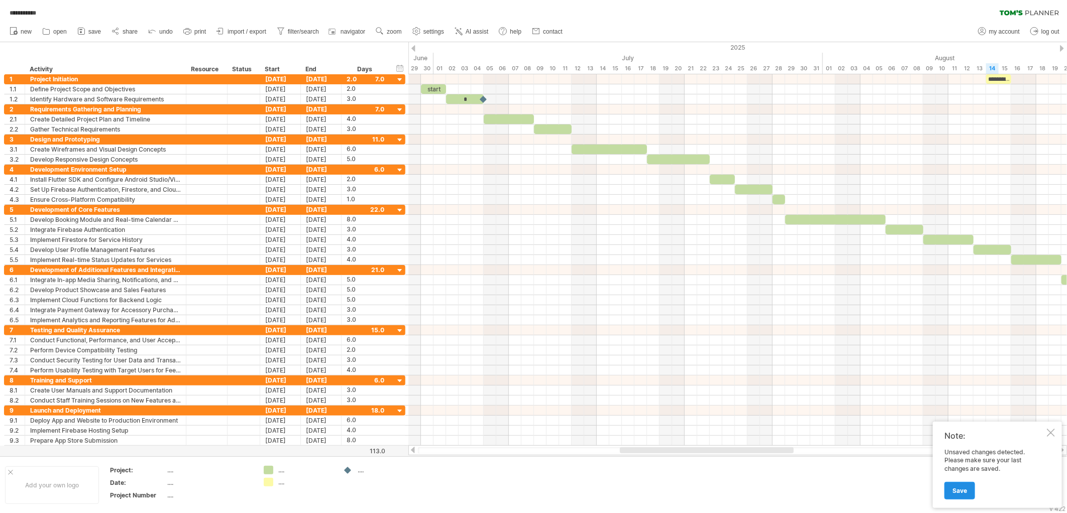
click at [960, 462] on link "Save" at bounding box center [960, 491] width 31 height 18
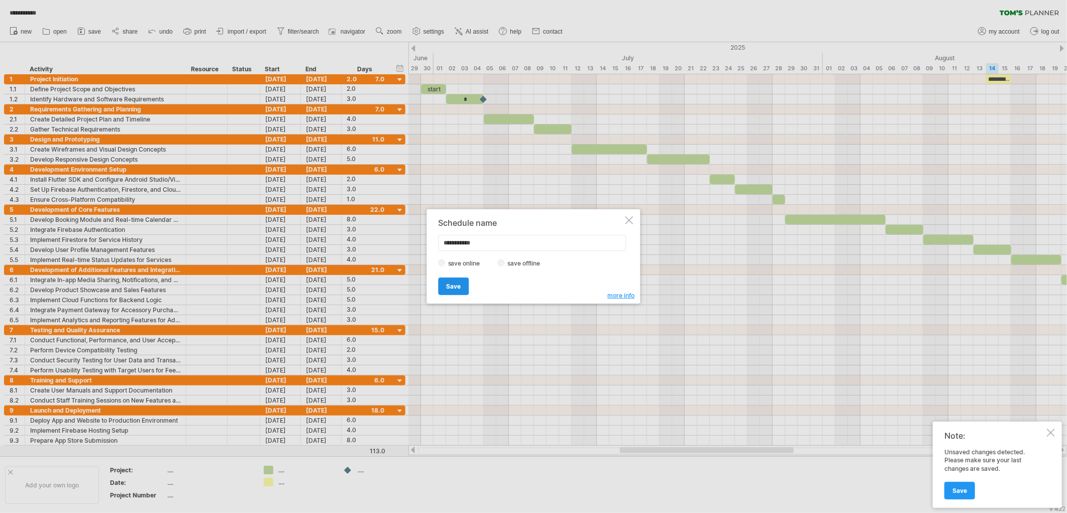
click at [459, 285] on span "Save" at bounding box center [454, 287] width 15 height 8
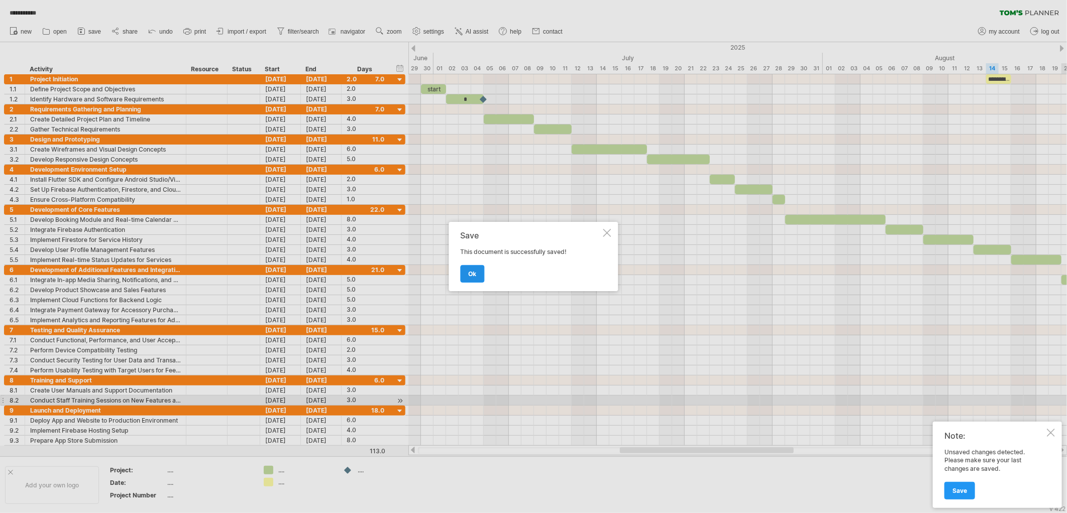
click at [466, 278] on link "ok" at bounding box center [473, 274] width 24 height 18
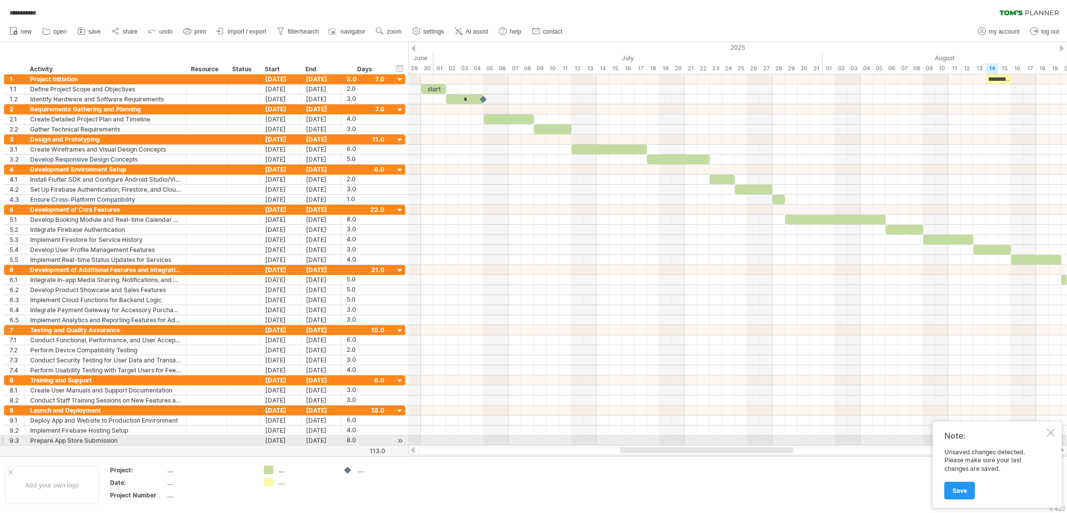
click at [960, 435] on div at bounding box center [1051, 433] width 8 height 8
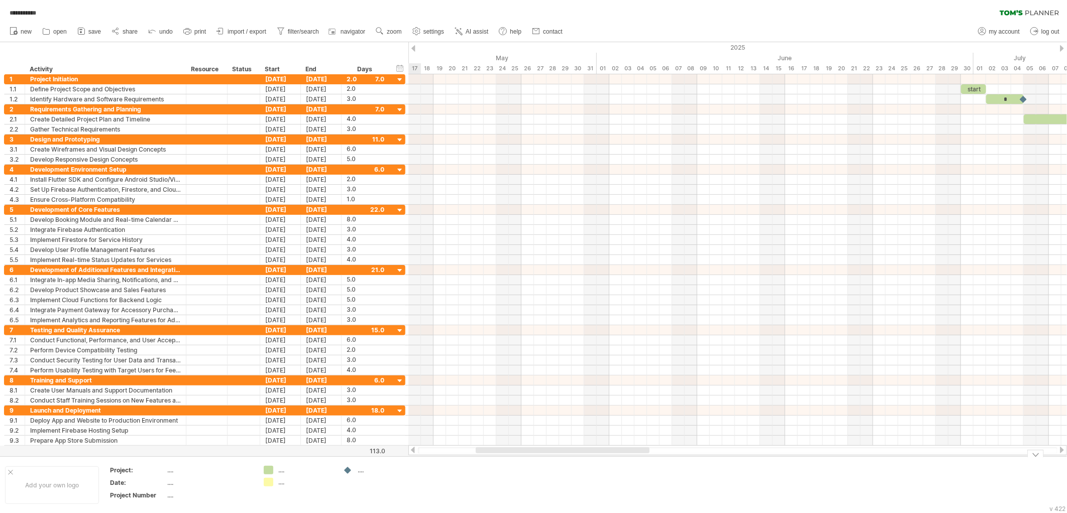
drag, startPoint x: 716, startPoint y: 449, endPoint x: 573, endPoint y: 471, distance: 144.9
click at [573, 462] on div "**********" at bounding box center [533, 256] width 1067 height 513
drag, startPoint x: 576, startPoint y: 455, endPoint x: 724, endPoint y: 445, distance: 149.1
click at [724, 445] on div "**********" at bounding box center [533, 256] width 1067 height 513
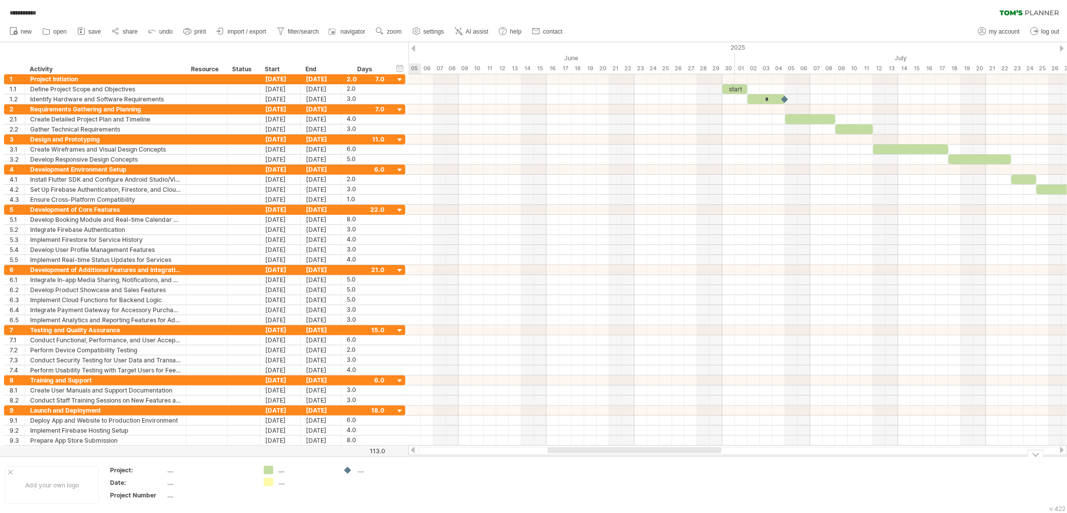
drag, startPoint x: 618, startPoint y: 449, endPoint x: 685, endPoint y: 483, distance: 75.0
click at [685, 462] on div "**********" at bounding box center [533, 256] width 1067 height 513
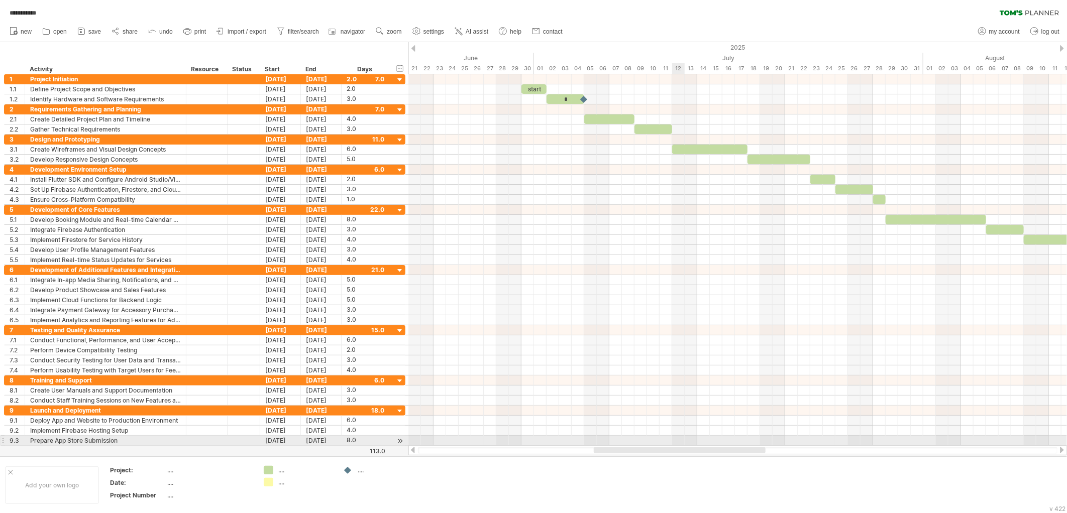
drag, startPoint x: 626, startPoint y: 450, endPoint x: 675, endPoint y: 444, distance: 50.2
click at [675, 444] on div "**********" at bounding box center [533, 256] width 1067 height 513
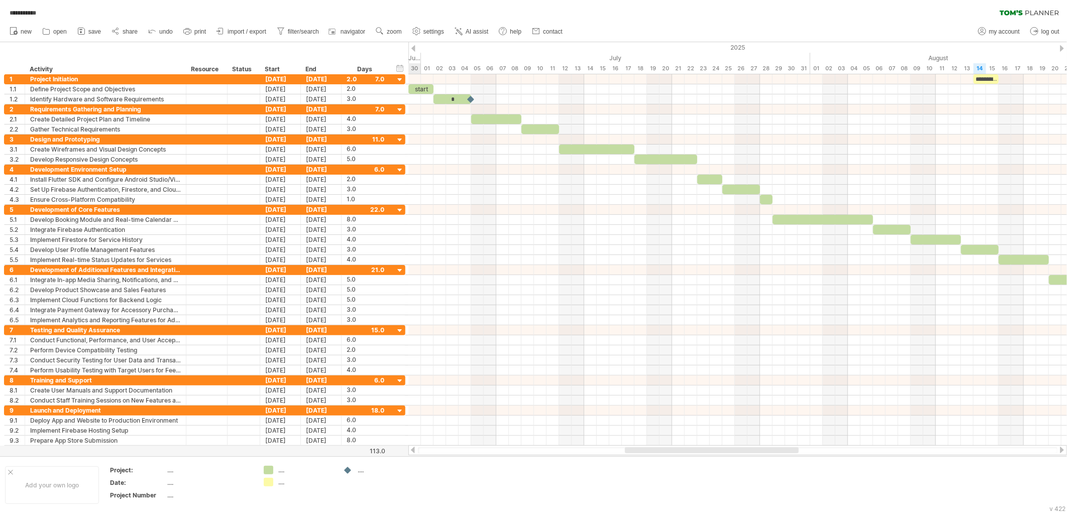
drag, startPoint x: 675, startPoint y: 450, endPoint x: 705, endPoint y: 456, distance: 31.1
click at [705, 456] on div "**********" at bounding box center [533, 256] width 1067 height 513
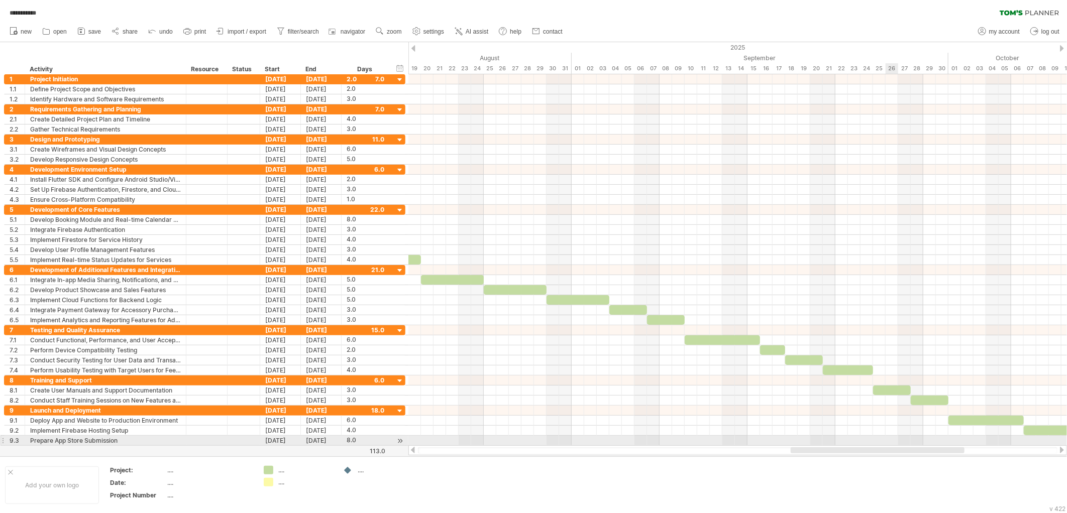
drag, startPoint x: 725, startPoint y: 450, endPoint x: 893, endPoint y: 438, distance: 167.8
click at [893, 438] on div "**********" at bounding box center [533, 256] width 1067 height 513
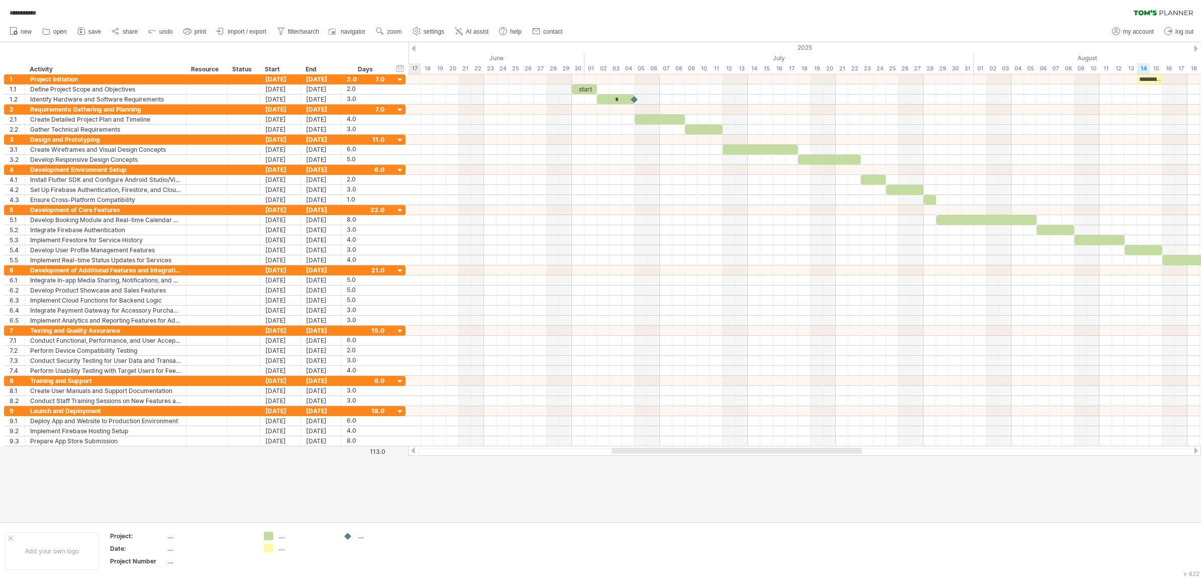
drag, startPoint x: 966, startPoint y: 453, endPoint x: 715, endPoint y: 460, distance: 250.8
click at [715, 460] on div "**********" at bounding box center [600, 289] width 1201 height 578
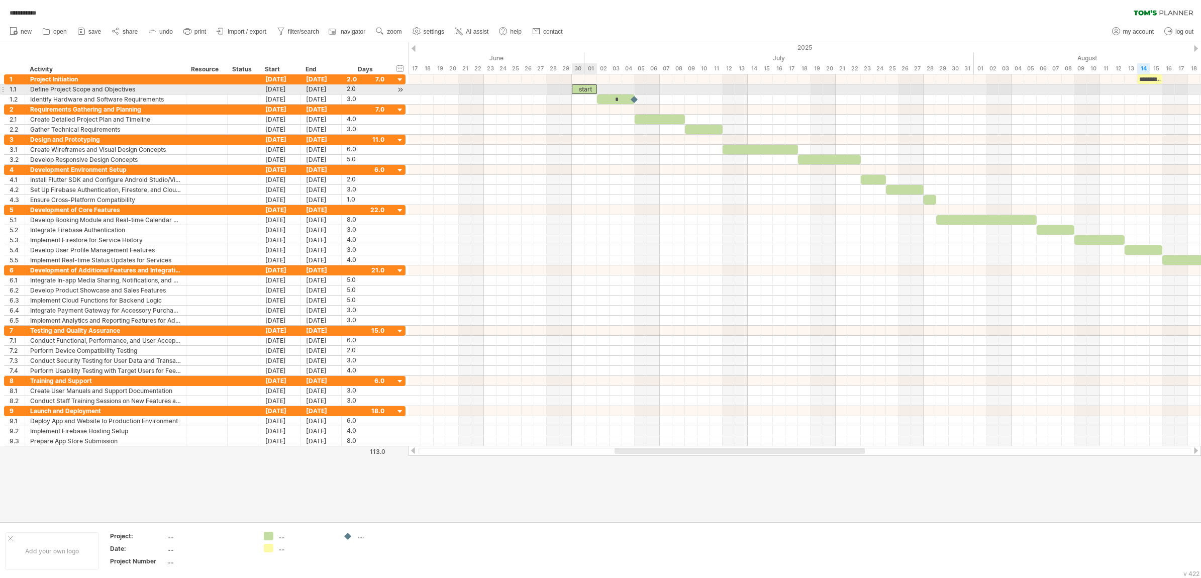
click at [583, 88] on div "start" at bounding box center [584, 89] width 25 height 10
click at [608, 99] on div "*" at bounding box center [616, 99] width 38 height 10
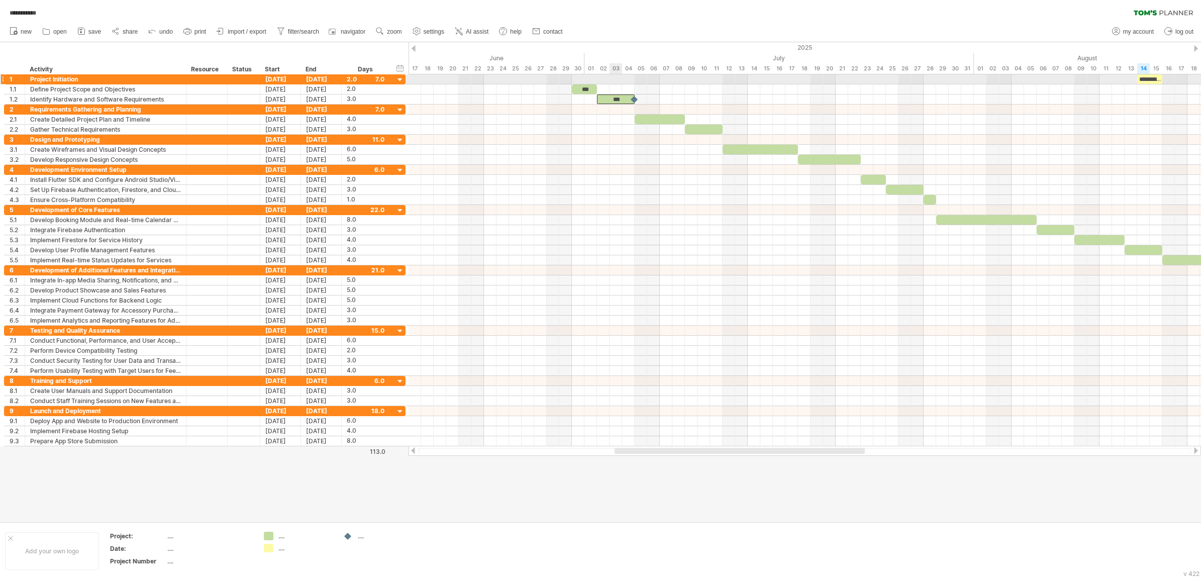
click at [613, 78] on div at bounding box center [804, 79] width 792 height 10
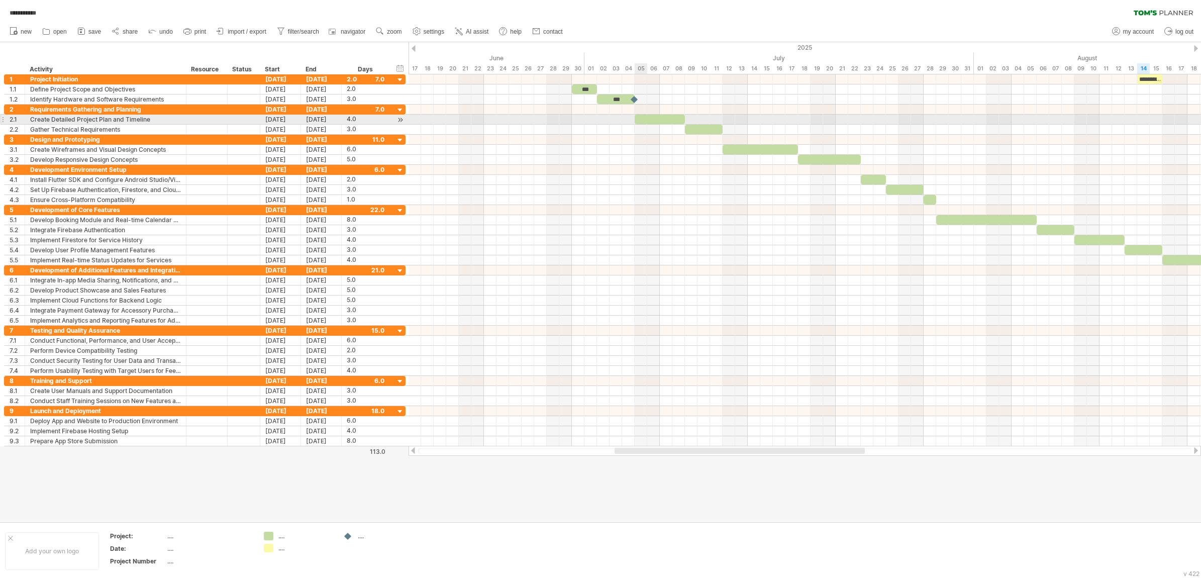
click at [643, 120] on div at bounding box center [660, 120] width 50 height 10
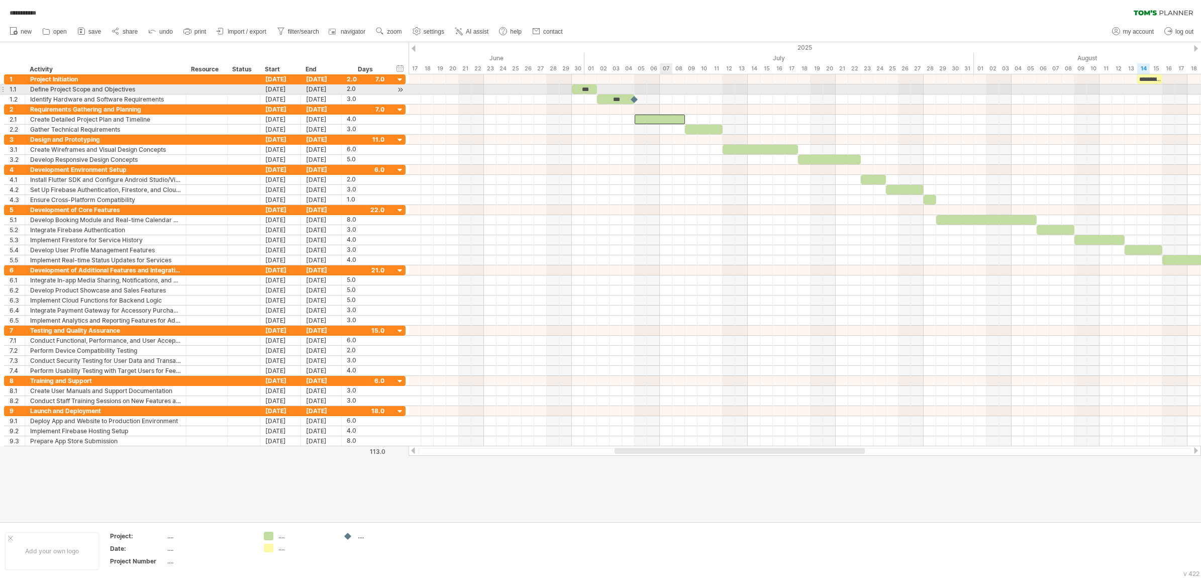
click at [661, 88] on div at bounding box center [804, 89] width 792 height 10
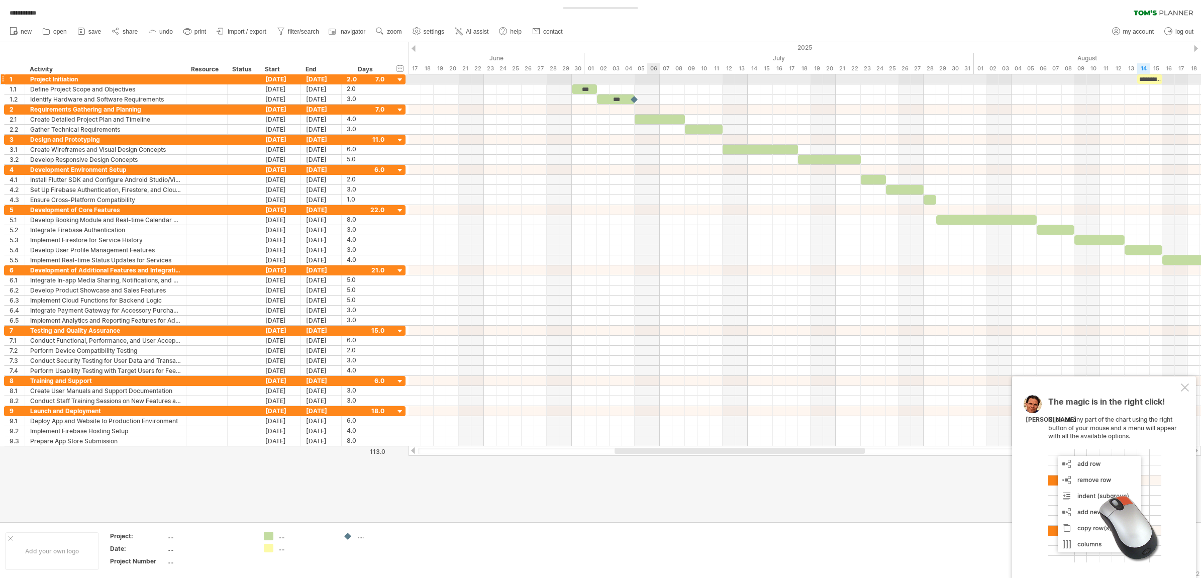
click at [658, 80] on div at bounding box center [804, 79] width 792 height 10
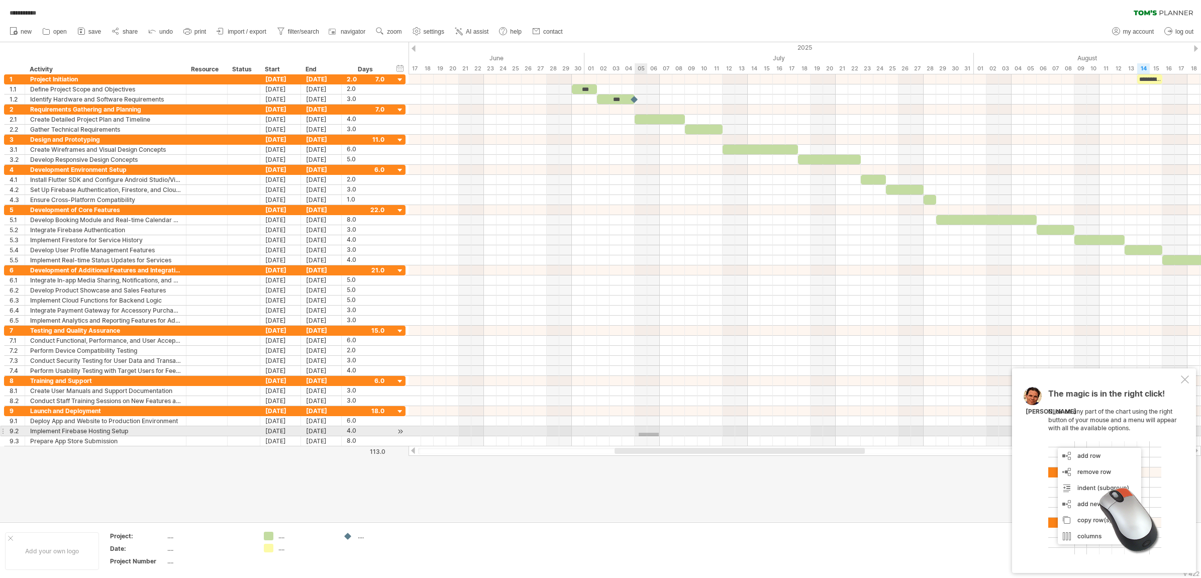
drag, startPoint x: 659, startPoint y: 433, endPoint x: 639, endPoint y: 436, distance: 20.4
click at [639, 436] on div at bounding box center [804, 431] width 792 height 10
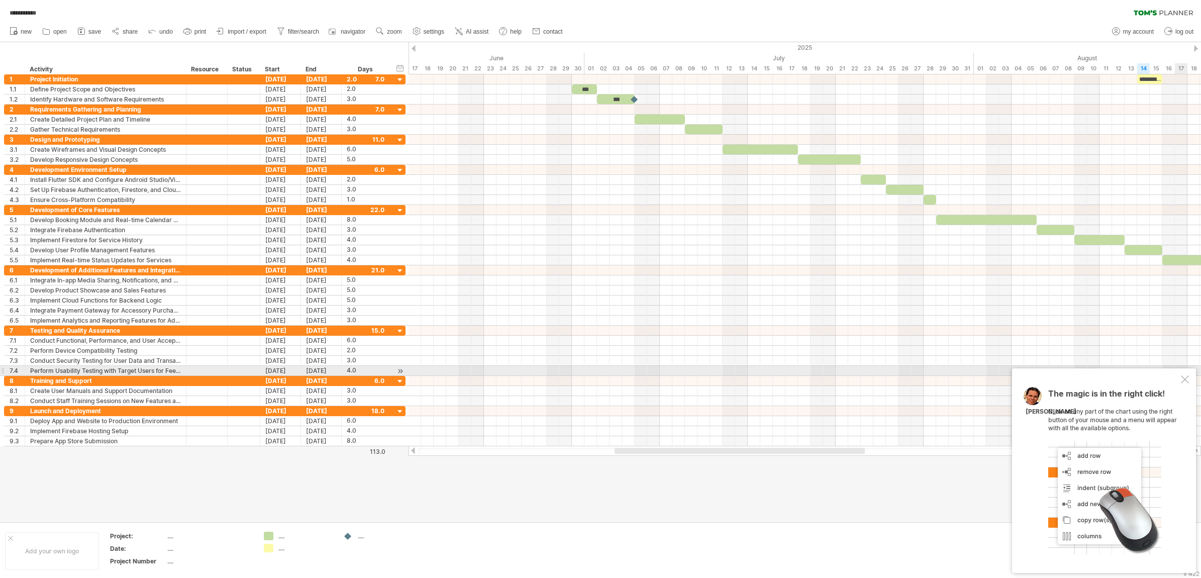
drag, startPoint x: 1181, startPoint y: 375, endPoint x: 1181, endPoint y: 384, distance: 9.0
click at [960, 383] on div at bounding box center [1185, 379] width 8 height 8
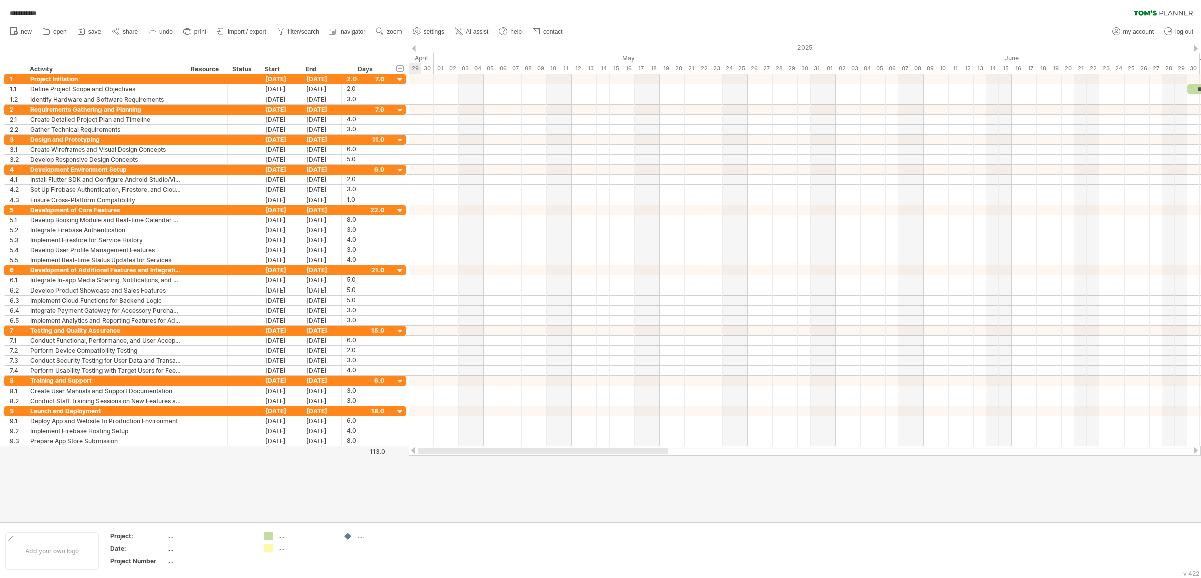
drag, startPoint x: 787, startPoint y: 451, endPoint x: 538, endPoint y: 467, distance: 249.7
click at [538, 462] on div "**********" at bounding box center [600, 289] width 1201 height 578
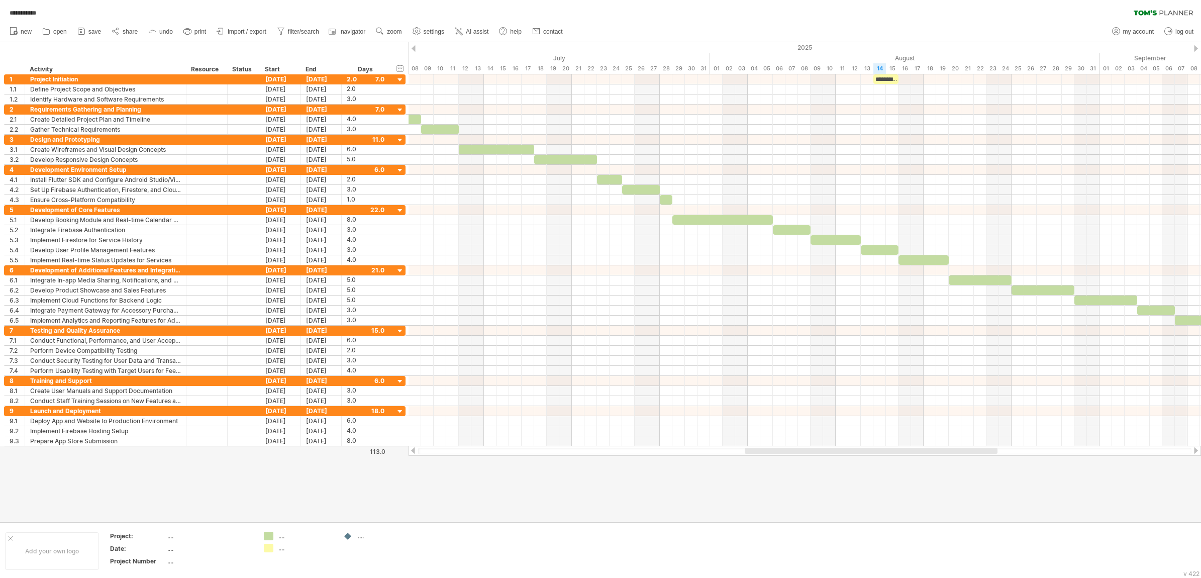
drag, startPoint x: 647, startPoint y: 452, endPoint x: 901, endPoint y: 449, distance: 253.7
click at [901, 449] on div at bounding box center [871, 451] width 253 height 6
click at [887, 79] on div "**********" at bounding box center [885, 79] width 25 height 10
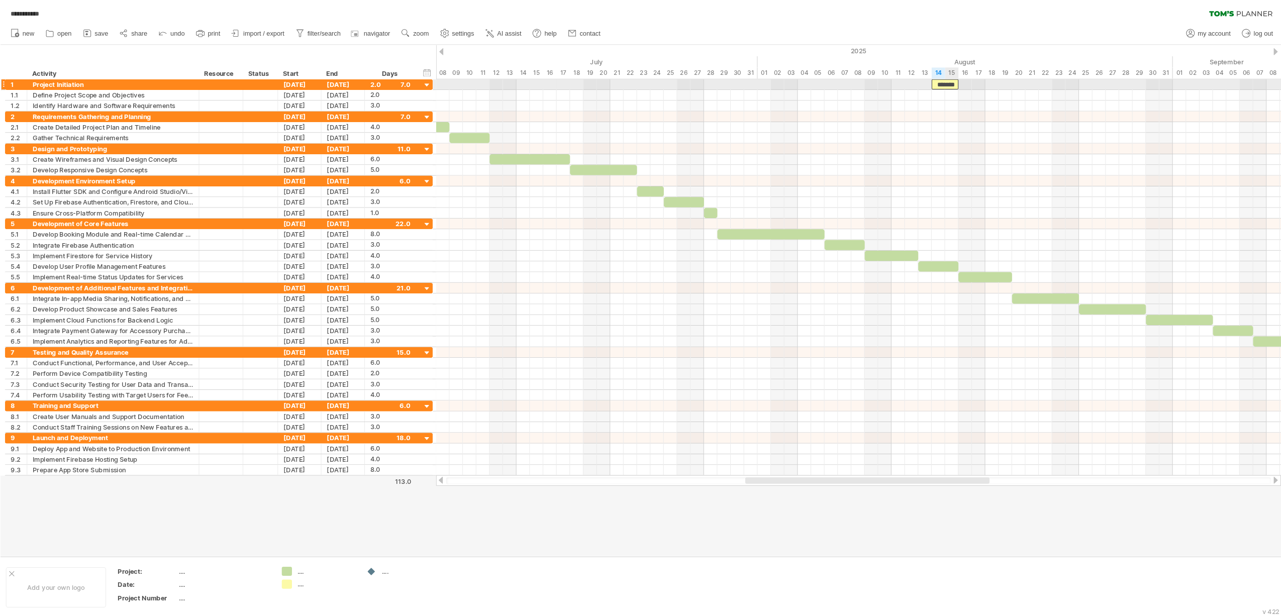
scroll to position [0, 0]
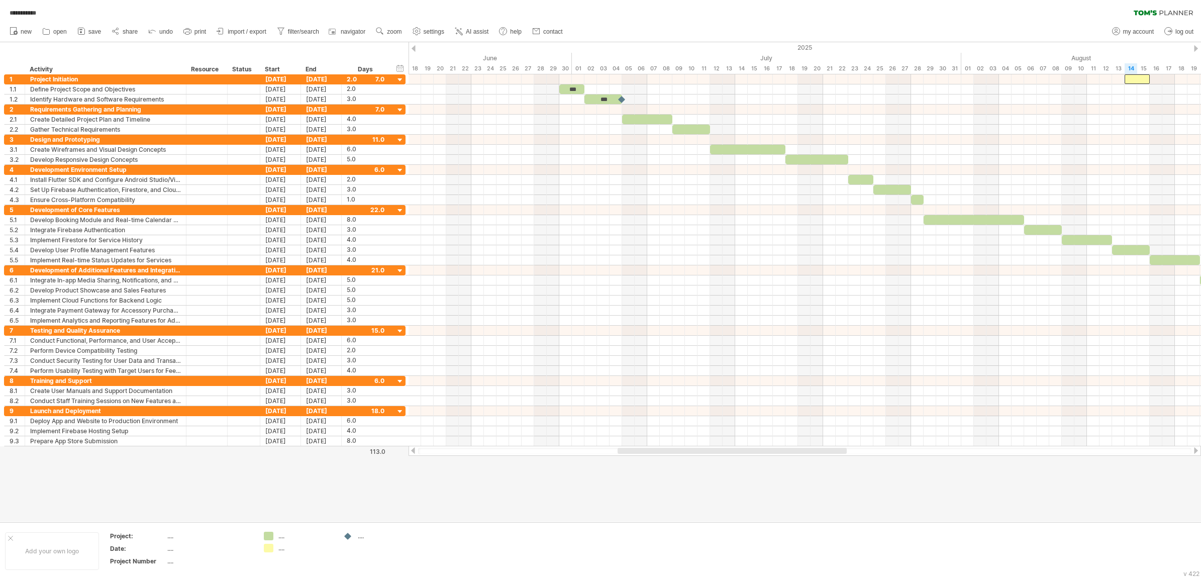
drag, startPoint x: 860, startPoint y: 453, endPoint x: 778, endPoint y: 451, distance: 81.9
click at [778, 451] on div at bounding box center [731, 451] width 229 height 6
click at [599, 69] on div "03" at bounding box center [603, 68] width 13 height 11
click at [598, 76] on div at bounding box center [804, 79] width 792 height 10
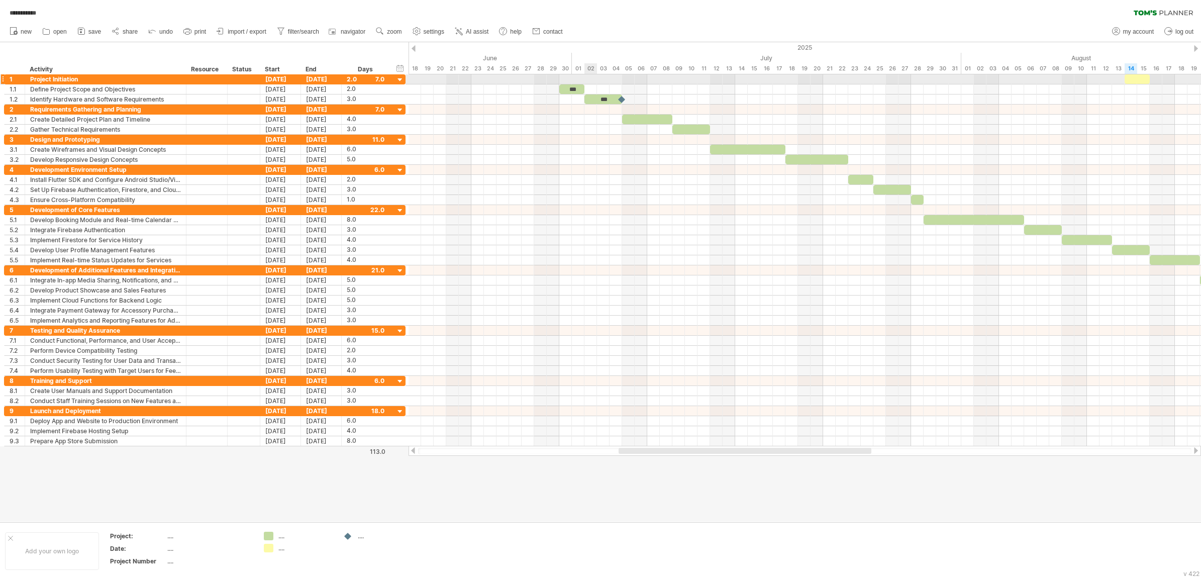
click at [581, 78] on div at bounding box center [804, 79] width 792 height 10
click at [573, 78] on div at bounding box center [804, 79] width 792 height 10
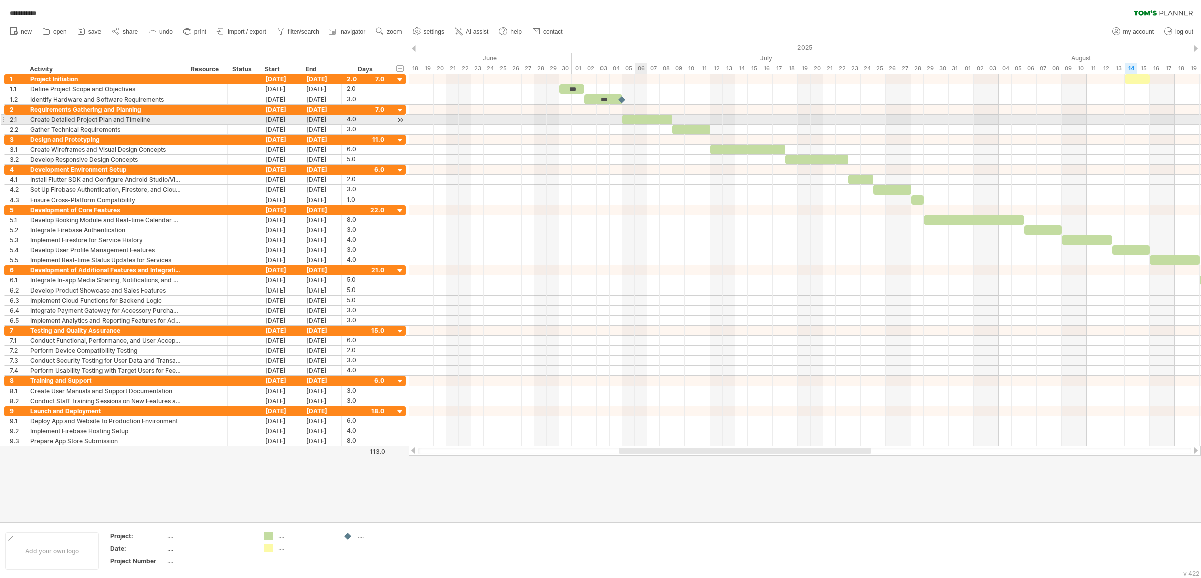
click at [642, 121] on div at bounding box center [647, 120] width 50 height 10
click at [698, 132] on div at bounding box center [691, 130] width 38 height 10
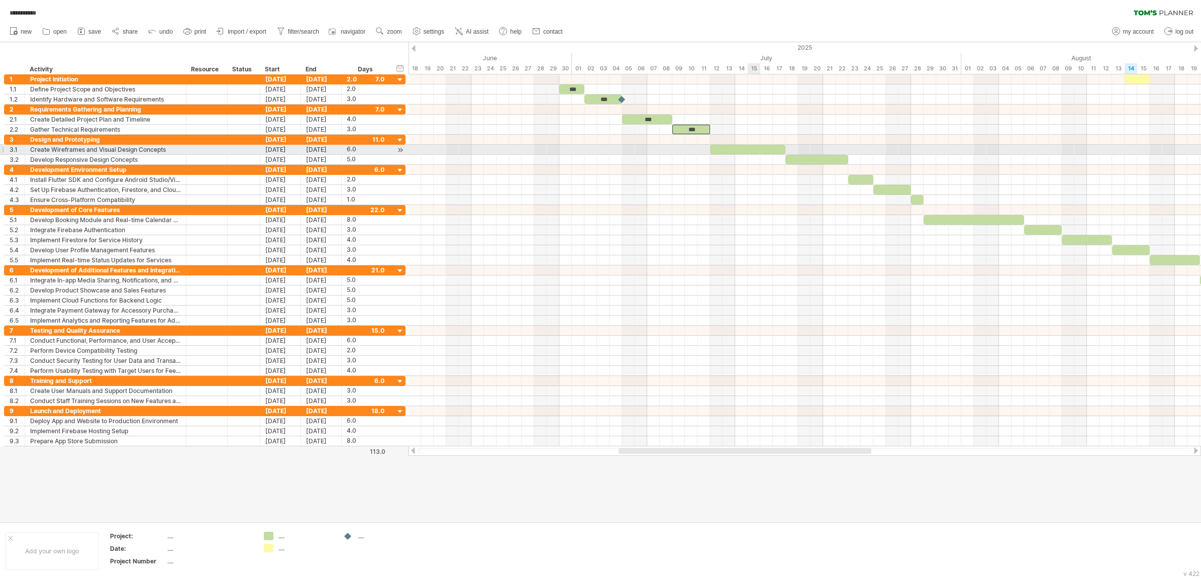
click at [752, 154] on div at bounding box center [747, 150] width 75 height 10
click at [811, 160] on div at bounding box center [816, 160] width 63 height 10
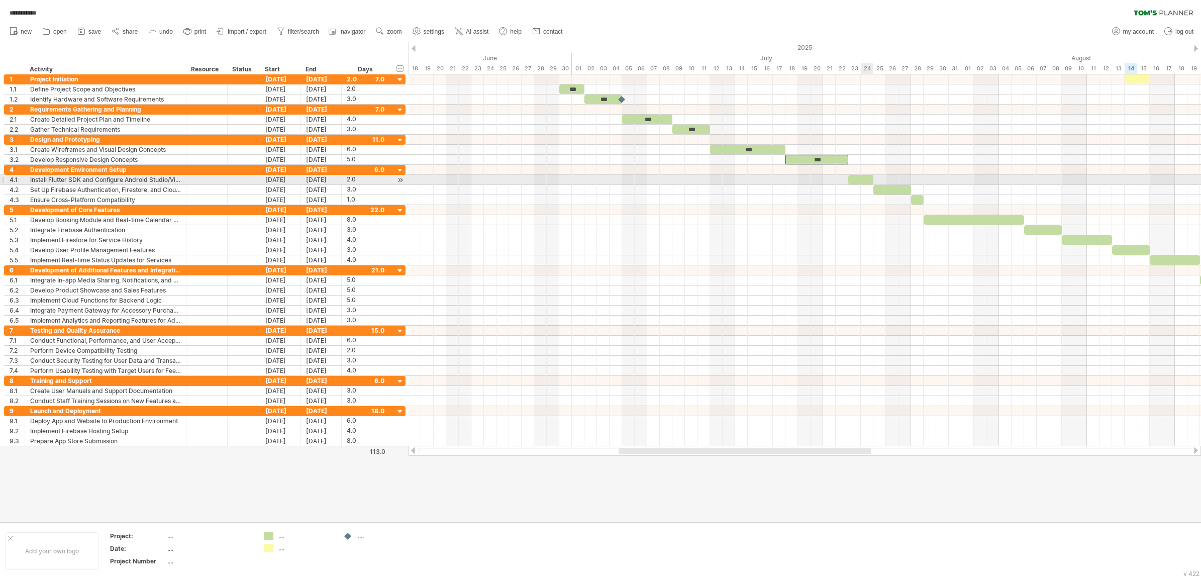
click at [864, 177] on div at bounding box center [860, 180] width 25 height 10
click at [895, 187] on div at bounding box center [892, 190] width 38 height 10
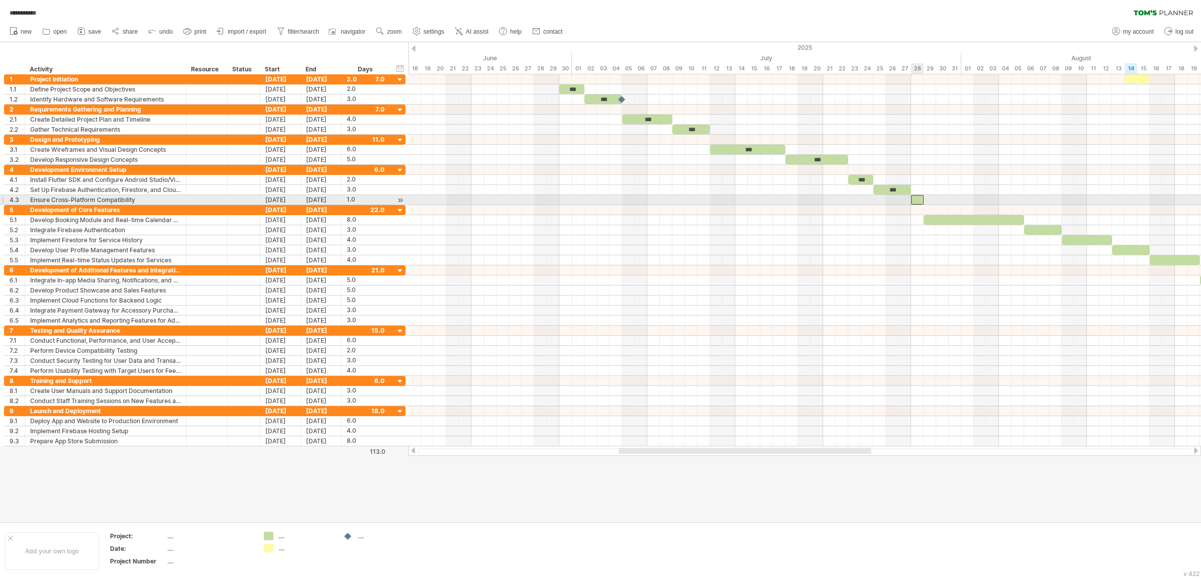
click at [914, 200] on div at bounding box center [917, 200] width 13 height 10
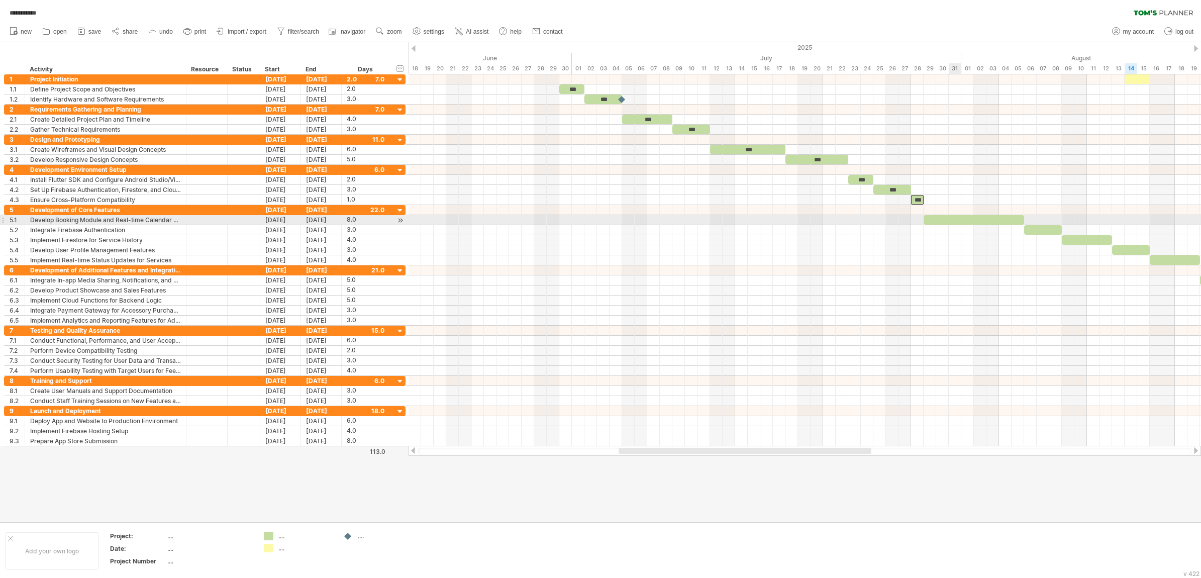
click at [960, 215] on div at bounding box center [804, 210] width 792 height 10
click at [960, 224] on div at bounding box center [973, 220] width 100 height 10
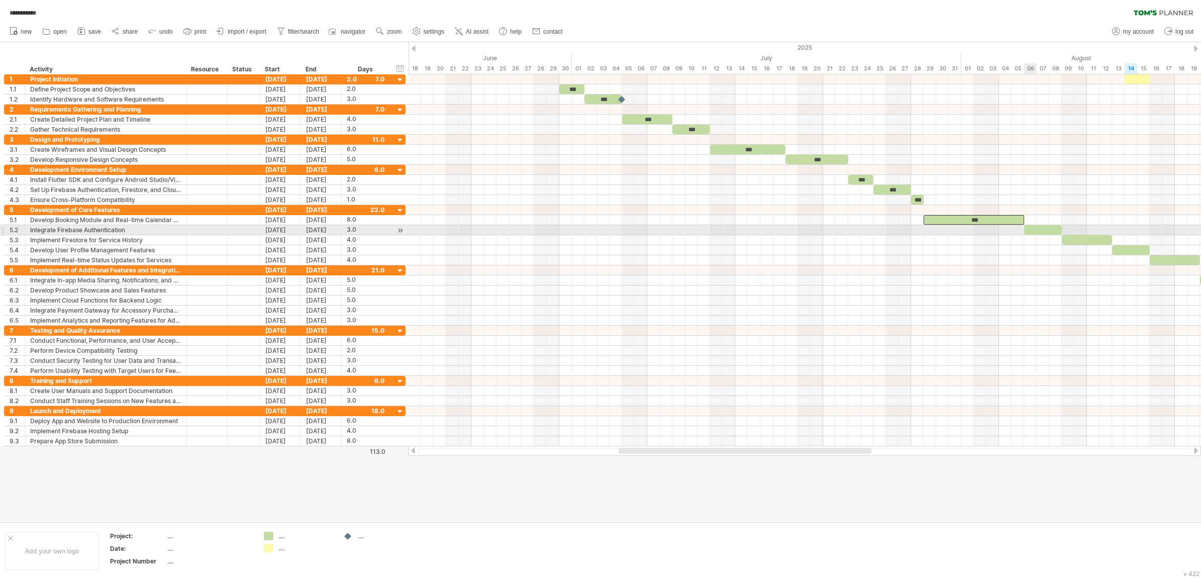
click at [960, 233] on div at bounding box center [1043, 230] width 38 height 10
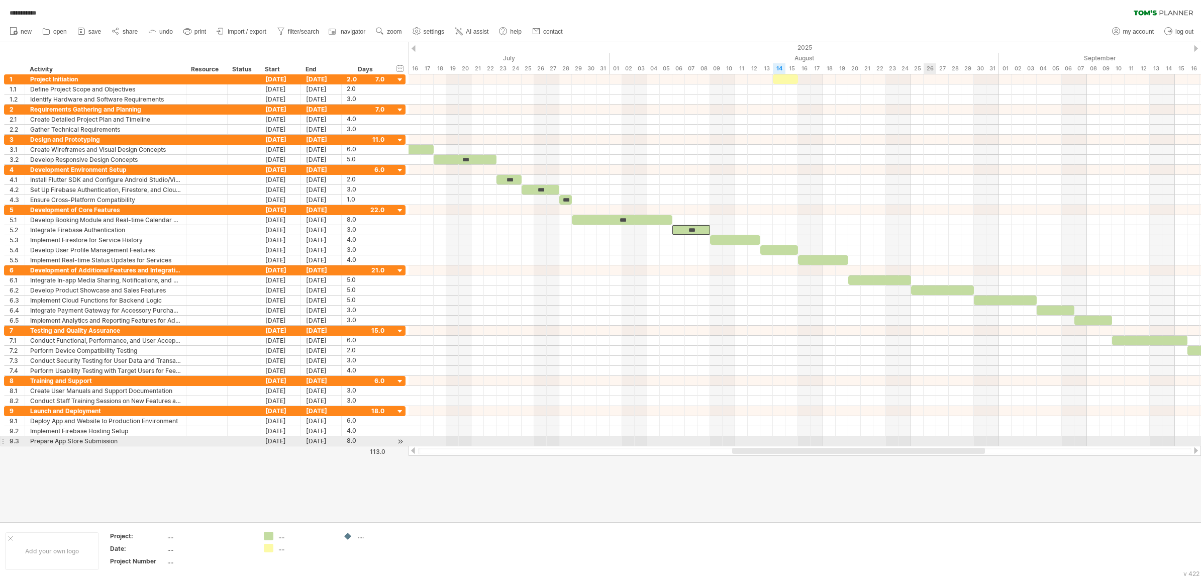
drag, startPoint x: 812, startPoint y: 451, endPoint x: 870, endPoint y: 400, distance: 76.9
click at [935, 444] on div "**********" at bounding box center [600, 289] width 1201 height 578
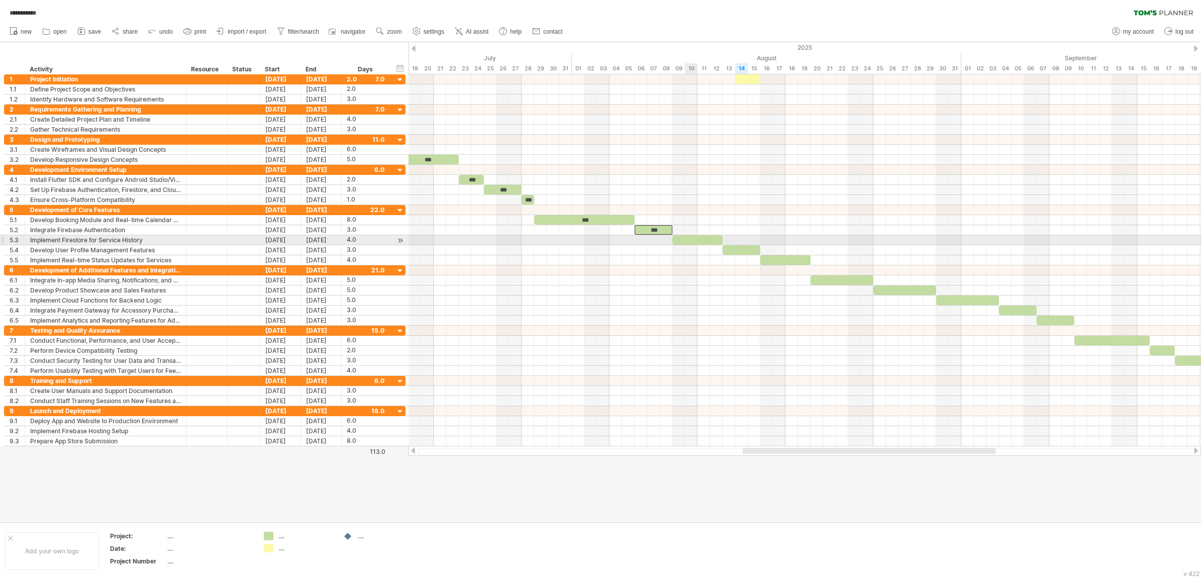
click at [695, 239] on div at bounding box center [697, 240] width 50 height 10
click at [742, 250] on div at bounding box center [741, 250] width 38 height 10
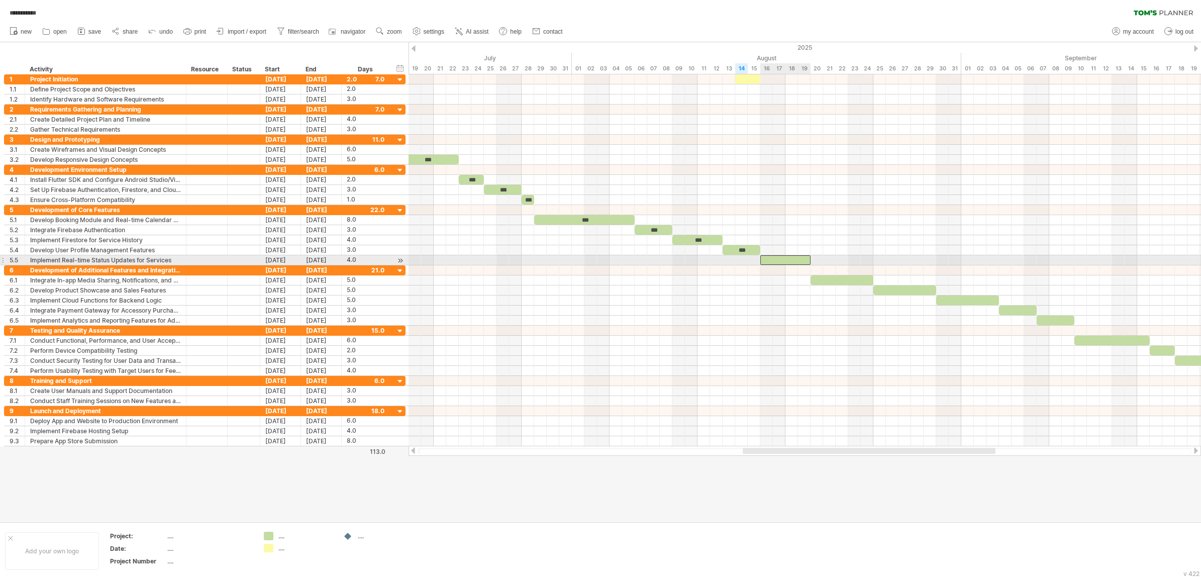
click at [776, 264] on div at bounding box center [785, 260] width 50 height 10
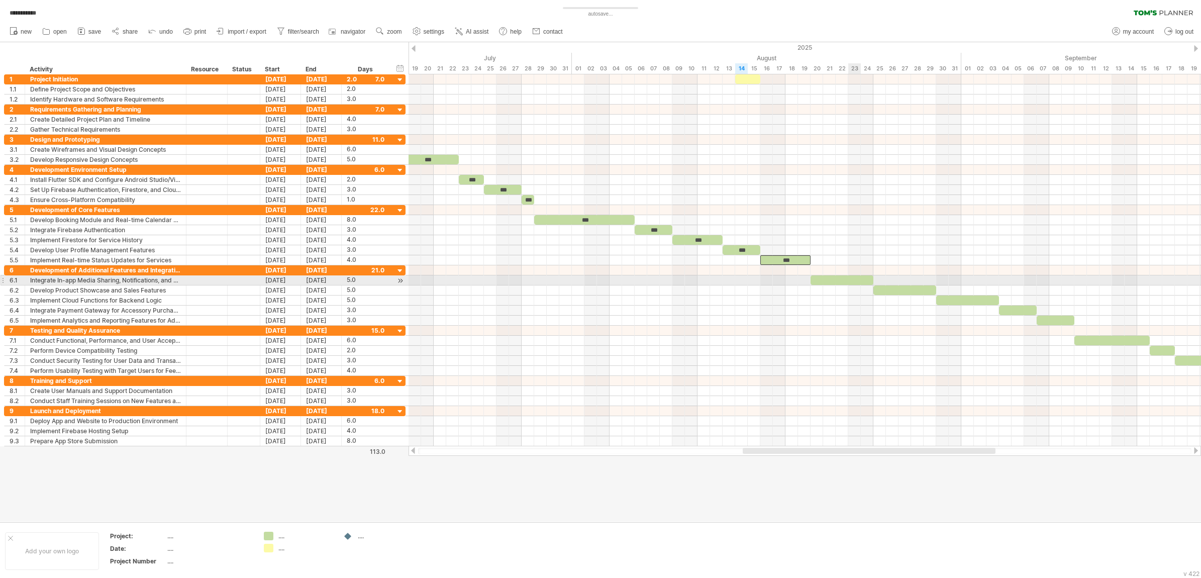
click at [851, 280] on div at bounding box center [841, 280] width 63 height 10
click at [884, 292] on div at bounding box center [904, 290] width 63 height 10
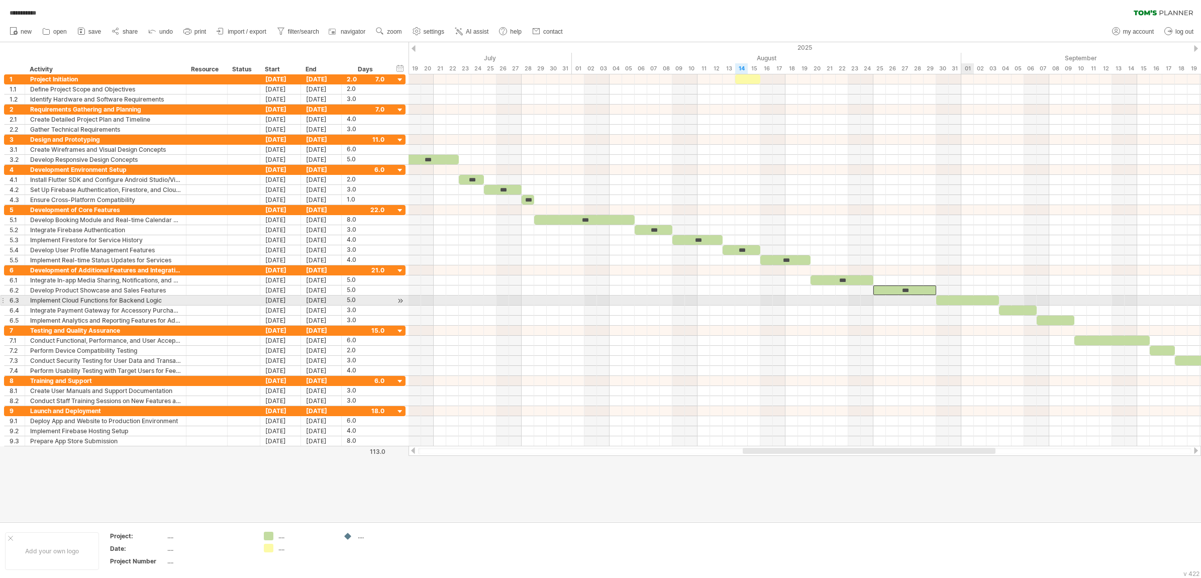
click at [960, 304] on div at bounding box center [967, 300] width 63 height 10
click at [960, 313] on div at bounding box center [1018, 310] width 38 height 10
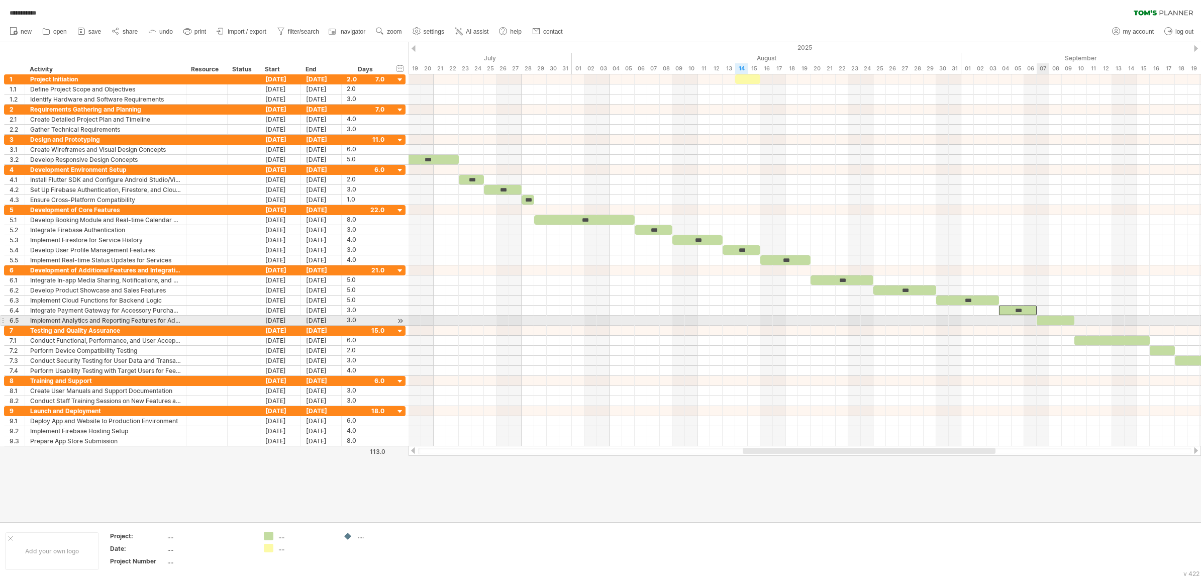
click at [960, 323] on div at bounding box center [1055, 321] width 38 height 10
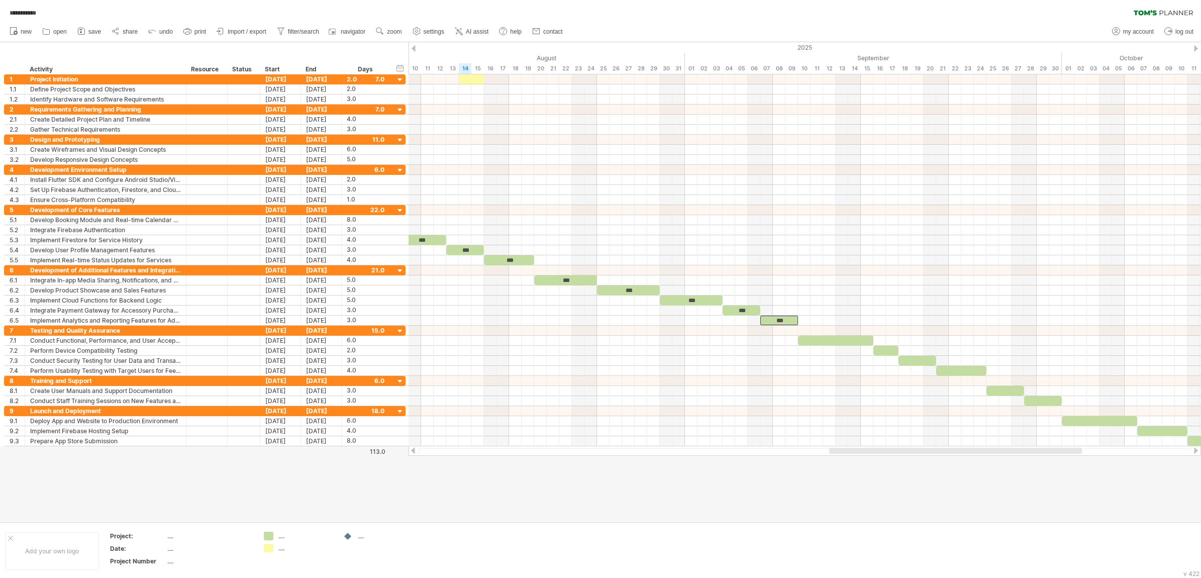
drag, startPoint x: 842, startPoint y: 451, endPoint x: 928, endPoint y: 450, distance: 86.4
click at [928, 450] on div at bounding box center [955, 451] width 253 height 6
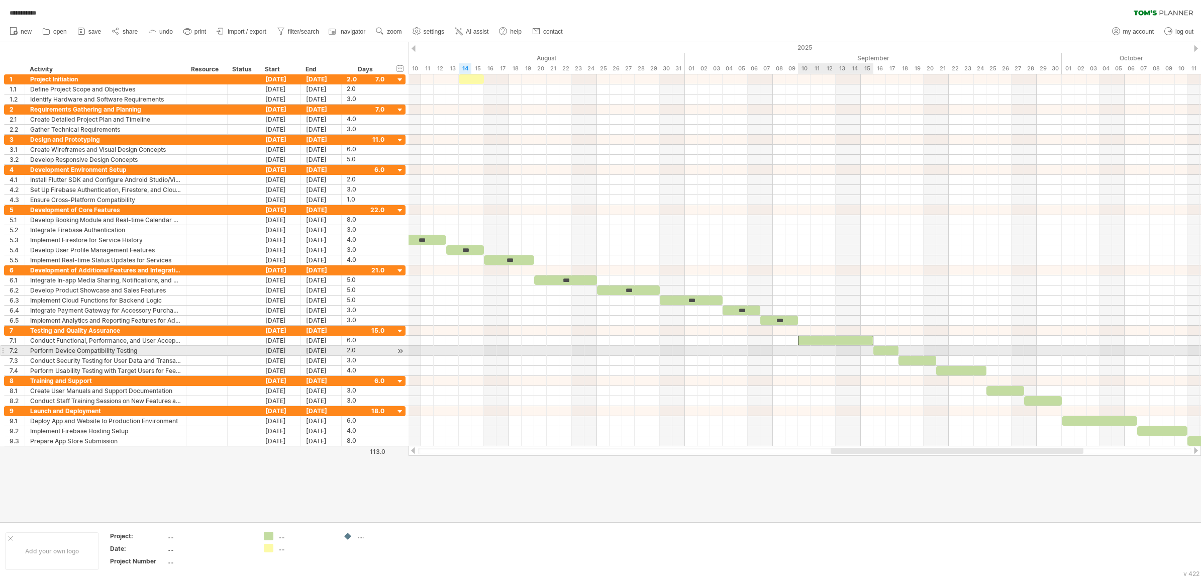
click at [827, 345] on div at bounding box center [835, 341] width 75 height 10
click at [888, 355] on div at bounding box center [885, 351] width 25 height 10
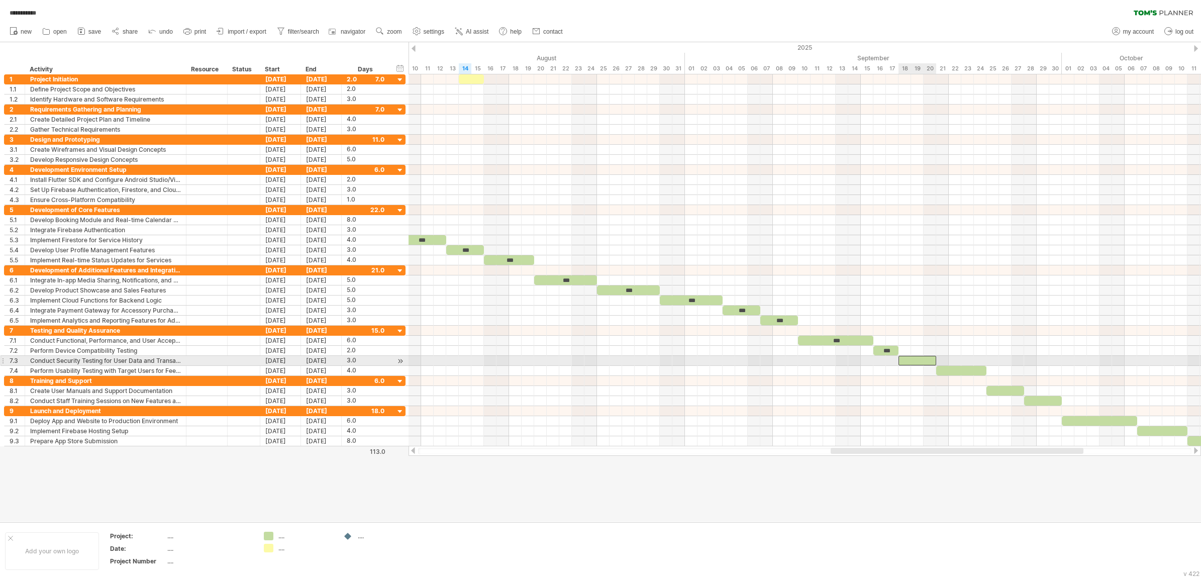
click at [910, 362] on div at bounding box center [917, 361] width 38 height 10
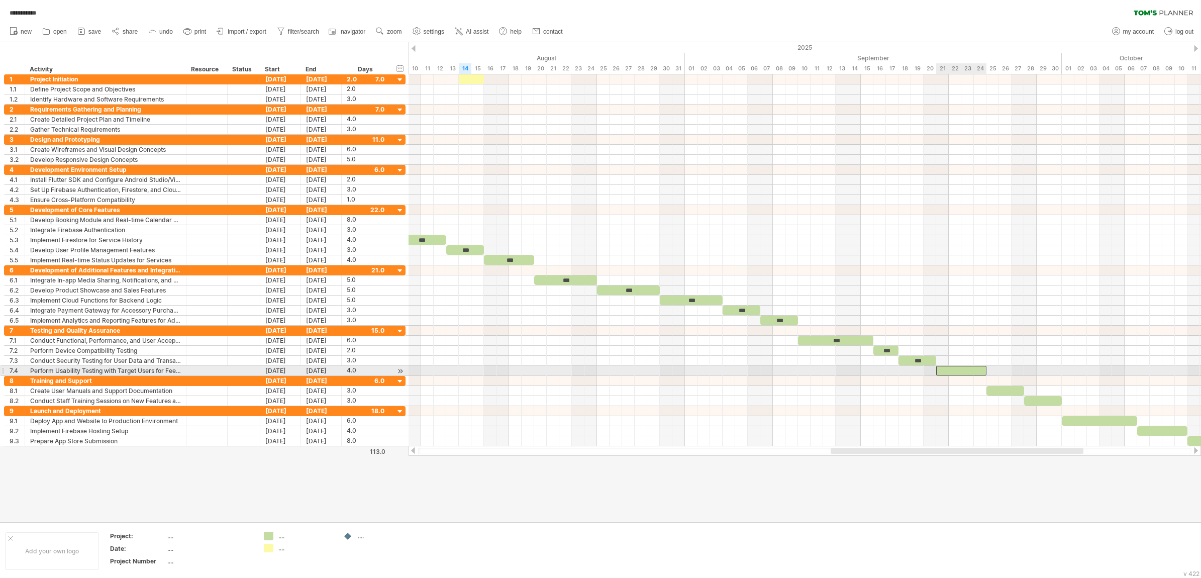
click at [960, 375] on div at bounding box center [961, 371] width 50 height 10
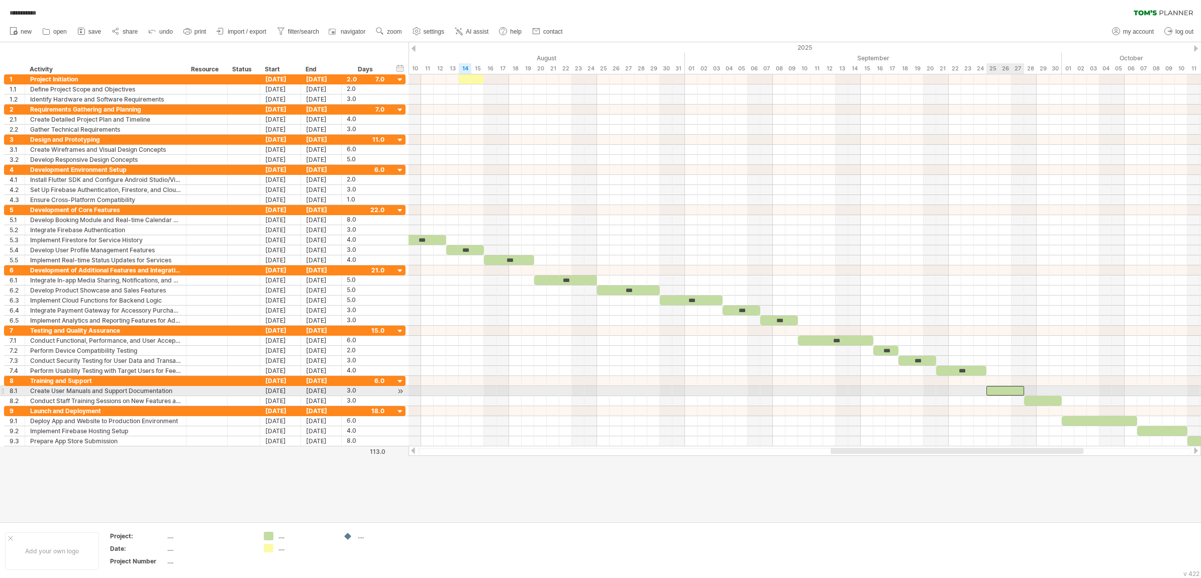
click at [960, 393] on div at bounding box center [1005, 391] width 38 height 10
click at [960, 402] on div at bounding box center [1043, 401] width 38 height 10
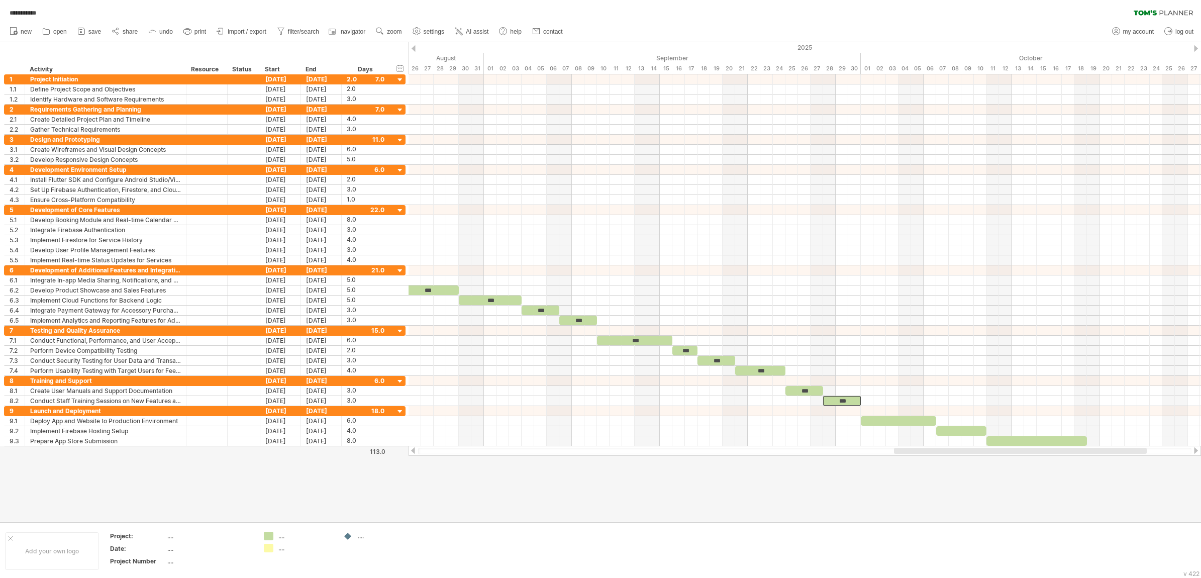
drag, startPoint x: 967, startPoint y: 451, endPoint x: 1030, endPoint y: 450, distance: 63.3
click at [960, 450] on div at bounding box center [1020, 451] width 253 height 6
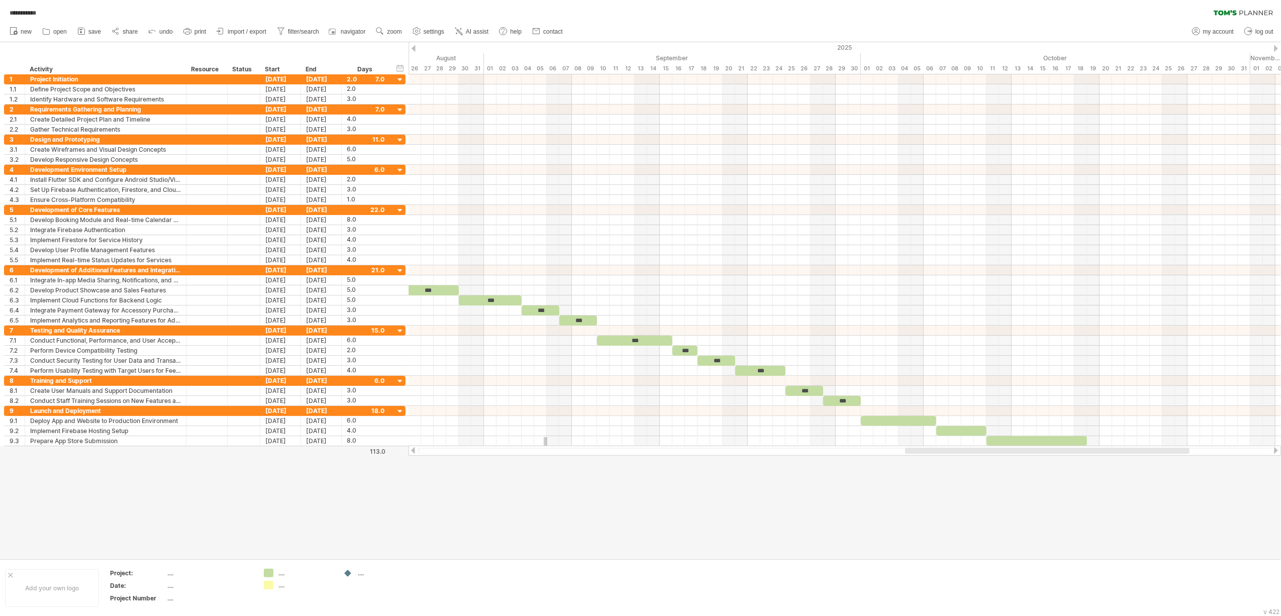
drag, startPoint x: 544, startPoint y: 437, endPoint x: 547, endPoint y: 465, distance: 28.4
click at [547, 462] on div "**********" at bounding box center [640, 308] width 1281 height 616
click at [547, 462] on div at bounding box center [640, 300] width 1281 height 516
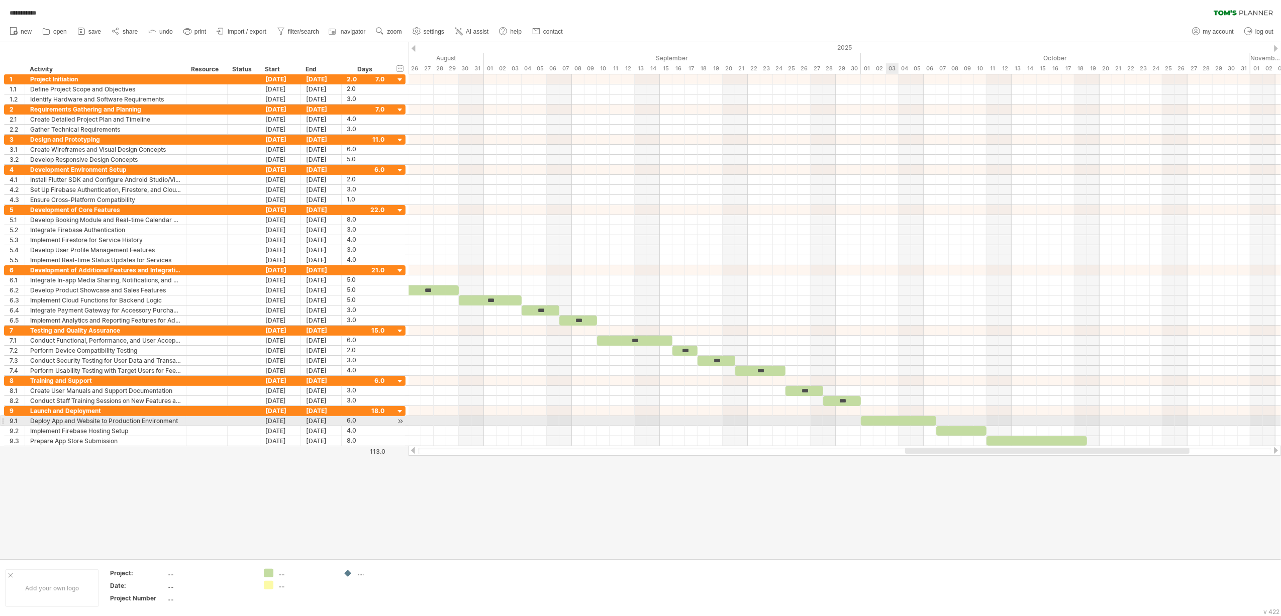
click at [891, 421] on div at bounding box center [898, 421] width 75 height 10
click at [943, 435] on div at bounding box center [961, 431] width 50 height 10
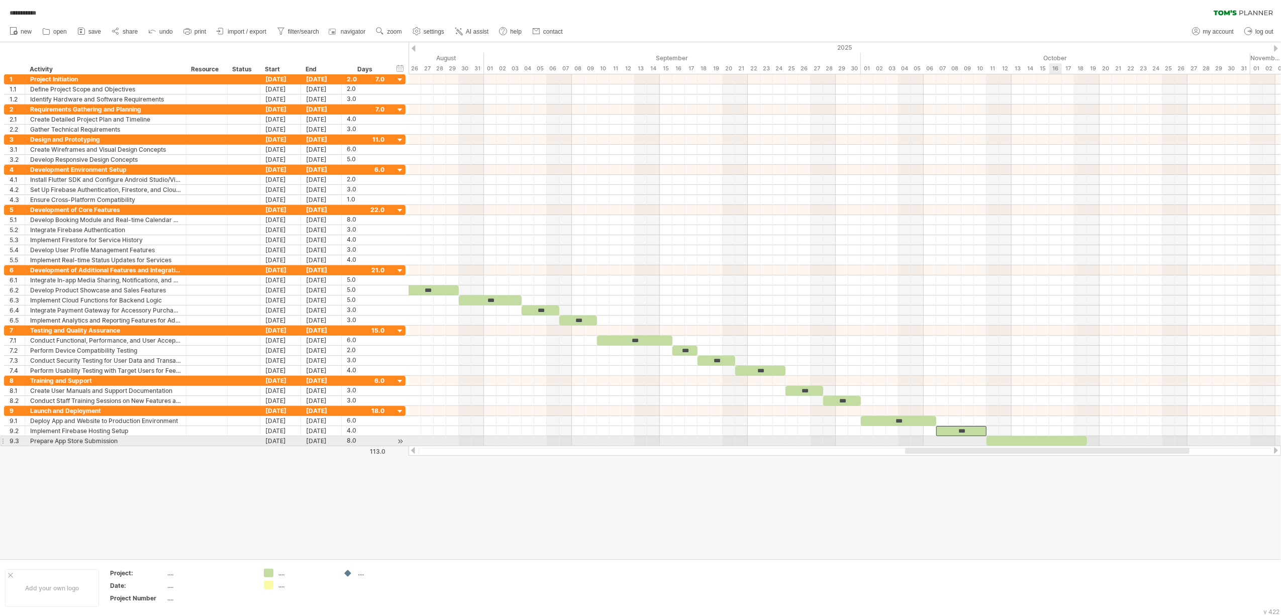
click at [960, 436] on div at bounding box center [844, 431] width 872 height 10
click at [960, 446] on div at bounding box center [844, 451] width 872 height 10
click at [960, 444] on div at bounding box center [1036, 441] width 100 height 10
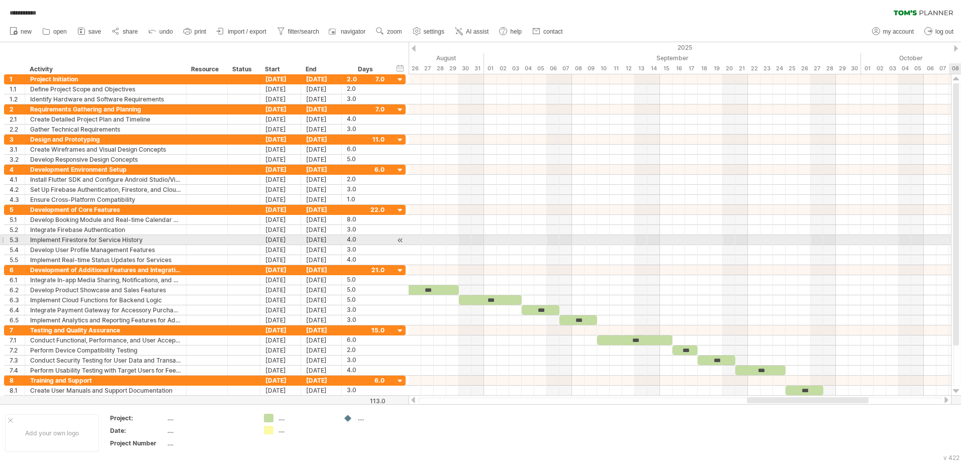
drag, startPoint x: 959, startPoint y: 216, endPoint x: 959, endPoint y: 245, distance: 29.1
click at [959, 245] on div at bounding box center [957, 234] width 8 height 303
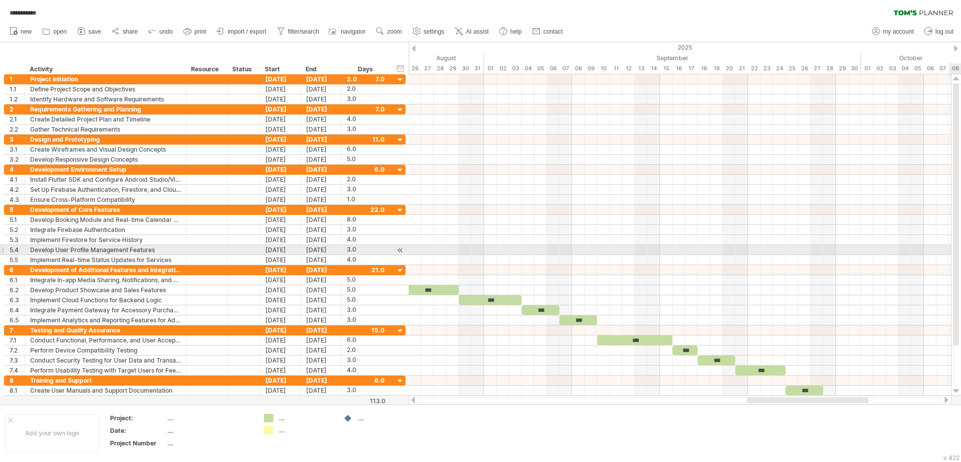
click at [958, 252] on div at bounding box center [956, 214] width 6 height 262
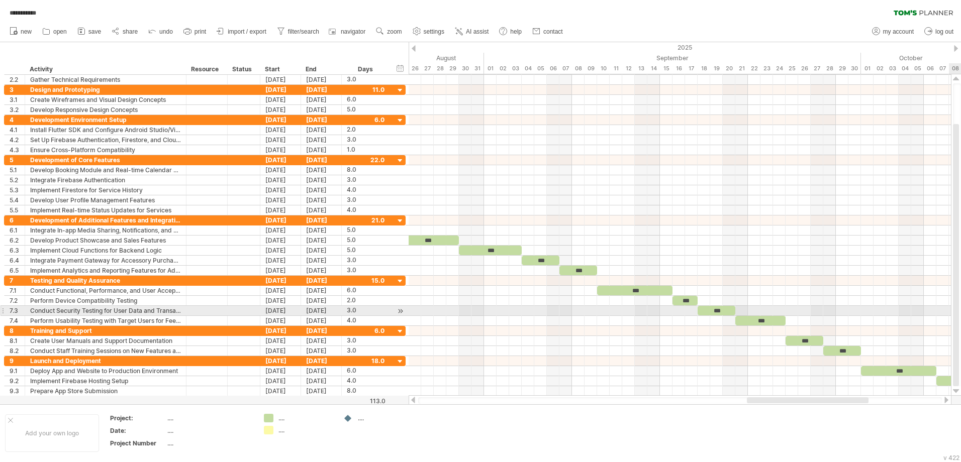
drag, startPoint x: 958, startPoint y: 252, endPoint x: 958, endPoint y: 309, distance: 57.8
click at [958, 309] on div at bounding box center [956, 255] width 6 height 262
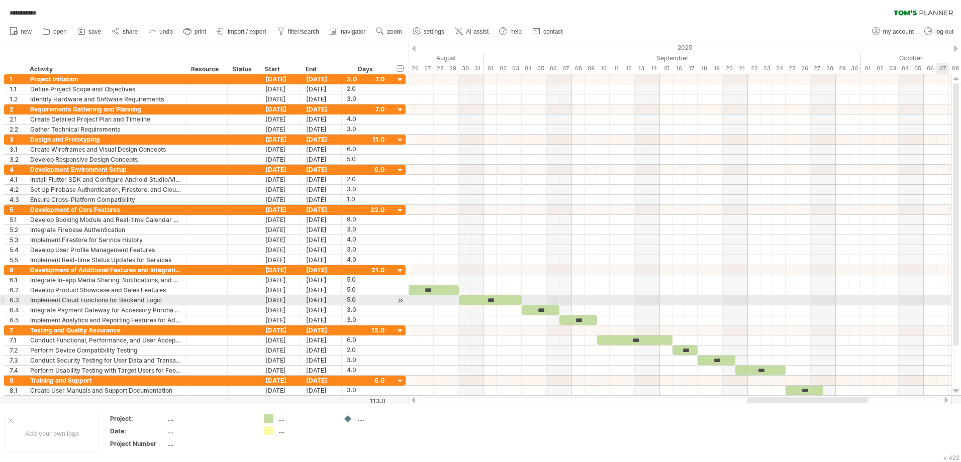
drag, startPoint x: 960, startPoint y: 297, endPoint x: 962, endPoint y: 321, distance: 23.2
click at [960, 321] on html "**********" at bounding box center [480, 232] width 961 height 464
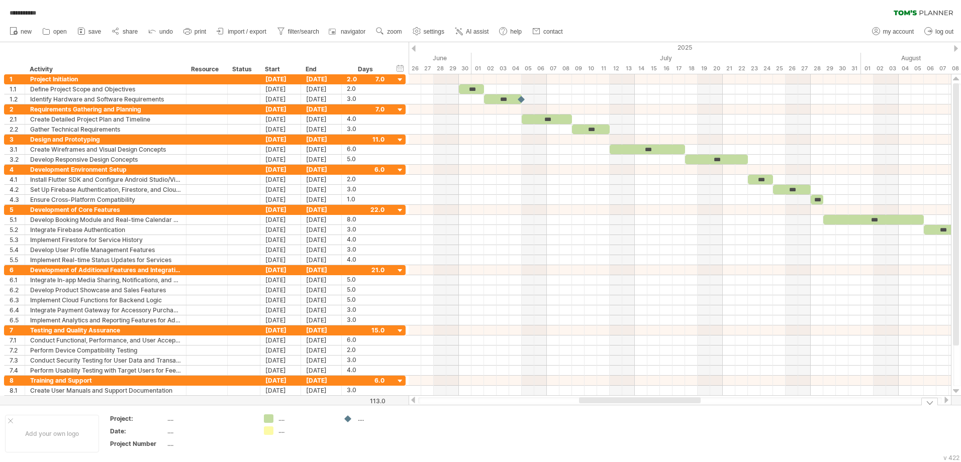
drag, startPoint x: 758, startPoint y: 398, endPoint x: 586, endPoint y: 422, distance: 173.4
click at [589, 421] on div "**********" at bounding box center [480, 231] width 961 height 462
click at [480, 72] on div "01" at bounding box center [477, 68] width 13 height 11
click at [483, 80] on div at bounding box center [679, 79] width 542 height 10
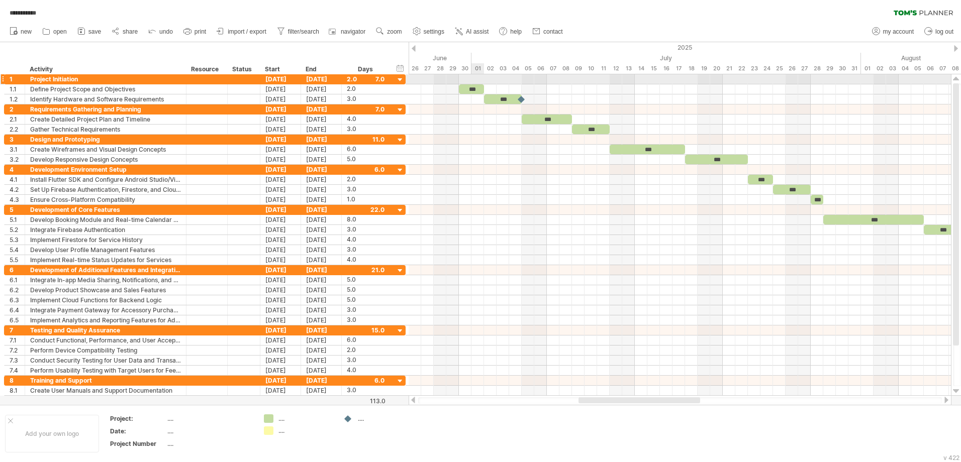
click at [483, 80] on div at bounding box center [679, 79] width 542 height 10
click at [472, 80] on div at bounding box center [679, 79] width 542 height 10
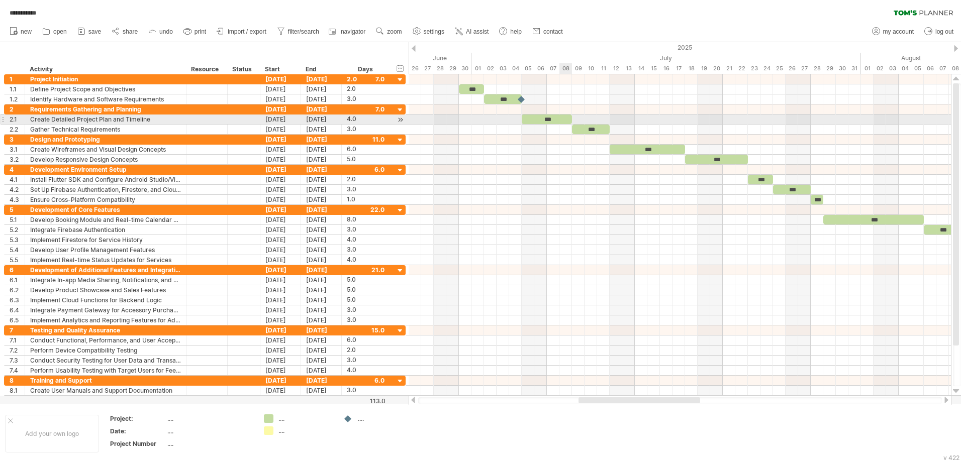
click at [559, 122] on div "***" at bounding box center [547, 120] width 50 height 10
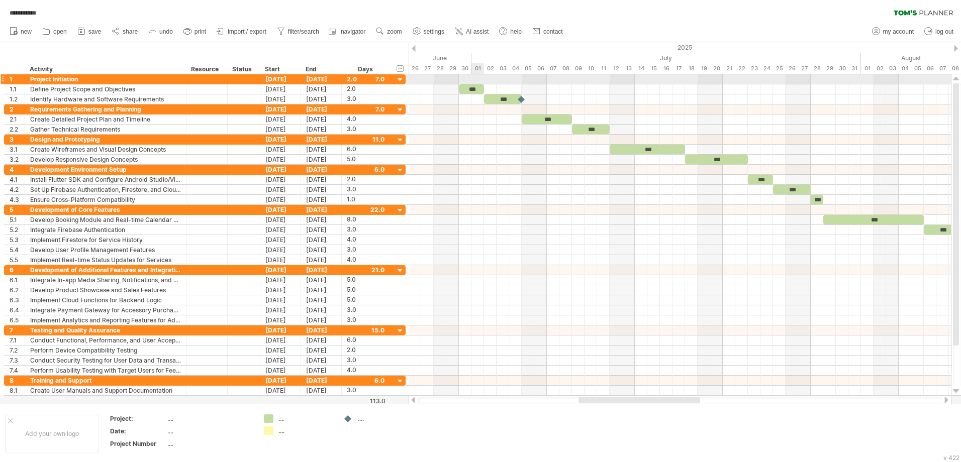
click at [476, 79] on div at bounding box center [679, 79] width 542 height 10
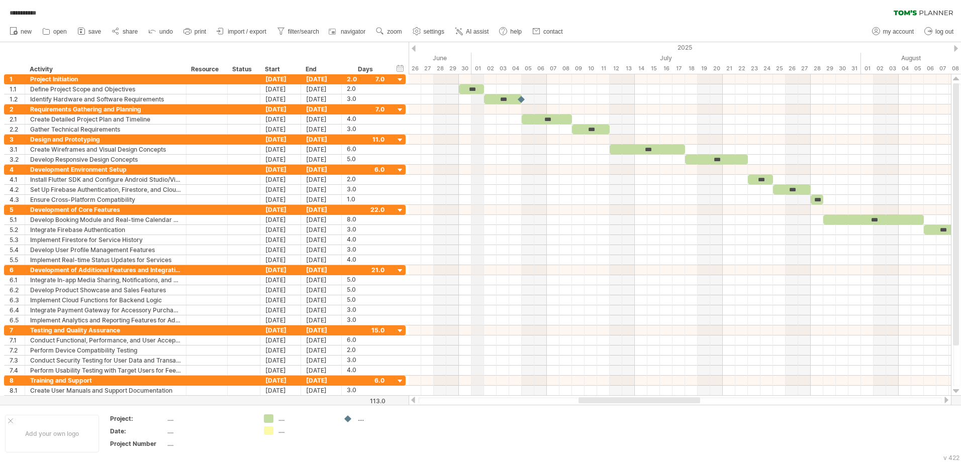
click at [484, 65] on div "02" at bounding box center [490, 68] width 13 height 11
click at [495, 65] on div "02" at bounding box center [490, 68] width 13 height 11
click at [477, 30] on span "AI assist" at bounding box center [477, 31] width 23 height 7
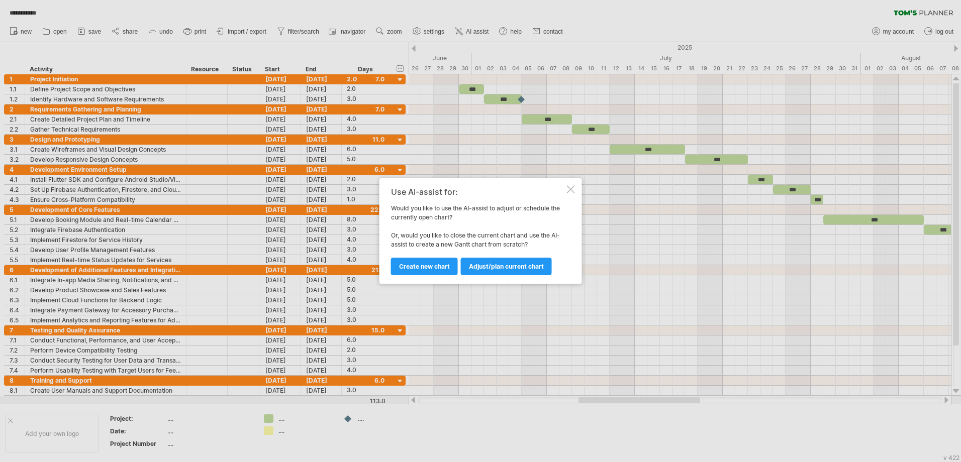
click at [568, 185] on div at bounding box center [571, 189] width 8 height 8
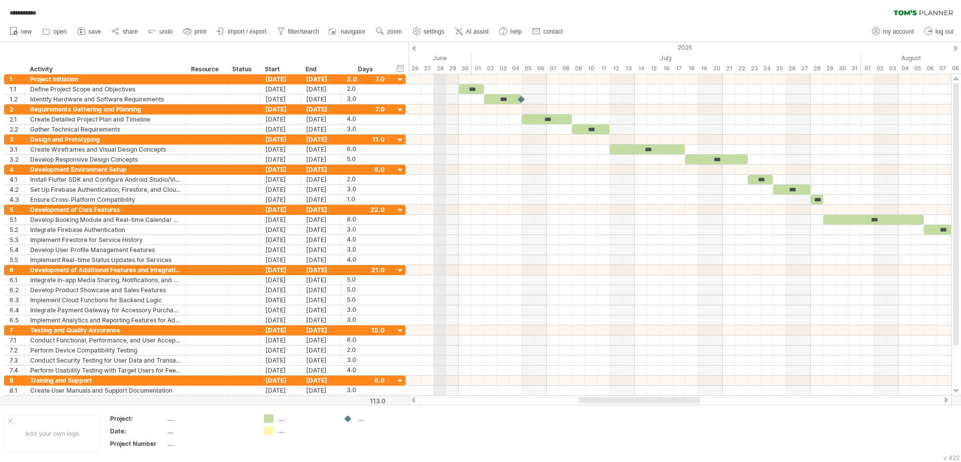
click at [468, 82] on div at bounding box center [679, 79] width 542 height 10
click at [489, 73] on div "02" at bounding box center [490, 68] width 13 height 11
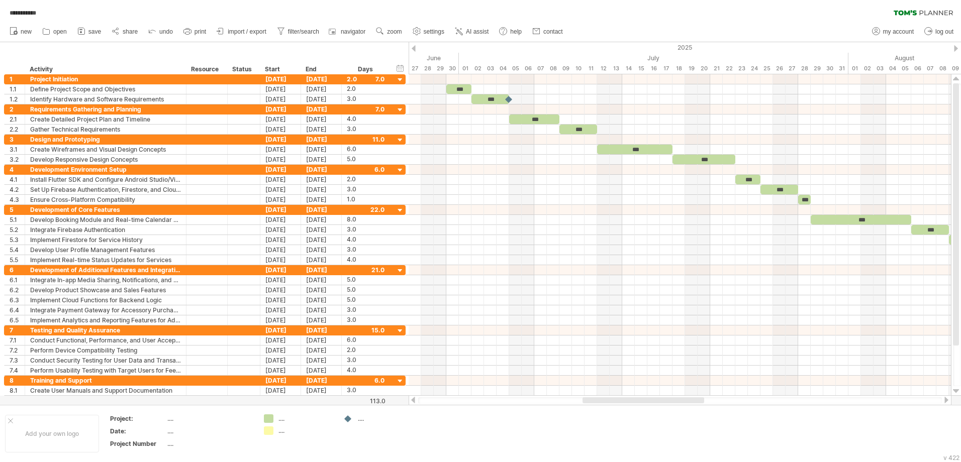
click at [608, 400] on div at bounding box center [643, 400] width 122 height 6
click at [276, 77] on div "[DATE]" at bounding box center [280, 79] width 41 height 10
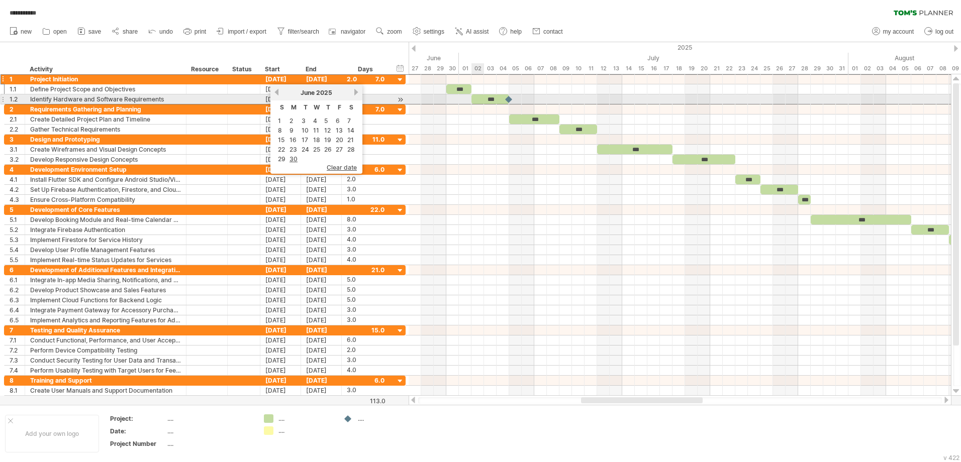
click at [476, 95] on div "***" at bounding box center [490, 99] width 38 height 10
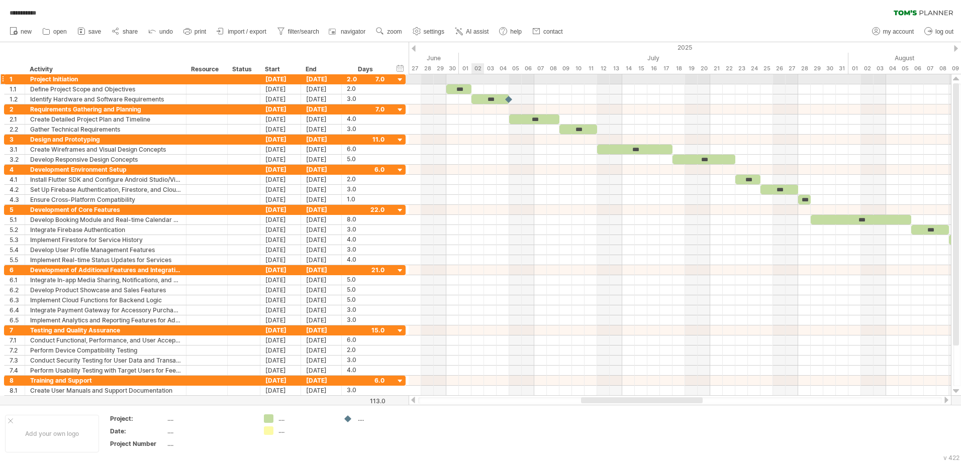
click at [473, 81] on div at bounding box center [679, 79] width 542 height 10
click at [467, 78] on div at bounding box center [679, 79] width 542 height 10
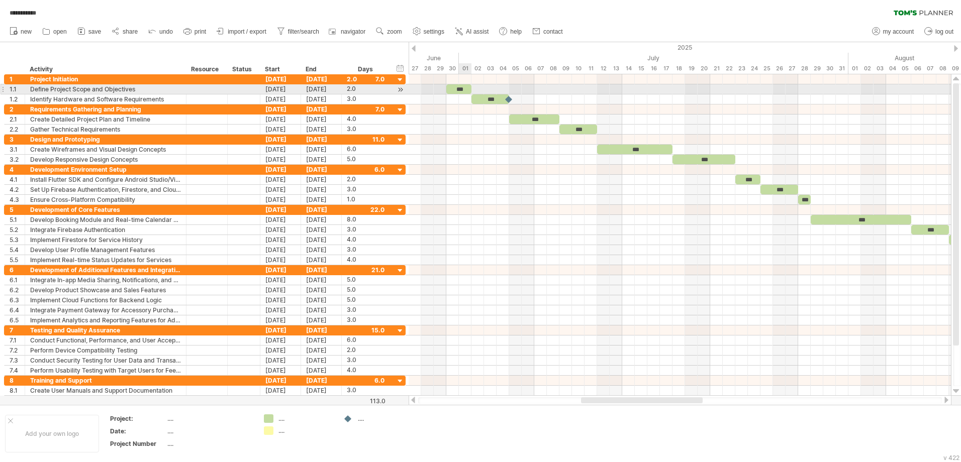
click at [467, 87] on div "***" at bounding box center [458, 89] width 25 height 10
click at [467, 95] on div at bounding box center [679, 99] width 542 height 10
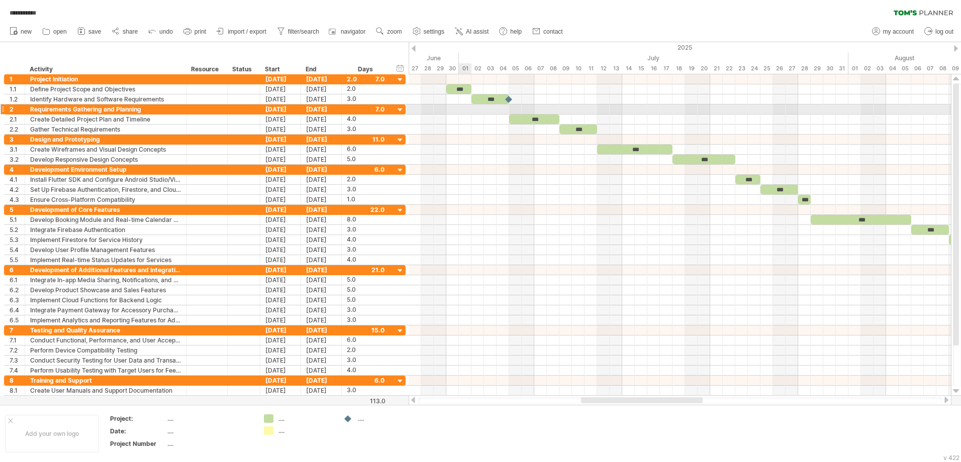
click at [466, 107] on div at bounding box center [679, 110] width 542 height 10
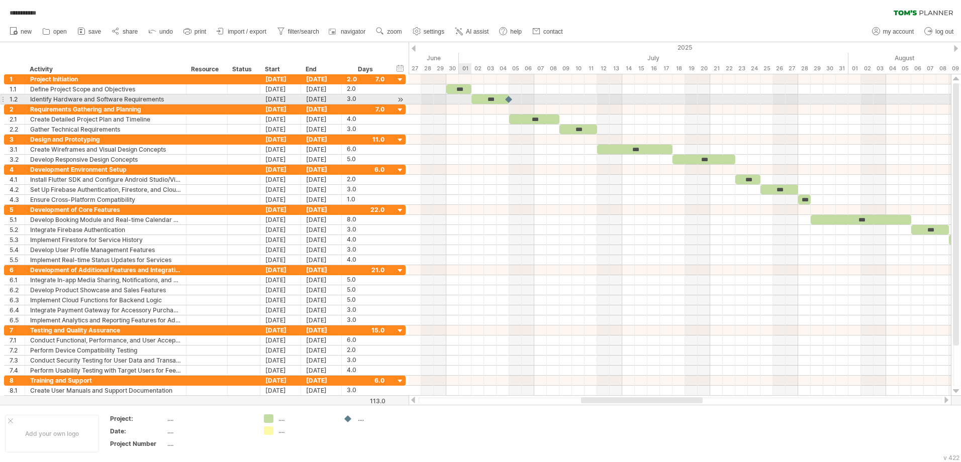
click at [464, 101] on div at bounding box center [679, 99] width 542 height 10
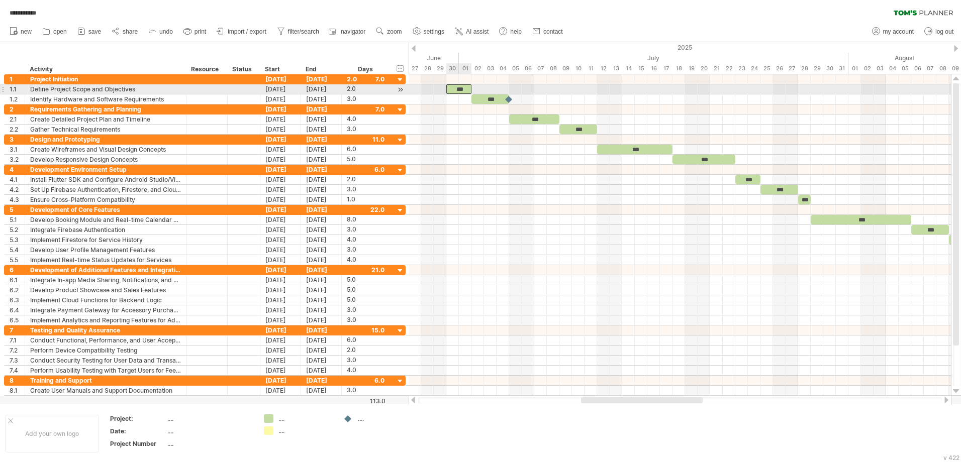
click at [460, 91] on div "***" at bounding box center [458, 89] width 25 height 10
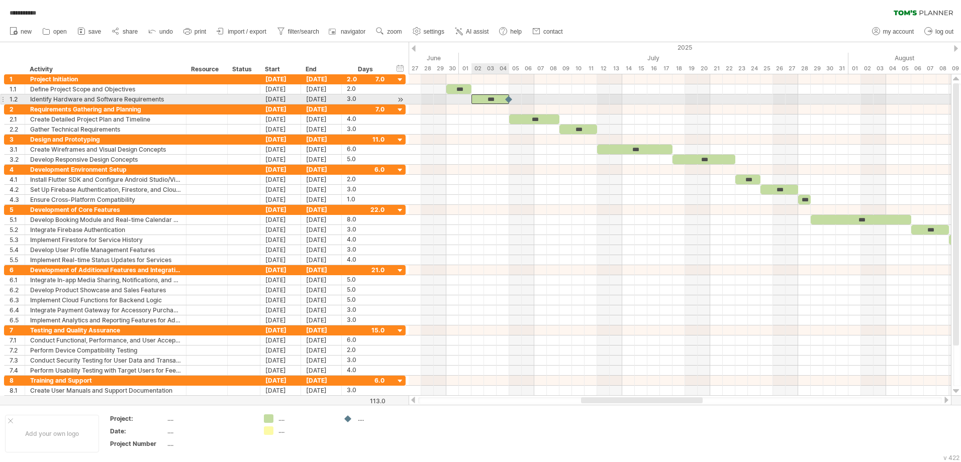
click at [488, 99] on div "***" at bounding box center [490, 99] width 38 height 10
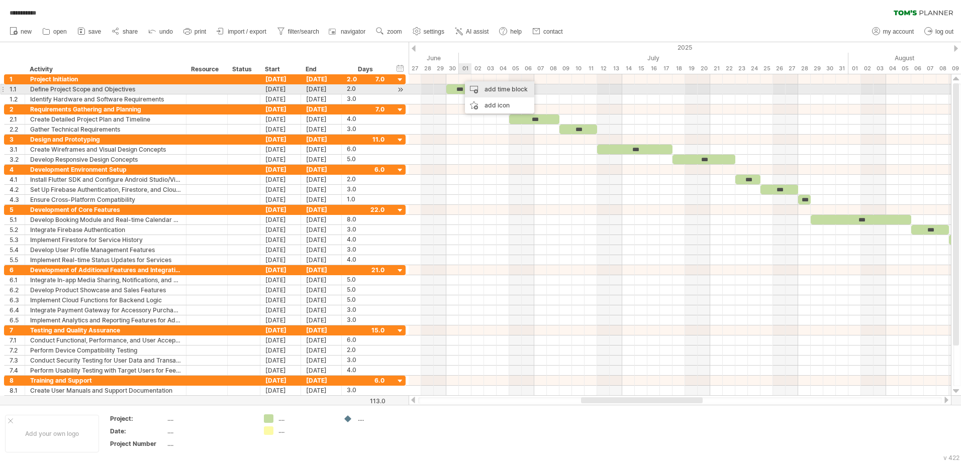
click at [476, 87] on div "add time block" at bounding box center [499, 89] width 69 height 16
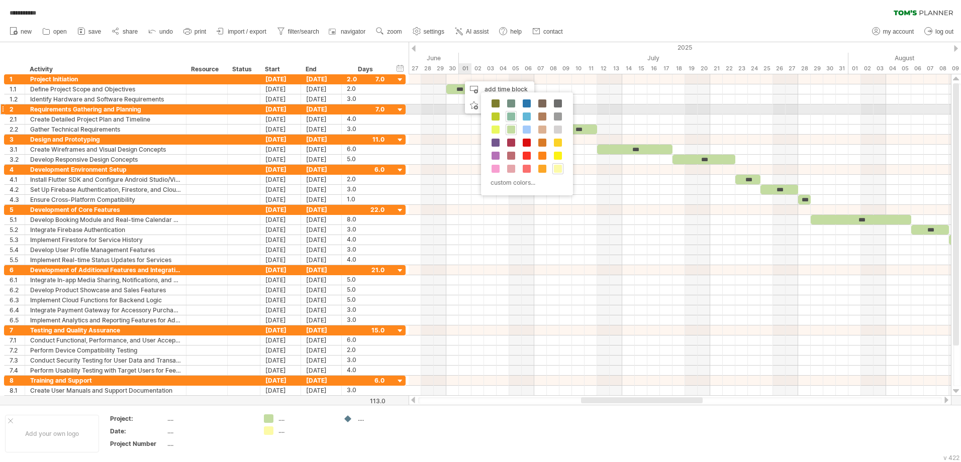
click at [512, 115] on span at bounding box center [511, 117] width 8 height 8
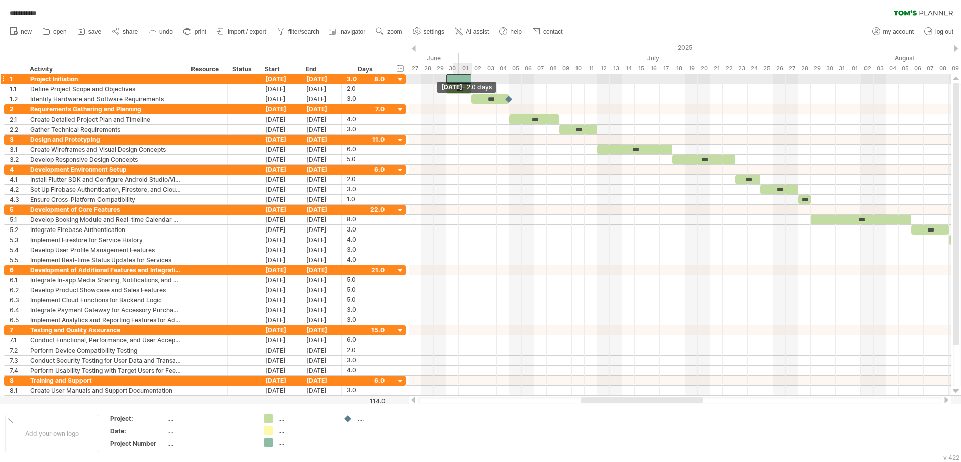
drag, startPoint x: 458, startPoint y: 79, endPoint x: 449, endPoint y: 79, distance: 9.5
click at [449, 79] on div at bounding box center [458, 79] width 25 height 10
drag, startPoint x: 472, startPoint y: 77, endPoint x: 507, endPoint y: 75, distance: 34.8
click at [507, 75] on span at bounding box center [509, 79] width 4 height 10
click at [491, 76] on div at bounding box center [477, 79] width 63 height 10
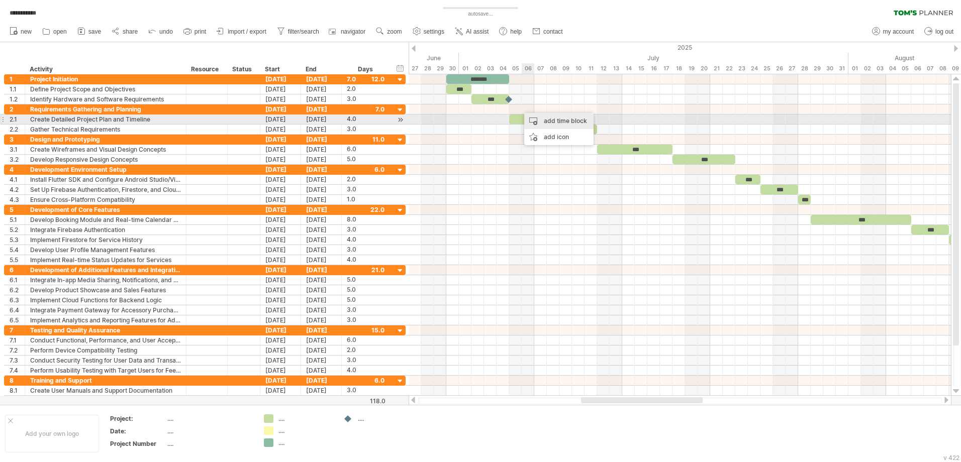
click at [535, 122] on div "add time block" at bounding box center [558, 121] width 69 height 16
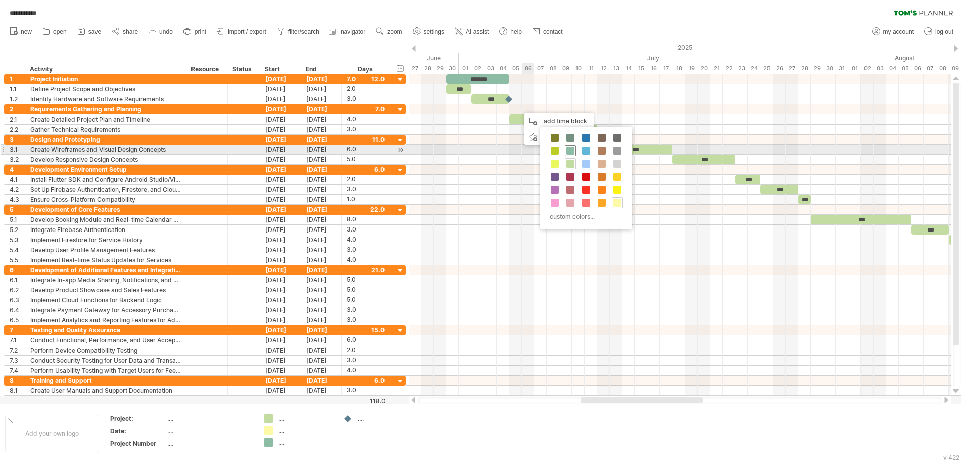
click at [567, 146] on div at bounding box center [570, 150] width 11 height 11
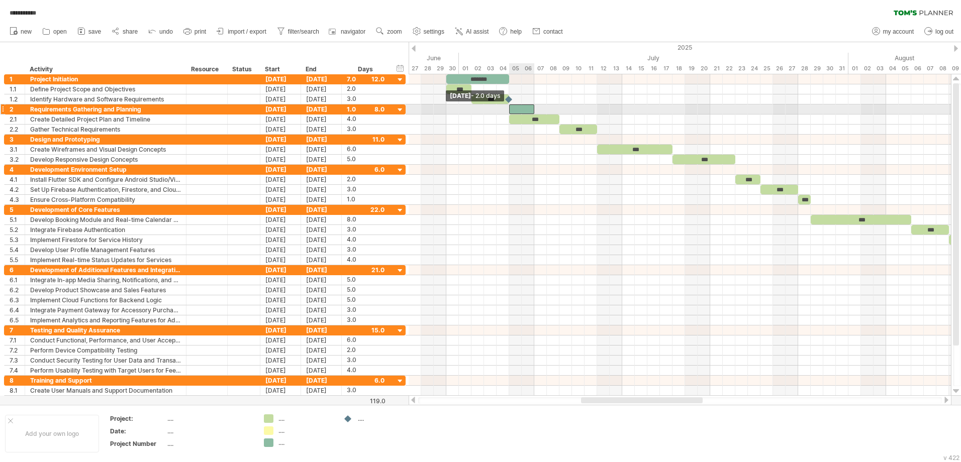
drag, startPoint x: 523, startPoint y: 108, endPoint x: 513, endPoint y: 111, distance: 10.4
click at [513, 111] on div at bounding box center [521, 110] width 25 height 10
drag, startPoint x: 534, startPoint y: 110, endPoint x: 584, endPoint y: 110, distance: 49.7
click at [593, 110] on div "******* *** *** *** *** *** *** *** *** *** *** *** *** *** *** *** *** *** ***…" at bounding box center [679, 235] width 542 height 322
click at [568, 110] on div at bounding box center [550, 110] width 82 height 10
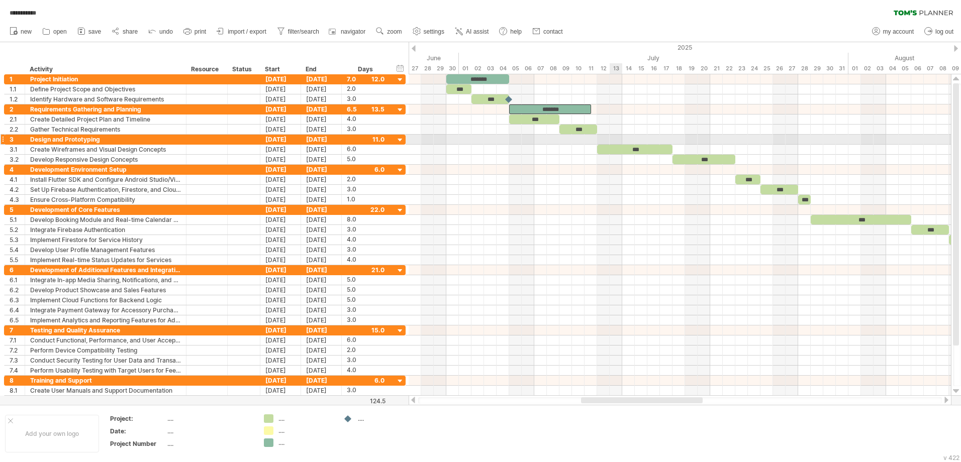
click at [613, 140] on div at bounding box center [679, 140] width 542 height 10
click at [614, 141] on div at bounding box center [679, 140] width 542 height 10
click at [624, 138] on div at bounding box center [679, 140] width 542 height 10
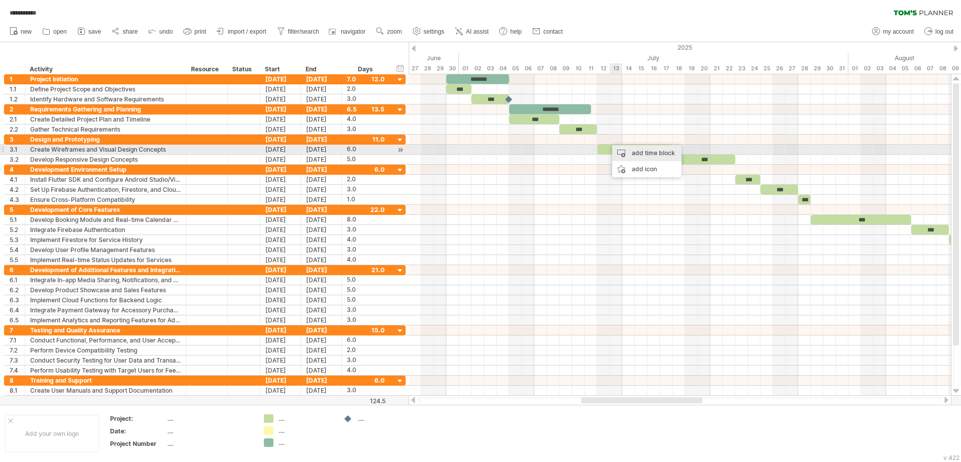
click at [617, 155] on div "add time block" at bounding box center [646, 153] width 69 height 16
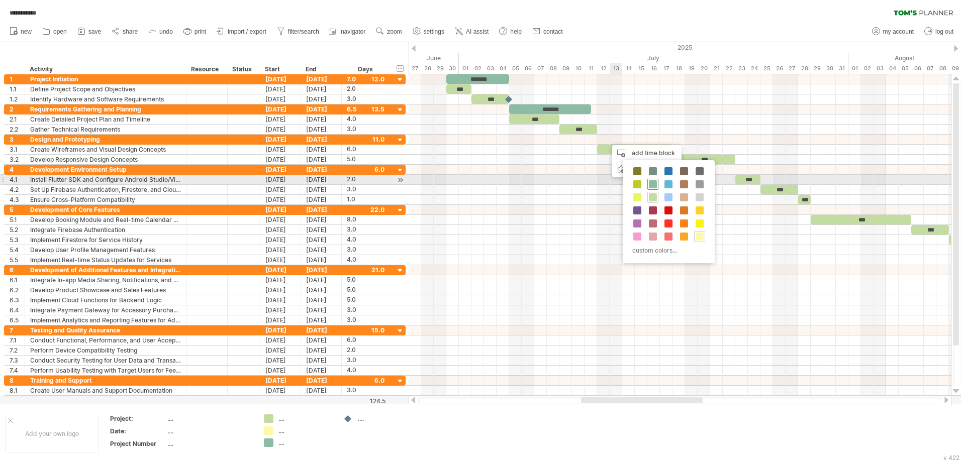
click at [649, 182] on span at bounding box center [653, 184] width 8 height 8
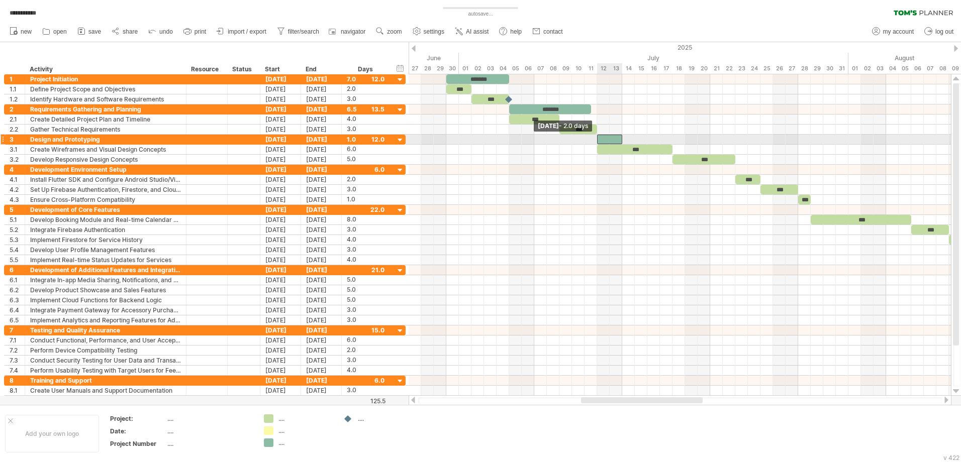
drag, startPoint x: 610, startPoint y: 139, endPoint x: 600, endPoint y: 140, distance: 10.6
click at [600, 140] on div at bounding box center [609, 140] width 25 height 10
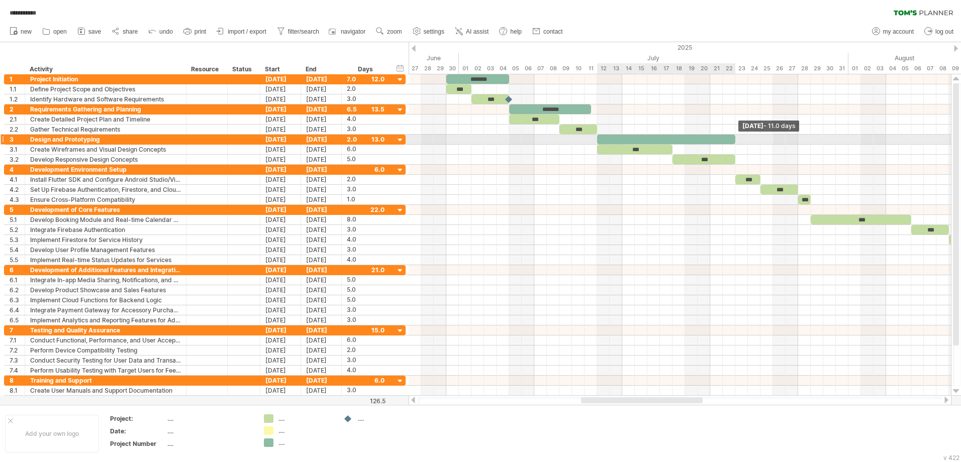
drag, startPoint x: 622, startPoint y: 140, endPoint x: 734, endPoint y: 140, distance: 111.5
click at [734, 140] on span at bounding box center [735, 140] width 4 height 10
click at [692, 136] on div at bounding box center [666, 140] width 138 height 10
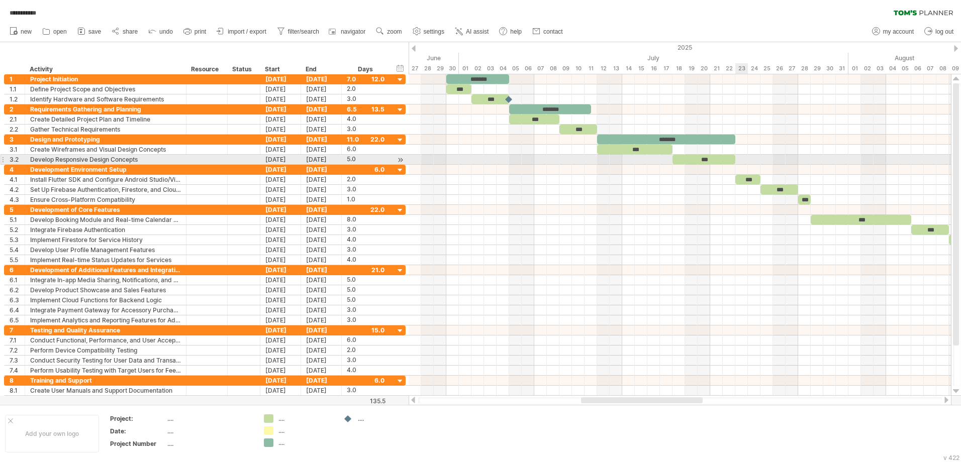
click at [747, 162] on div at bounding box center [679, 160] width 542 height 10
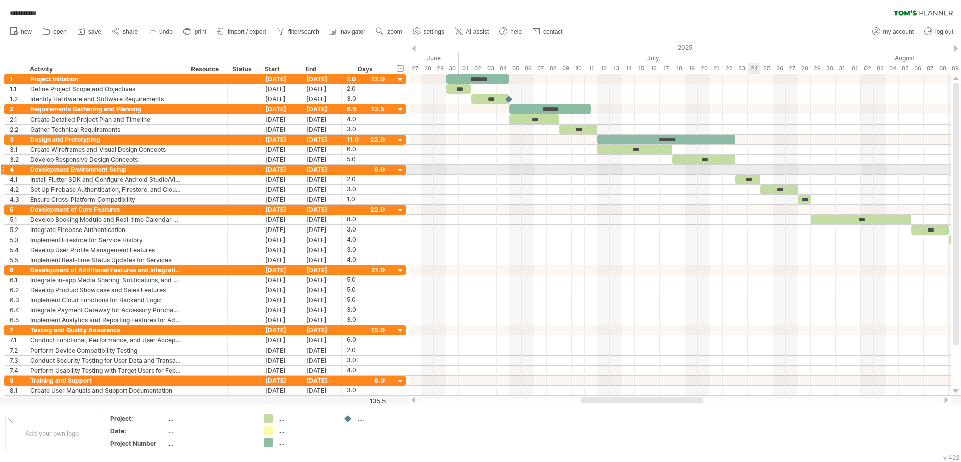
click at [748, 169] on div at bounding box center [679, 170] width 542 height 10
click at [772, 163] on div at bounding box center [679, 160] width 542 height 10
click at [764, 172] on div at bounding box center [679, 170] width 542 height 10
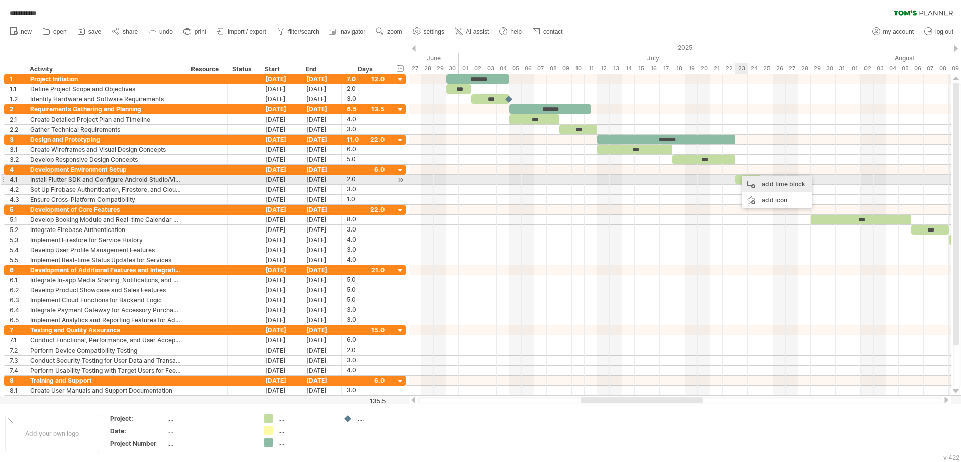
click at [747, 182] on div "add time block" at bounding box center [776, 184] width 69 height 16
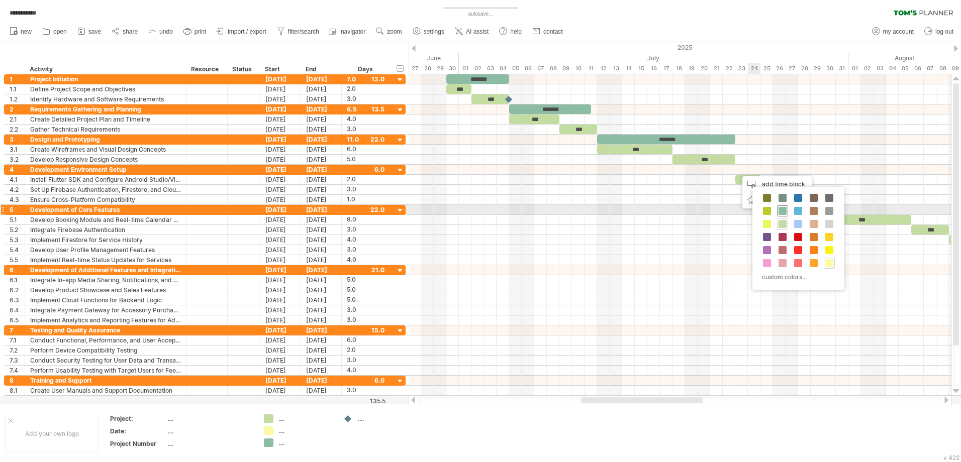
click at [782, 208] on span at bounding box center [782, 211] width 8 height 8
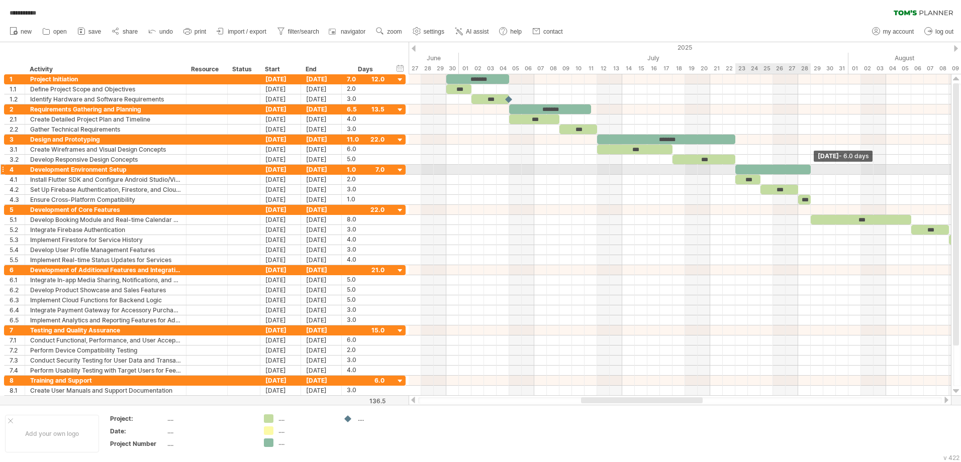
drag, startPoint x: 747, startPoint y: 168, endPoint x: 808, endPoint y: 171, distance: 61.9
click at [808, 171] on span at bounding box center [810, 170] width 4 height 10
click at [791, 166] on div at bounding box center [772, 170] width 75 height 10
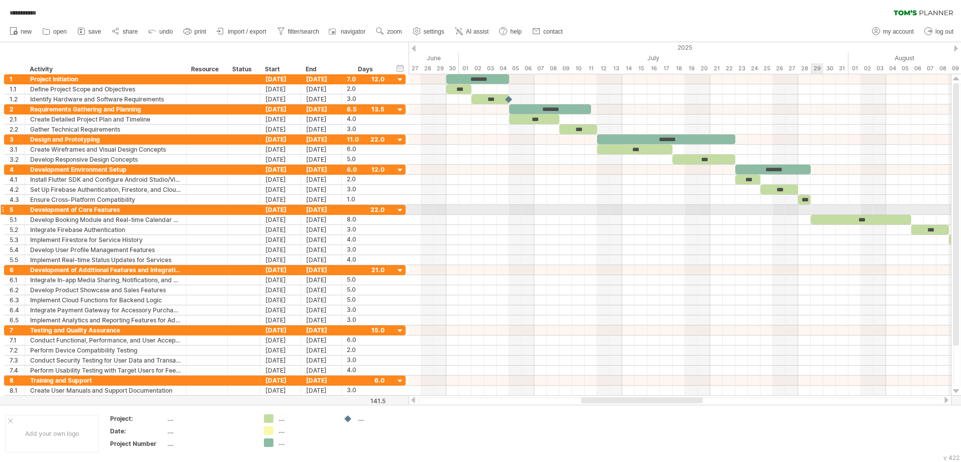
click at [818, 211] on div at bounding box center [679, 210] width 542 height 10
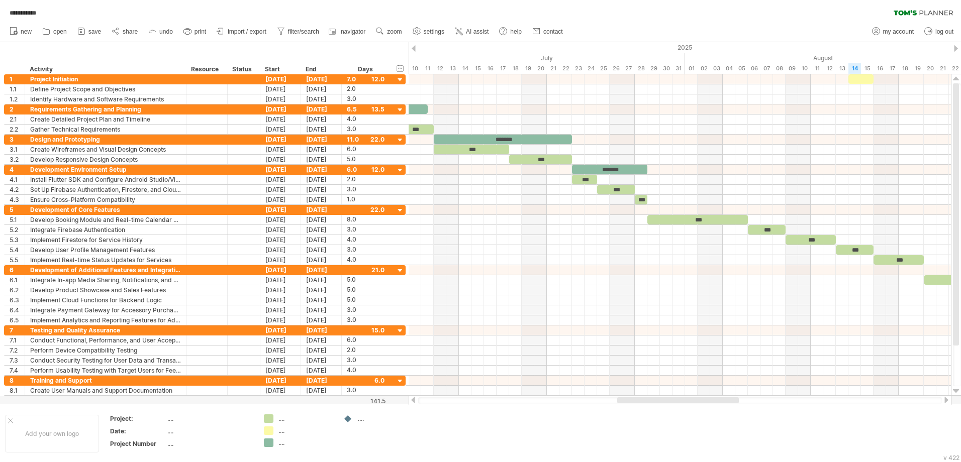
drag, startPoint x: 687, startPoint y: 398, endPoint x: 723, endPoint y: 399, distance: 36.2
click at [723, 399] on div at bounding box center [678, 400] width 122 height 6
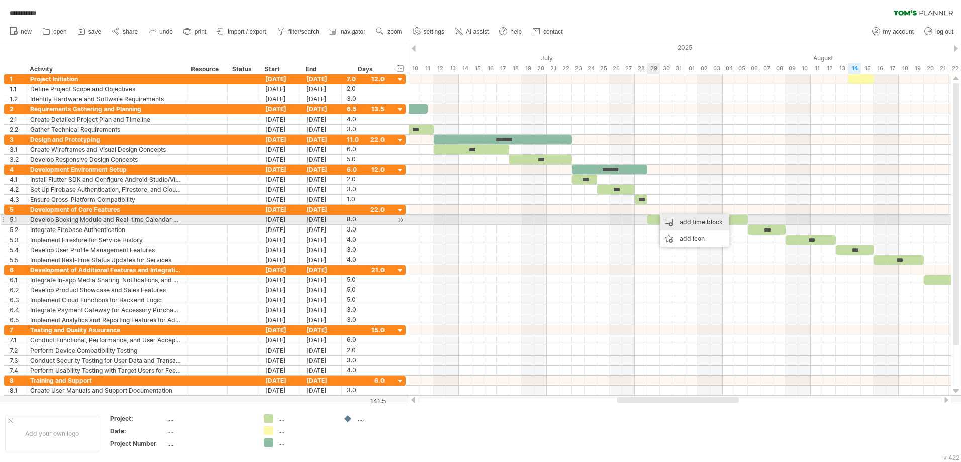
click at [664, 218] on div "add time block" at bounding box center [694, 223] width 69 height 16
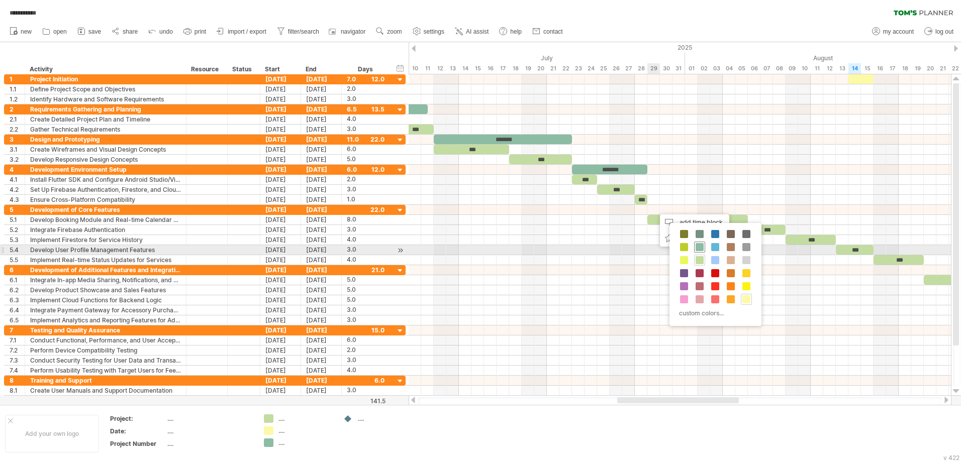
click at [700, 249] on span at bounding box center [699, 247] width 8 height 8
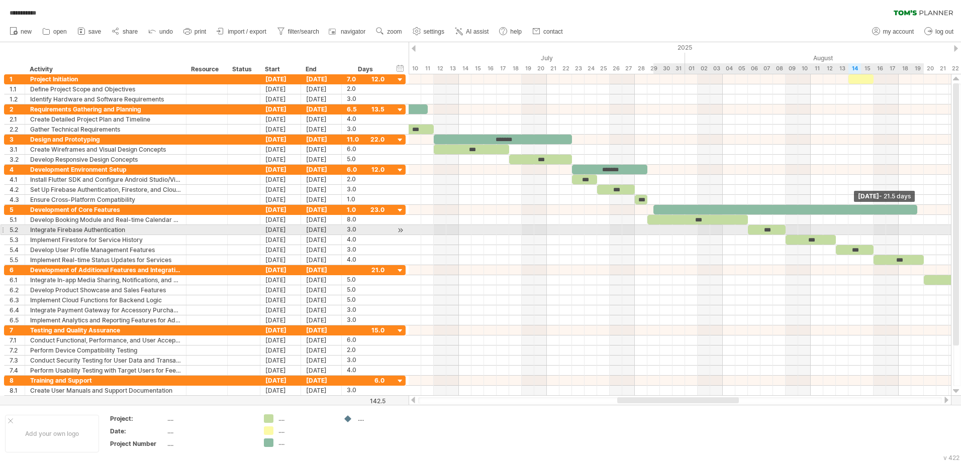
drag, startPoint x: 666, startPoint y: 211, endPoint x: 920, endPoint y: 227, distance: 254.8
click at [920, 227] on div "******* *** *** ******* *** *** ******* *** *** ******* *** *** *** *** *** ***…" at bounding box center [679, 235] width 542 height 322
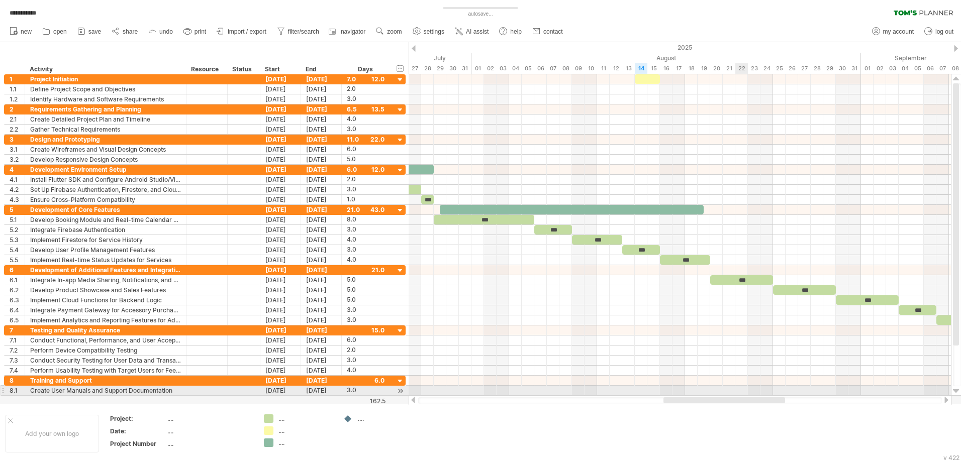
drag, startPoint x: 695, startPoint y: 400, endPoint x: 742, endPoint y: 395, distance: 46.5
click at [742, 395] on div "**********" at bounding box center [480, 231] width 961 height 462
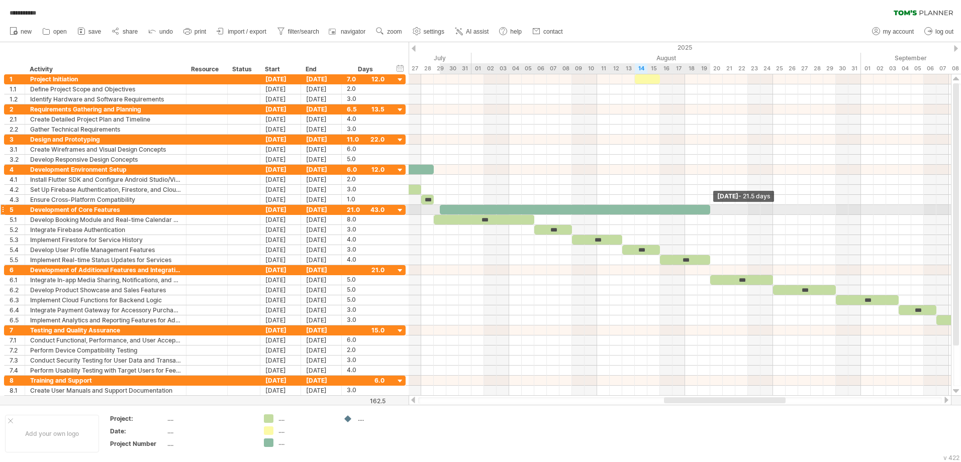
click at [707, 210] on div at bounding box center [575, 210] width 270 height 10
click at [569, 209] on div at bounding box center [575, 210] width 270 height 10
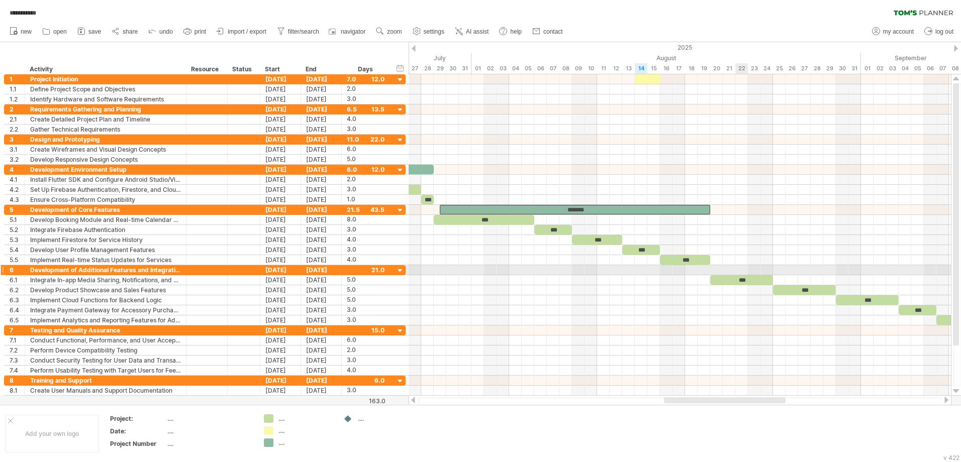
click at [737, 267] on div at bounding box center [679, 270] width 542 height 10
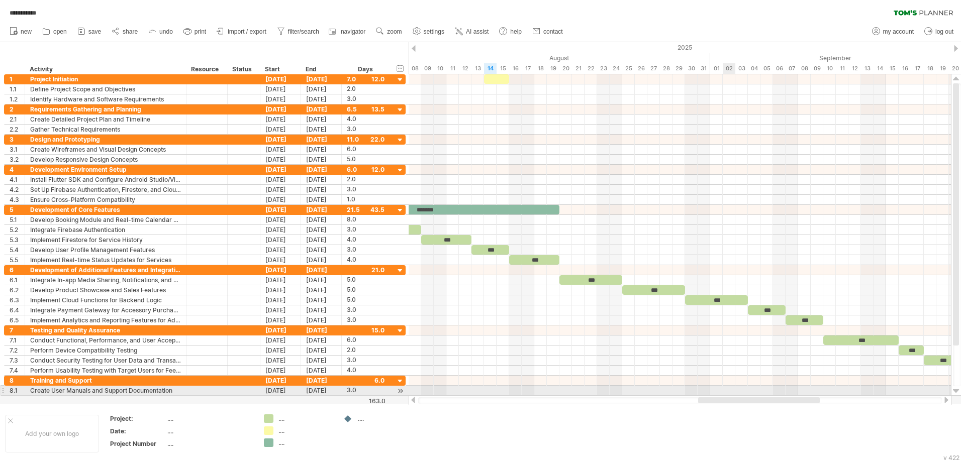
drag, startPoint x: 689, startPoint y: 400, endPoint x: 723, endPoint y: 394, distance: 34.6
click at [723, 394] on div "**********" at bounding box center [480, 231] width 961 height 462
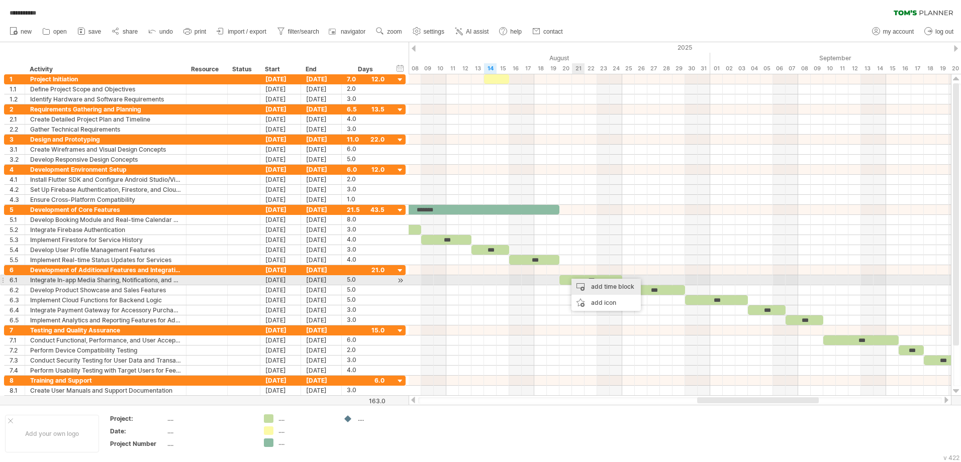
click at [585, 282] on div "add time block" at bounding box center [605, 287] width 69 height 16
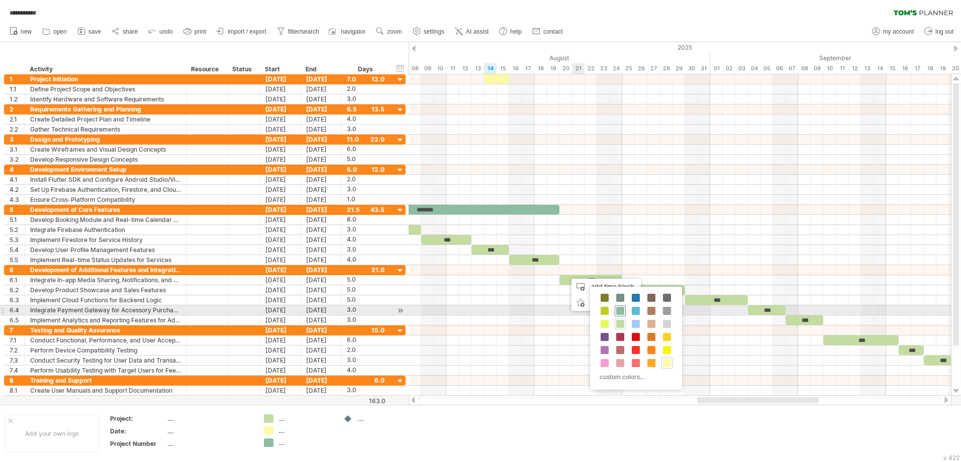
click at [617, 309] on span at bounding box center [620, 311] width 8 height 8
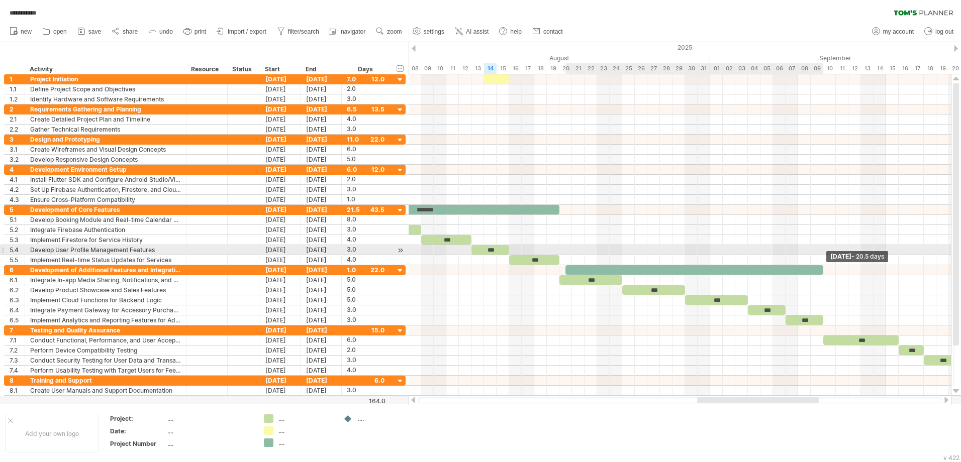
drag, startPoint x: 599, startPoint y: 267, endPoint x: 823, endPoint y: 247, distance: 224.5
click at [823, 247] on div "******* *** *** ******* *** *** ******* *** *** ******* *** *** *** ******* ***…" at bounding box center [679, 235] width 542 height 322
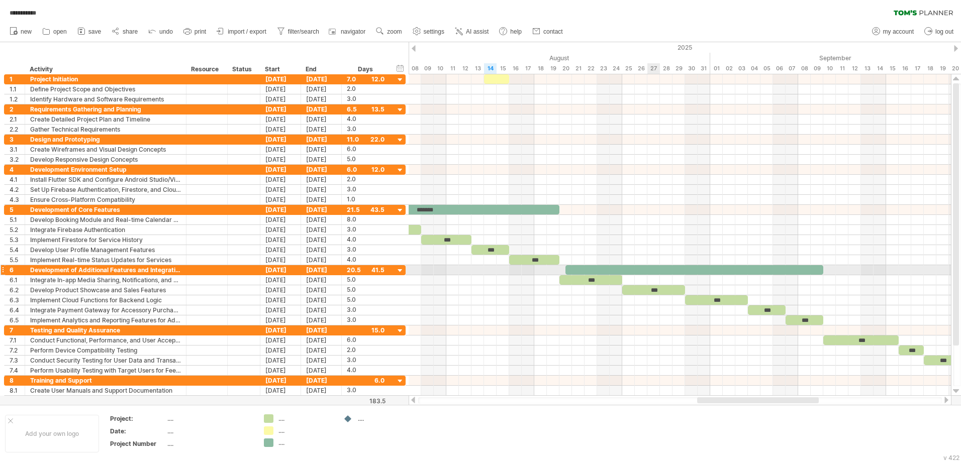
click at [651, 269] on div at bounding box center [694, 270] width 258 height 10
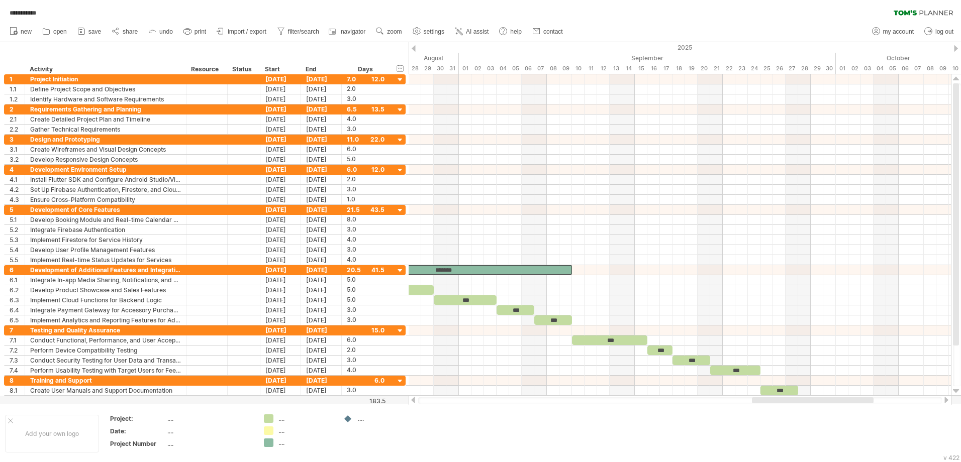
drag, startPoint x: 736, startPoint y: 401, endPoint x: 791, endPoint y: 404, distance: 55.3
click at [791, 404] on div at bounding box center [679, 400] width 543 height 10
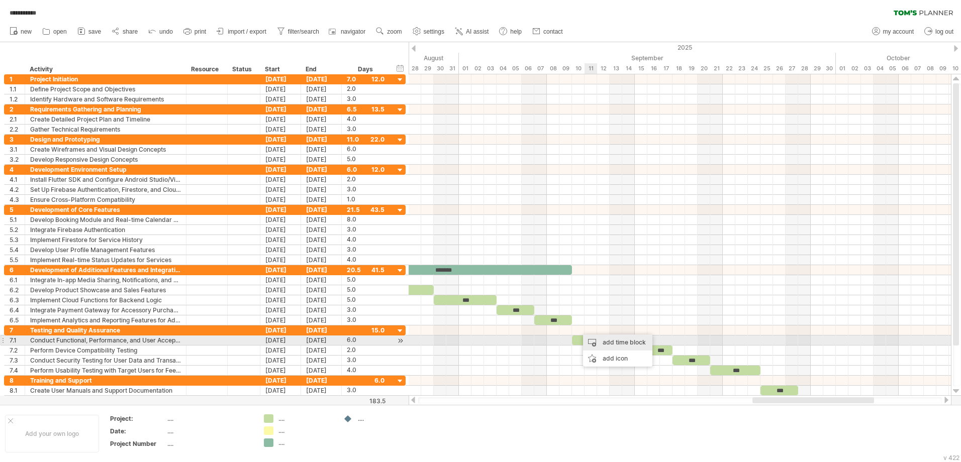
click at [592, 338] on div "add time block" at bounding box center [617, 343] width 69 height 16
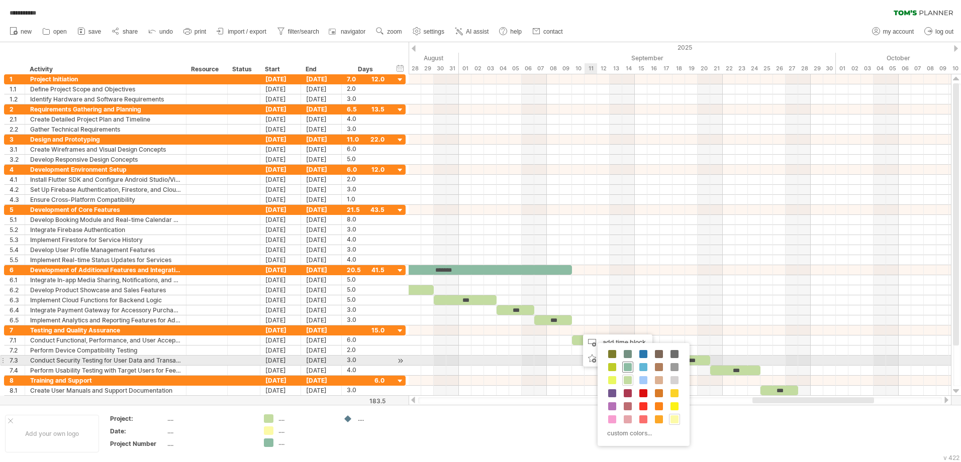
click at [625, 365] on span at bounding box center [628, 367] width 8 height 8
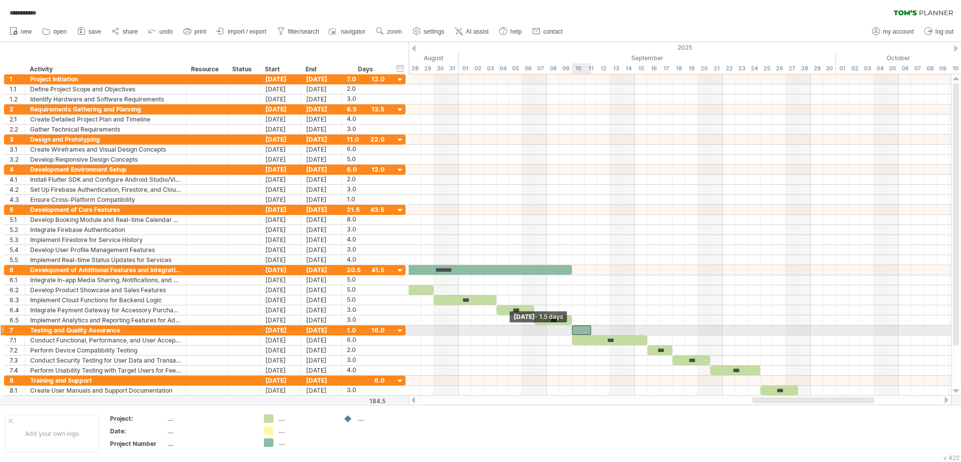
click at [574, 331] on div at bounding box center [581, 331] width 19 height 10
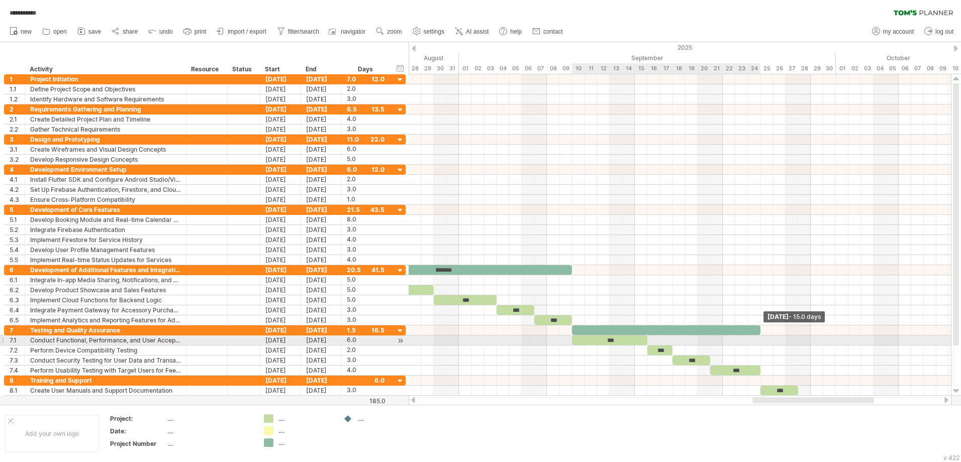
drag, startPoint x: 590, startPoint y: 329, endPoint x: 757, endPoint y: 342, distance: 167.3
click at [757, 342] on div "******* *** *** ******* *** *** ******* *** *** ******* *** *** *** ******* ***…" at bounding box center [679, 235] width 542 height 322
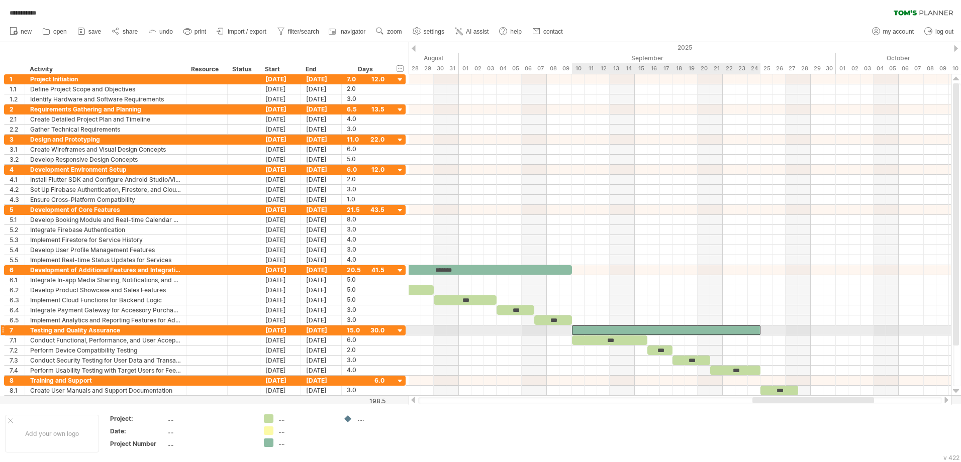
click at [680, 329] on div at bounding box center [666, 331] width 188 height 10
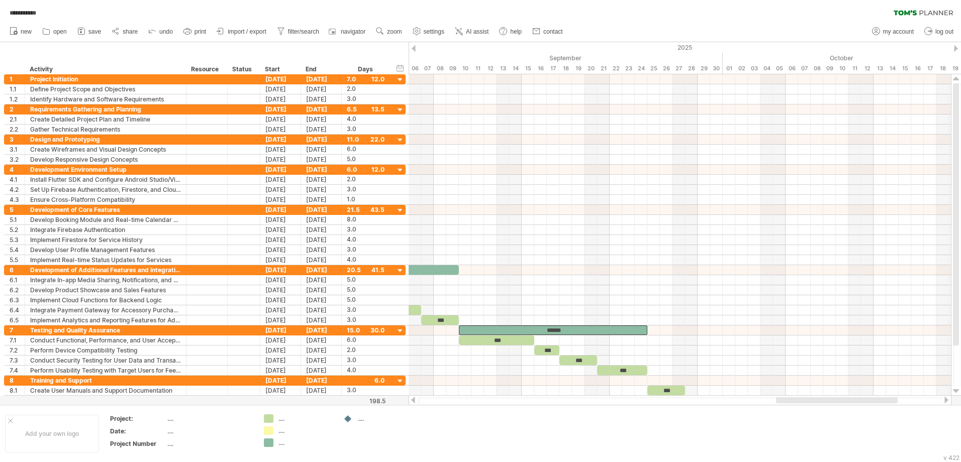
drag, startPoint x: 782, startPoint y: 401, endPoint x: 805, endPoint y: 398, distance: 23.8
click at [805, 398] on div at bounding box center [837, 400] width 122 height 6
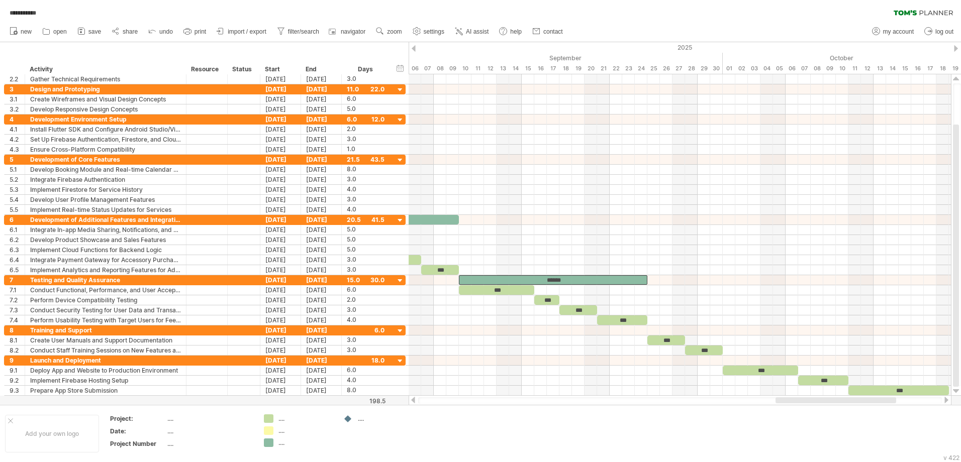
drag, startPoint x: 822, startPoint y: 404, endPoint x: 835, endPoint y: 400, distance: 13.0
click at [835, 400] on div at bounding box center [679, 400] width 543 height 10
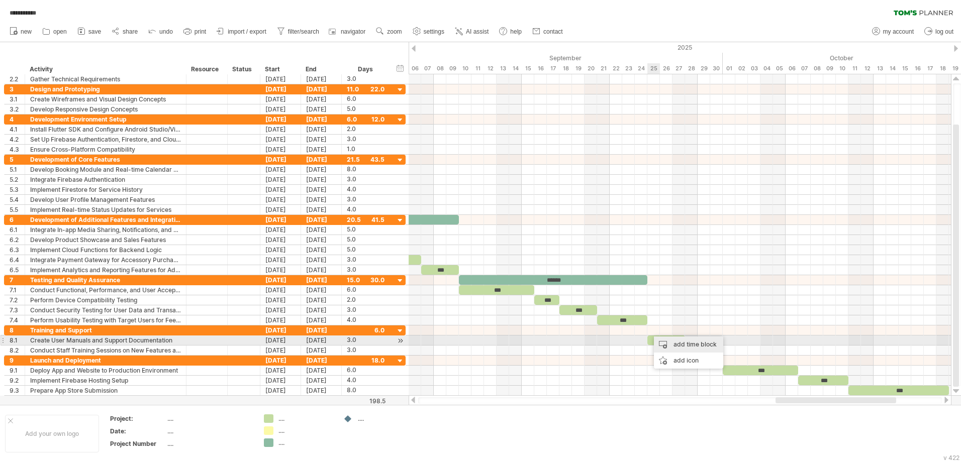
click at [661, 341] on div "add time block" at bounding box center [688, 345] width 69 height 16
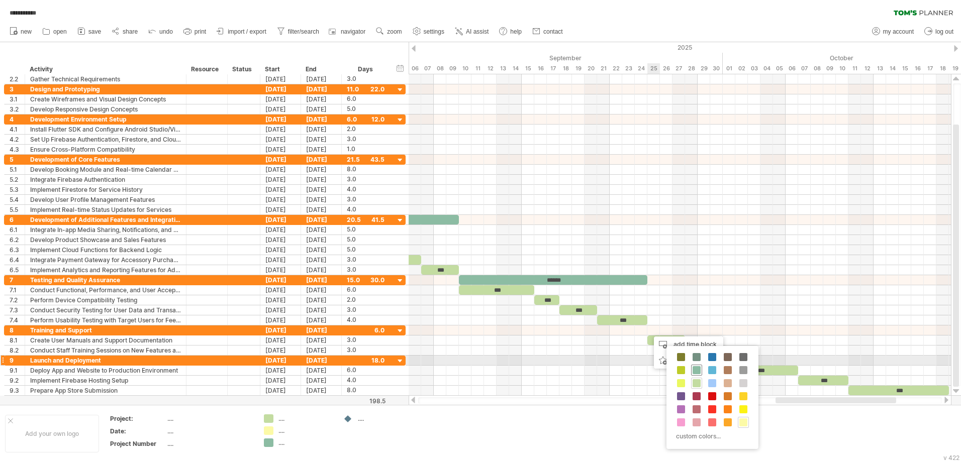
click at [694, 366] on div at bounding box center [696, 370] width 11 height 11
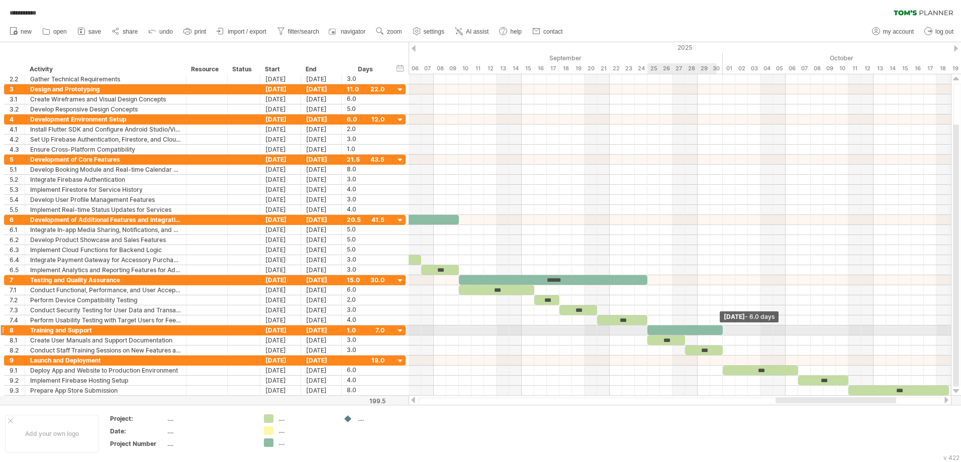
drag, startPoint x: 658, startPoint y: 331, endPoint x: 719, endPoint y: 333, distance: 61.3
click at [719, 333] on div at bounding box center [684, 331] width 75 height 10
click at [700, 332] on div at bounding box center [684, 331] width 75 height 10
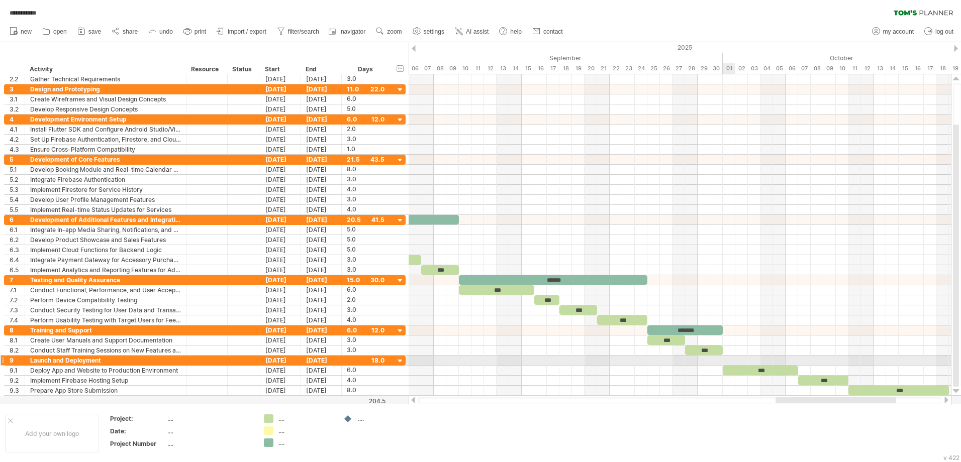
click at [733, 364] on div at bounding box center [679, 361] width 542 height 10
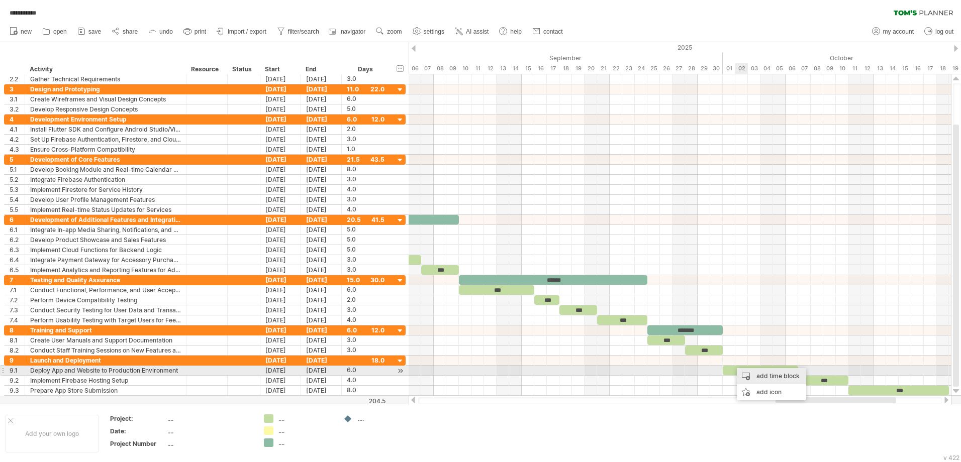
click at [741, 372] on div "add time block" at bounding box center [771, 376] width 69 height 16
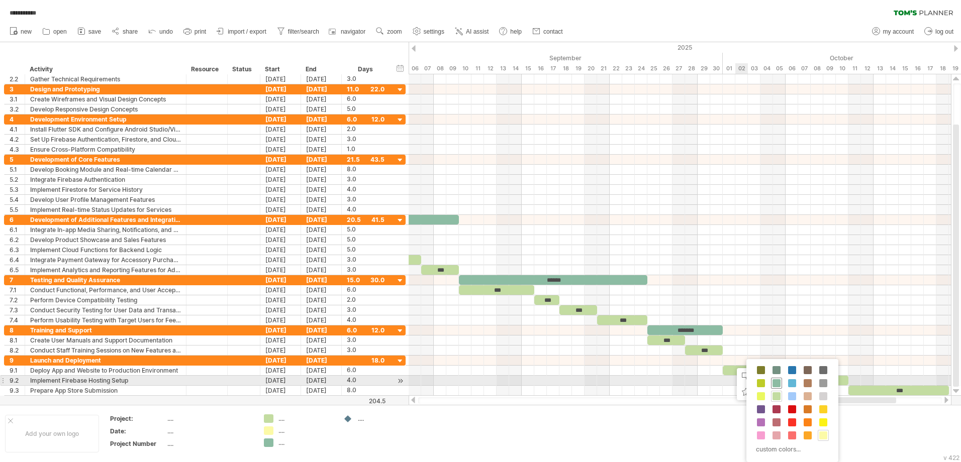
click at [775, 378] on div at bounding box center [776, 383] width 11 height 11
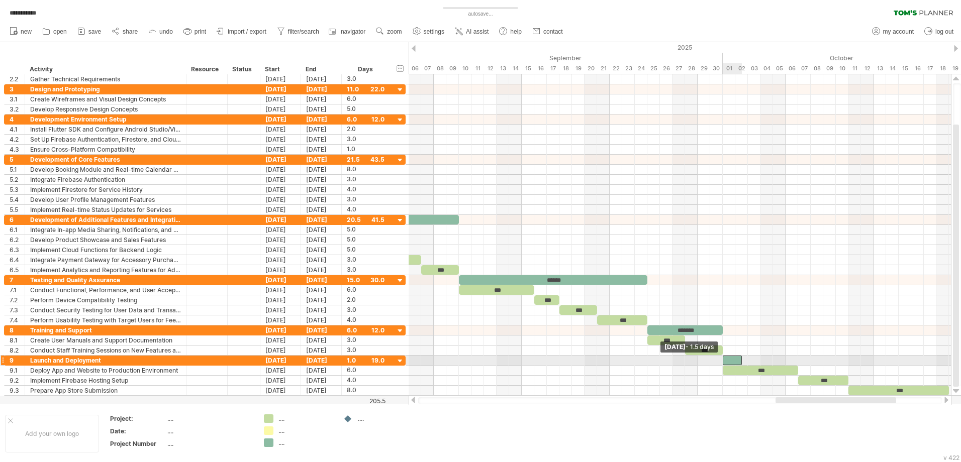
drag, startPoint x: 729, startPoint y: 360, endPoint x: 720, endPoint y: 361, distance: 8.1
click at [720, 361] on span at bounding box center [722, 361] width 4 height 10
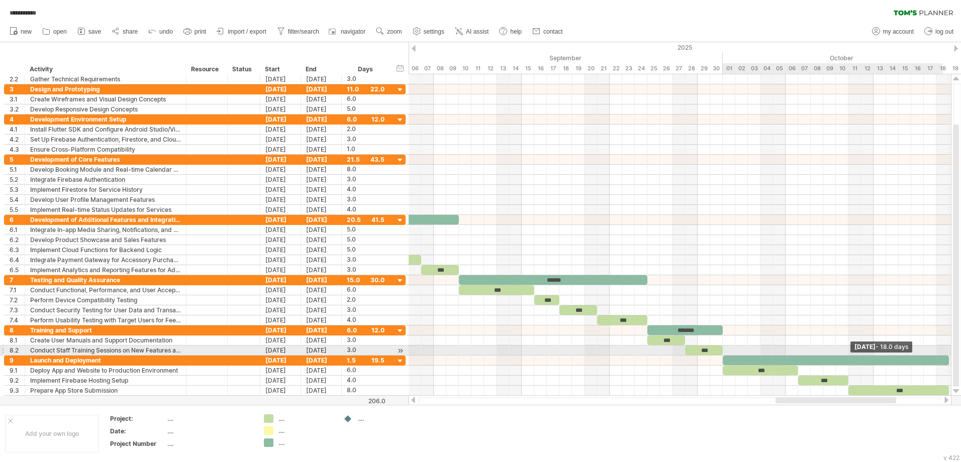
drag, startPoint x: 741, startPoint y: 360, endPoint x: 956, endPoint y: 347, distance: 215.9
click at [956, 347] on div "**********" at bounding box center [480, 231] width 961 height 462
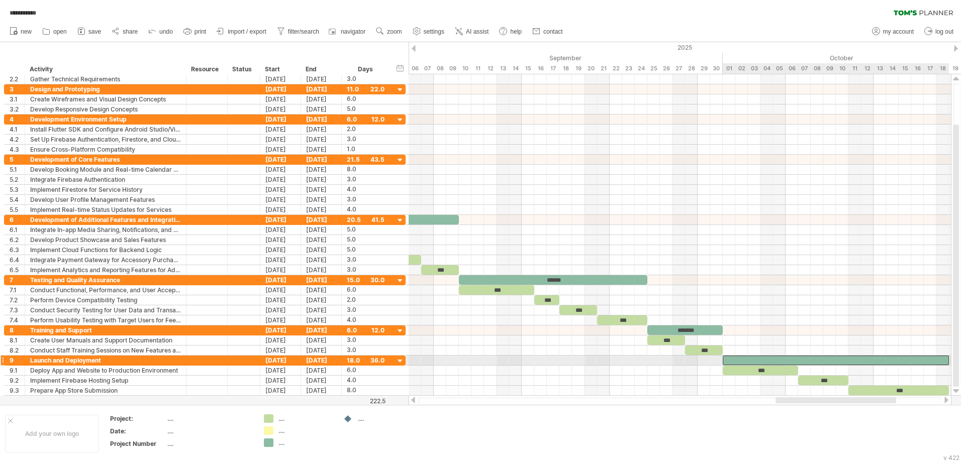
click at [825, 358] on div at bounding box center [835, 361] width 226 height 10
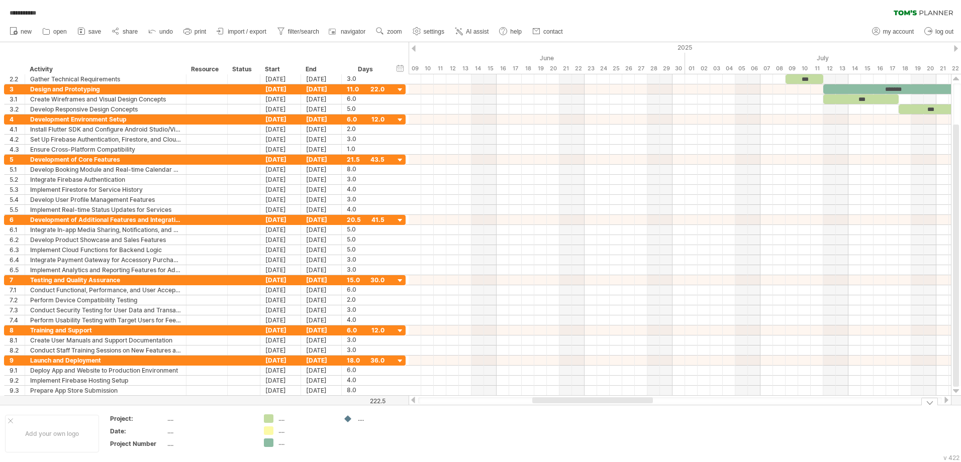
drag, startPoint x: 873, startPoint y: 400, endPoint x: 630, endPoint y: 403, distance: 243.2
click at [630, 403] on div at bounding box center [680, 400] width 524 height 7
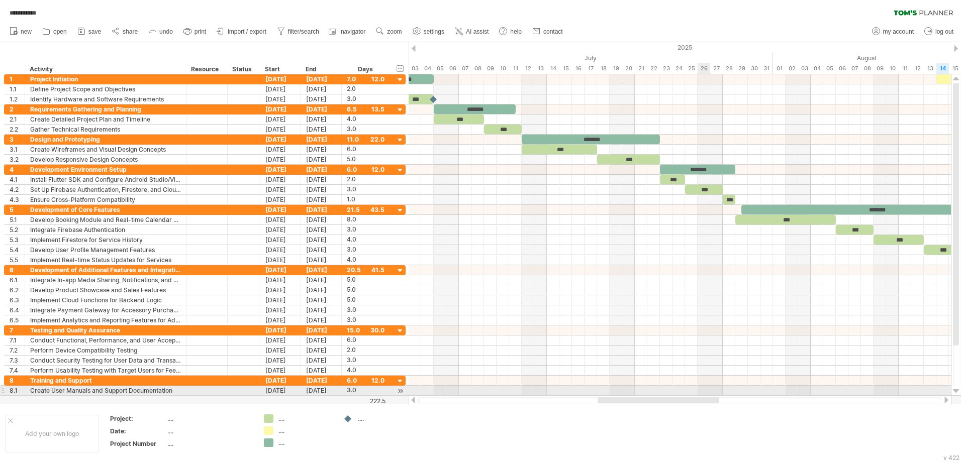
drag, startPoint x: 636, startPoint y: 397, endPoint x: 702, endPoint y: 387, distance: 67.1
click at [702, 387] on div "**********" at bounding box center [480, 231] width 961 height 462
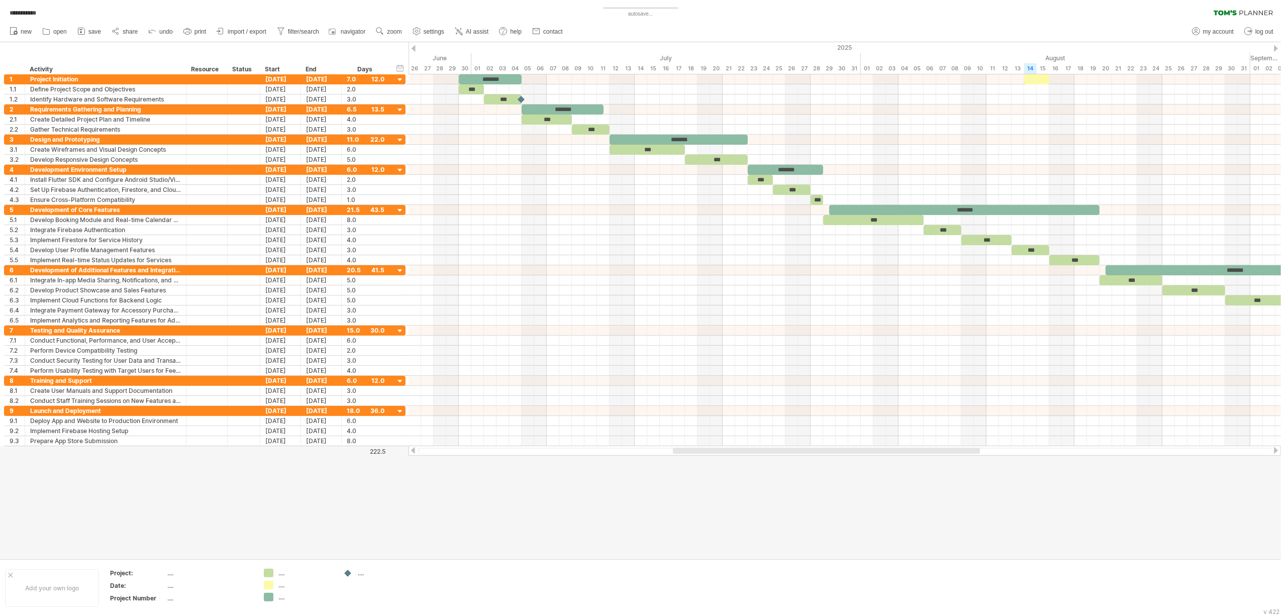
drag, startPoint x: 915, startPoint y: 451, endPoint x: 882, endPoint y: 453, distance: 32.7
click at [882, 453] on div at bounding box center [826, 451] width 307 height 6
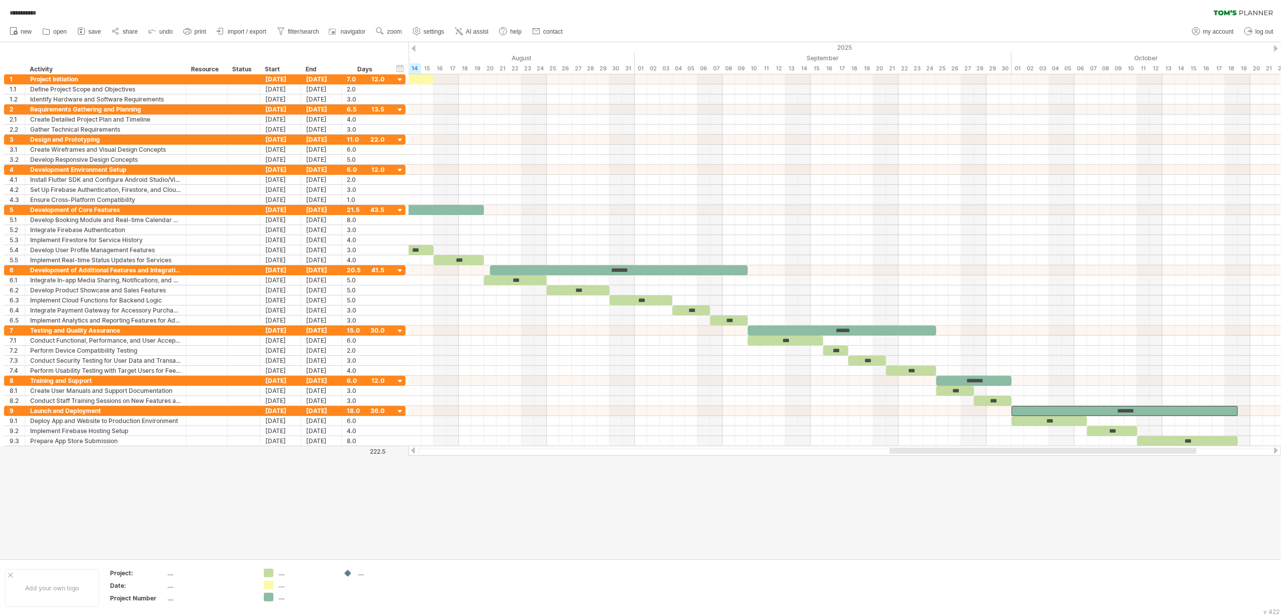
drag, startPoint x: 851, startPoint y: 450, endPoint x: 1066, endPoint y: 465, distance: 215.6
click at [960, 462] on div "**********" at bounding box center [640, 308] width 1281 height 616
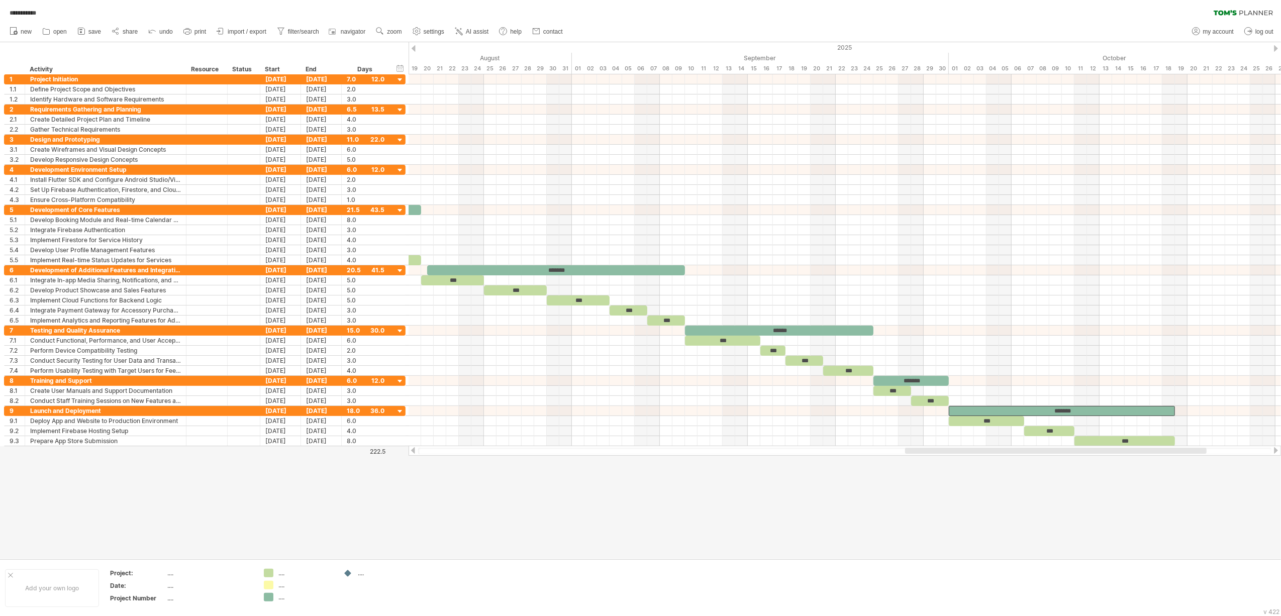
drag, startPoint x: 1115, startPoint y: 450, endPoint x: 1137, endPoint y: 449, distance: 22.1
click at [960, 449] on div at bounding box center [1055, 451] width 301 height 6
click at [960, 442] on div "***" at bounding box center [1124, 441] width 100 height 10
click at [430, 266] on div "*******" at bounding box center [556, 270] width 258 height 10
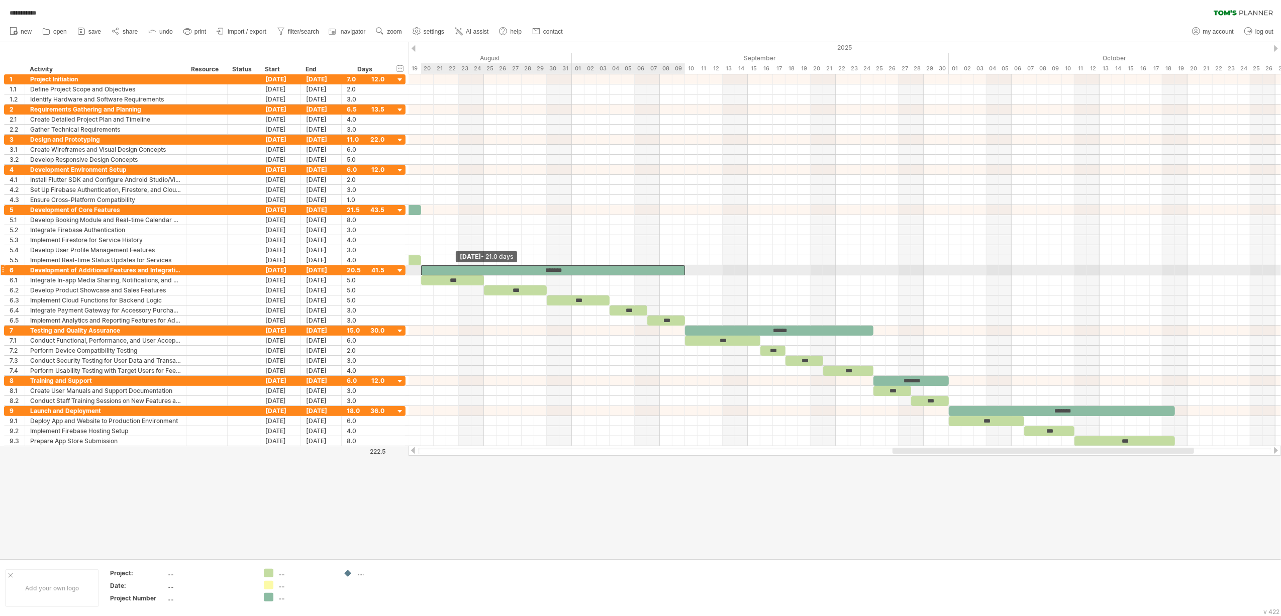
click at [425, 266] on div "*******" at bounding box center [553, 270] width 264 height 10
click at [960, 39] on ul "my account log out" at bounding box center [1232, 31] width 90 height 21
click at [960, 31] on span "log out" at bounding box center [1264, 31] width 18 height 7
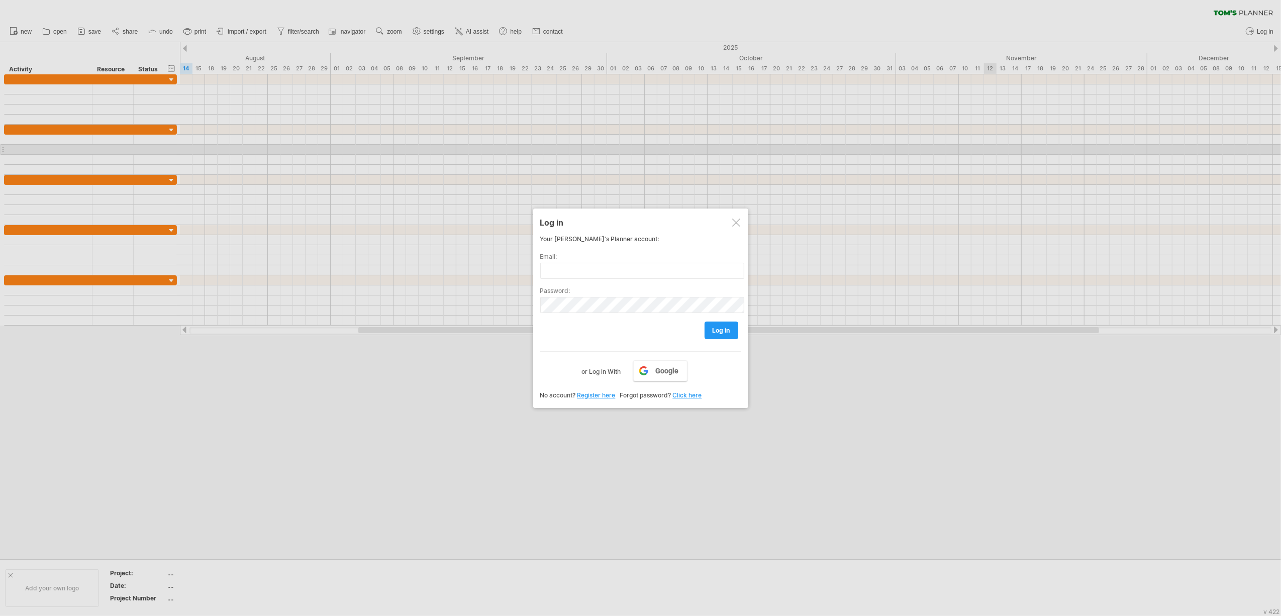
click at [735, 221] on div at bounding box center [736, 223] width 8 height 8
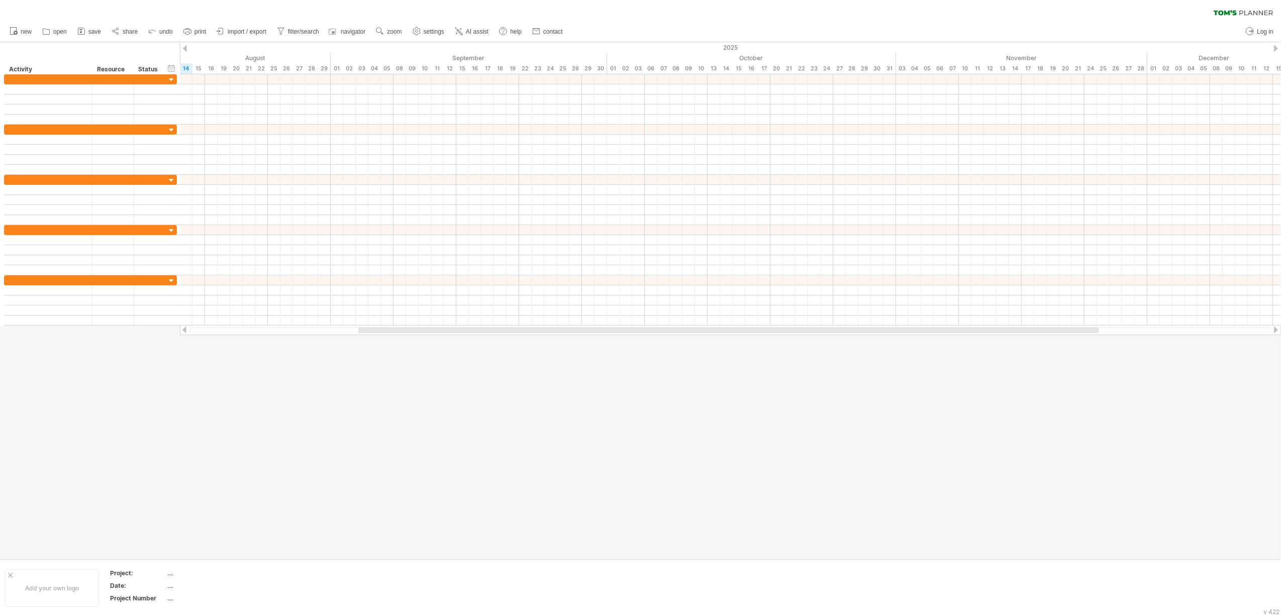
click at [960, 388] on div at bounding box center [640, 300] width 1281 height 516
